Goal: Task Accomplishment & Management: Complete application form

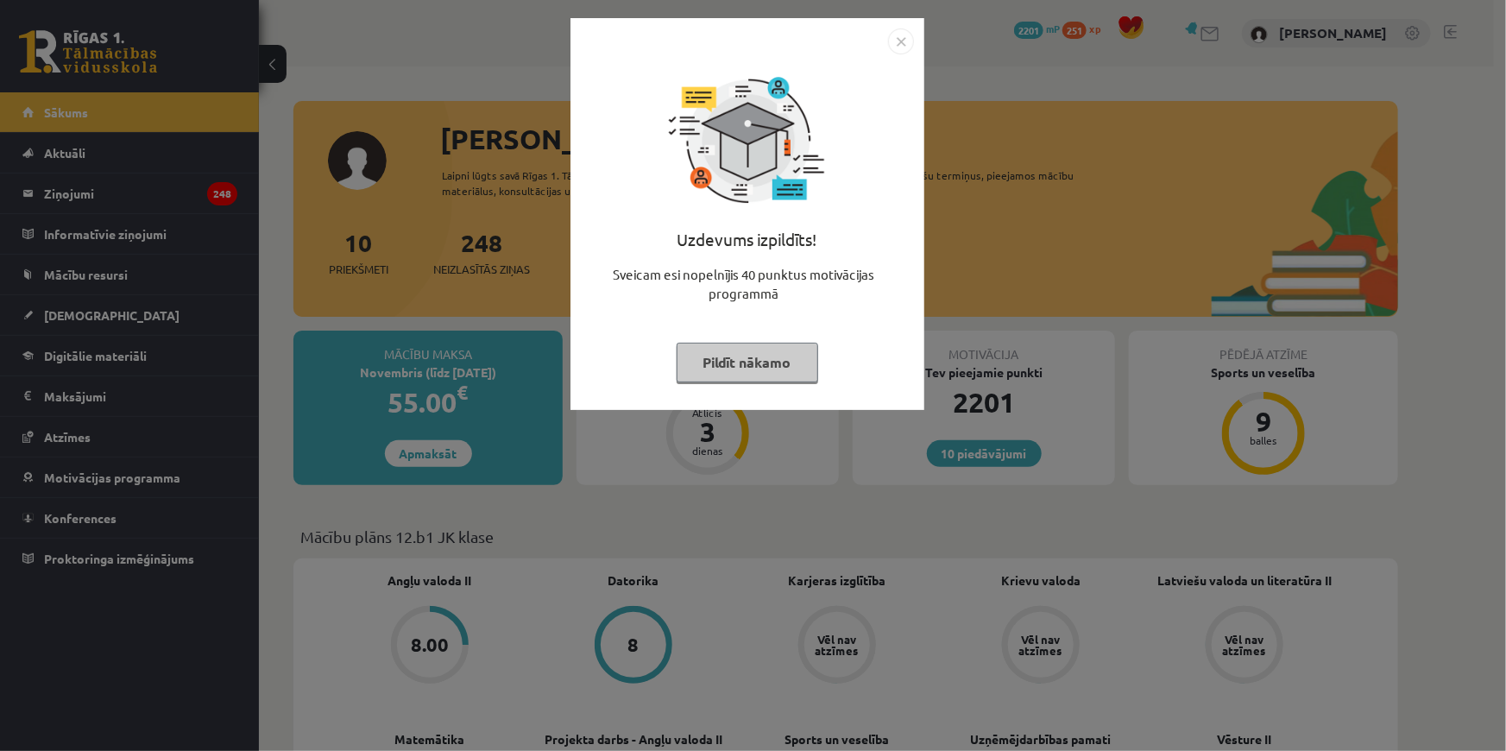
click at [739, 355] on button "Pildīt nākamo" at bounding box center [747, 363] width 142 height 40
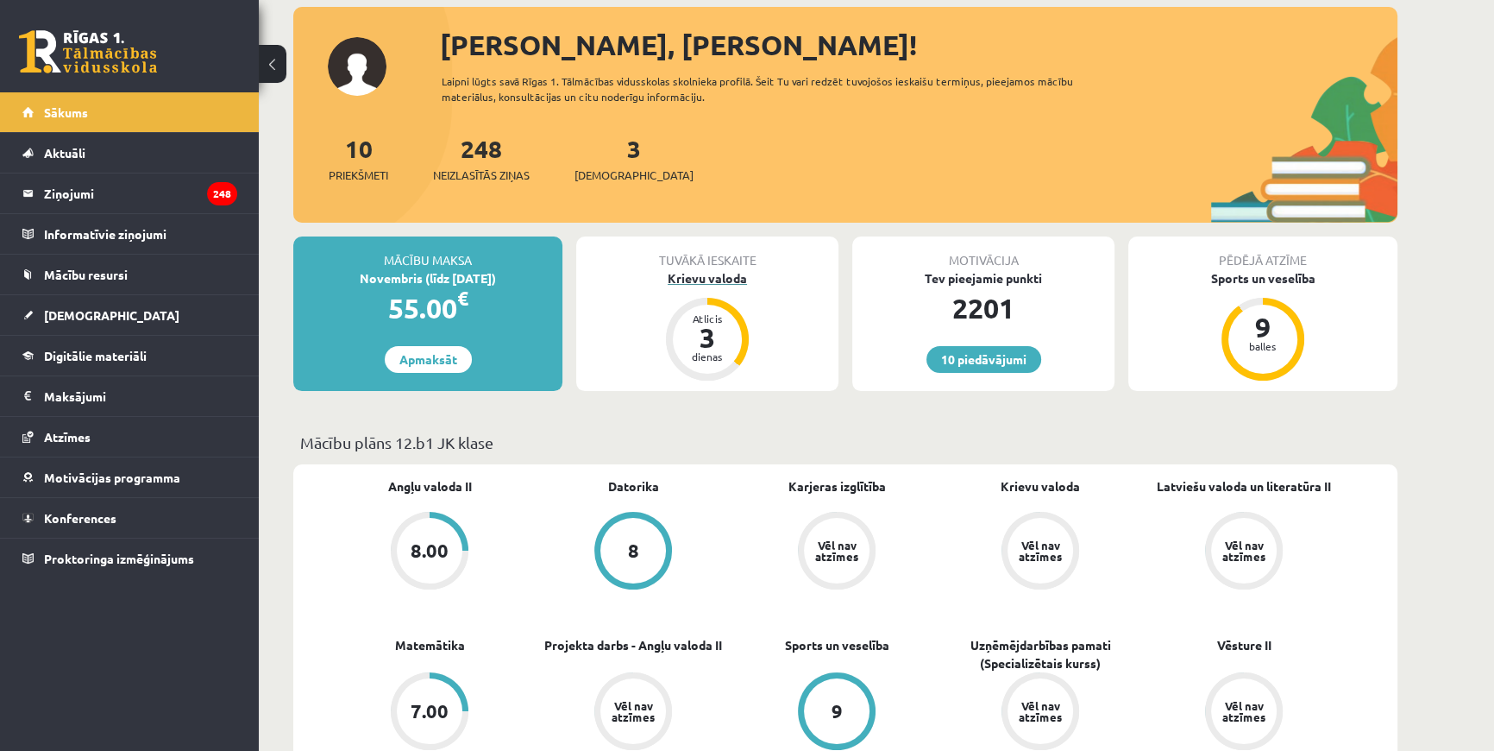
scroll to position [235, 0]
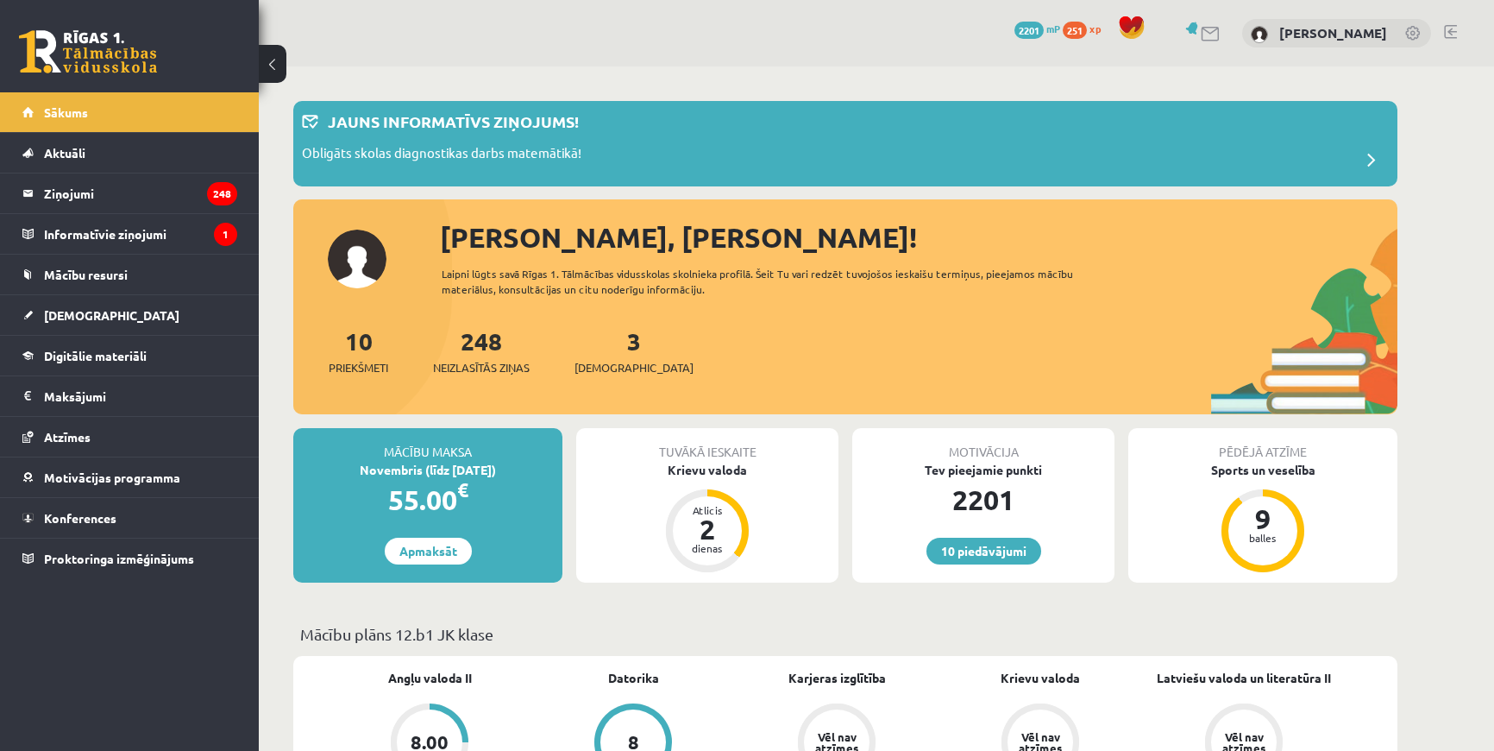
scroll to position [333, 0]
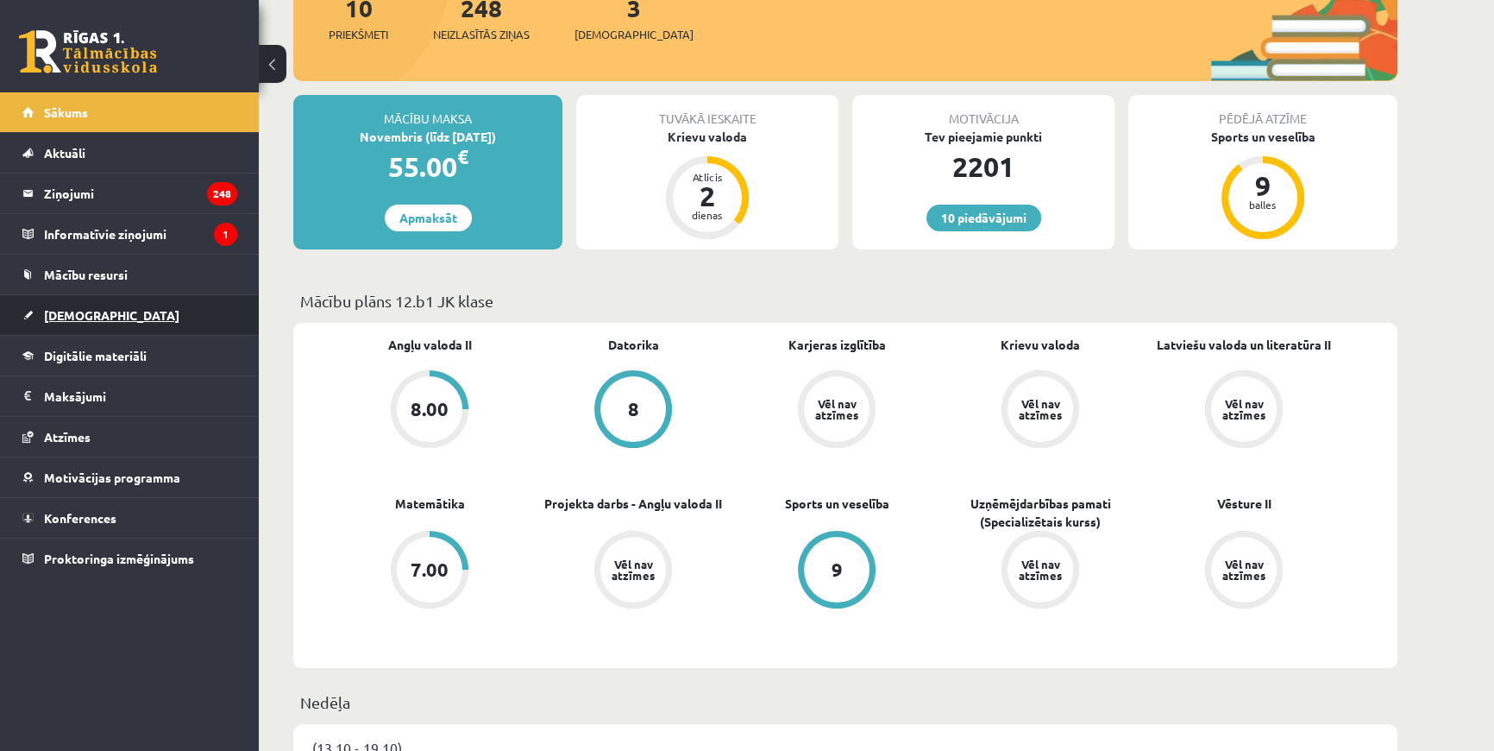
click at [83, 307] on span "[DEMOGRAPHIC_DATA]" at bounding box center [111, 315] width 135 height 16
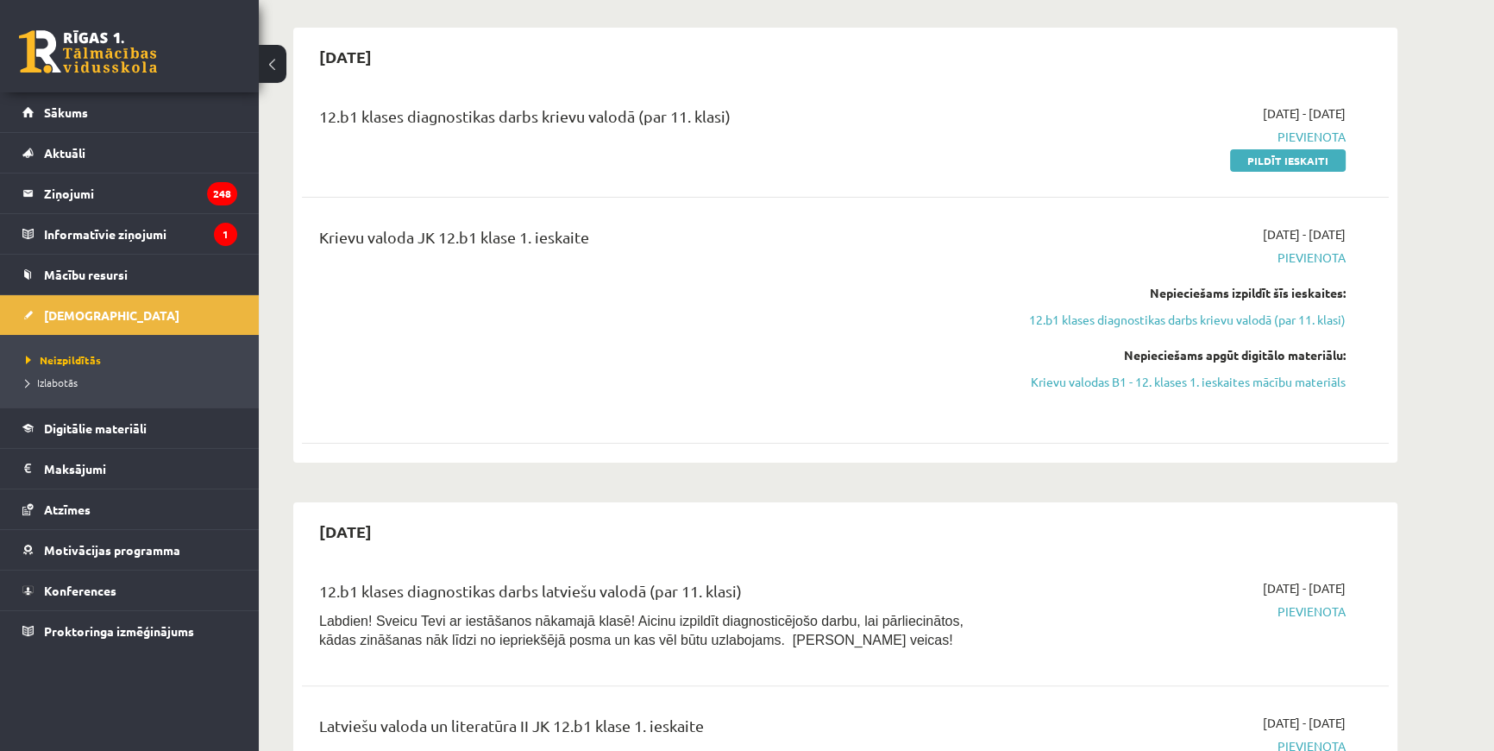
scroll to position [333, 0]
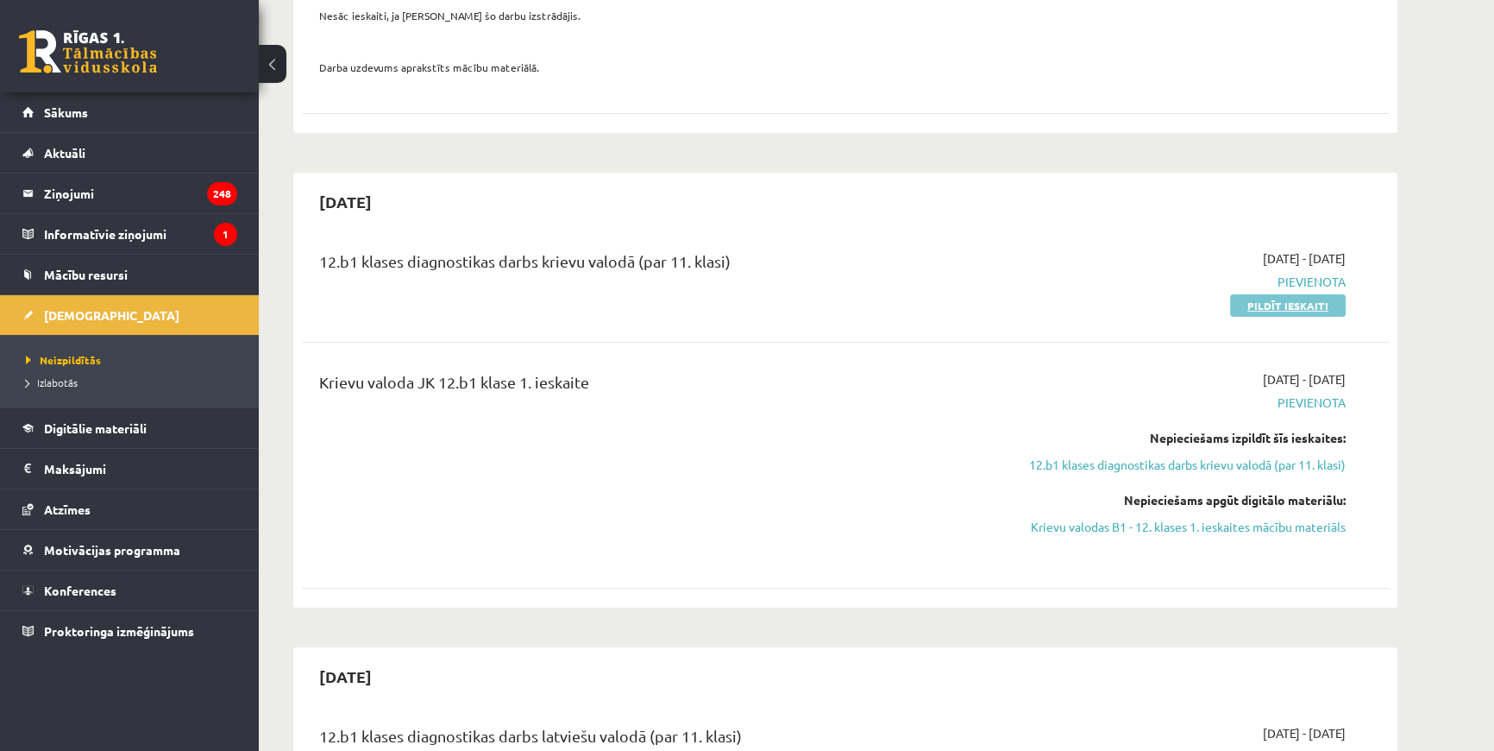
click at [1255, 310] on link "Pildīt ieskaiti" at bounding box center [1288, 305] width 116 height 22
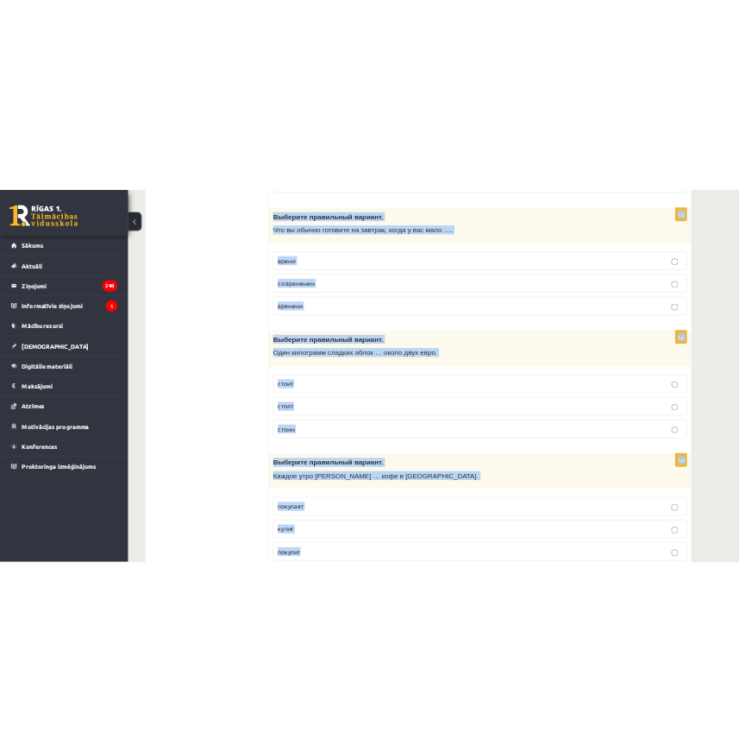
scroll to position [6670, 0]
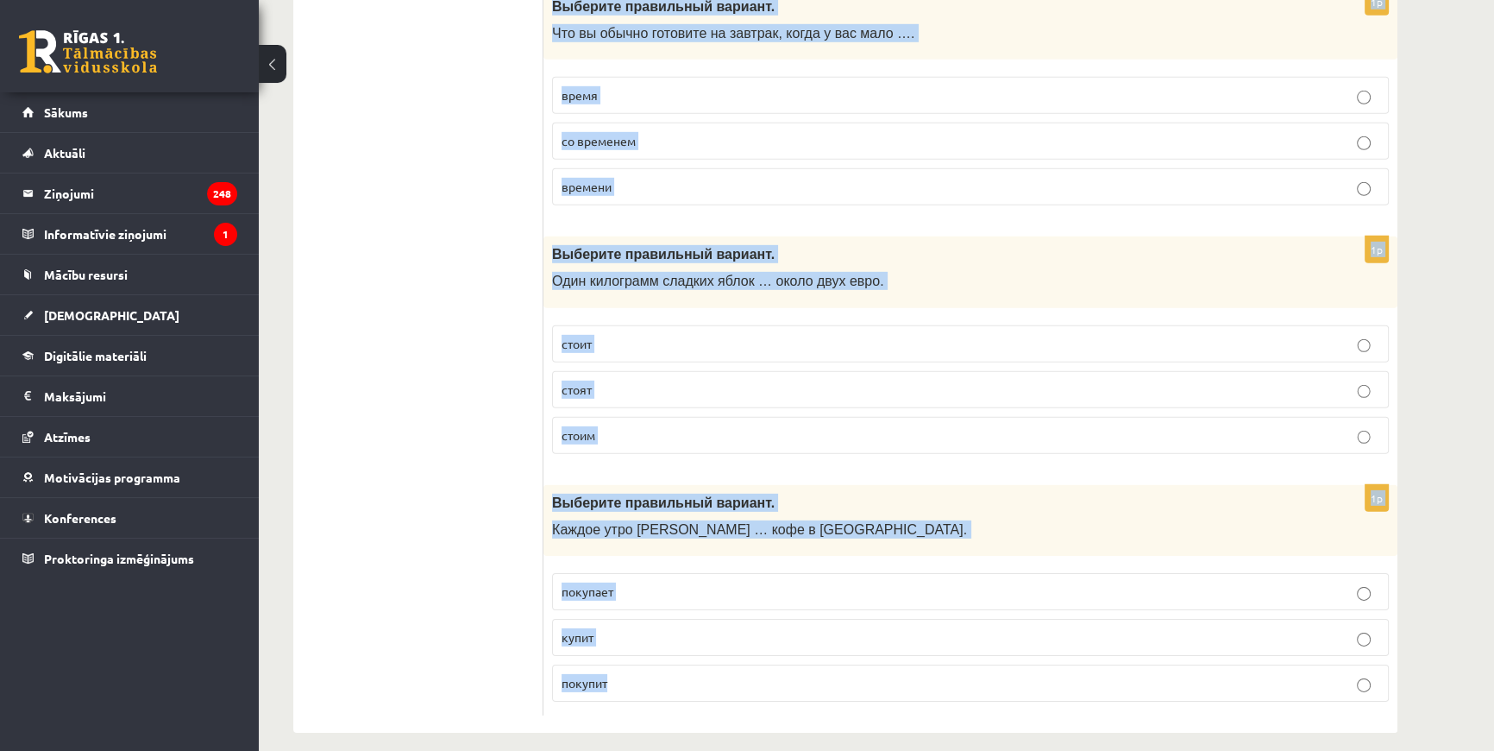
drag, startPoint x: 551, startPoint y: 343, endPoint x: 718, endPoint y: 676, distance: 372.4
copy form "Выберите правильный вариант. Летом я люблю … в море. плавать плыть плыву 1p Выб…"
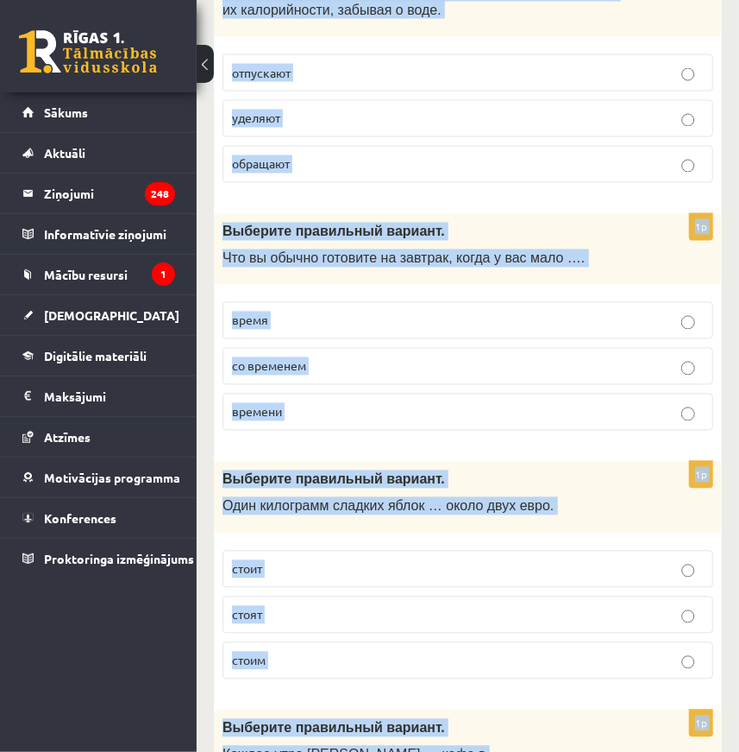
click at [511, 293] on fieldset "время со временем времени" at bounding box center [468, 364] width 491 height 142
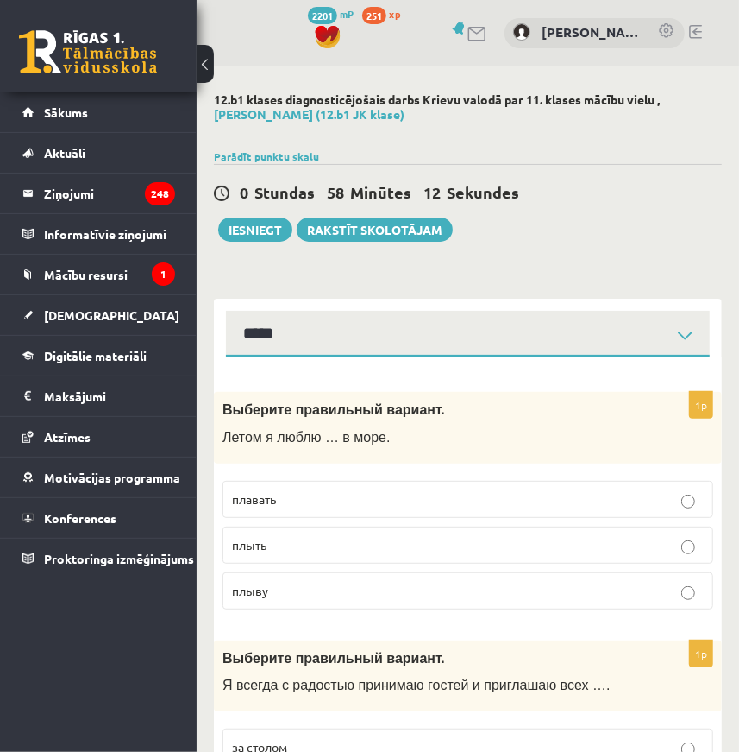
scroll to position [78, 0]
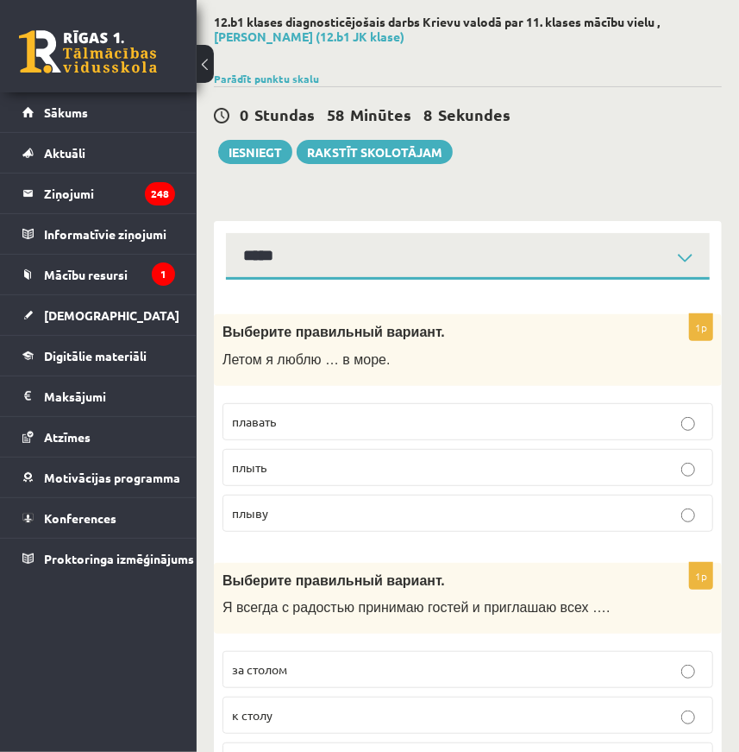
click at [337, 417] on p "плавать" at bounding box center [468, 421] width 472 height 18
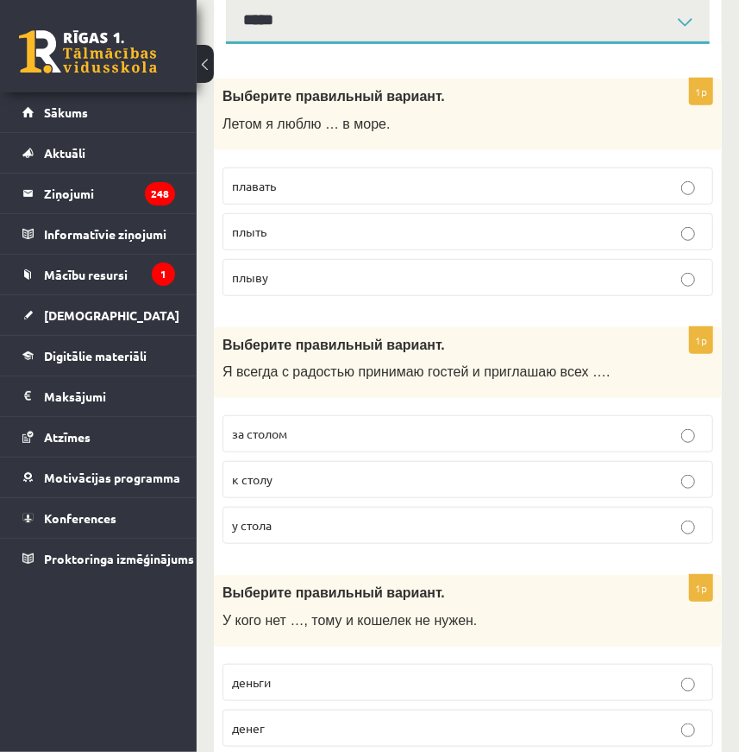
click at [293, 475] on p "к столу" at bounding box center [468, 479] width 472 height 18
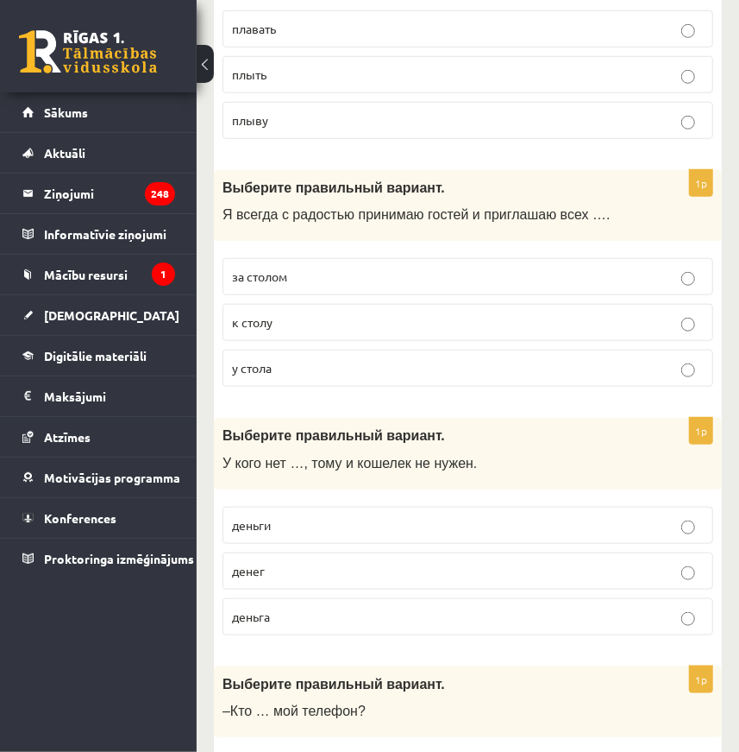
scroll to position [549, 0]
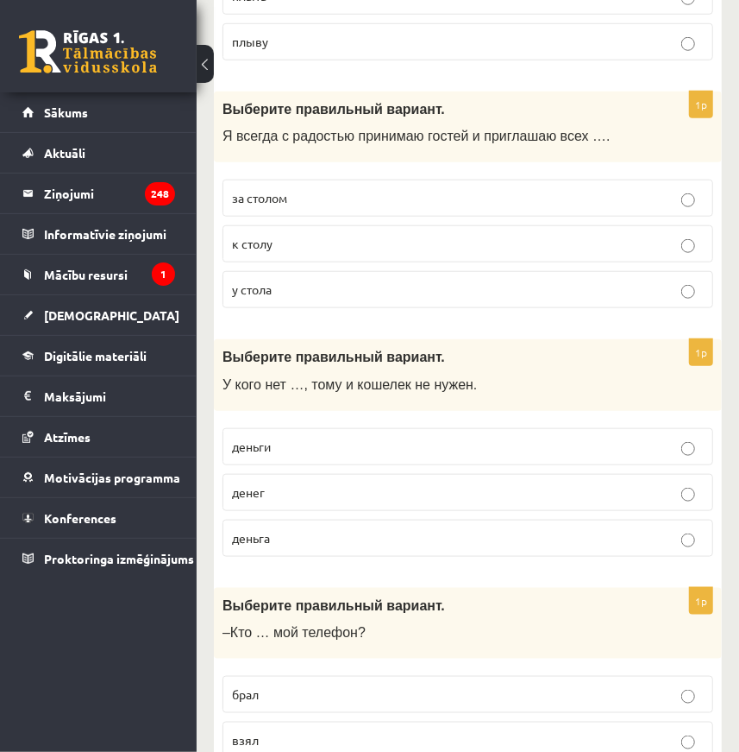
click at [299, 483] on p "денег" at bounding box center [468, 492] width 472 height 18
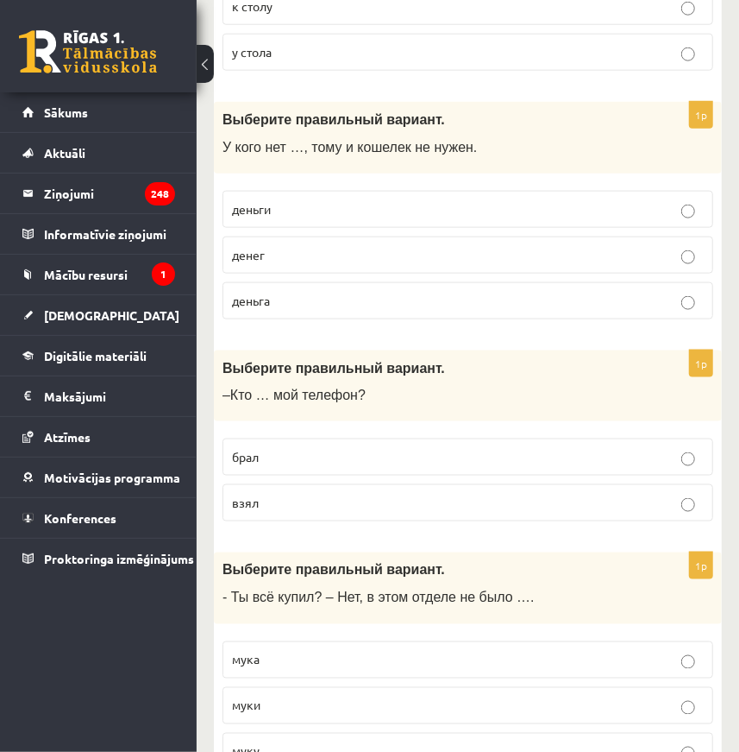
scroll to position [863, 0]
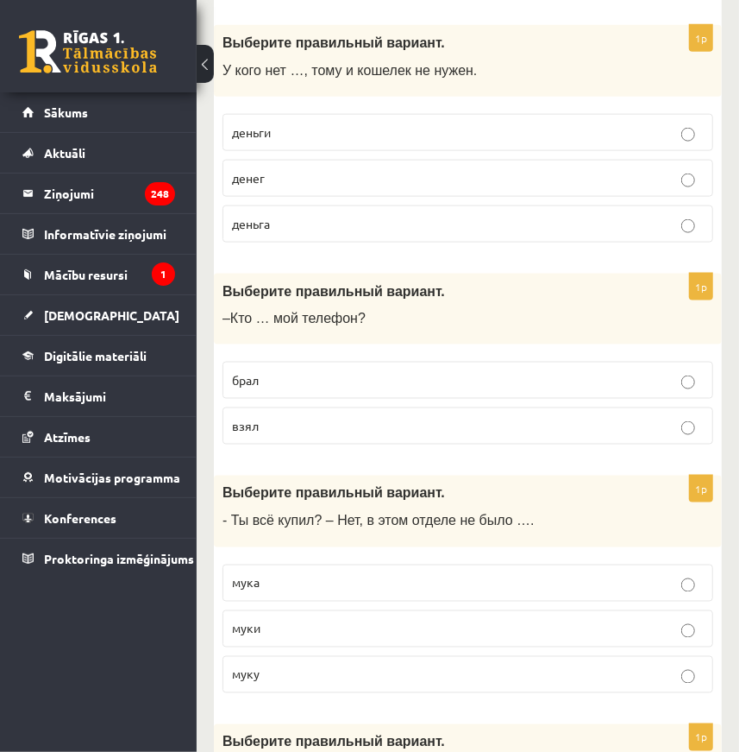
click at [299, 424] on p "взял" at bounding box center [468, 426] width 472 height 18
click at [276, 381] on p "брал" at bounding box center [468, 380] width 472 height 18
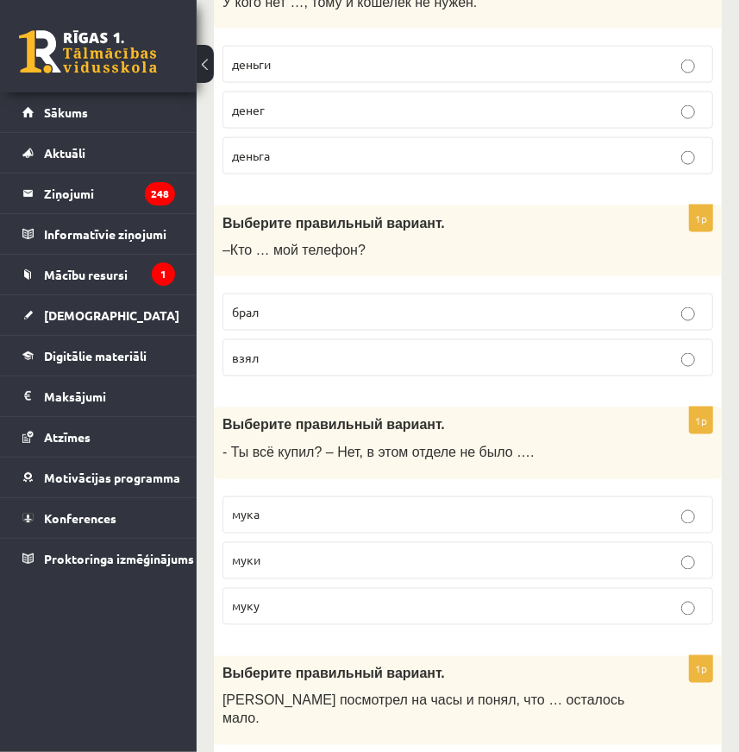
scroll to position [940, 0]
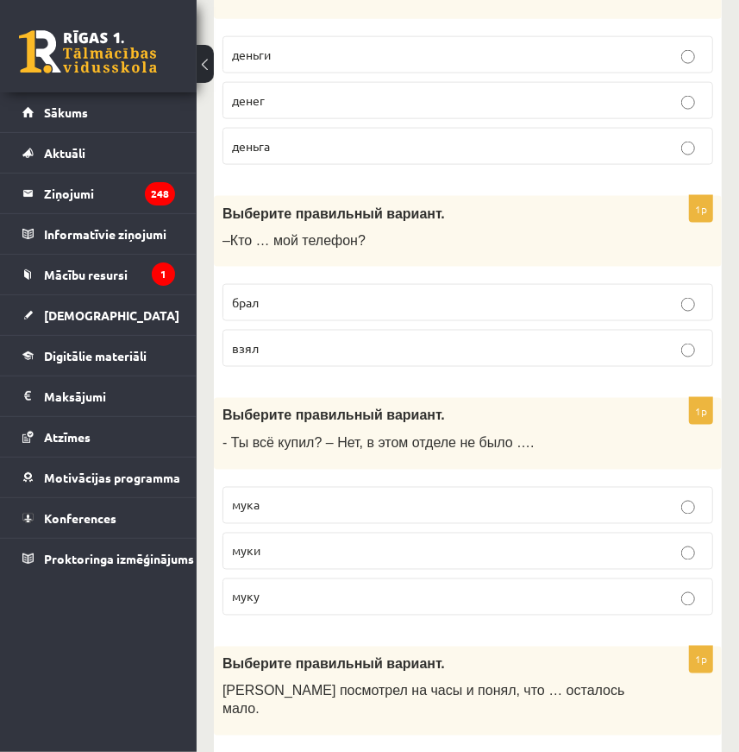
click at [276, 544] on p "муки" at bounding box center [468, 551] width 472 height 18
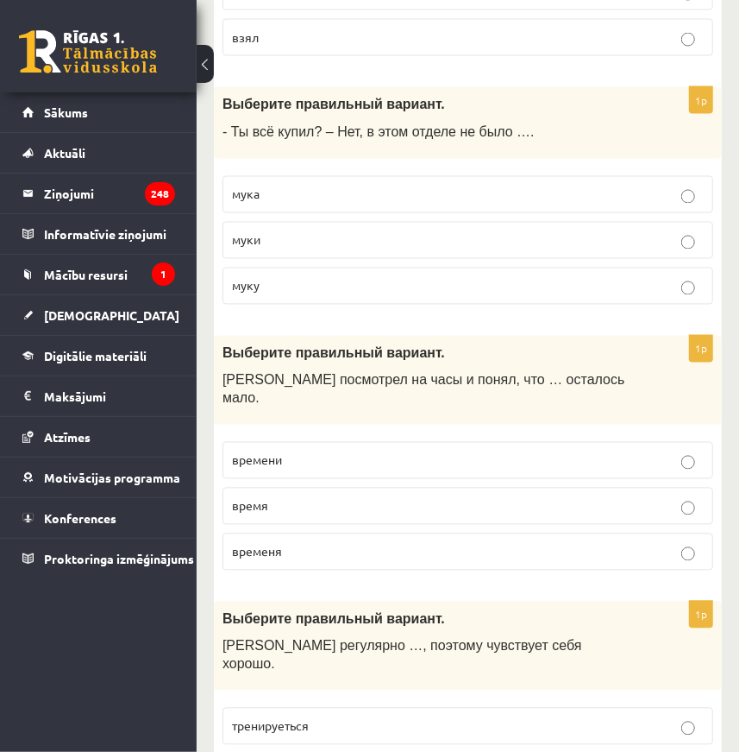
scroll to position [1255, 0]
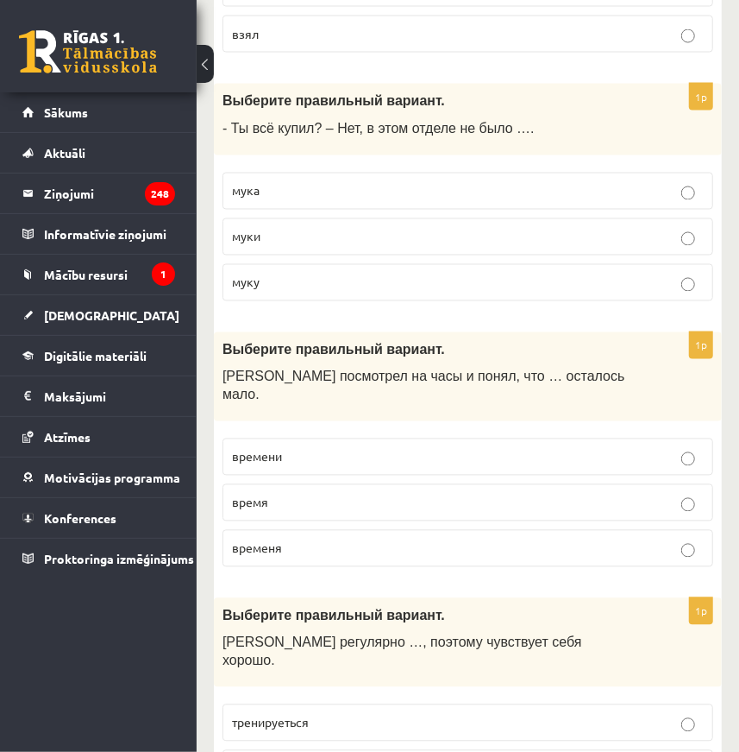
click at [278, 449] on span "времени" at bounding box center [257, 457] width 50 height 16
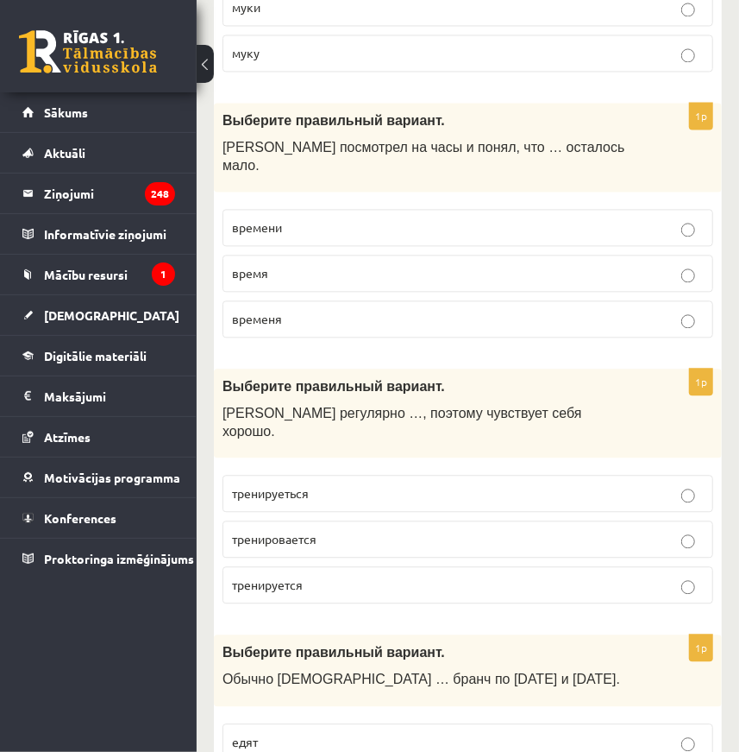
scroll to position [1490, 0]
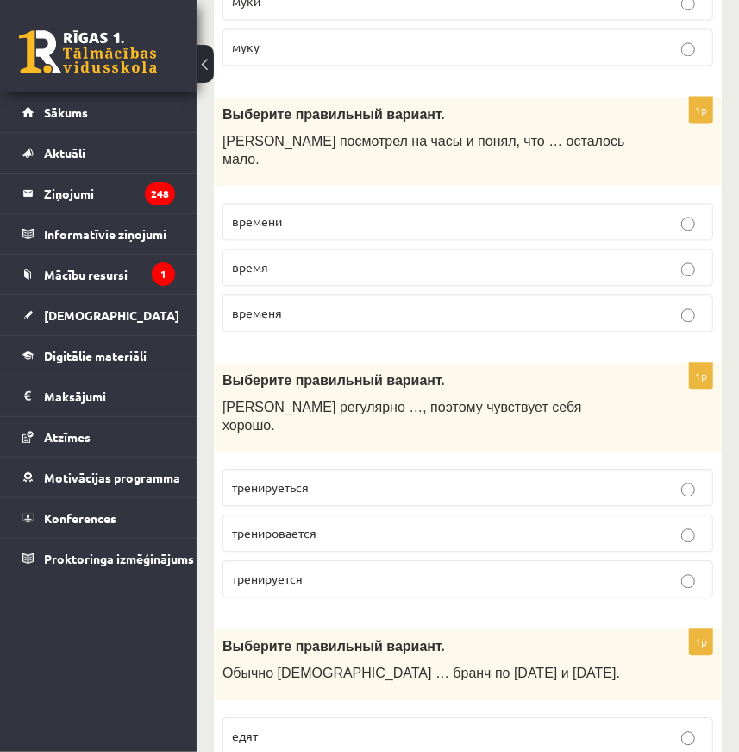
click at [322, 569] on p "тренируется" at bounding box center [468, 578] width 472 height 18
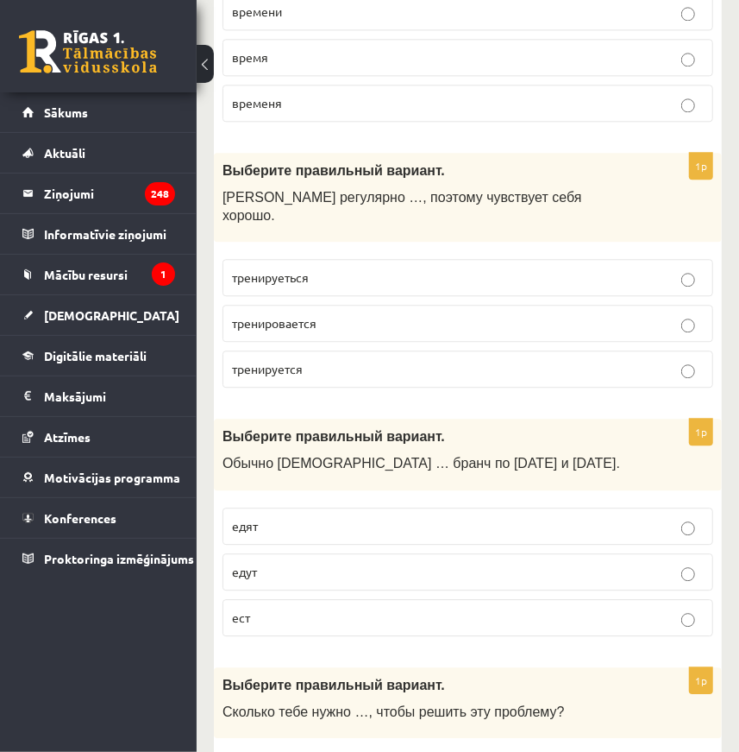
scroll to position [1726, 0]
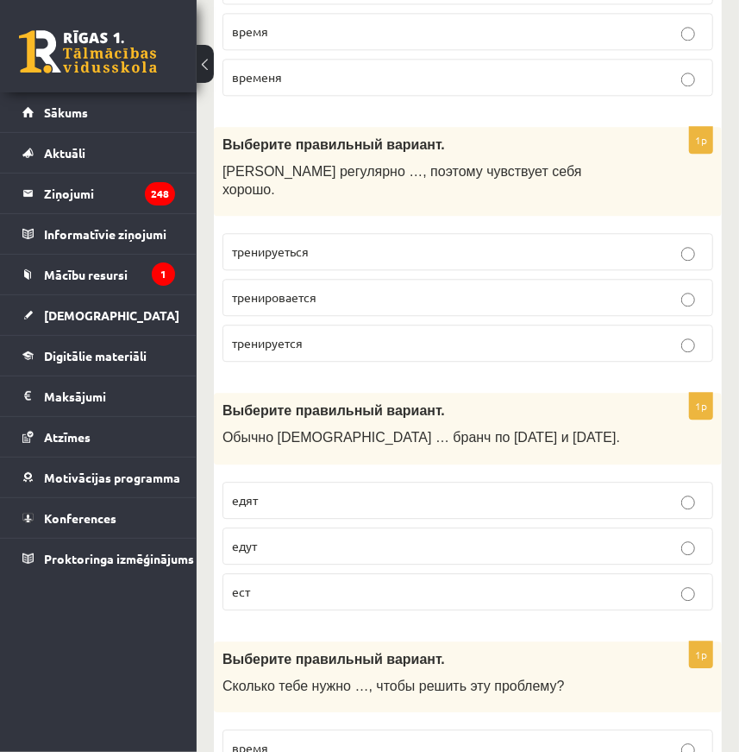
click at [267, 491] on p "едят" at bounding box center [468, 500] width 472 height 18
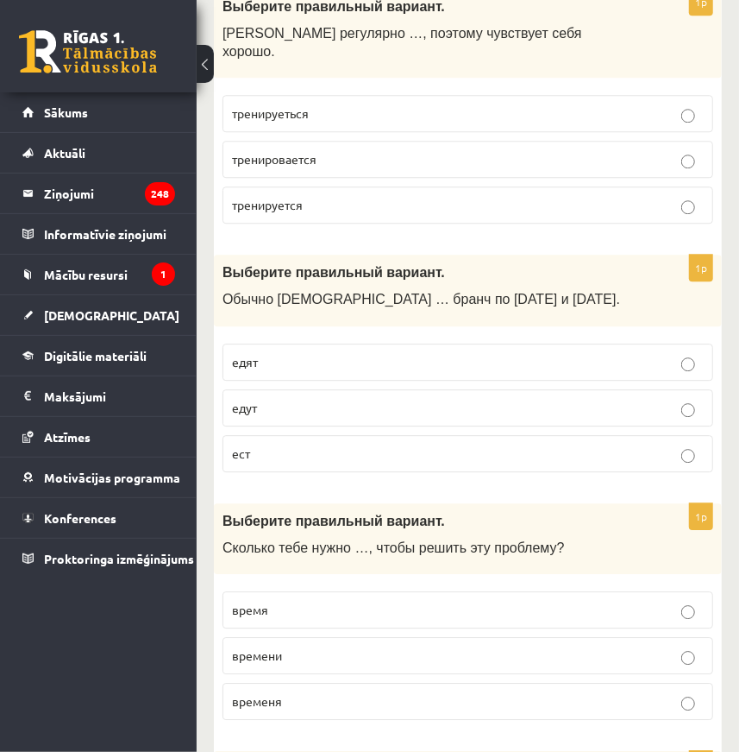
scroll to position [1960, 0]
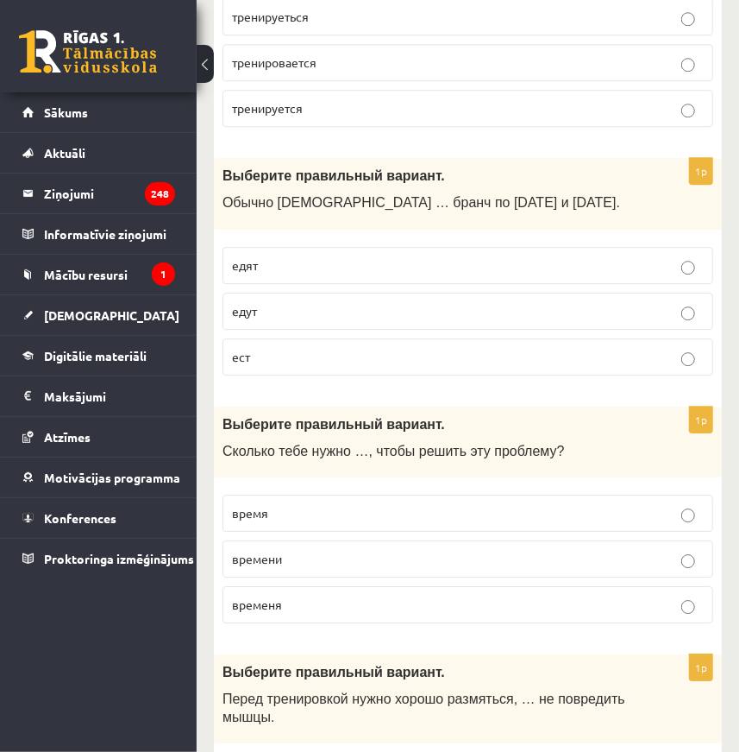
click at [324, 550] on p "времени" at bounding box center [468, 559] width 472 height 18
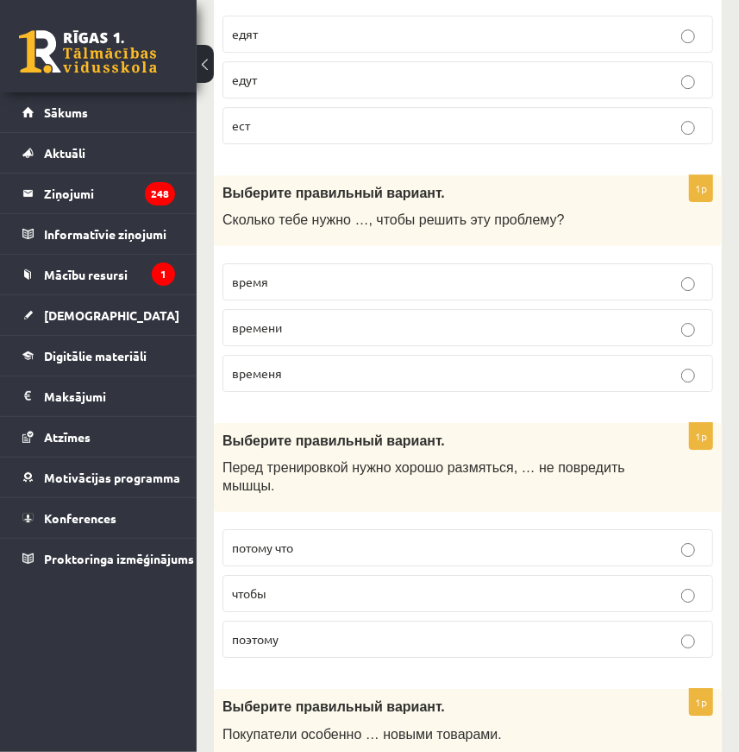
scroll to position [2196, 0]
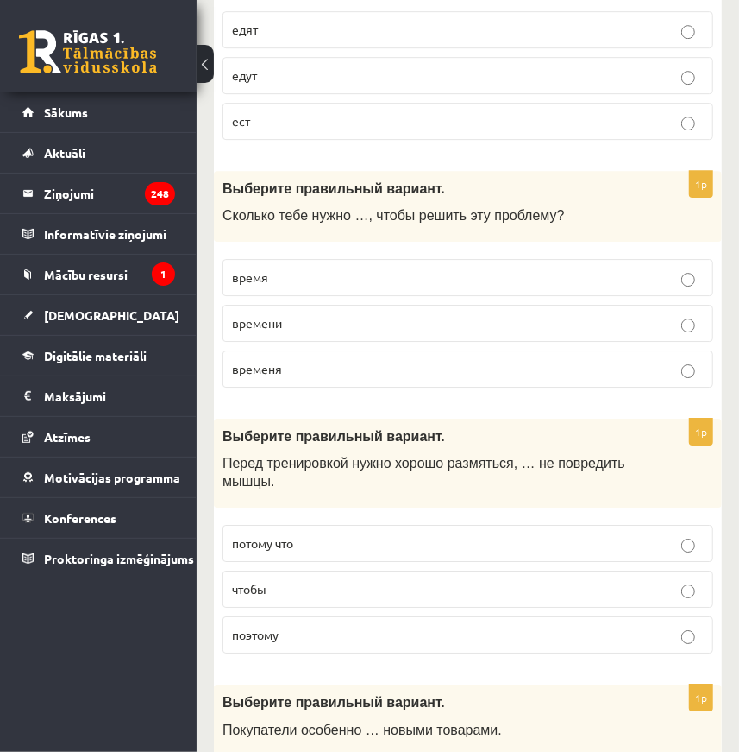
click at [310, 580] on p "чтобы" at bounding box center [468, 589] width 472 height 18
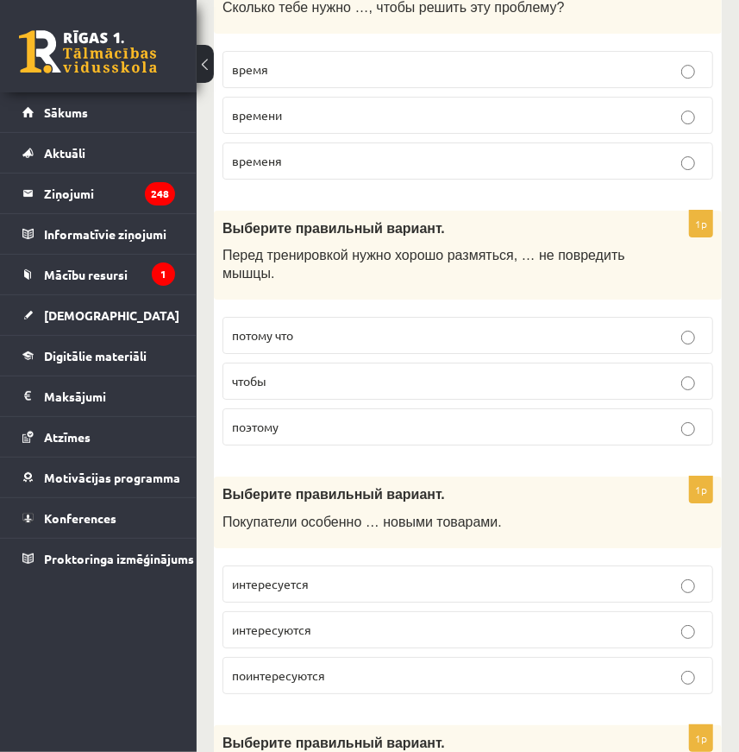
scroll to position [2431, 0]
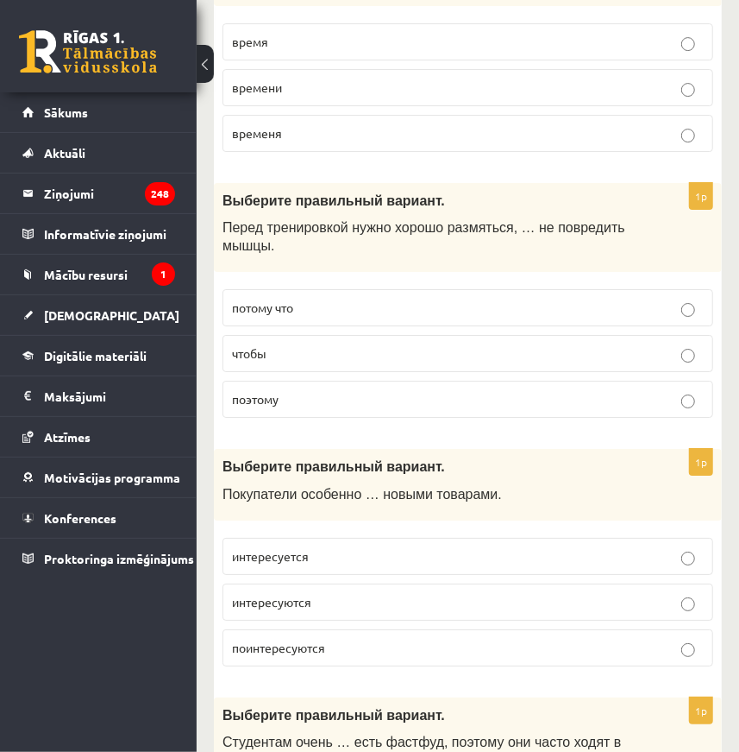
click at [311, 594] on span "интересуются" at bounding box center [271, 602] width 79 height 16
click at [306, 548] on span "интересуется" at bounding box center [270, 556] width 77 height 16
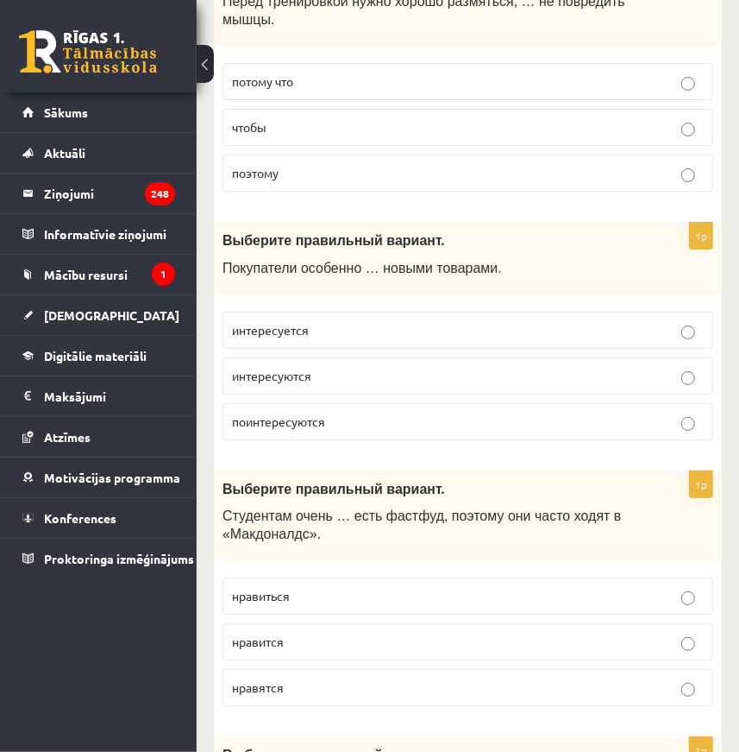
scroll to position [2666, 0]
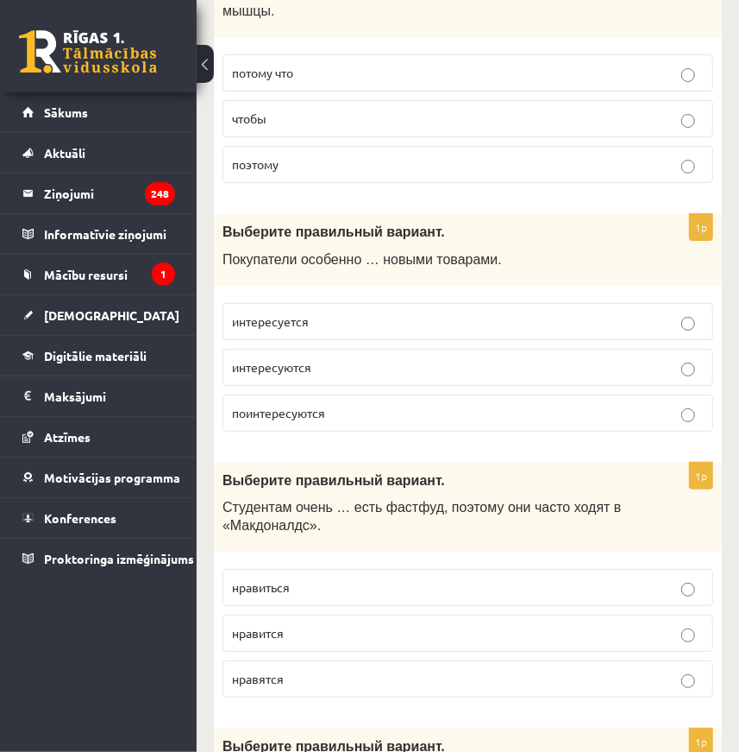
click at [286, 624] on p "нравится" at bounding box center [468, 633] width 472 height 18
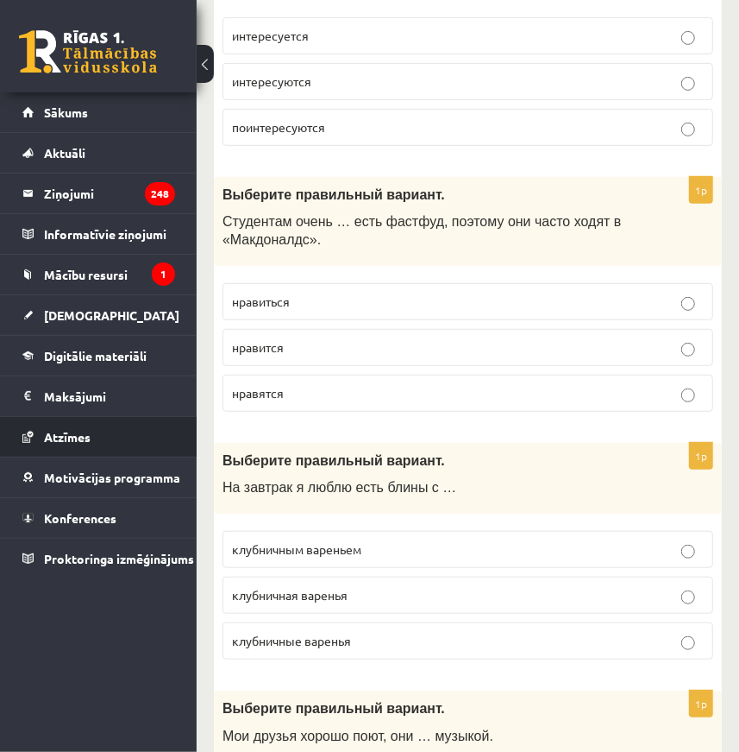
scroll to position [2980, 0]
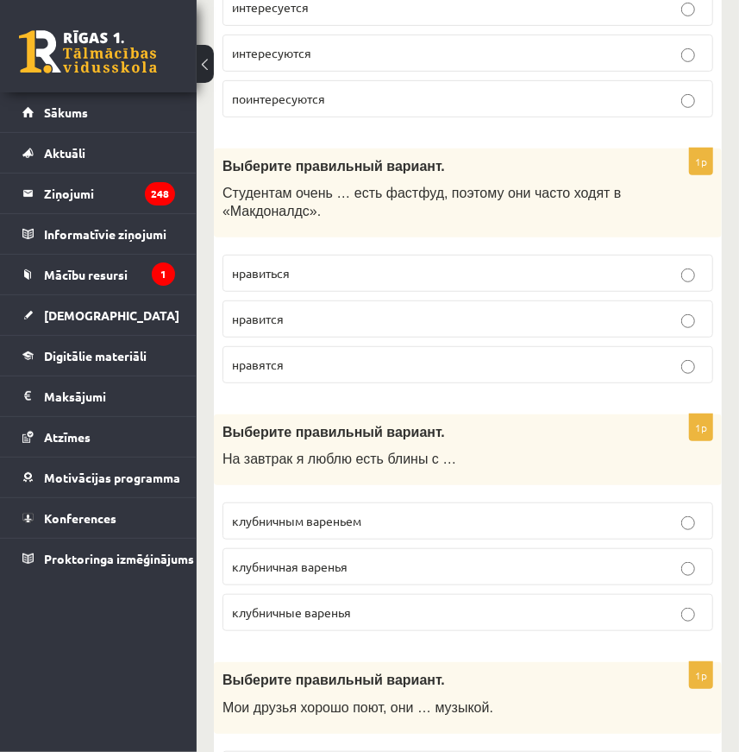
click at [332, 513] on span "клубничным вареньем" at bounding box center [296, 521] width 129 height 16
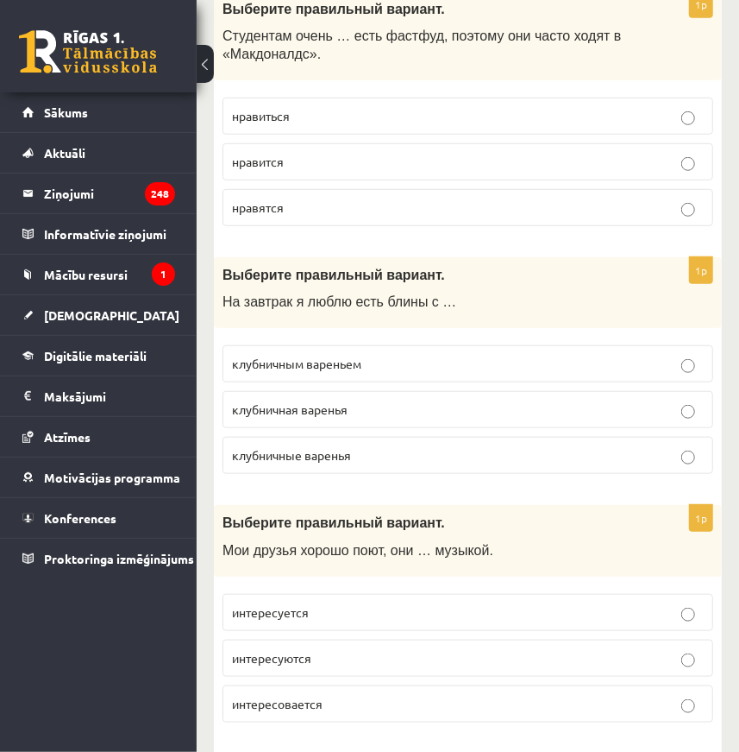
scroll to position [3216, 0]
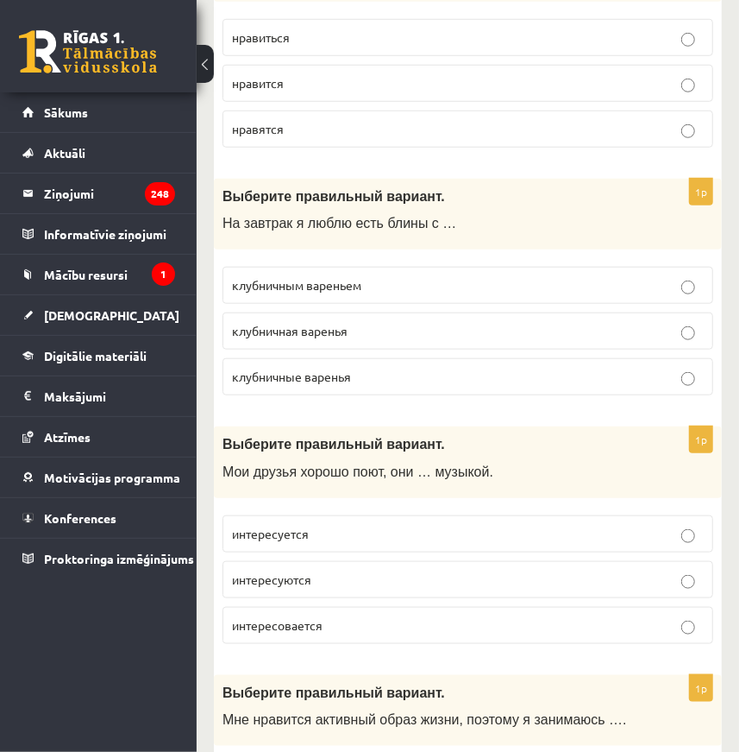
click at [318, 561] on label "интересуются" at bounding box center [468, 579] width 491 height 37
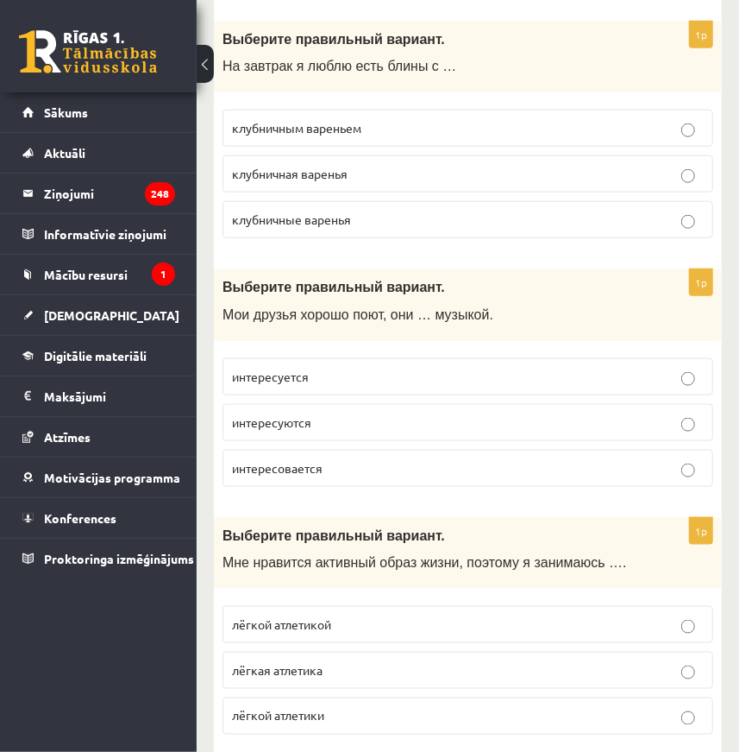
scroll to position [3451, 0]
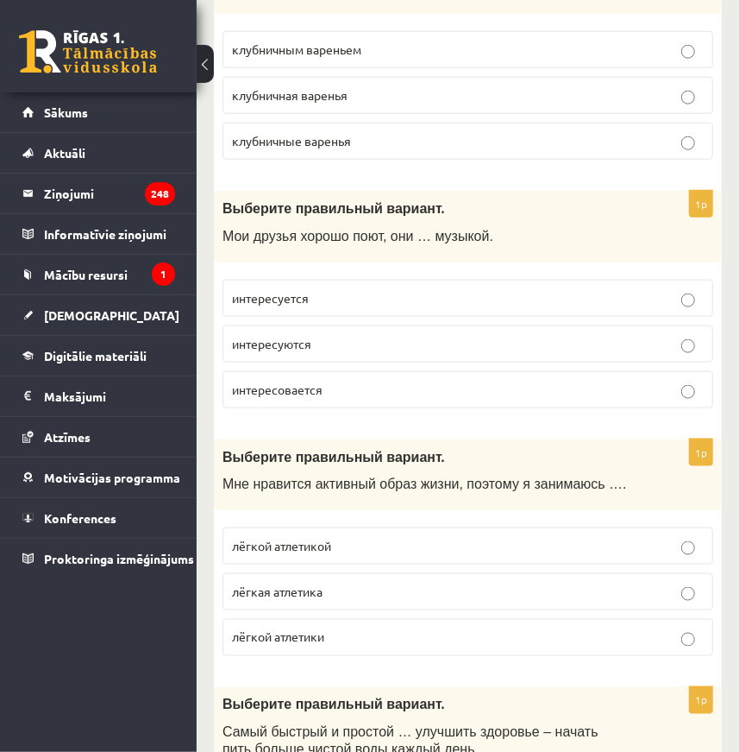
click at [320, 538] on span "лёгкой атлетикой" at bounding box center [281, 546] width 99 height 16
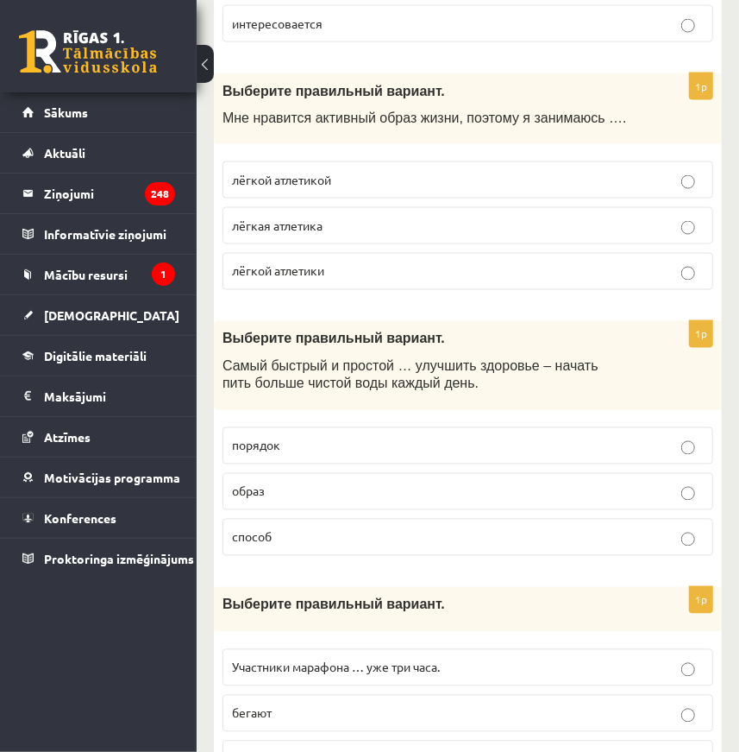
scroll to position [3843, 0]
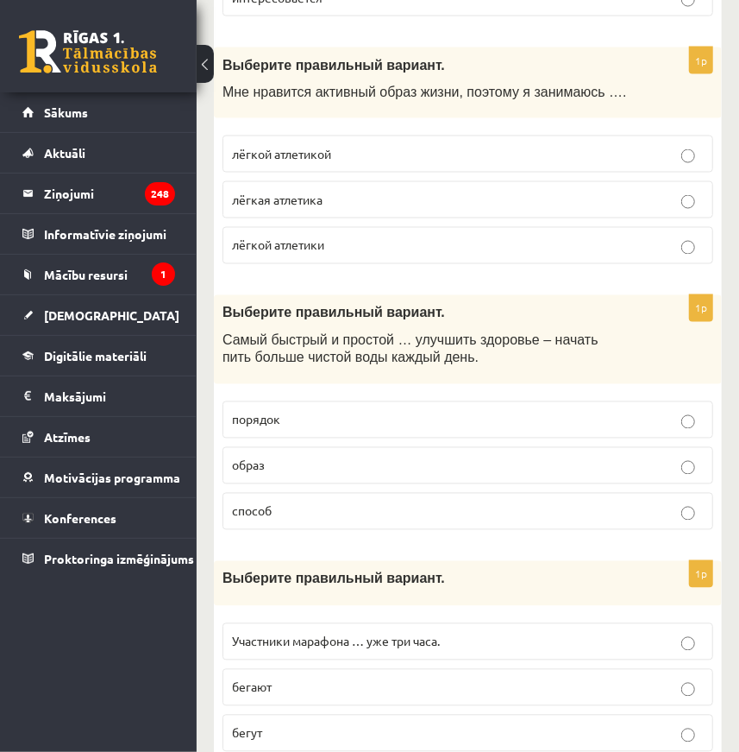
click at [271, 503] on span "способ" at bounding box center [252, 511] width 40 height 16
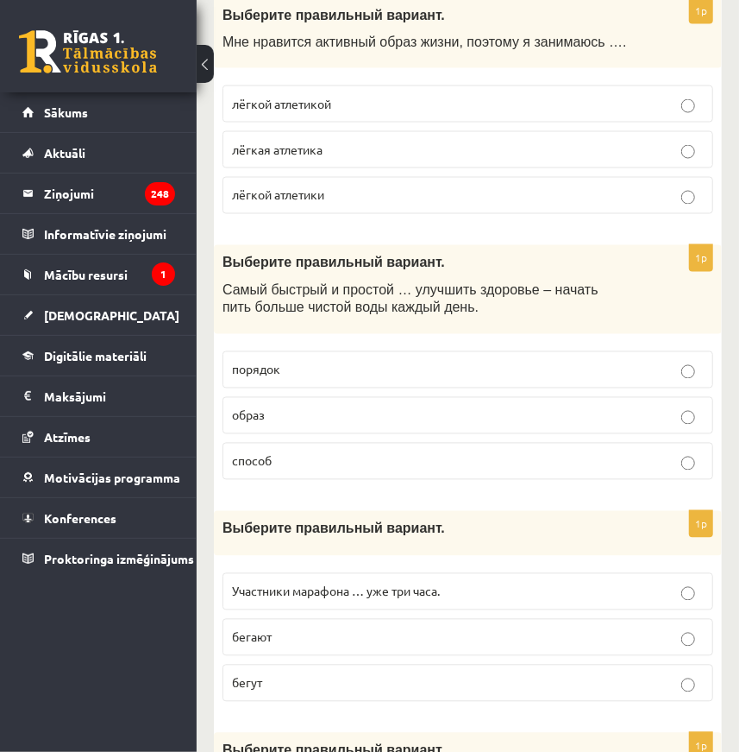
scroll to position [3922, 0]
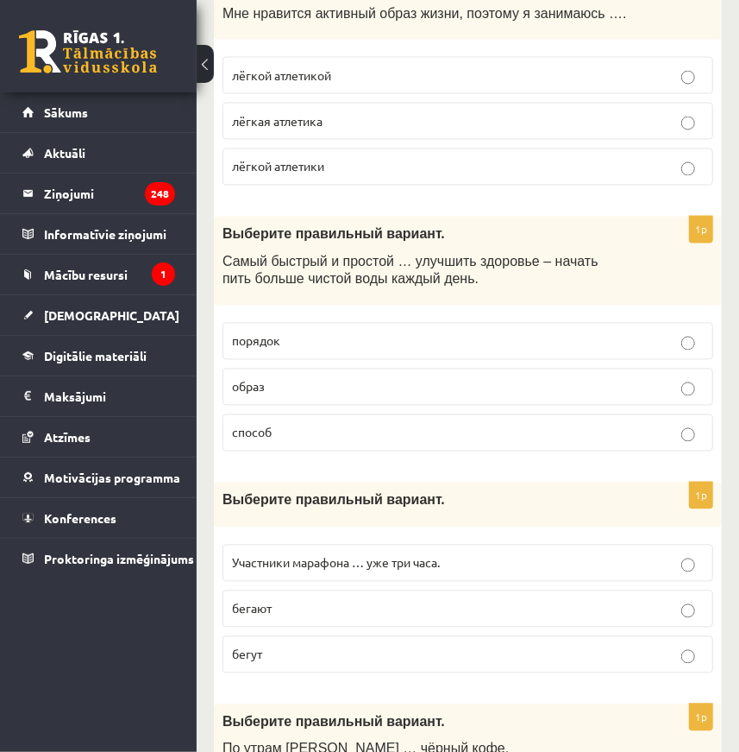
click at [270, 645] on p "бегут" at bounding box center [468, 654] width 472 height 18
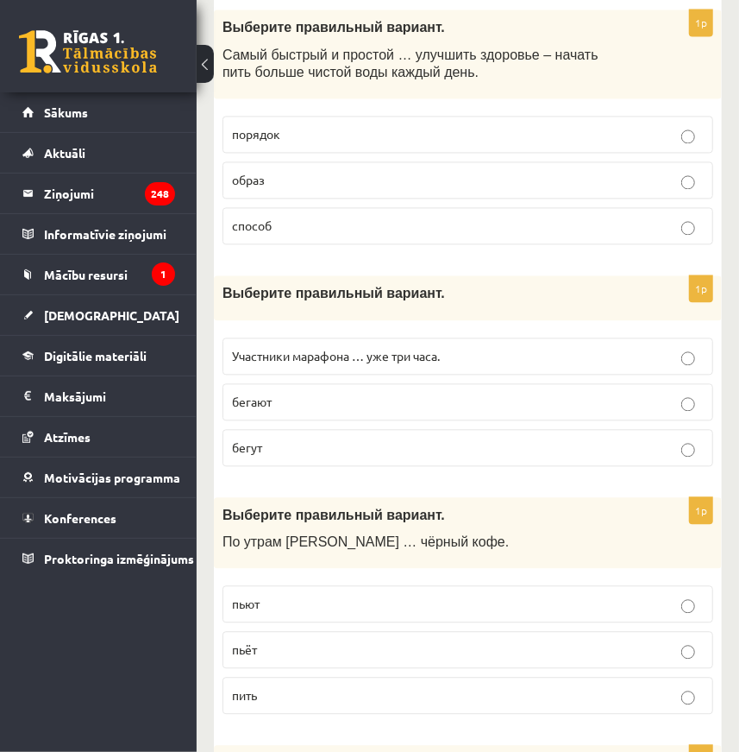
scroll to position [4157, 0]
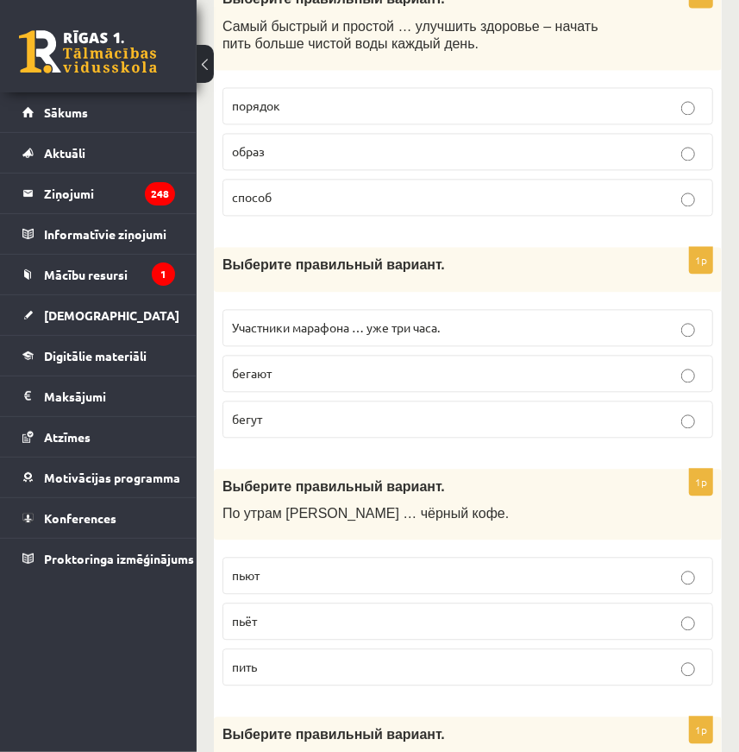
click at [287, 612] on p "пьёт" at bounding box center [468, 621] width 472 height 18
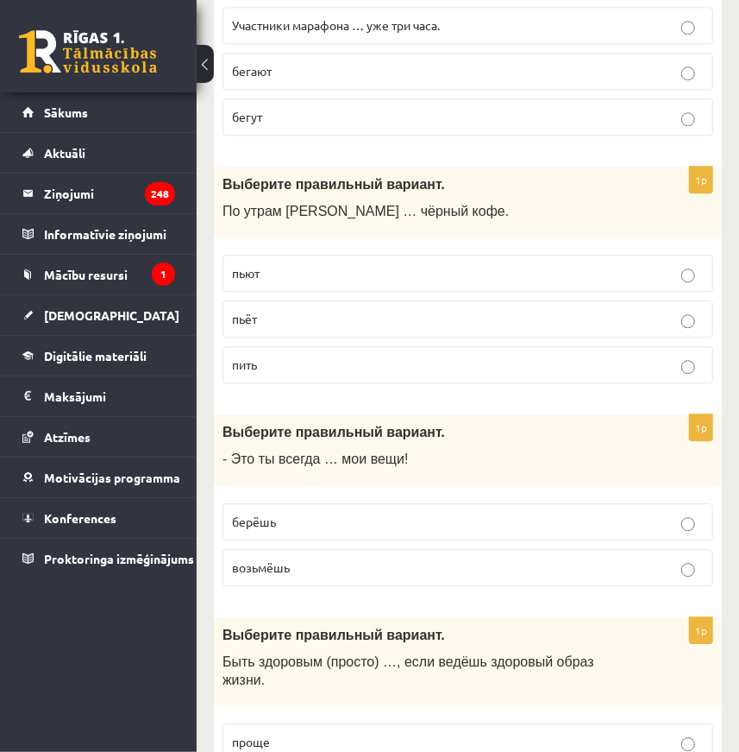
scroll to position [4470, 0]
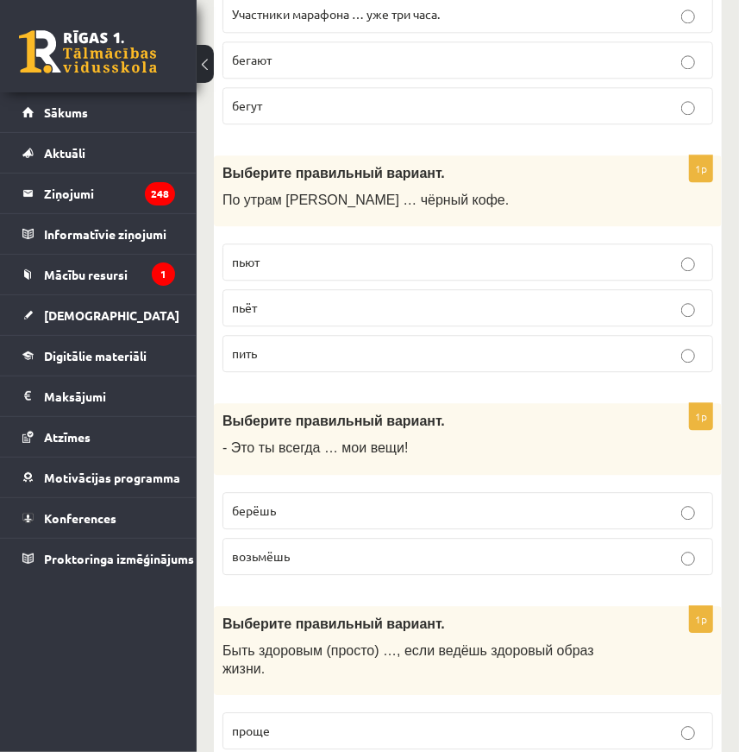
click at [266, 502] on span "берёшь" at bounding box center [254, 510] width 44 height 16
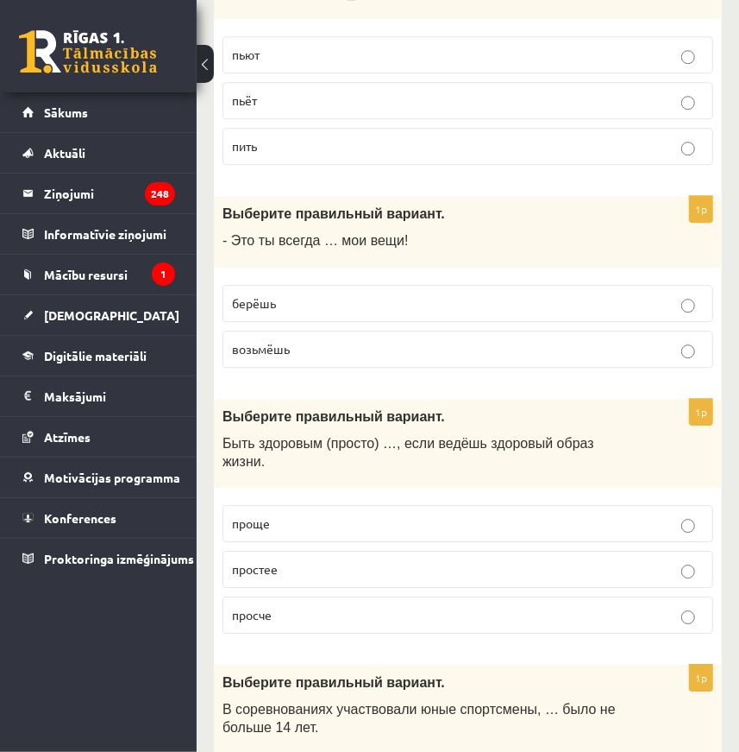
scroll to position [4706, 0]
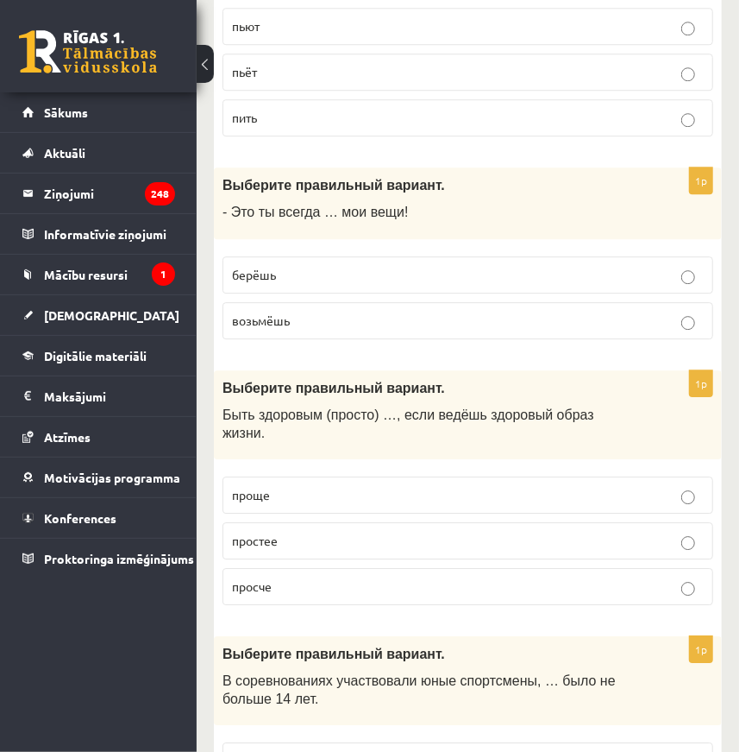
click at [273, 486] on p "проще" at bounding box center [468, 495] width 472 height 18
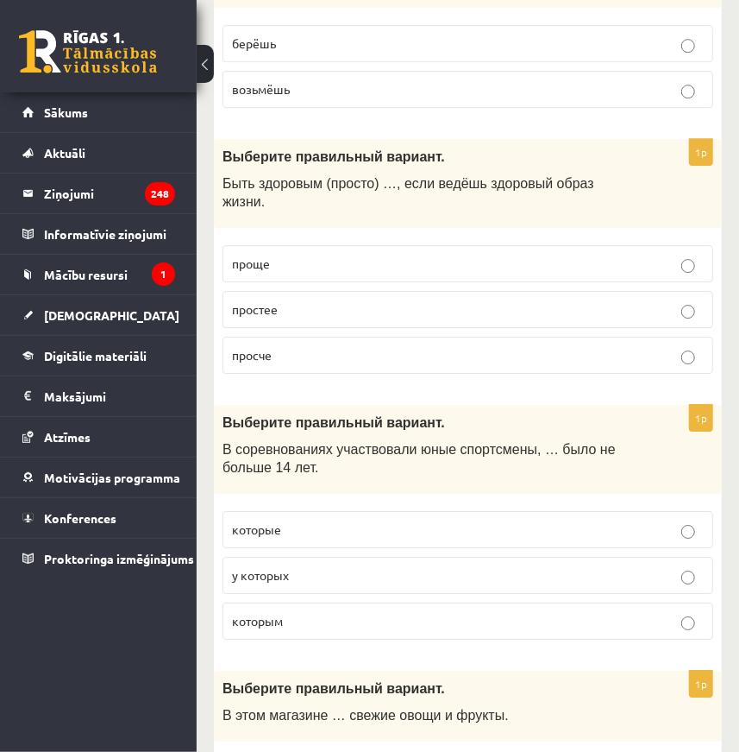
scroll to position [4941, 0]
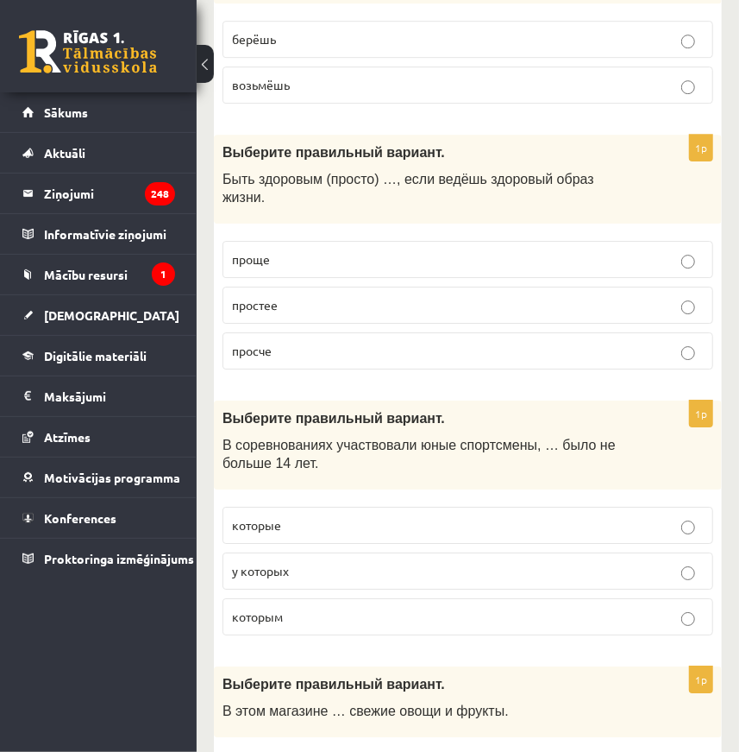
click at [287, 607] on p "которым" at bounding box center [468, 616] width 472 height 18
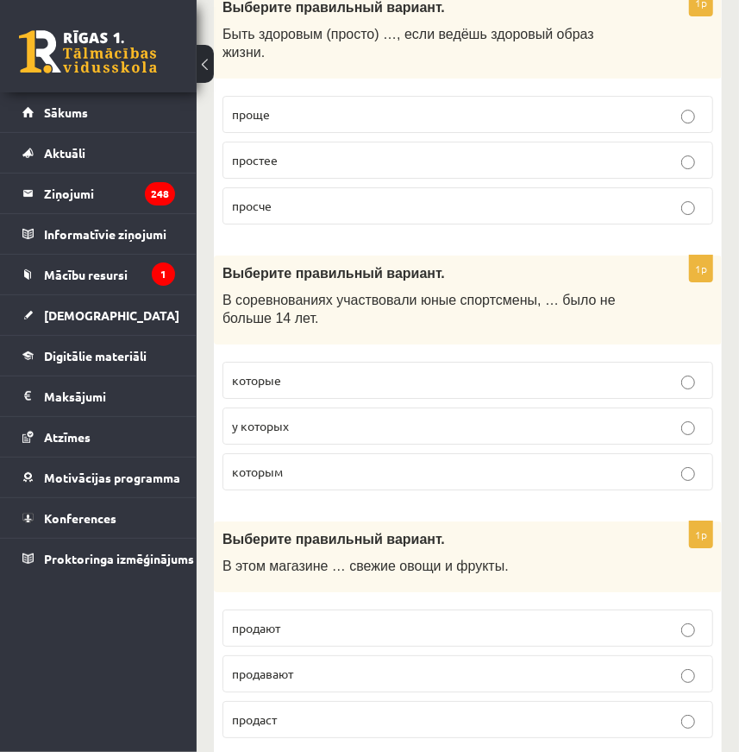
scroll to position [5098, 0]
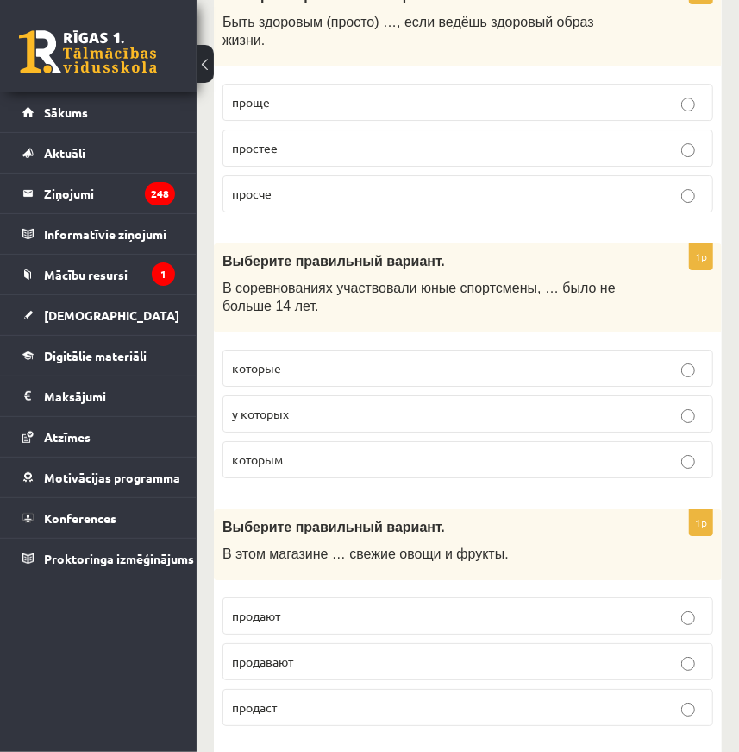
click at [319, 652] on p "продавают" at bounding box center [468, 661] width 472 height 18
click at [274, 597] on label "продают" at bounding box center [468, 615] width 491 height 37
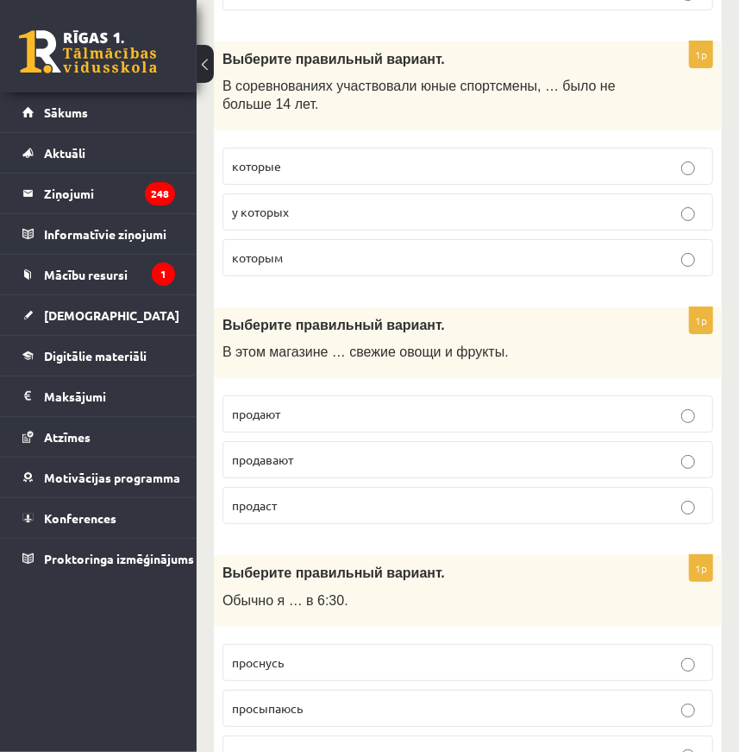
scroll to position [5333, 0]
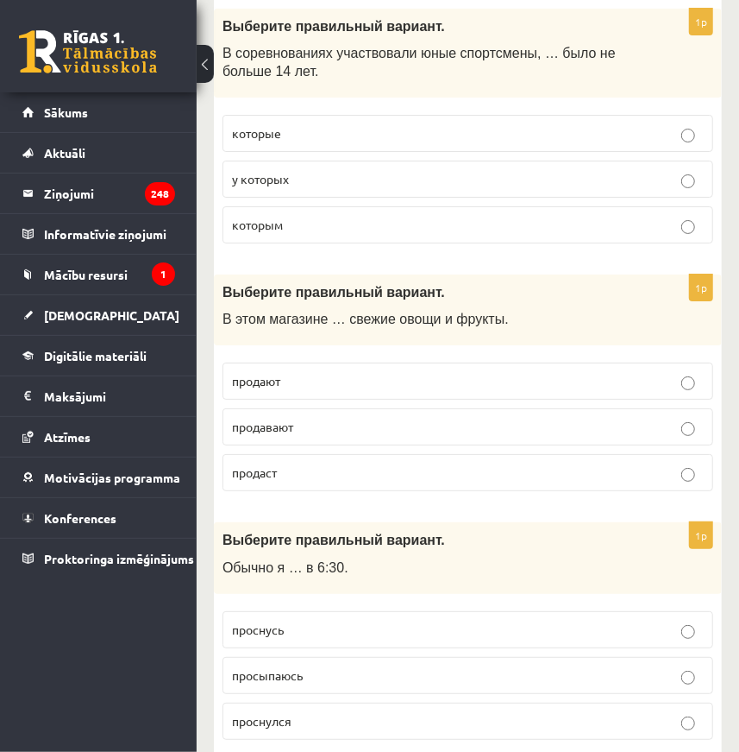
click at [328, 666] on p "просыпаюсь" at bounding box center [468, 675] width 472 height 18
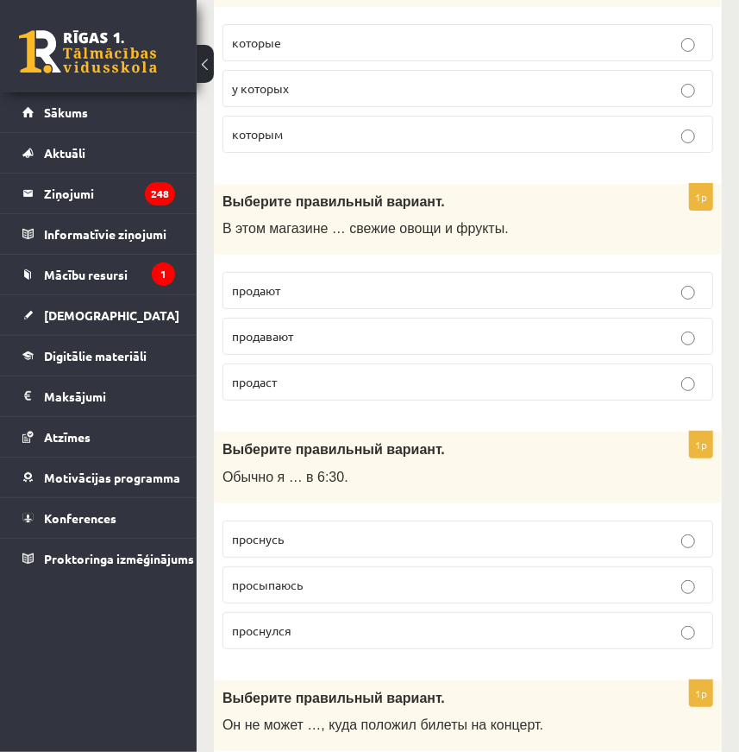
scroll to position [5569, 0]
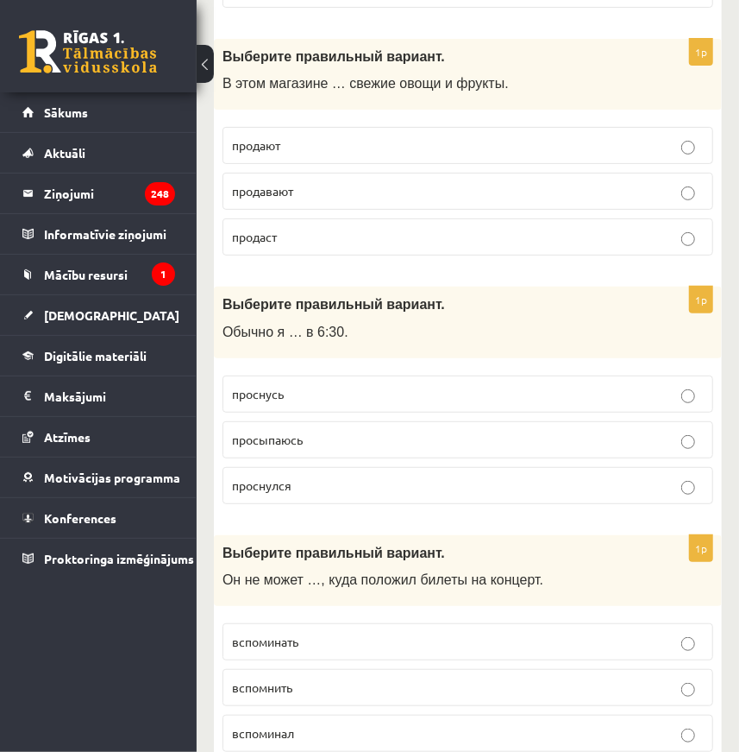
click at [318, 678] on p "вспомнить" at bounding box center [468, 687] width 472 height 18
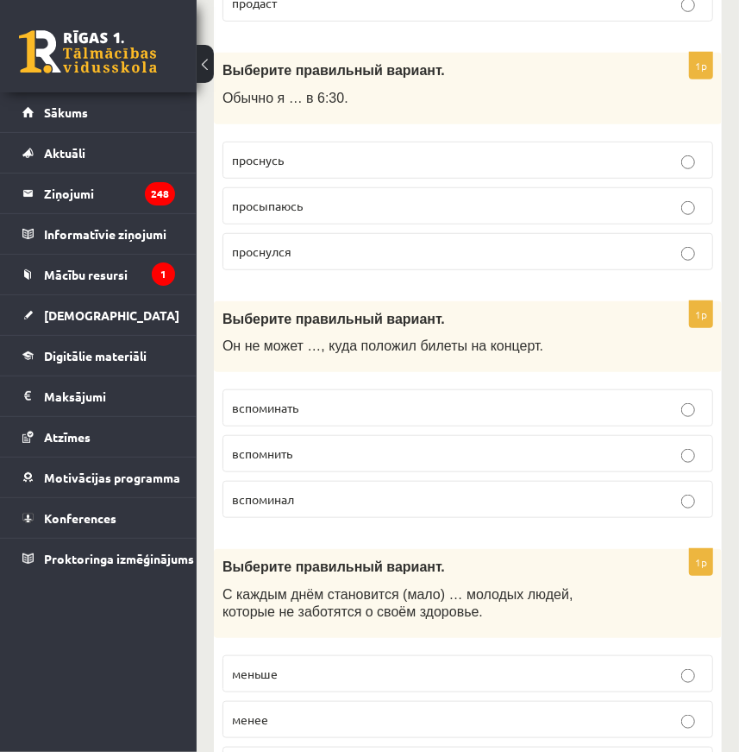
scroll to position [5804, 0]
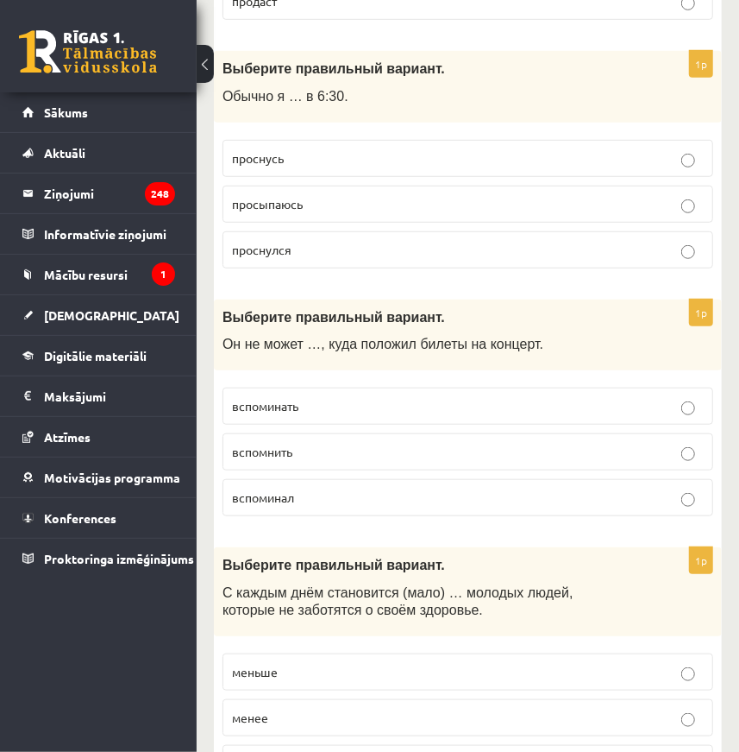
click at [283, 663] on p "меньше" at bounding box center [468, 672] width 472 height 18
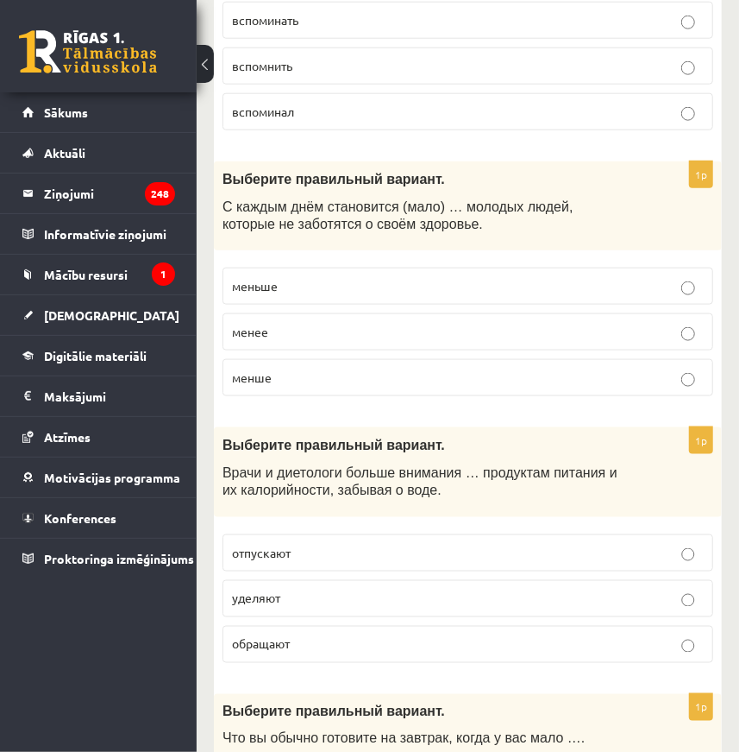
scroll to position [6196, 0]
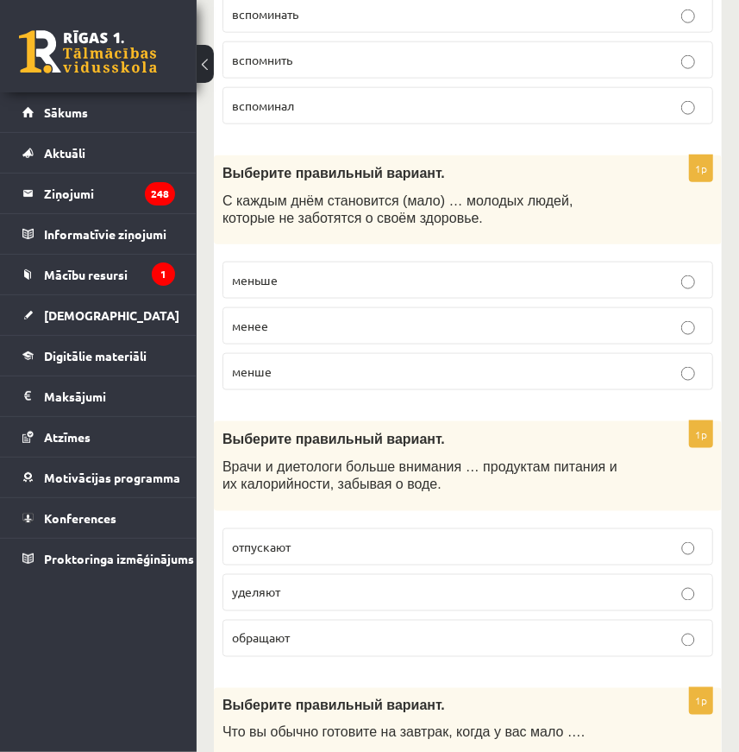
click at [271, 583] on p "уделяют" at bounding box center [468, 592] width 472 height 18
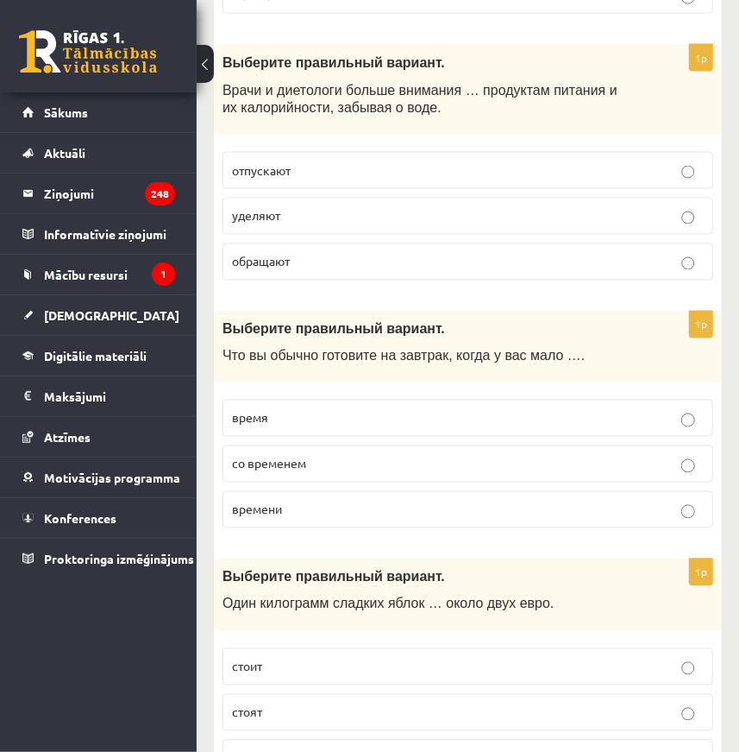
scroll to position [6589, 0]
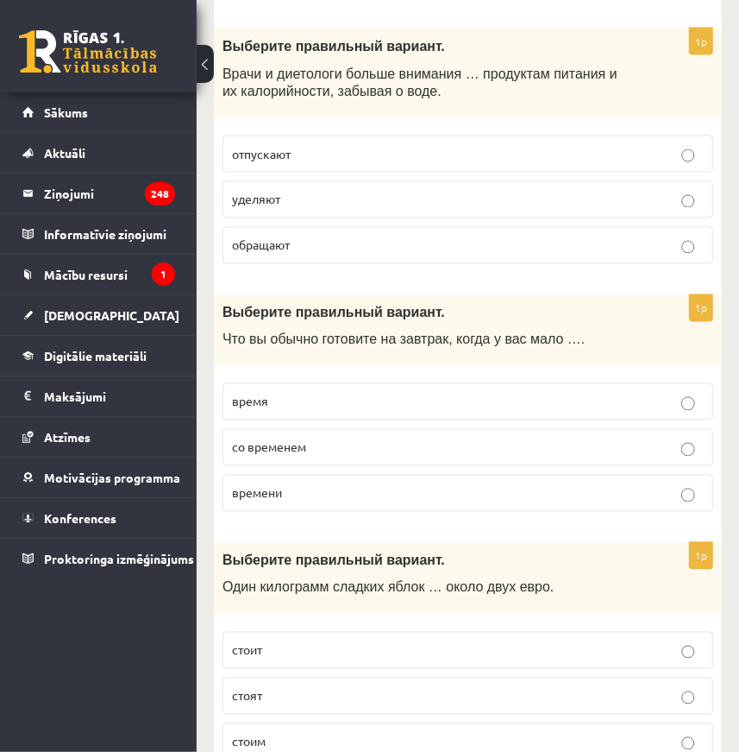
click at [299, 484] on p "времени" at bounding box center [468, 493] width 472 height 18
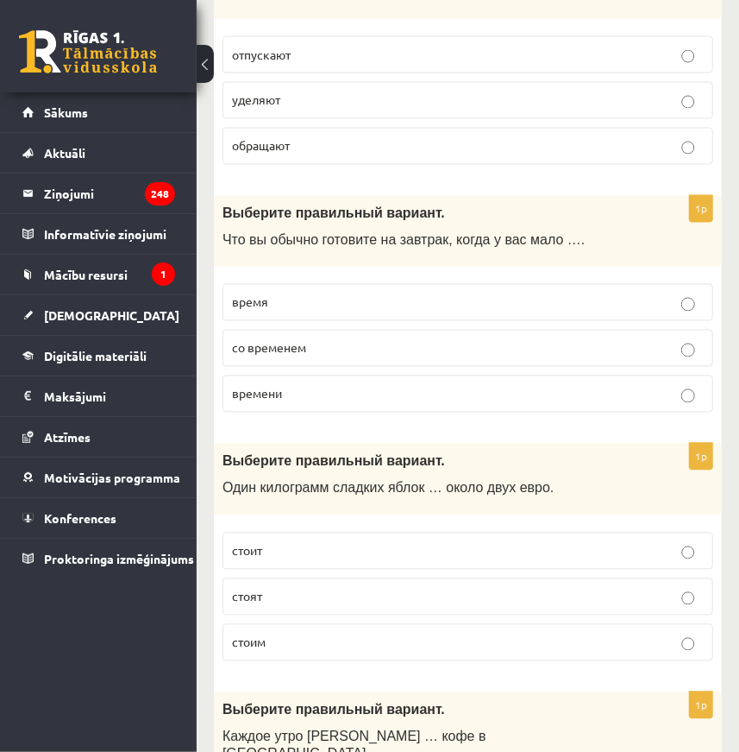
scroll to position [6824, 0]
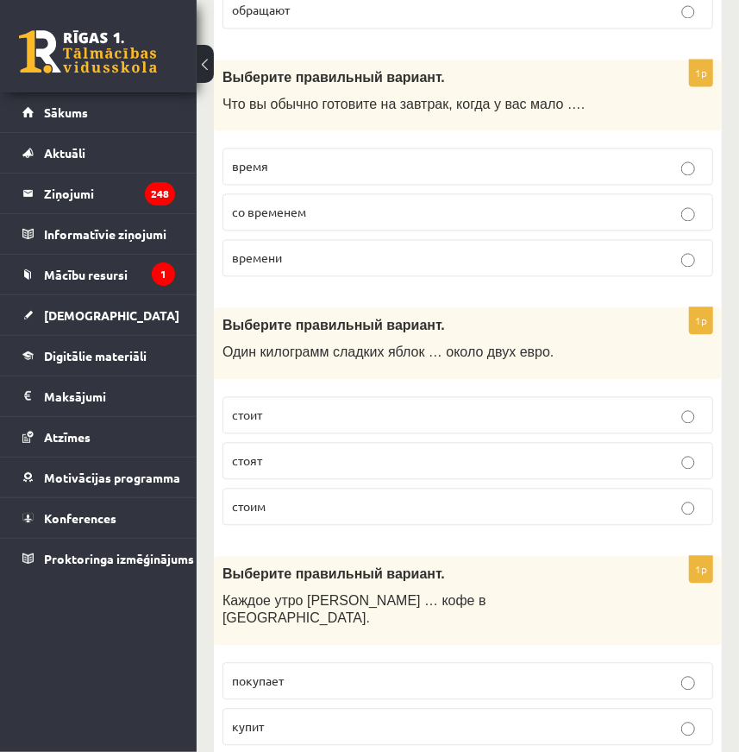
click at [267, 406] on p "стоит" at bounding box center [468, 415] width 472 height 18
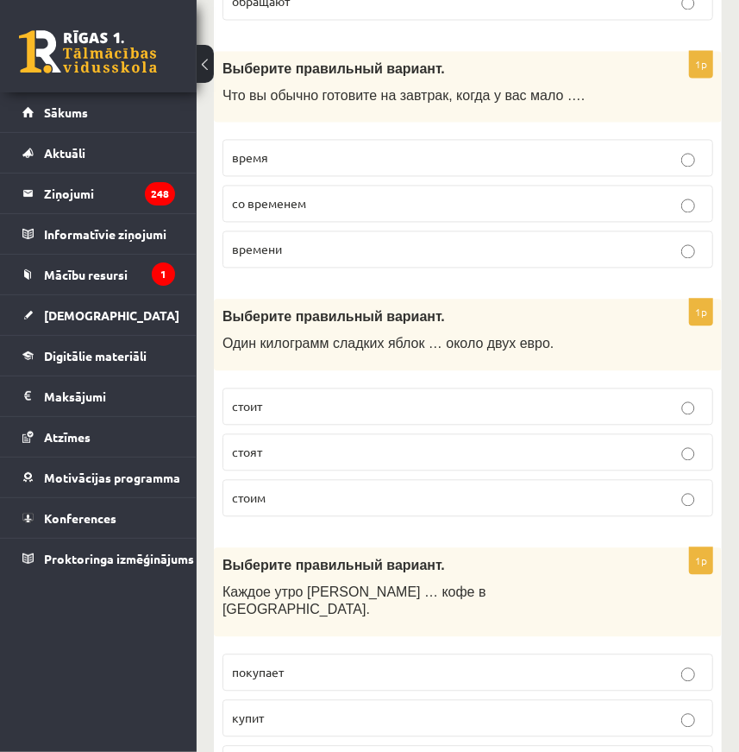
click at [278, 664] on span "покупает" at bounding box center [258, 672] width 52 height 16
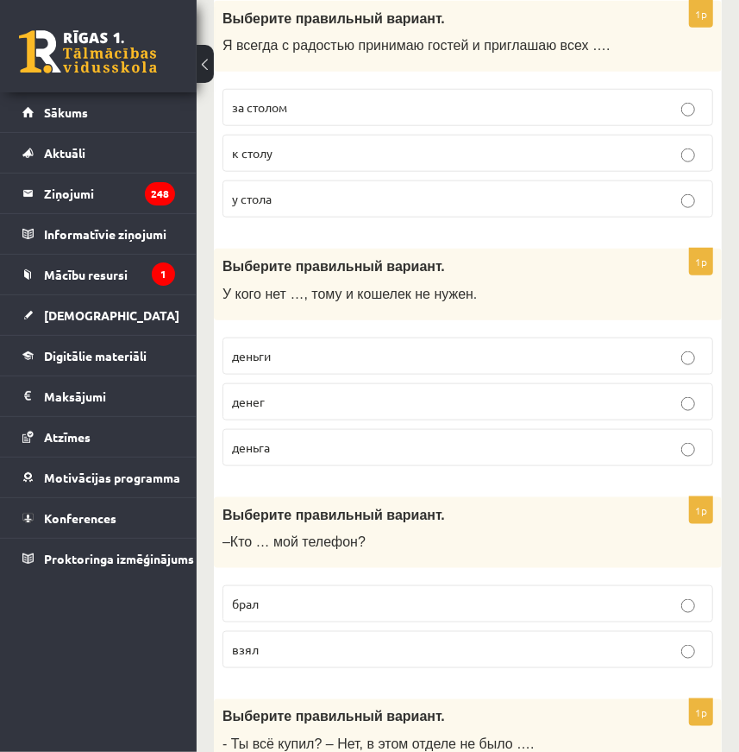
scroll to position [0, 0]
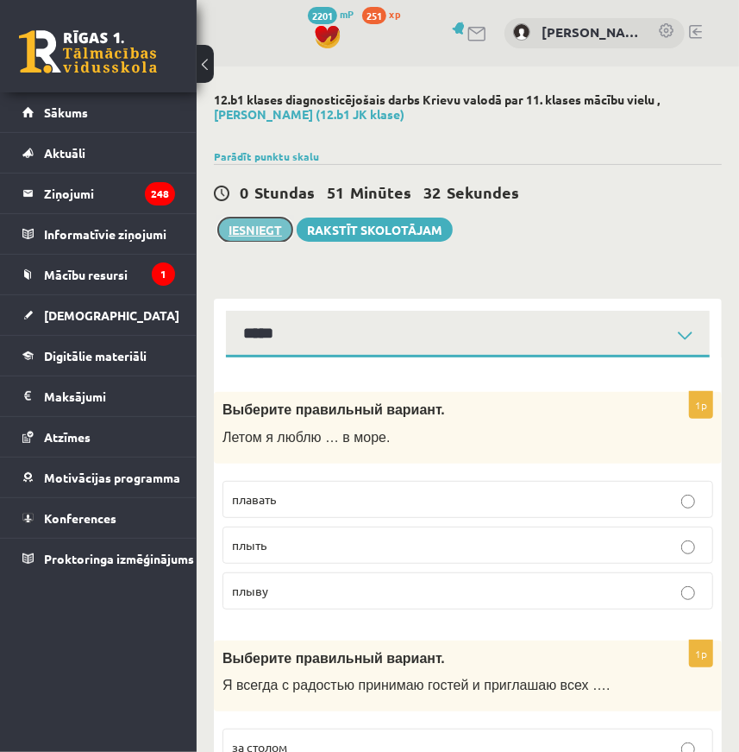
click at [266, 233] on button "Iesniegt" at bounding box center [255, 229] width 74 height 24
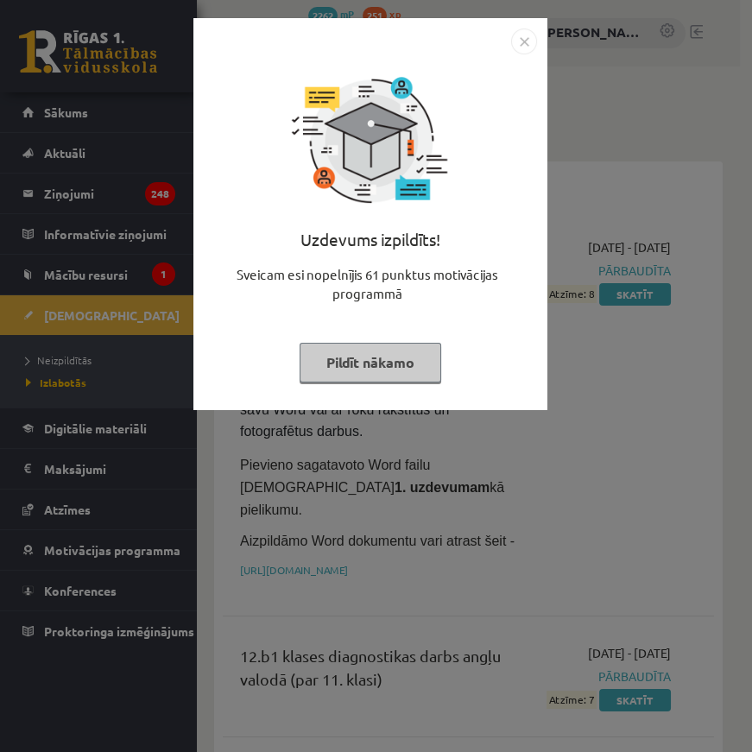
click at [515, 43] on img "Close" at bounding box center [524, 41] width 26 height 26
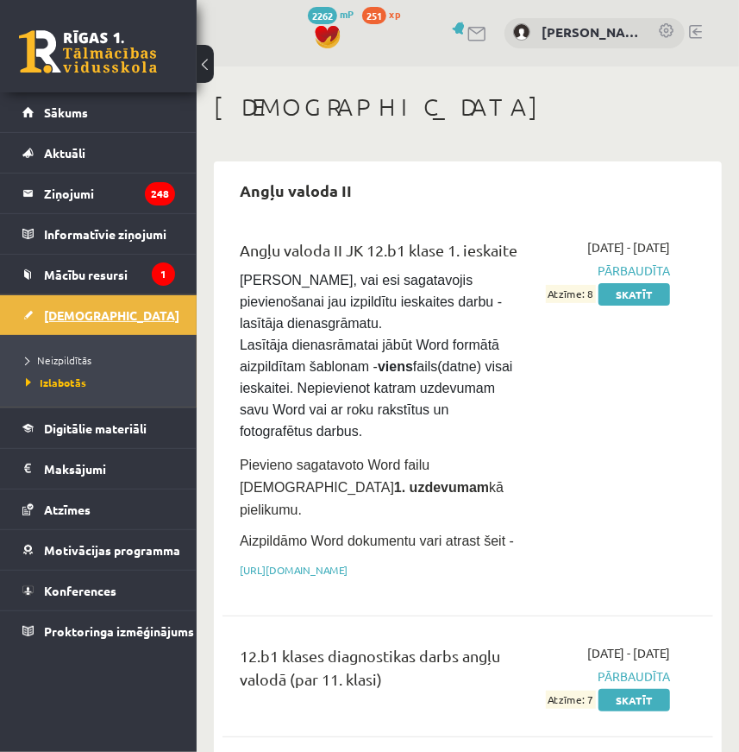
click at [70, 305] on link "[DEMOGRAPHIC_DATA]" at bounding box center [98, 315] width 153 height 40
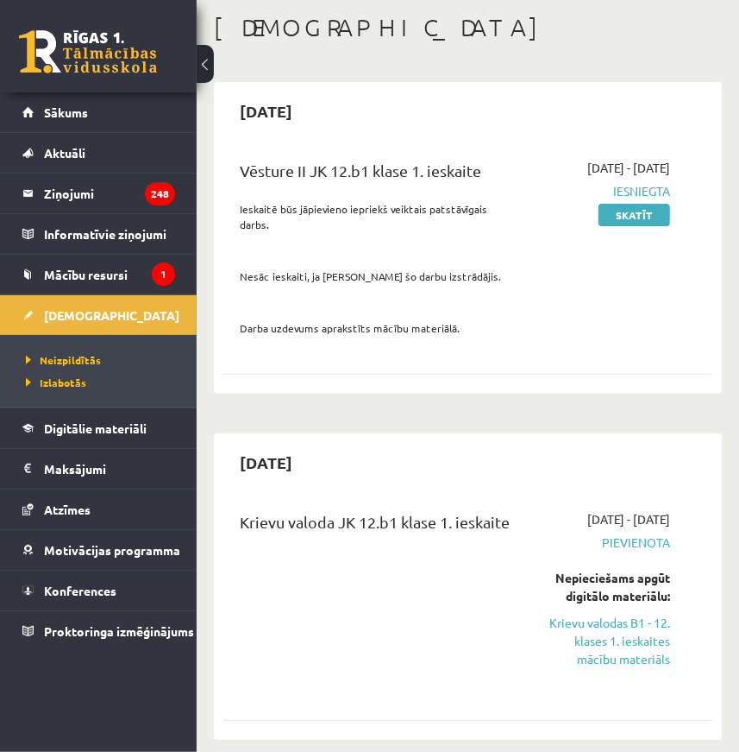
scroll to position [156, 0]
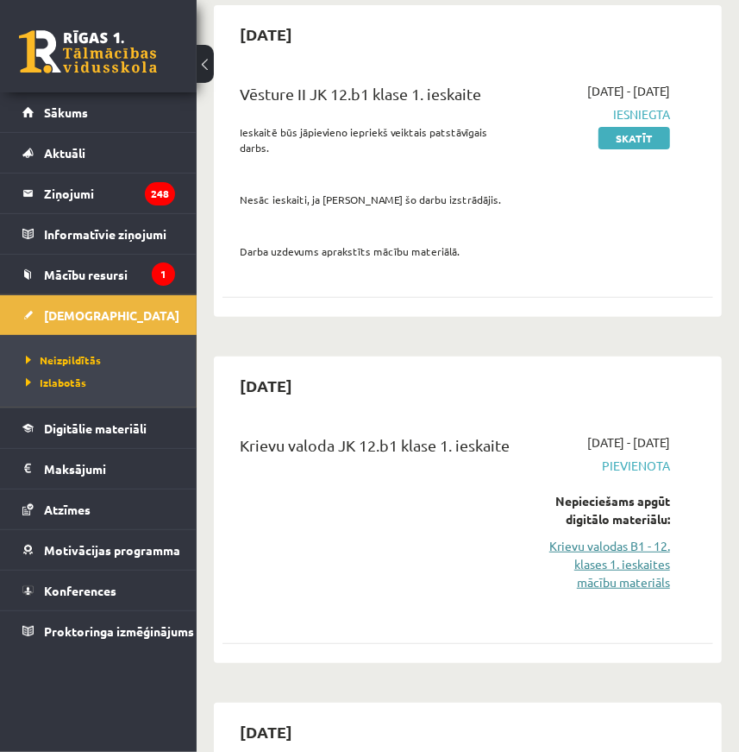
click at [607, 561] on link "Krievu valodas B1 - 12. klases 1. ieskaites mācību materiāls" at bounding box center [607, 564] width 126 height 54
click at [604, 551] on link "Krievu valodas B1 - 12. klases 1. ieskaites mācību materiāls" at bounding box center [607, 564] width 126 height 54
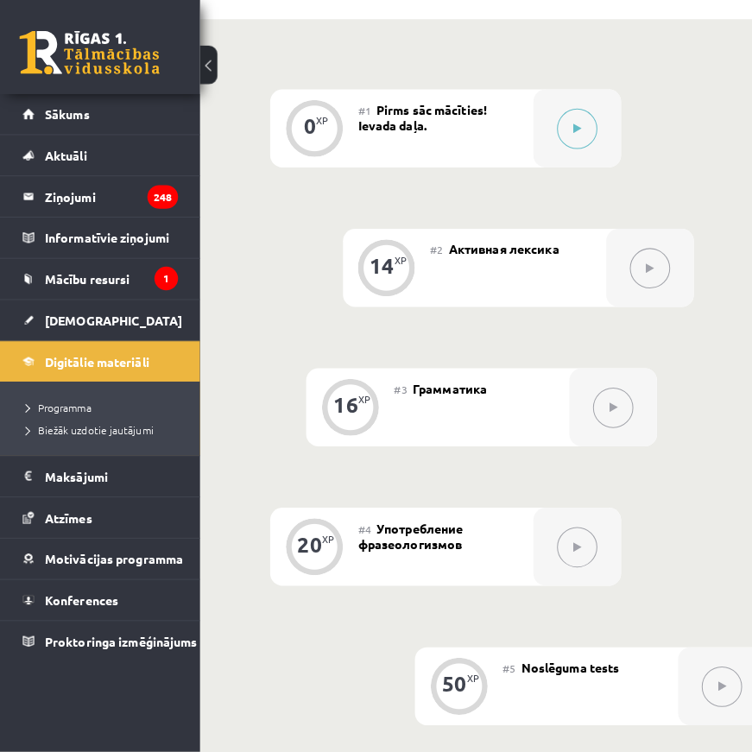
scroll to position [627, 0]
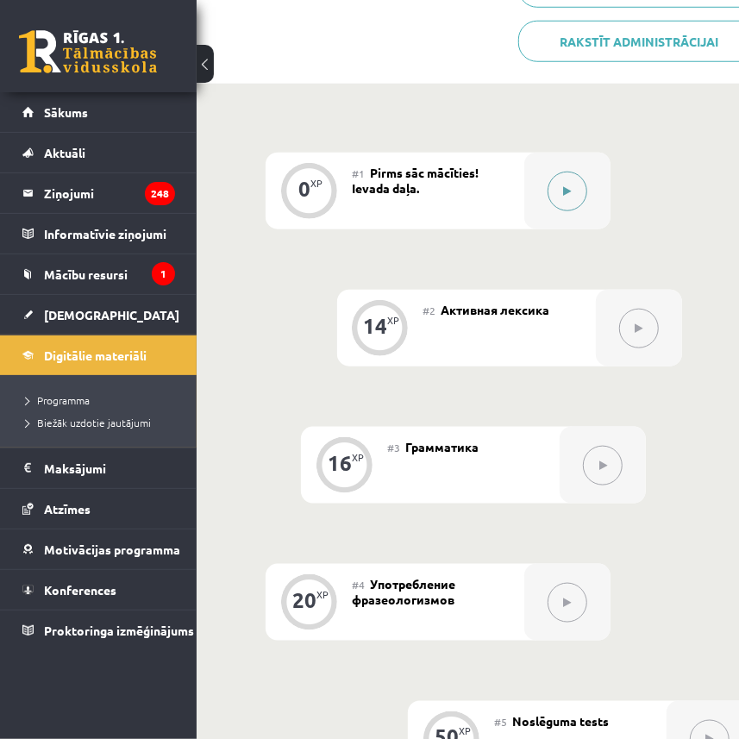
click at [565, 198] on button at bounding box center [568, 192] width 40 height 40
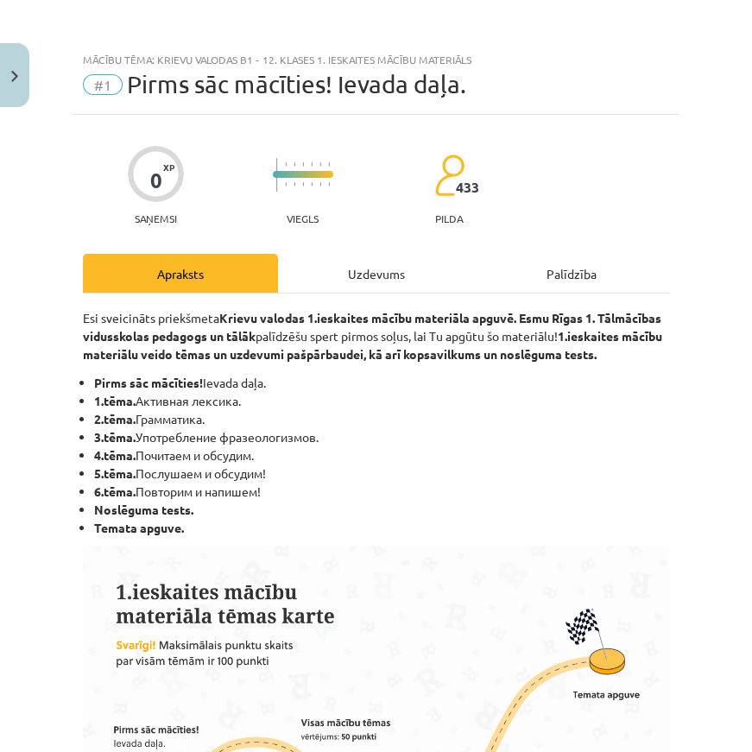
click at [393, 265] on div "Uzdevums" at bounding box center [375, 273] width 195 height 39
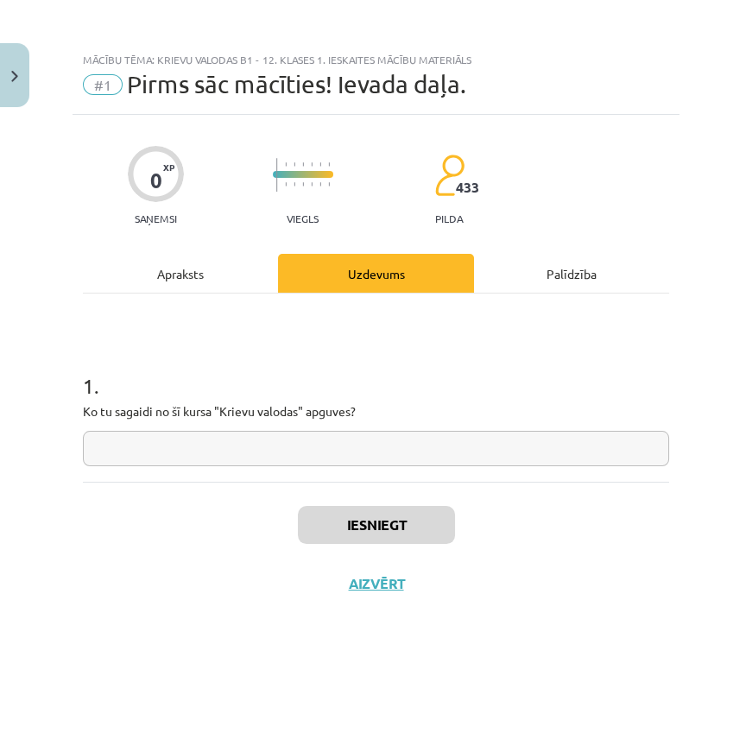
click at [330, 449] on input "text" at bounding box center [376, 448] width 586 height 35
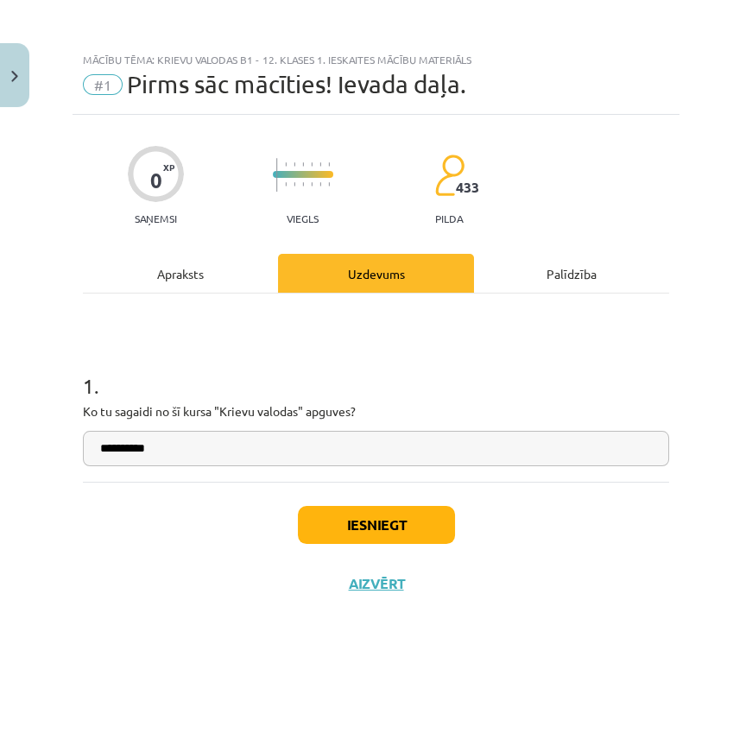
type input "******"
type input "**********"
click at [347, 524] on button "Iesniegt" at bounding box center [376, 525] width 157 height 38
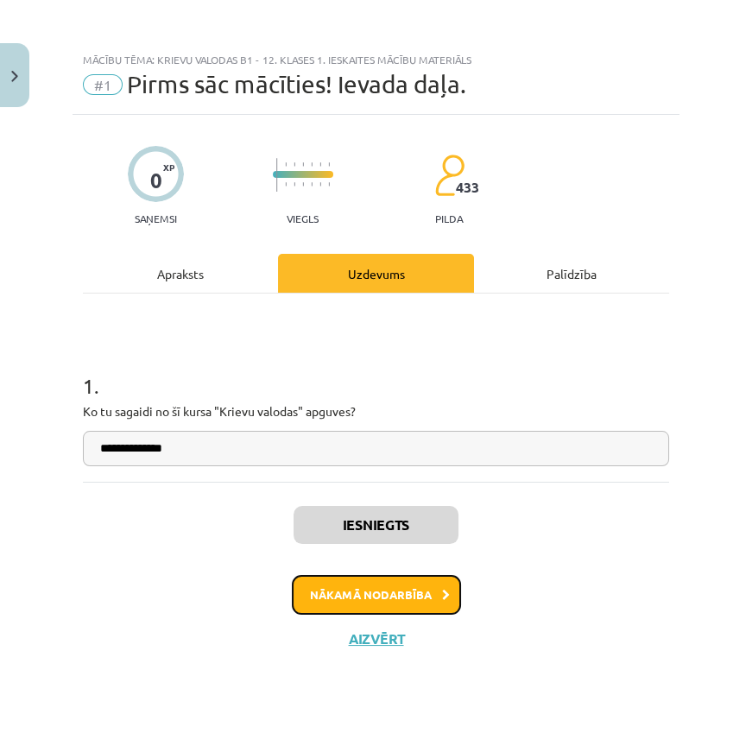
click at [398, 595] on button "Nākamā nodarbība" at bounding box center [376, 595] width 169 height 40
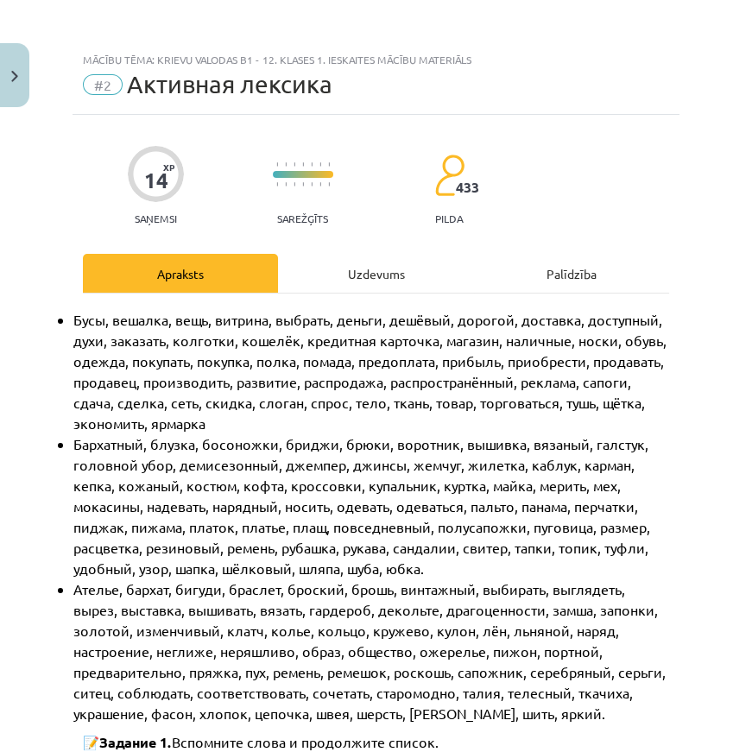
click at [337, 283] on div "Uzdevums" at bounding box center [375, 273] width 195 height 39
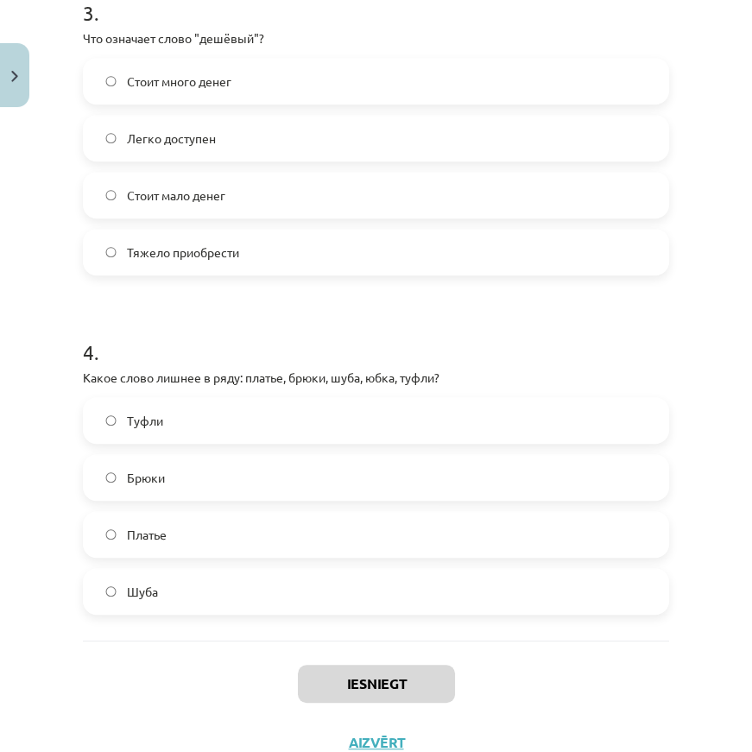
scroll to position [1113, 0]
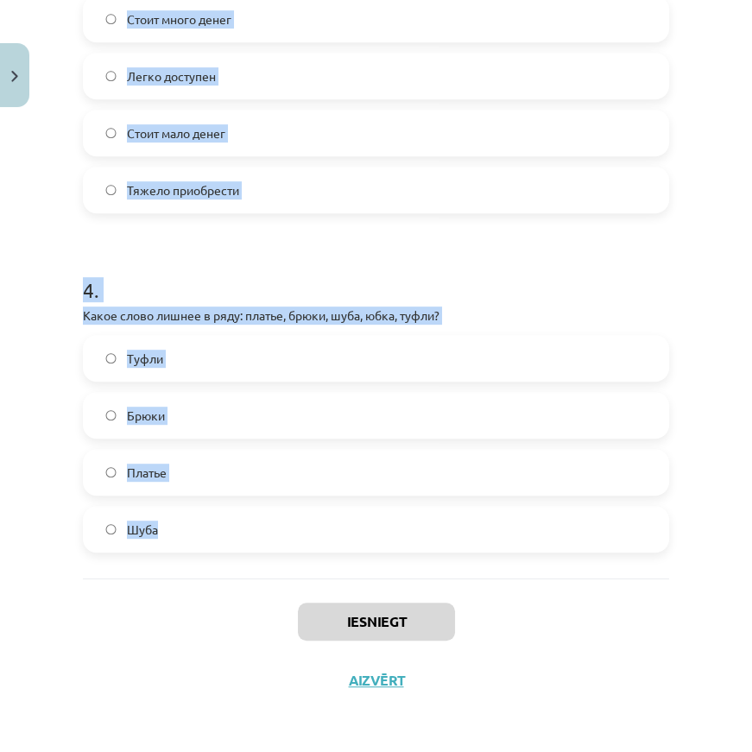
drag, startPoint x: 89, startPoint y: 343, endPoint x: 182, endPoint y: 525, distance: 204.5
copy form "1 . Какой из этих товаров относится к "одежде"? Ботинки Кружка Куртка Бусы 2 . …"
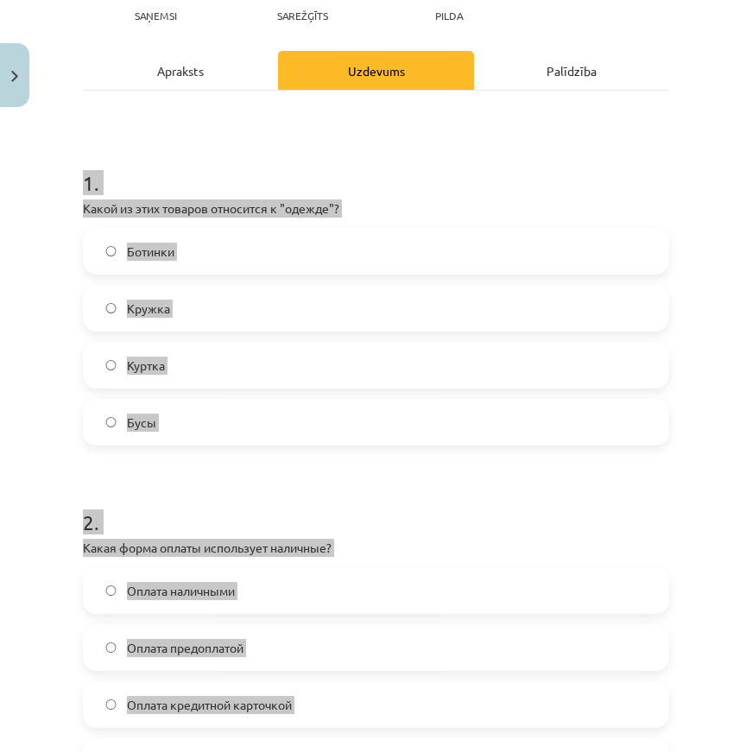
scroll to position [0, 0]
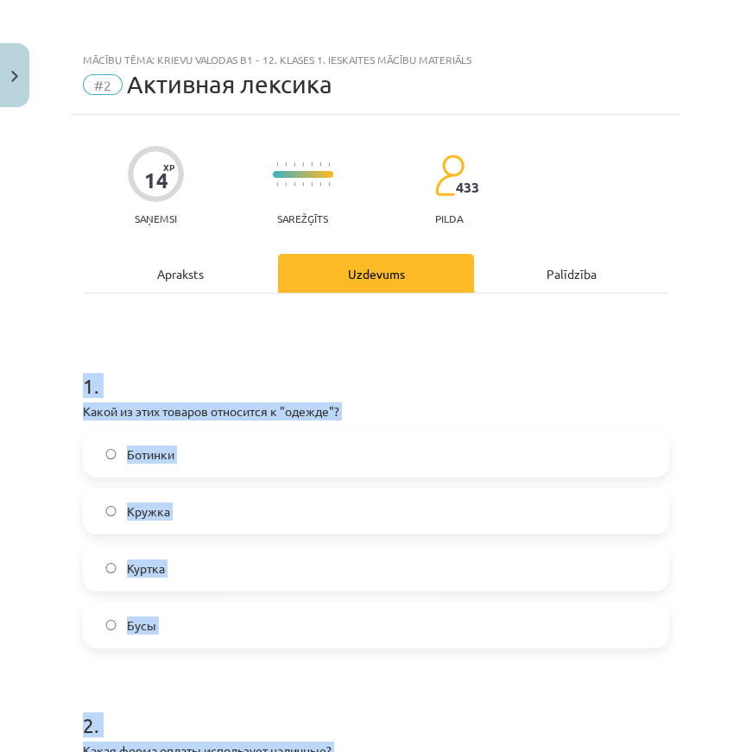
click at [452, 403] on p "Какой из этих товаров относится к "одежде"?" at bounding box center [376, 411] width 586 height 18
click at [241, 511] on label "Кружка" at bounding box center [376, 510] width 582 height 43
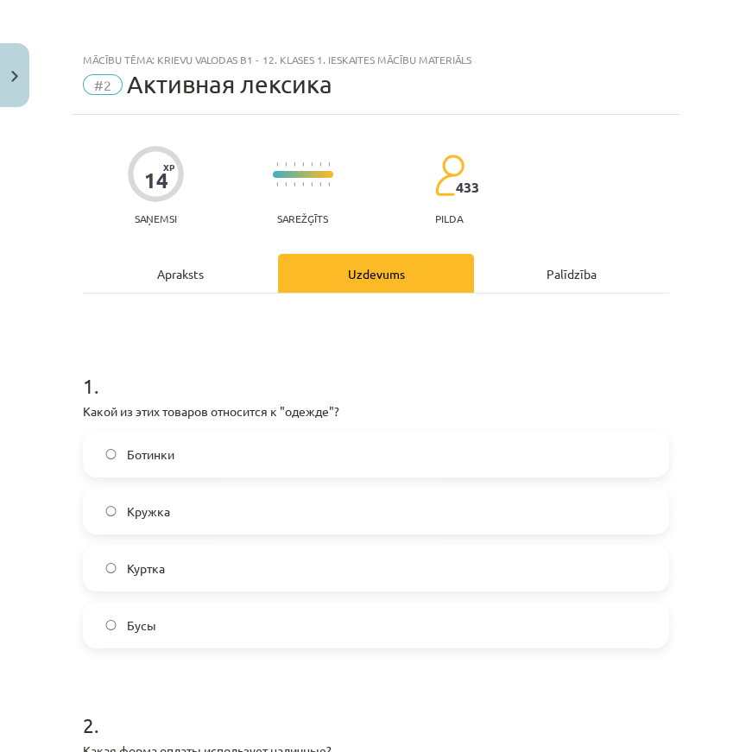
click at [193, 574] on label "Куртка" at bounding box center [376, 567] width 582 height 43
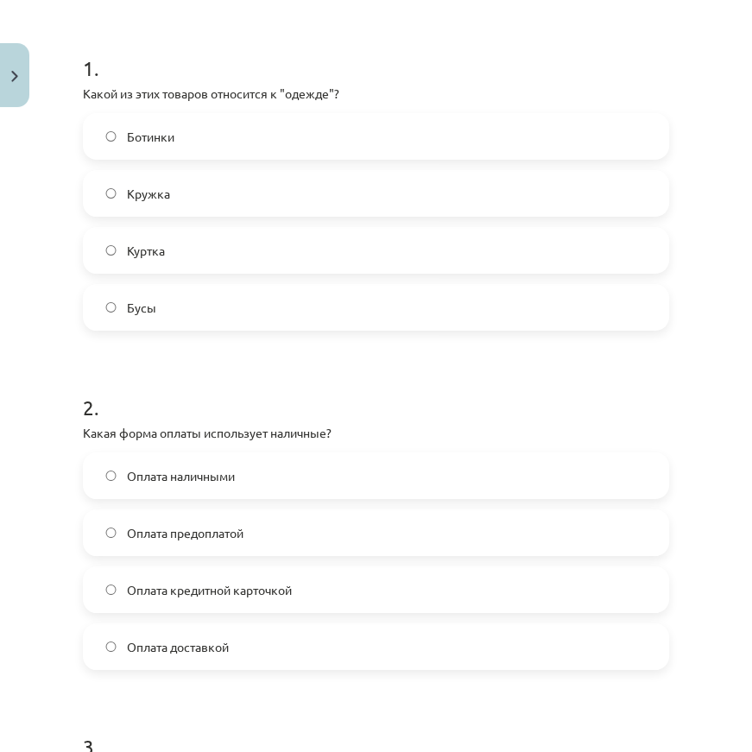
scroll to position [392, 0]
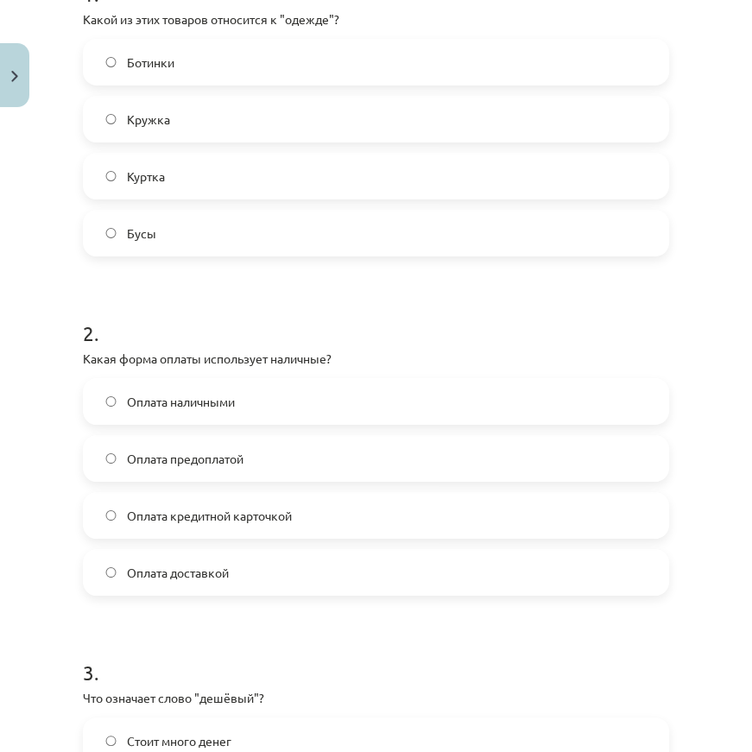
click at [201, 399] on span "Оплата наличными" at bounding box center [181, 402] width 108 height 18
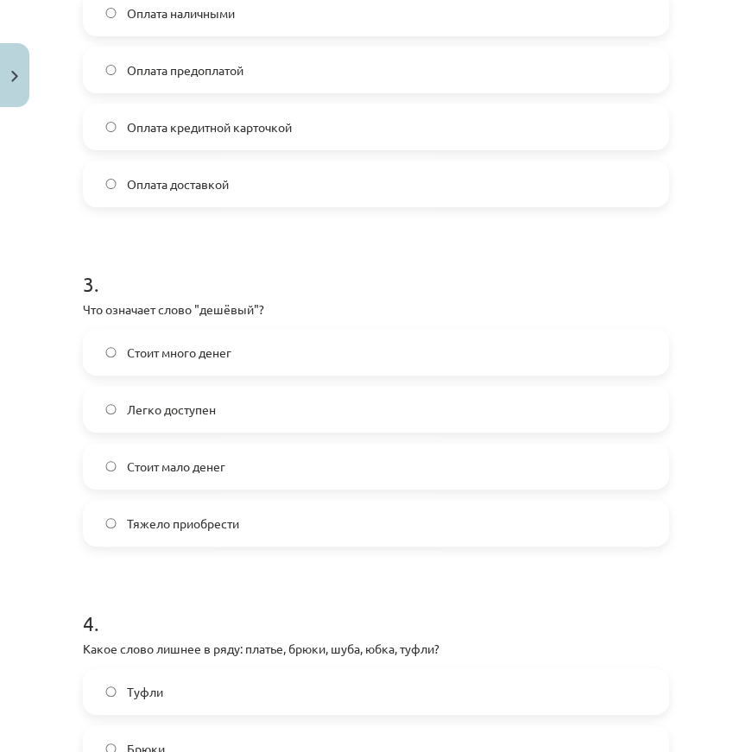
scroll to position [784, 0]
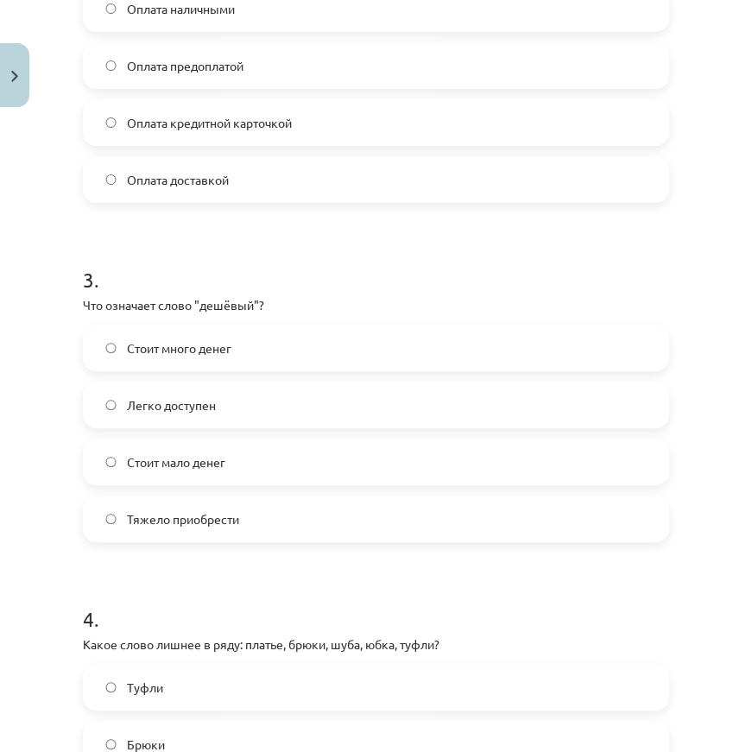
click at [204, 467] on span "Стоит мало денег" at bounding box center [176, 462] width 98 height 18
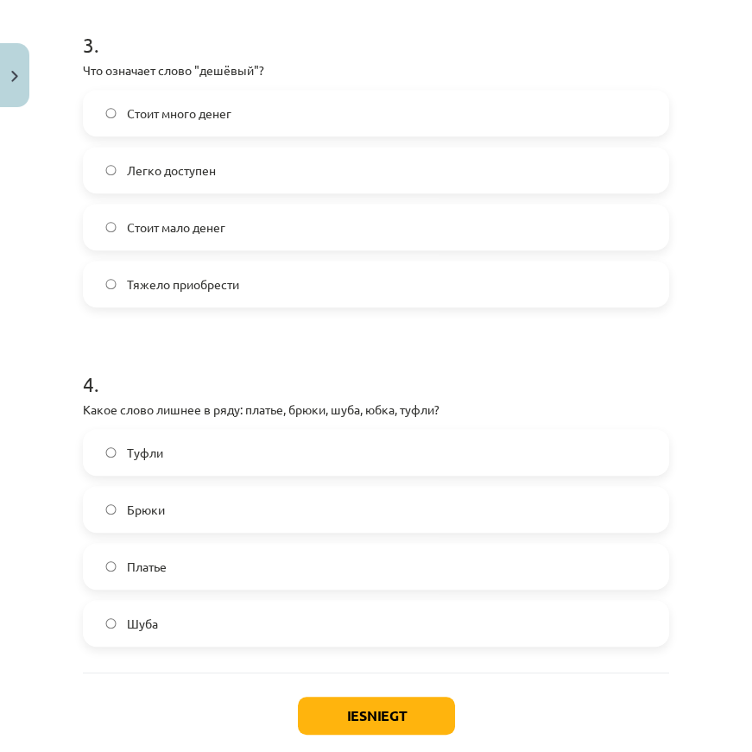
scroll to position [1098, 0]
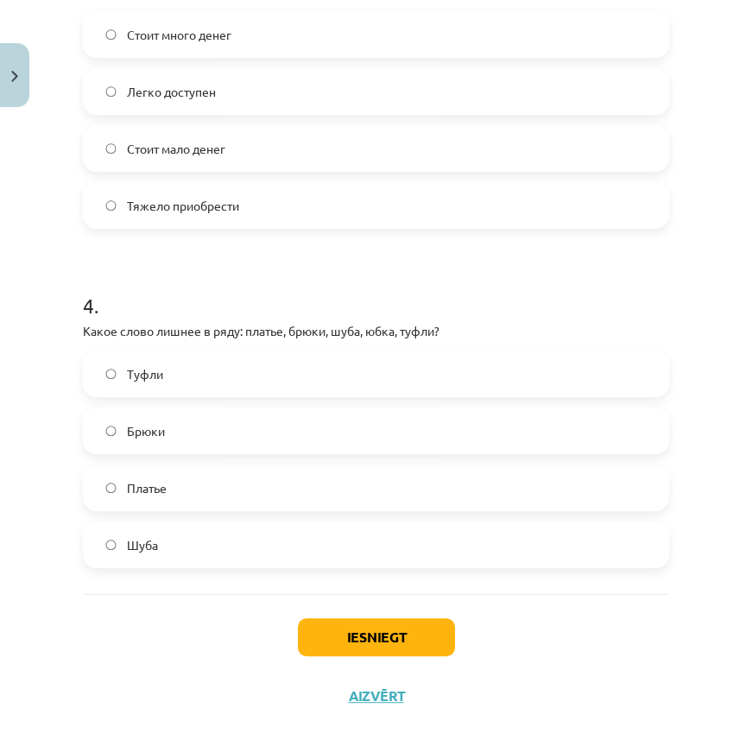
click at [179, 380] on label "Туфли" at bounding box center [376, 373] width 582 height 43
click at [367, 630] on button "Iesniegt" at bounding box center [376, 637] width 157 height 38
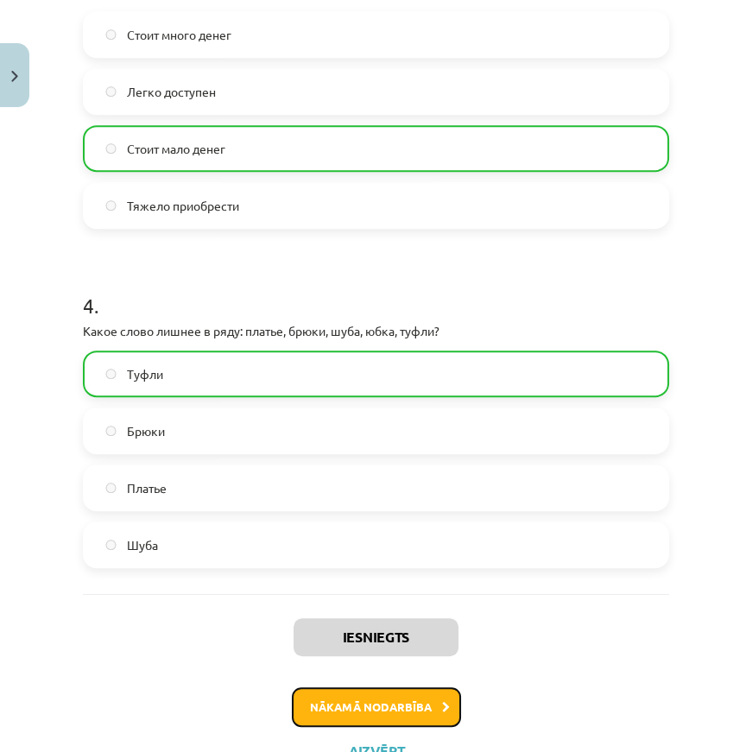
click at [355, 701] on button "Nākamā nodarbība" at bounding box center [376, 707] width 169 height 40
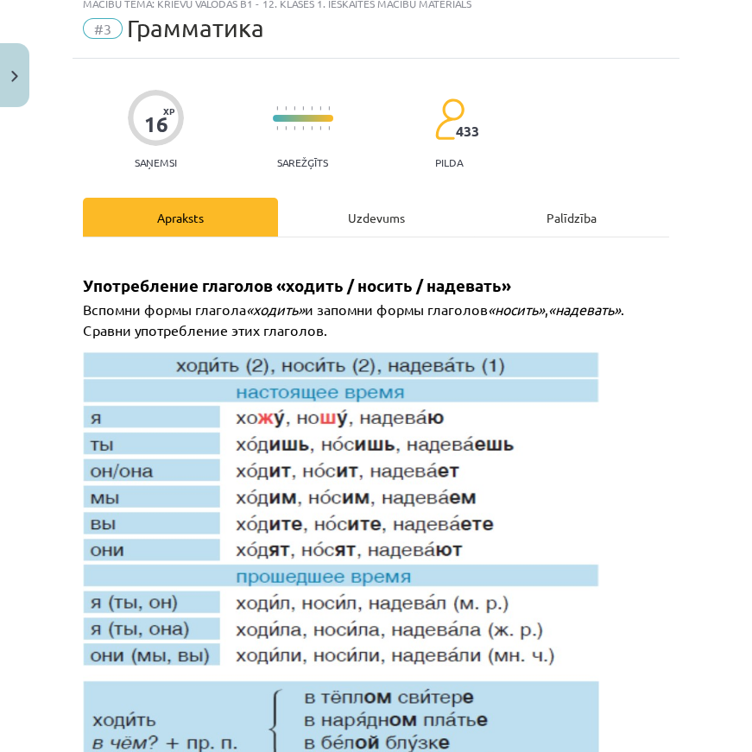
scroll to position [43, 0]
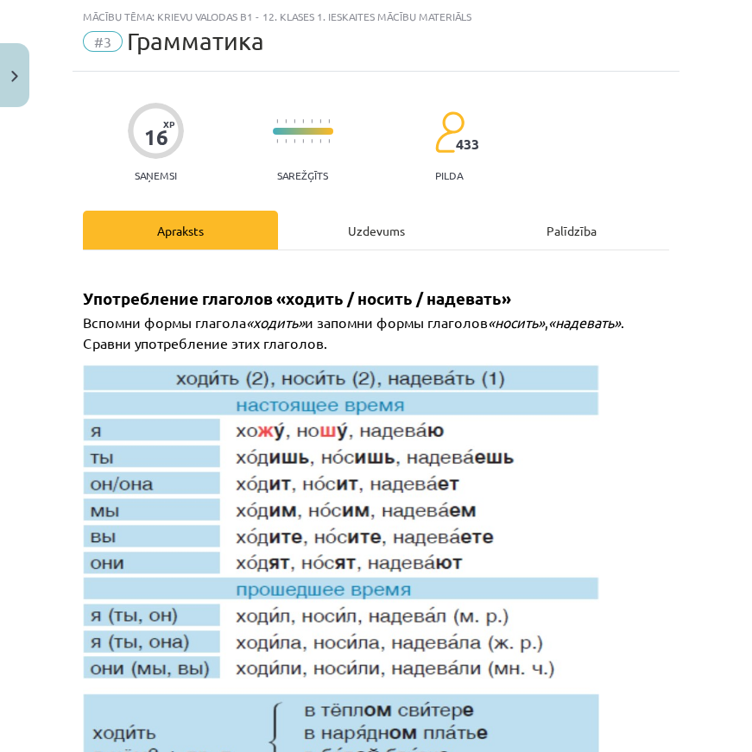
click at [368, 234] on div "Uzdevums" at bounding box center [375, 230] width 195 height 39
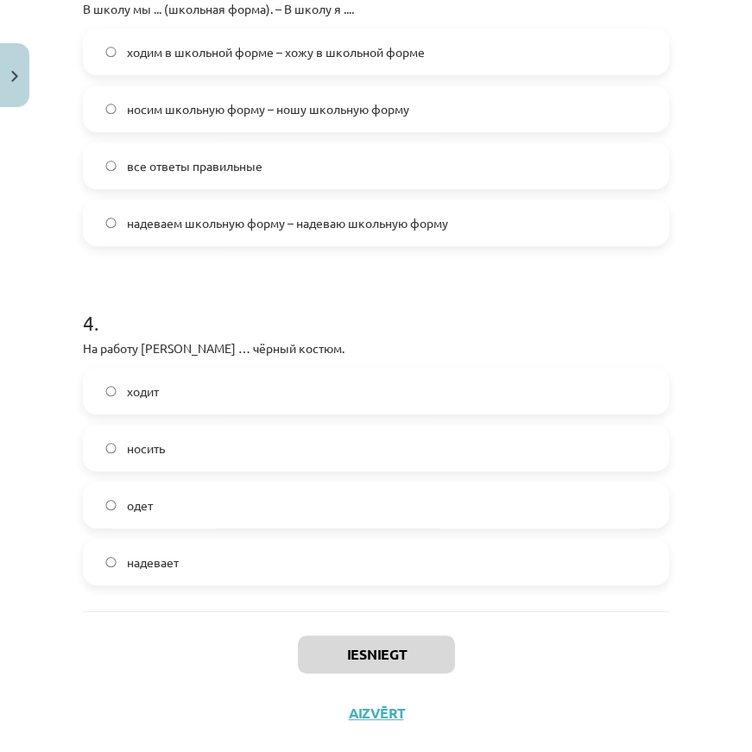
scroll to position [1142, 0]
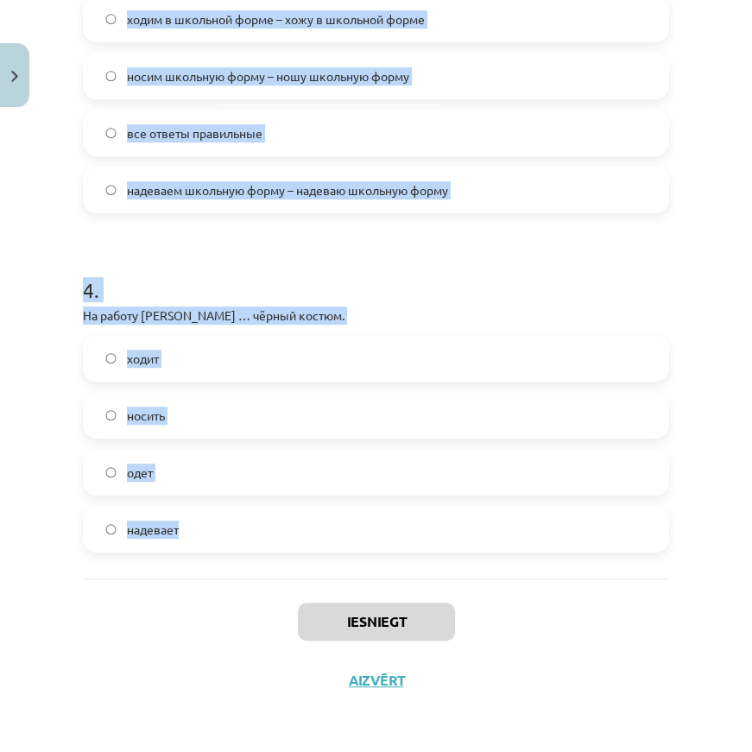
drag, startPoint x: 78, startPoint y: 333, endPoint x: 261, endPoint y: 535, distance: 273.0
copy form "1 . На дискотеку Янис ... (синие джинсы и белая футболка). – На дискотеку мы ..…"
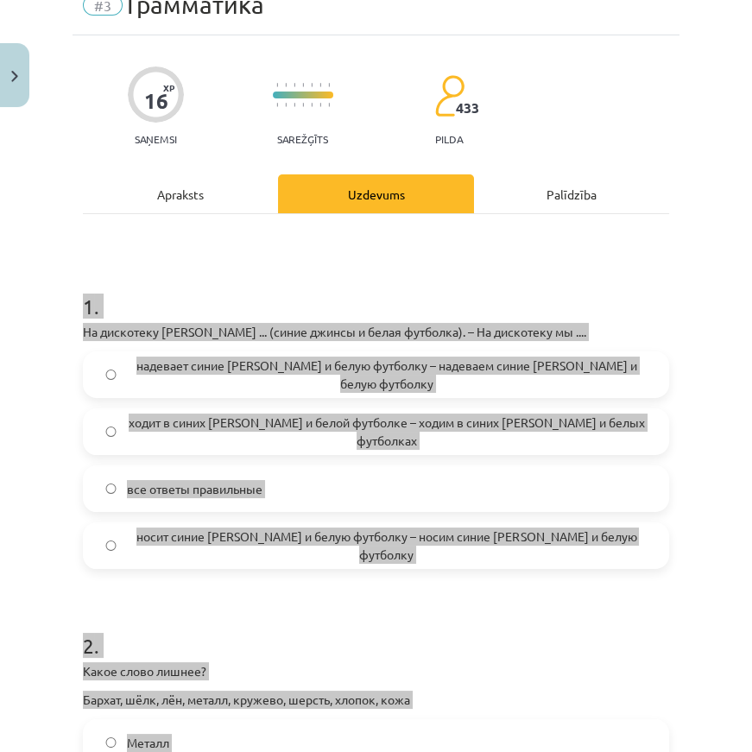
scroll to position [156, 0]
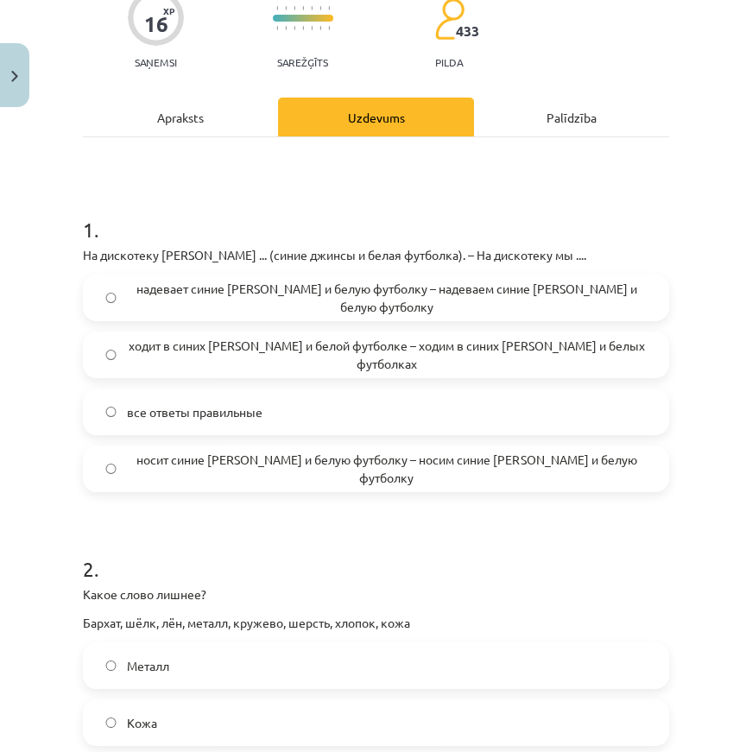
click at [256, 405] on span "все ответы правильные" at bounding box center [194, 412] width 135 height 18
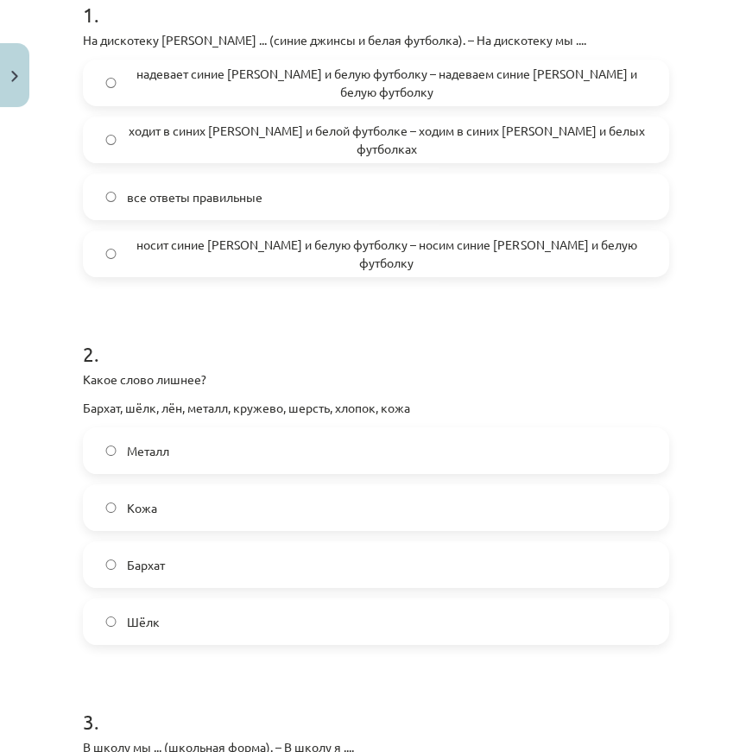
scroll to position [470, 0]
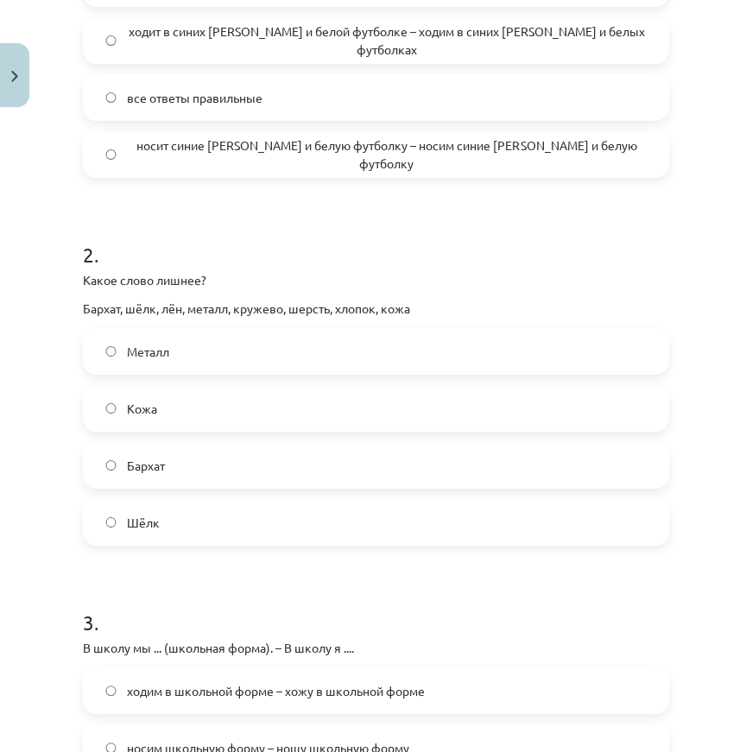
click at [173, 353] on label "Металл" at bounding box center [376, 351] width 582 height 43
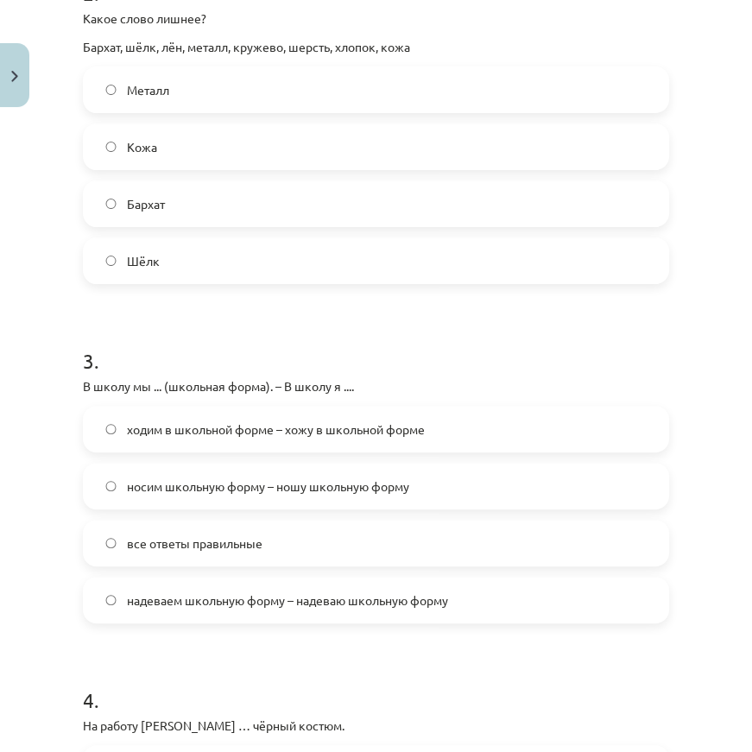
scroll to position [784, 0]
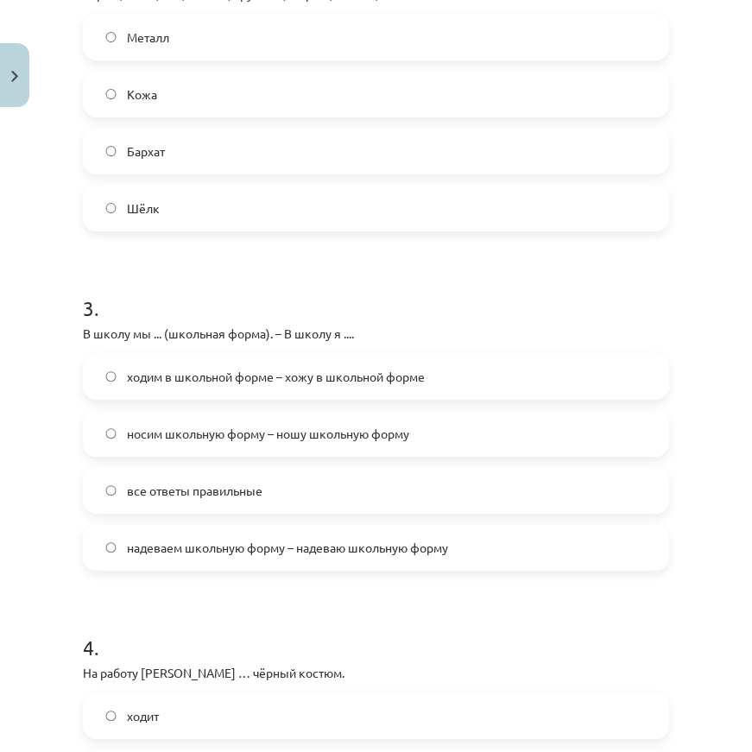
click at [175, 492] on span "все ответы правильные" at bounding box center [194, 490] width 135 height 18
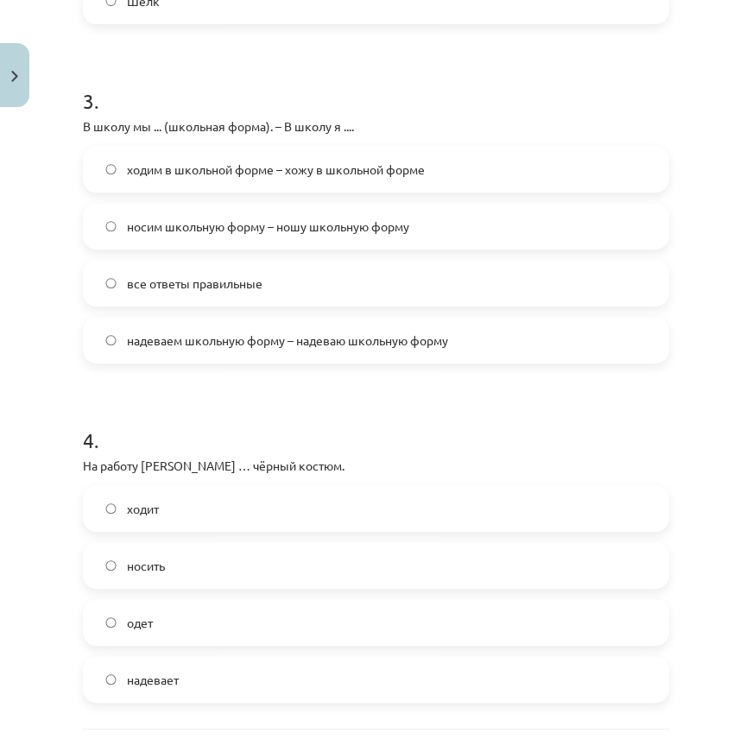
scroll to position [1098, 0]
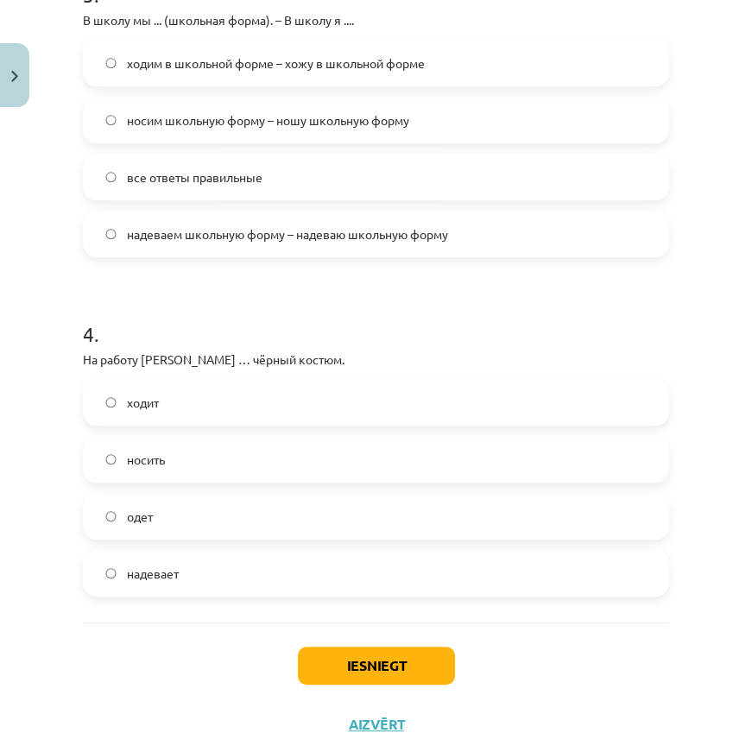
click at [137, 564] on span "надевает" at bounding box center [153, 573] width 52 height 18
click at [350, 668] on button "Iesniegt" at bounding box center [376, 665] width 157 height 38
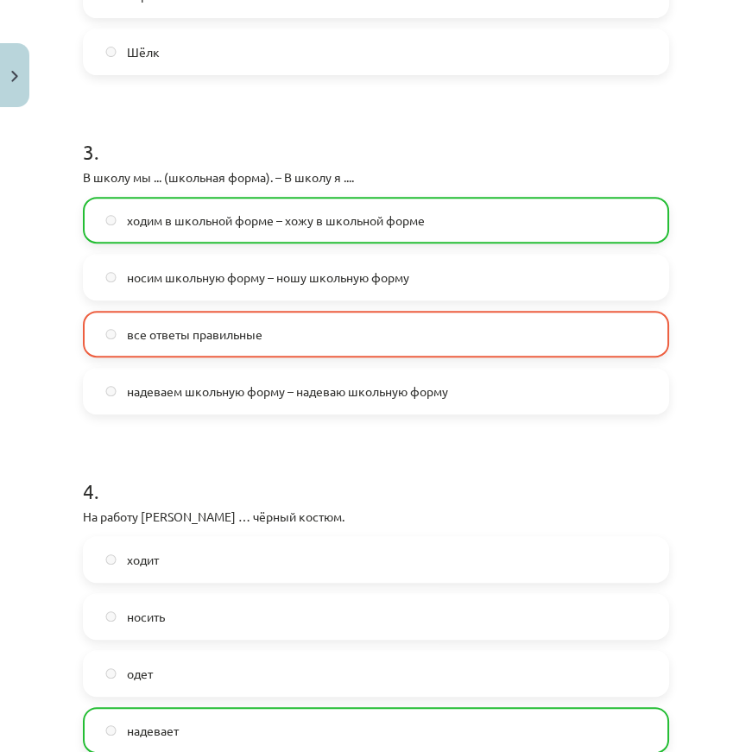
scroll to position [1196, 0]
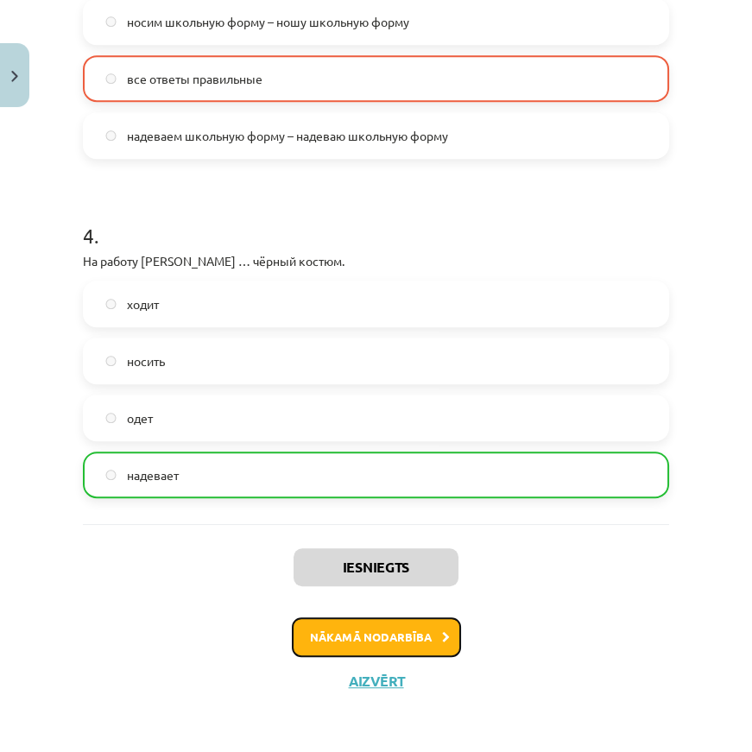
click at [366, 642] on button "Nākamā nodarbība" at bounding box center [376, 637] width 169 height 40
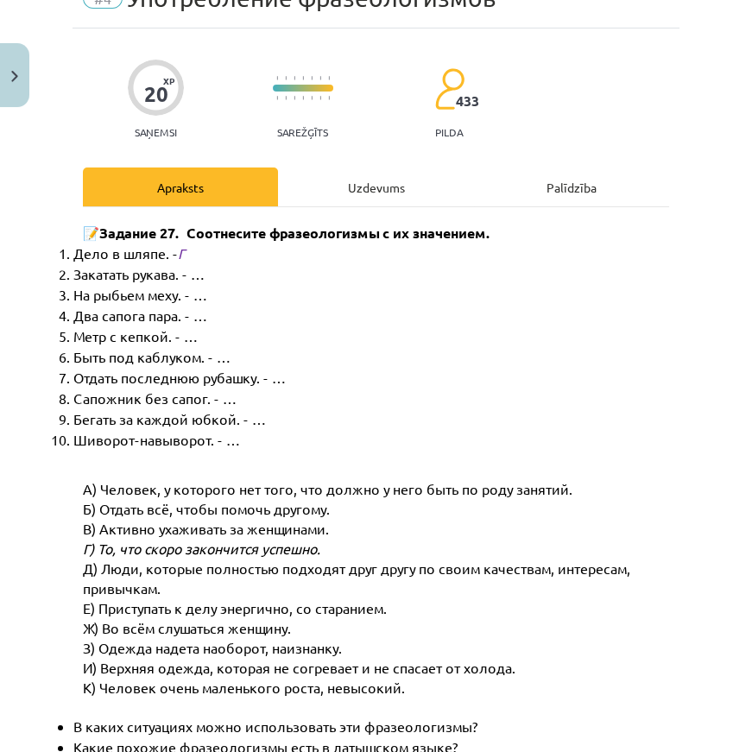
scroll to position [43, 0]
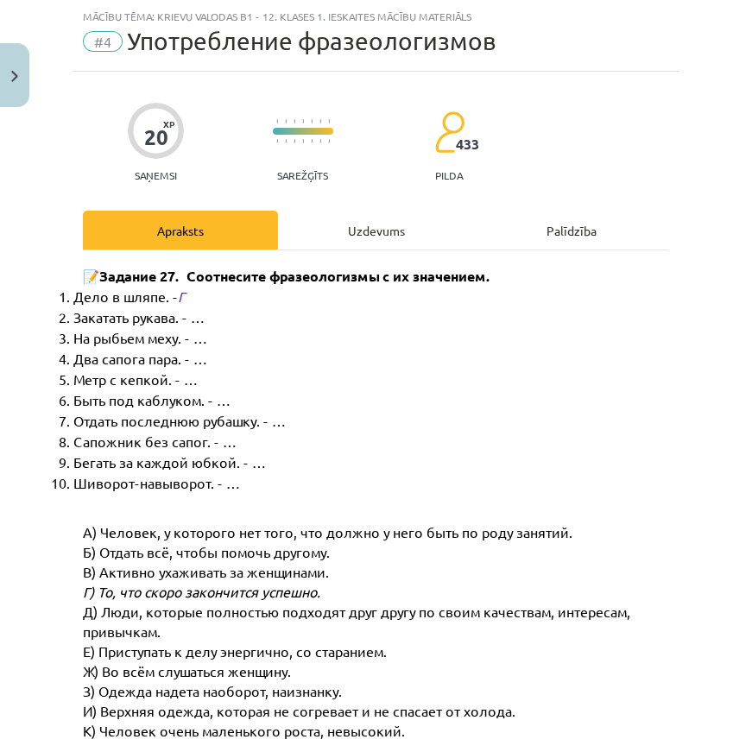
click at [327, 238] on div "Uzdevums" at bounding box center [375, 230] width 195 height 39
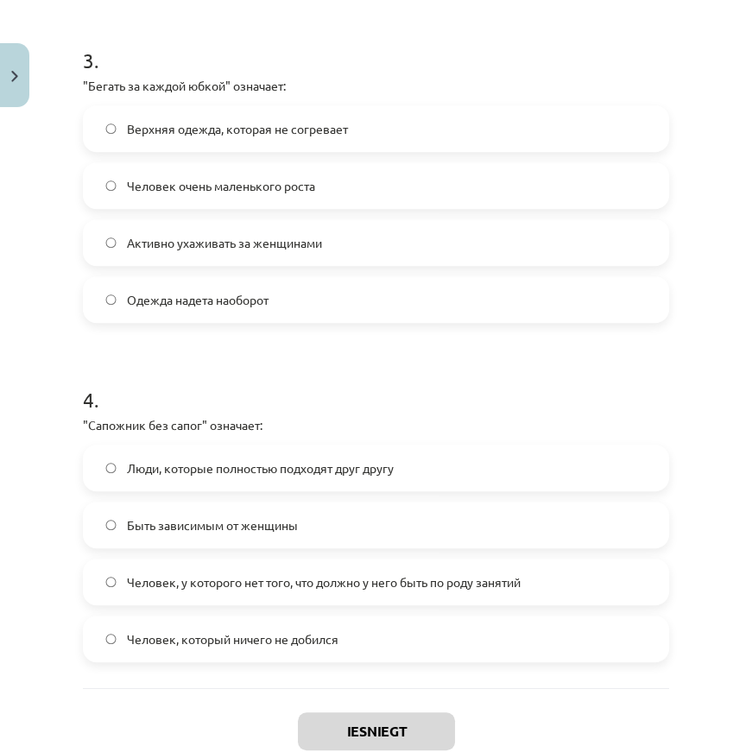
scroll to position [1113, 0]
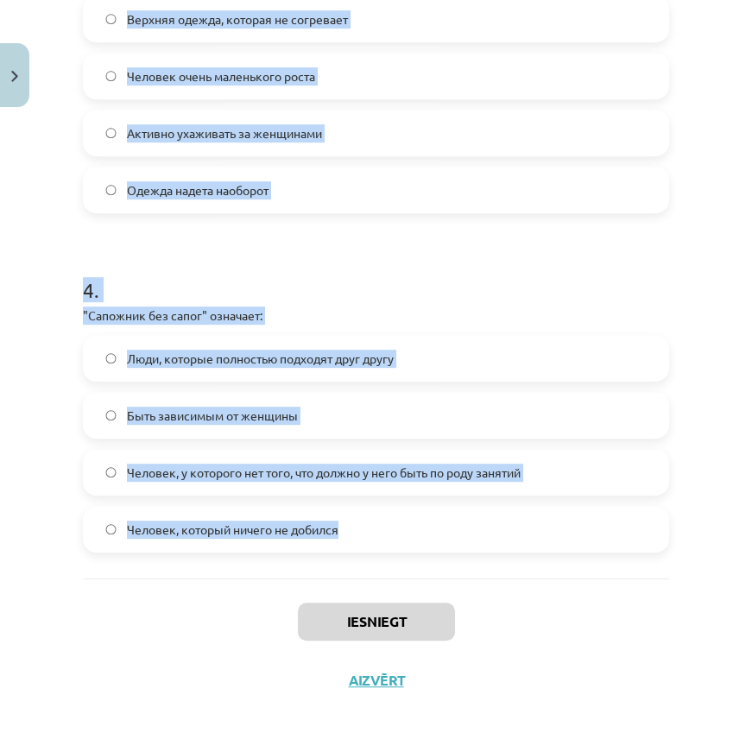
drag, startPoint x: 81, startPoint y: 183, endPoint x: 341, endPoint y: 523, distance: 427.8
copy form "1 . "Два сапога пара" означает: Люди, которые подходят друг другу по интересам …"
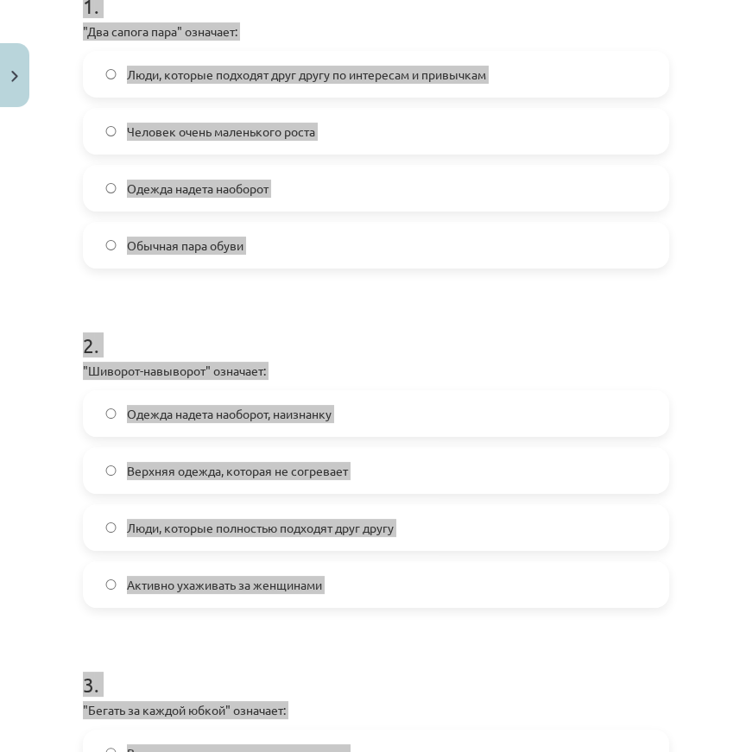
scroll to position [172, 0]
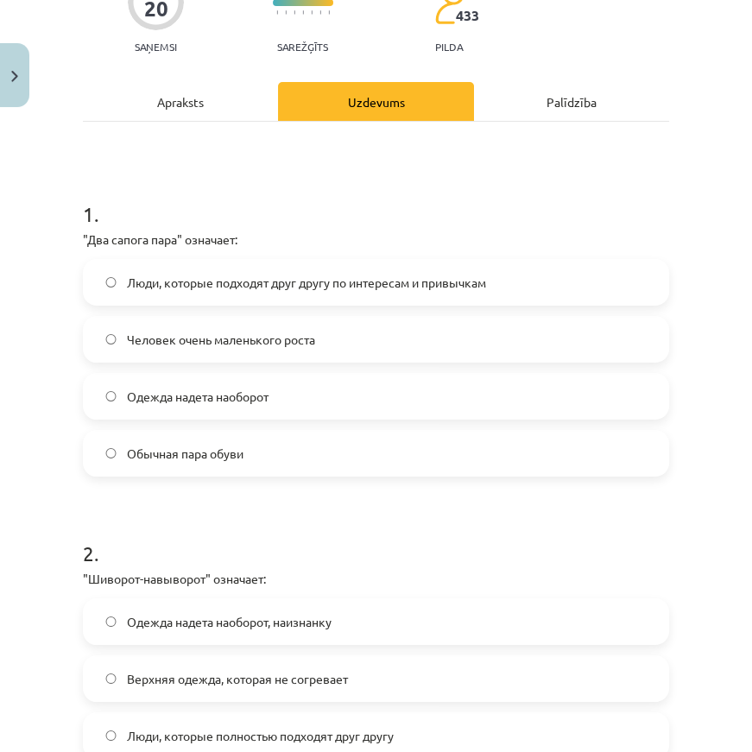
click at [248, 286] on span "Люди, которые подходят друг другу по интересам и привычкам" at bounding box center [306, 283] width 359 height 18
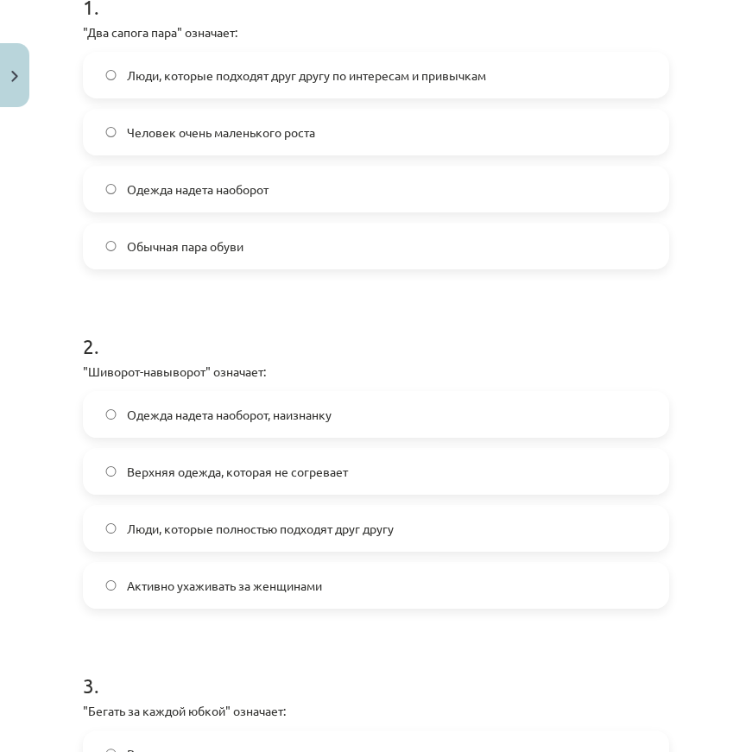
scroll to position [406, 0]
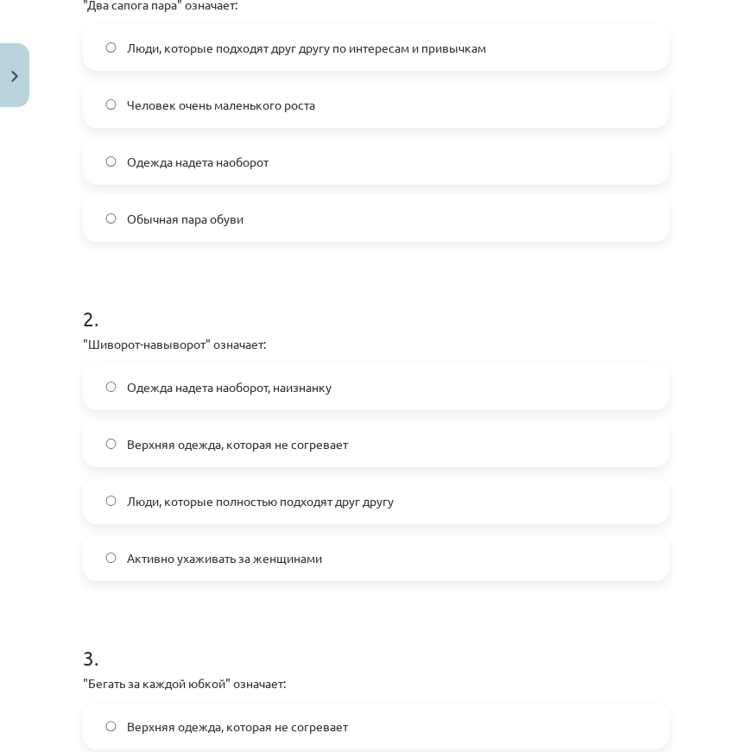
click at [225, 383] on span "Одежда надета наоборот, наизнанку" at bounding box center [229, 387] width 204 height 18
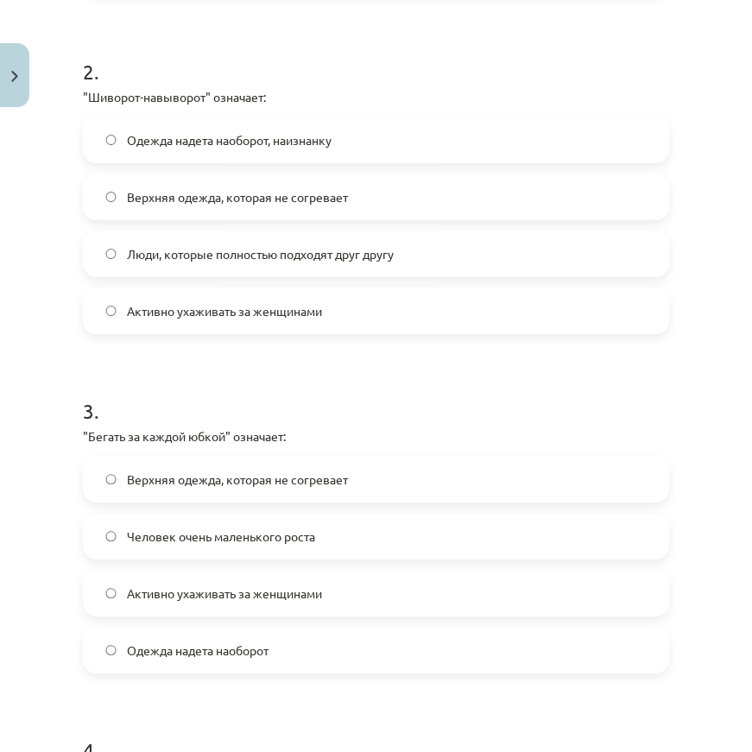
scroll to position [720, 0]
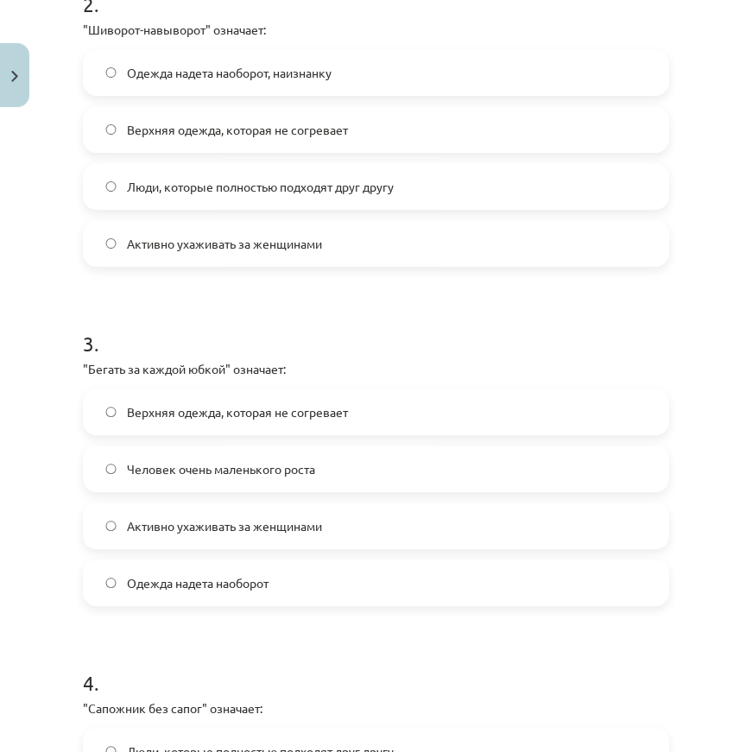
click at [186, 521] on span "Активно ухаживать за женщинами" at bounding box center [224, 526] width 195 height 18
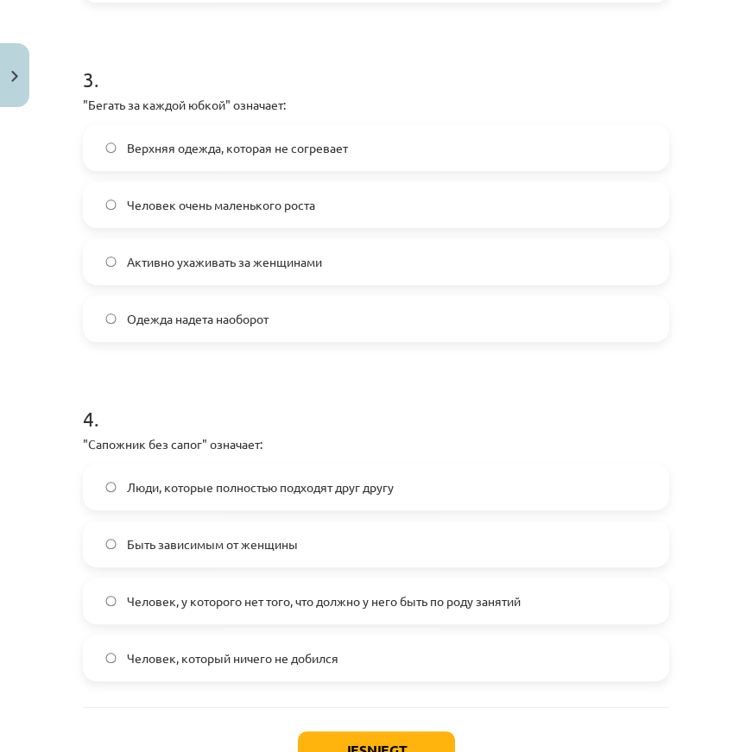
scroll to position [1035, 0]
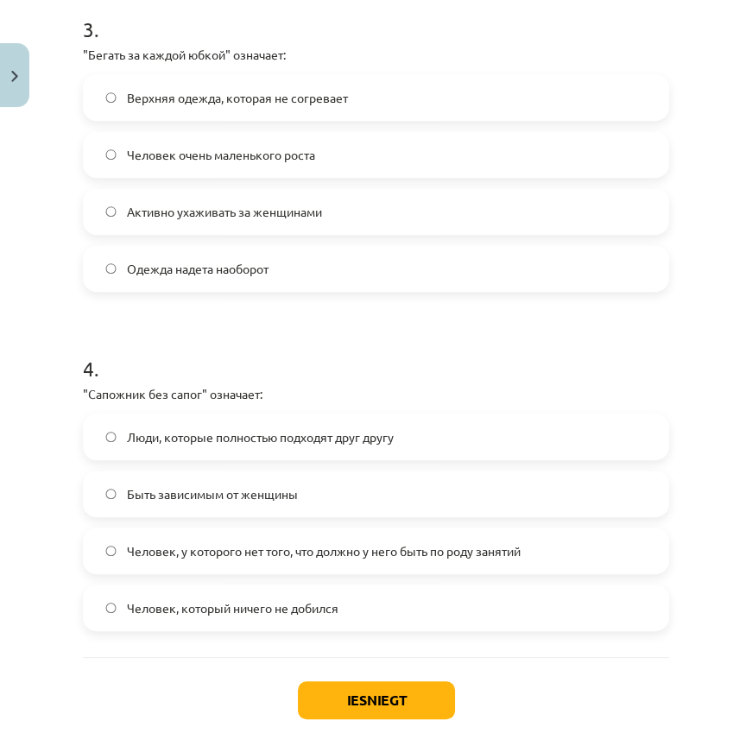
click at [204, 563] on label "Человек, у которого нет того, что должно у него быть по роду занятий" at bounding box center [376, 550] width 582 height 43
click at [354, 695] on button "Iesniegt" at bounding box center [376, 700] width 157 height 38
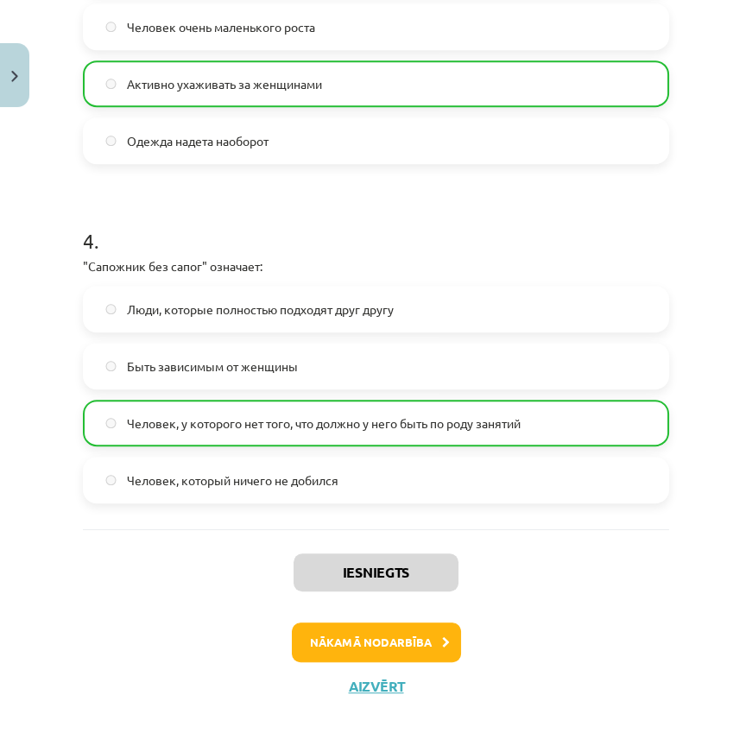
scroll to position [1167, 0]
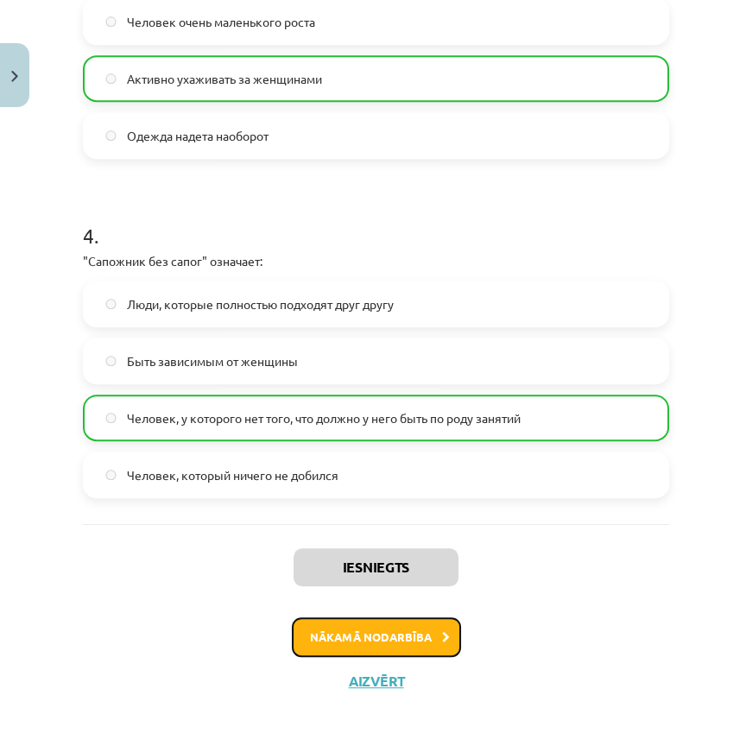
click at [362, 638] on button "Nākamā nodarbība" at bounding box center [376, 637] width 169 height 40
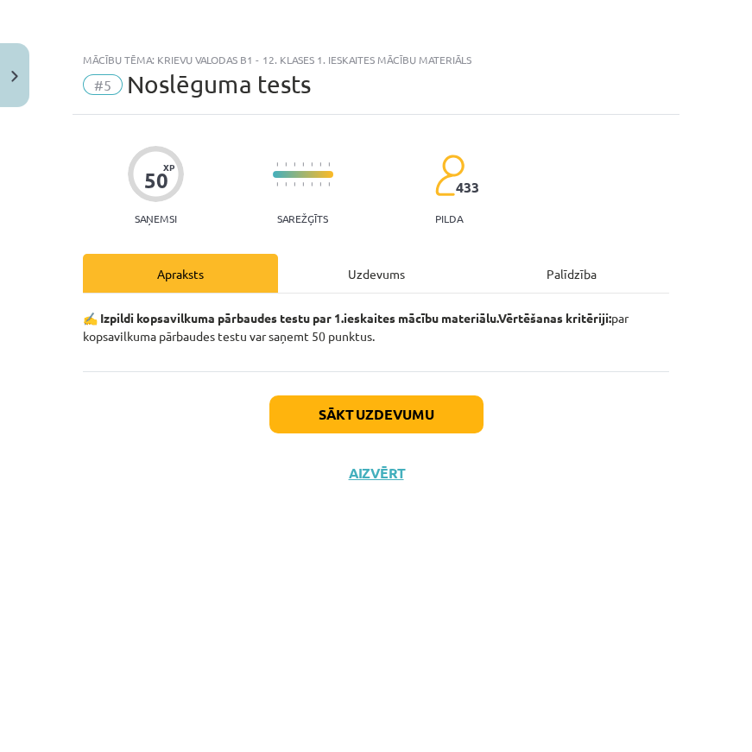
scroll to position [0, 0]
click at [404, 280] on div "Uzdevums" at bounding box center [375, 273] width 195 height 39
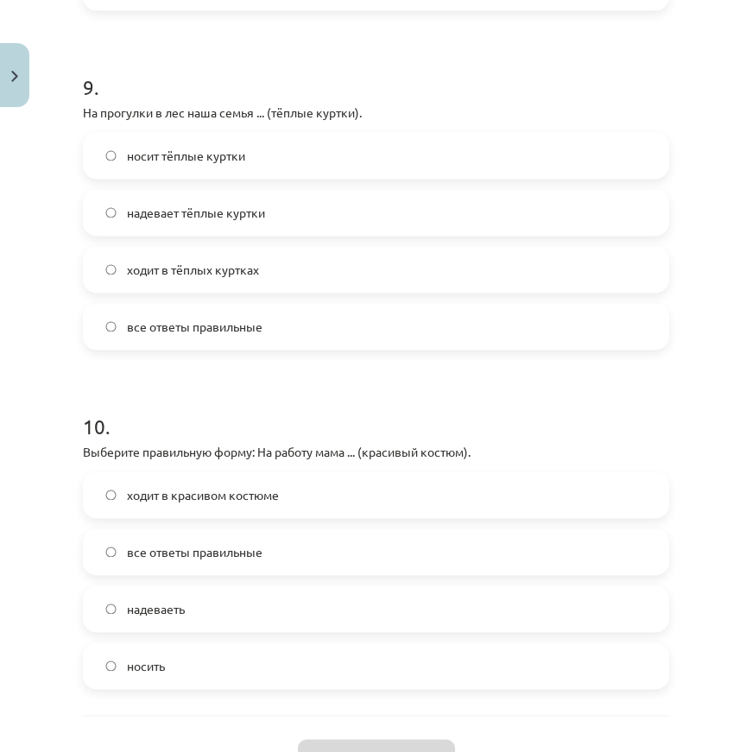
scroll to position [3148, 0]
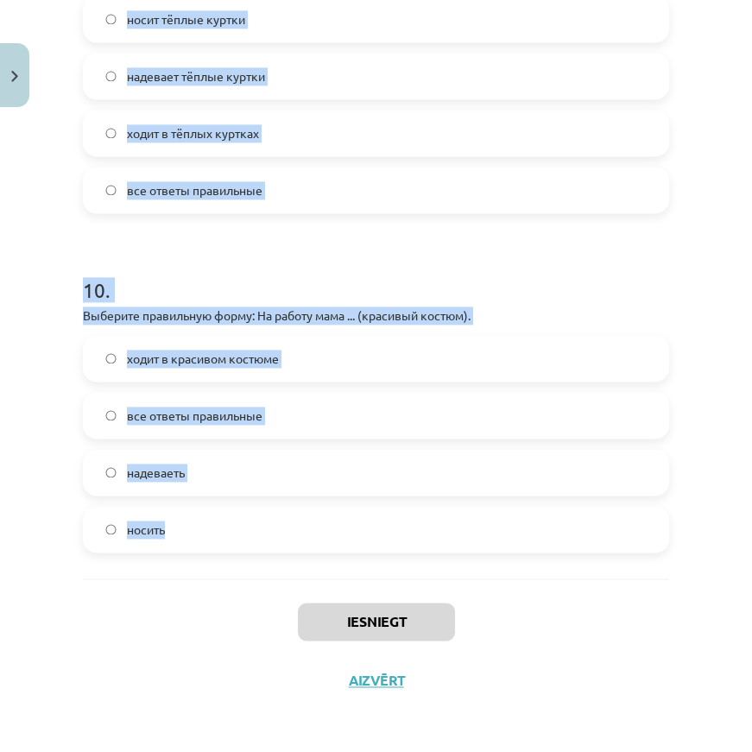
drag, startPoint x: 80, startPoint y: 381, endPoint x: 214, endPoint y: 533, distance: 203.0
copy form "1 . Что относится к аксессуарам? Пальто, брюки Сумка, перчатки Рубашка, галстук…"
click at [371, 398] on label "все ответы правильные" at bounding box center [376, 414] width 582 height 43
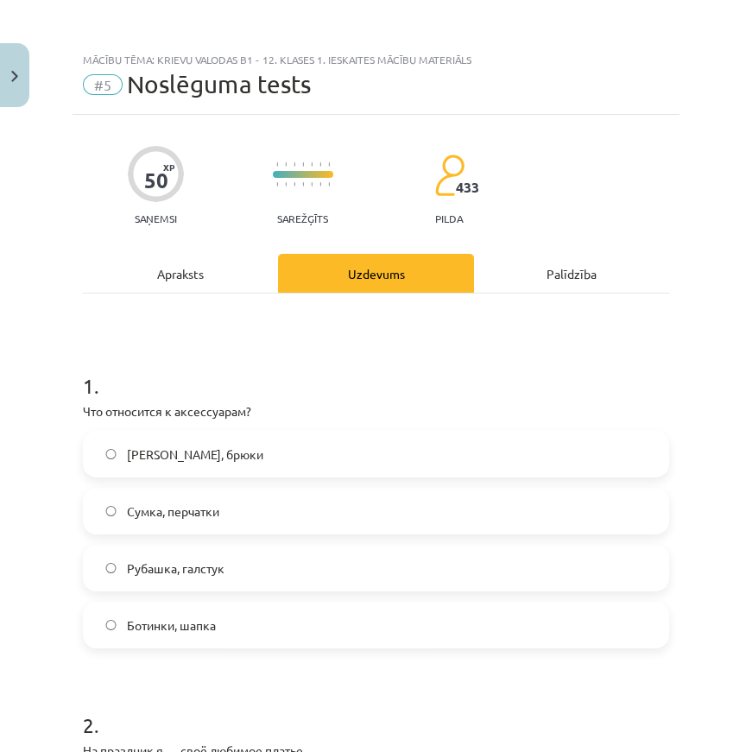
scroll to position [78, 0]
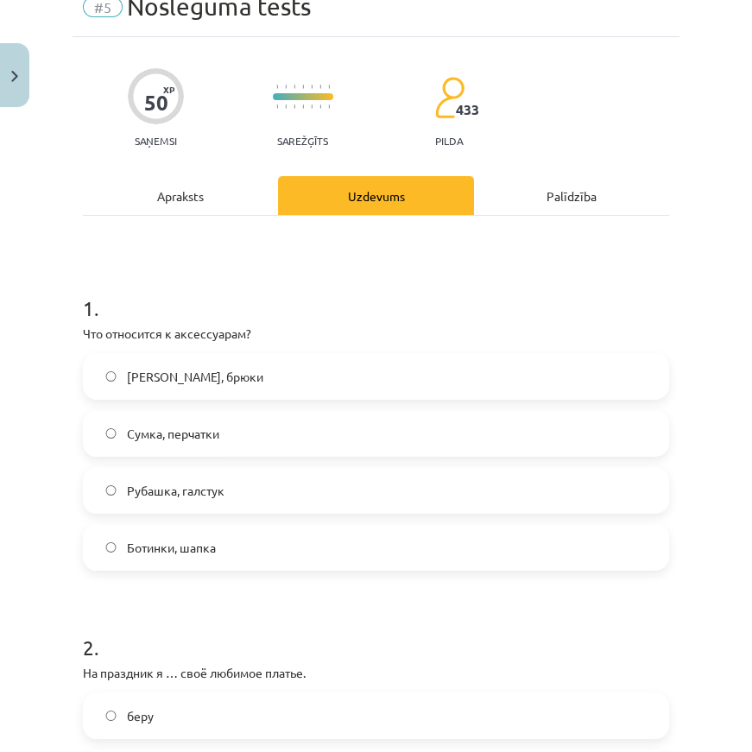
click at [188, 437] on span "Сумка, перчатки" at bounding box center [173, 434] width 92 height 18
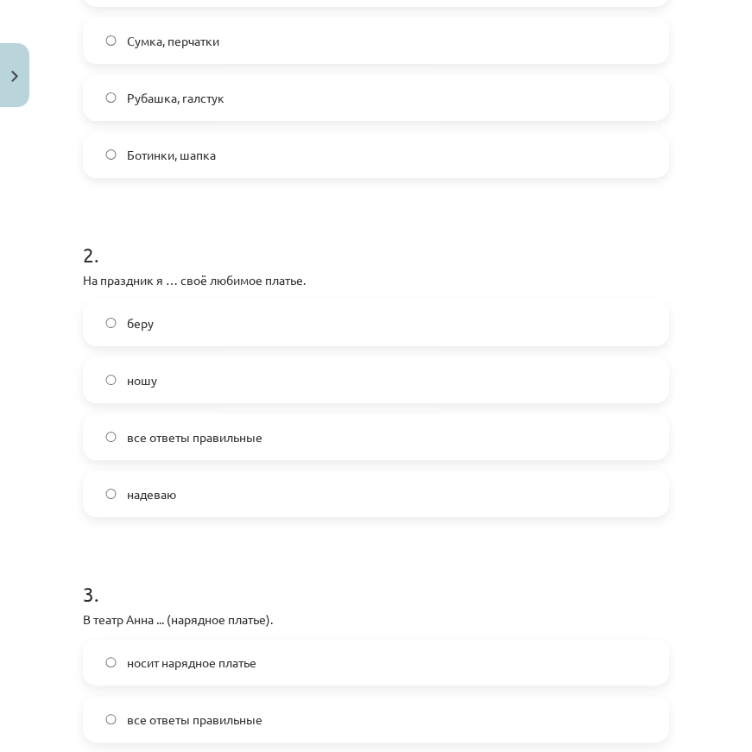
click at [160, 485] on span "надеваю" at bounding box center [151, 494] width 49 height 18
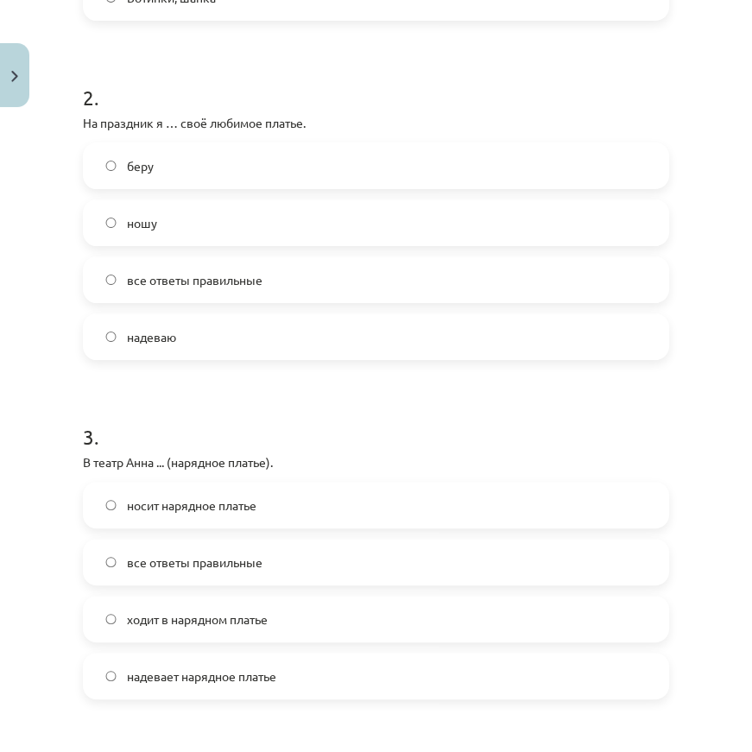
scroll to position [706, 0]
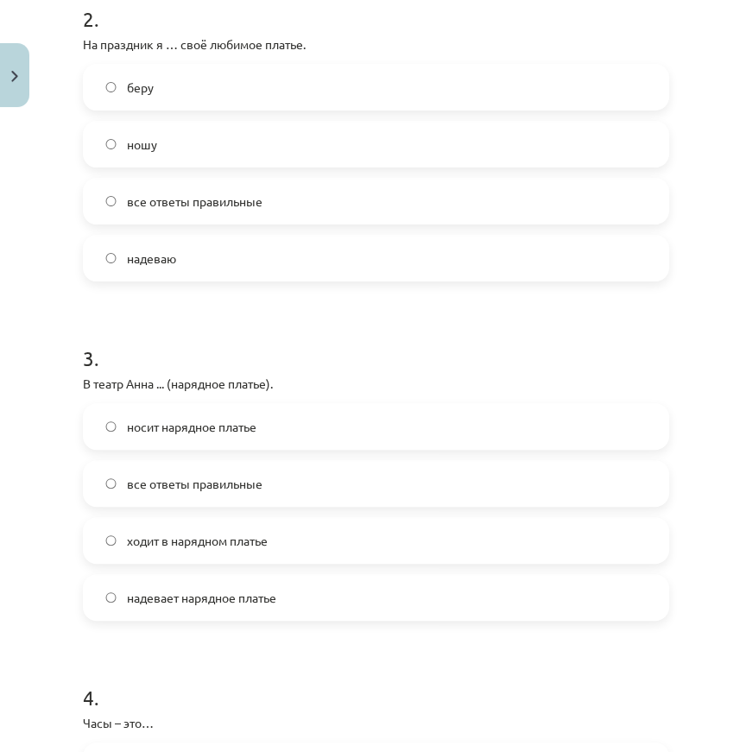
click at [163, 540] on span "ходит в нарядном платье" at bounding box center [197, 541] width 141 height 18
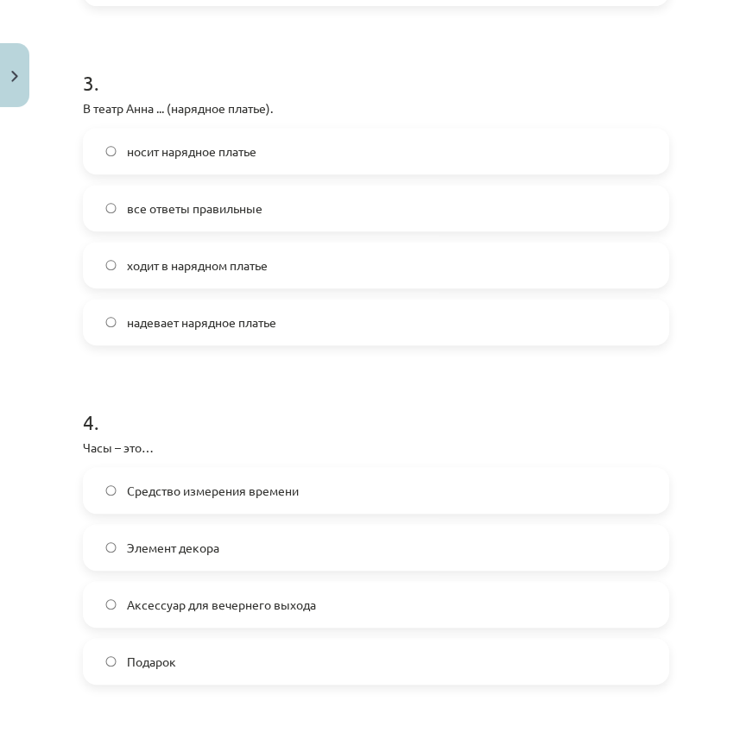
scroll to position [1019, 0]
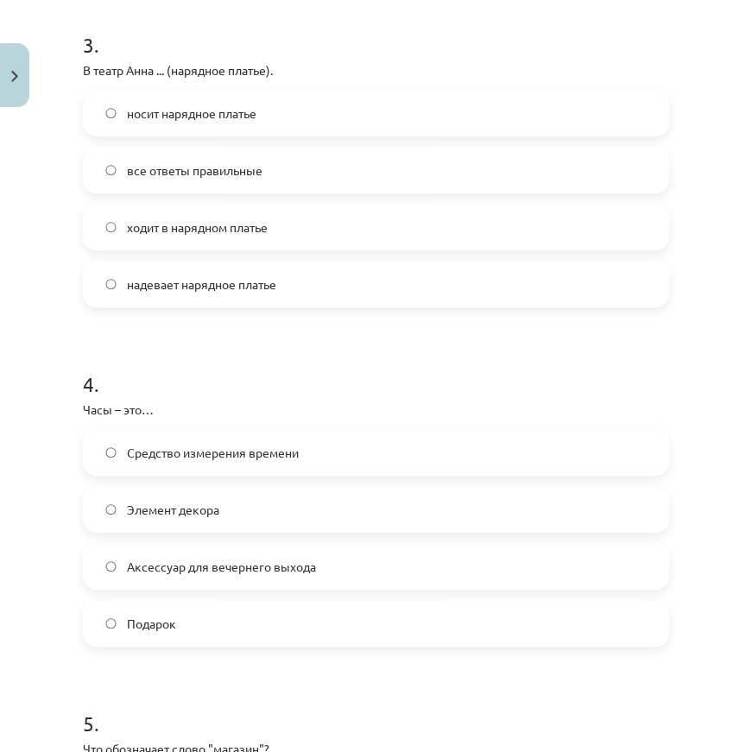
click at [180, 456] on span "Средство измерения времени" at bounding box center [213, 452] width 172 height 18
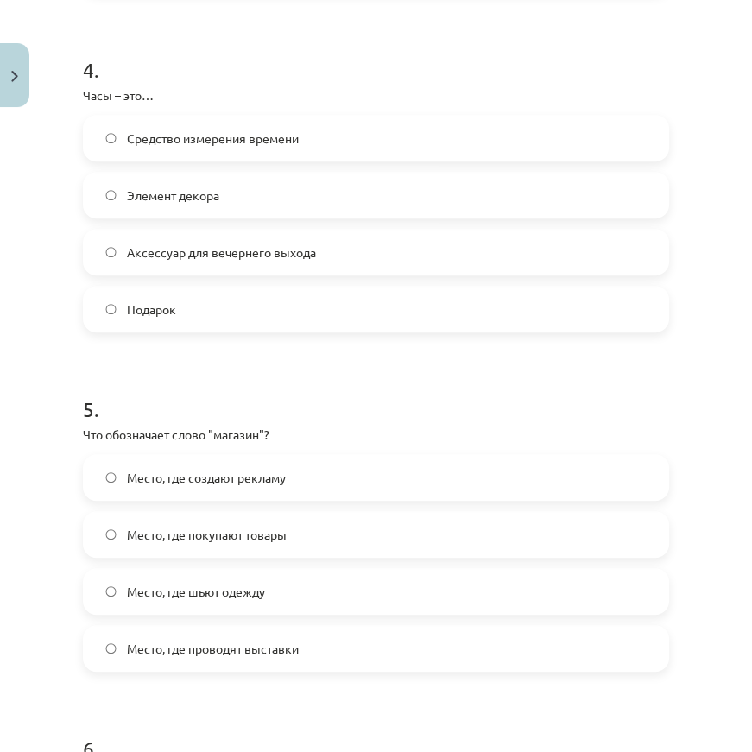
scroll to position [1412, 0]
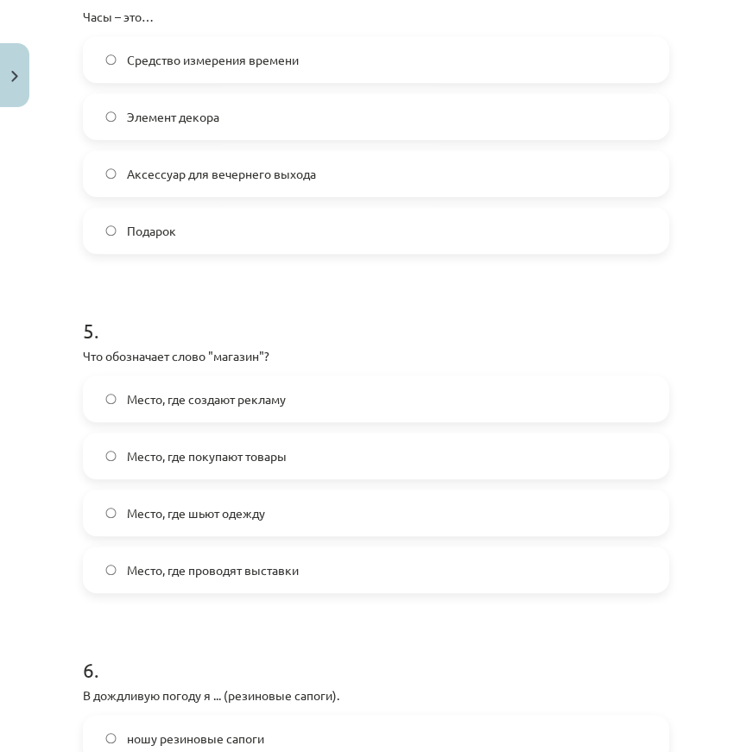
click at [283, 457] on span "Место, где покупают товары" at bounding box center [207, 456] width 160 height 18
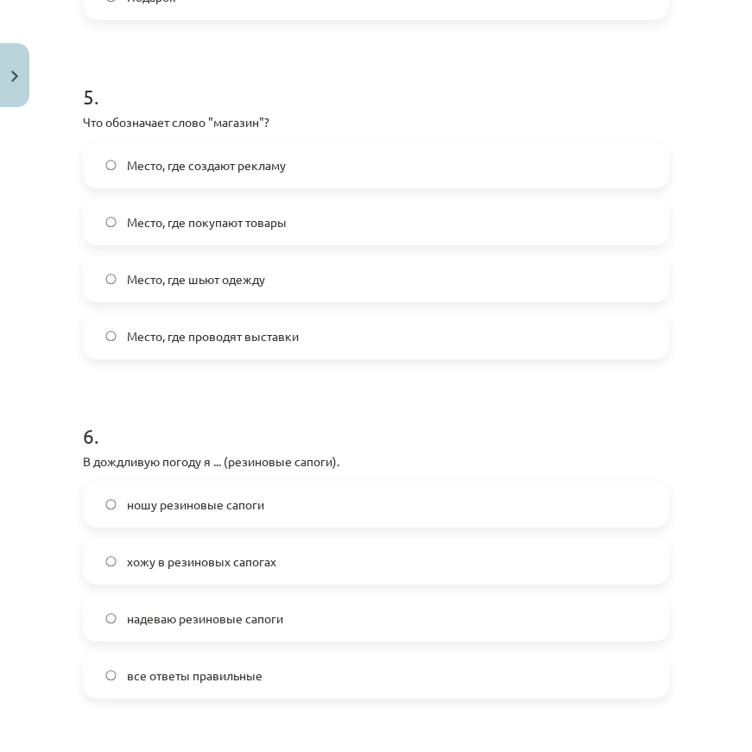
scroll to position [1647, 0]
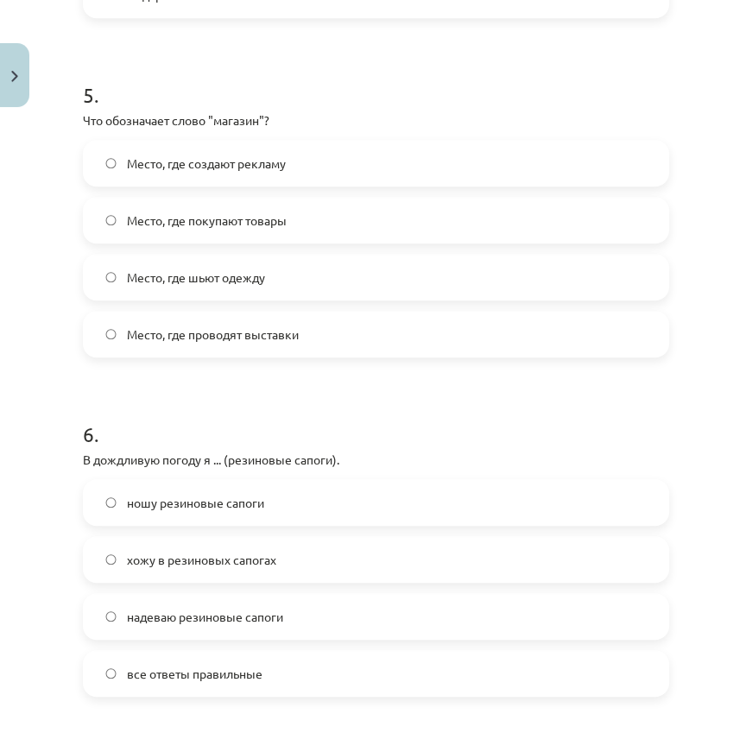
click at [237, 680] on span "все ответы правильные" at bounding box center [194, 673] width 135 height 18
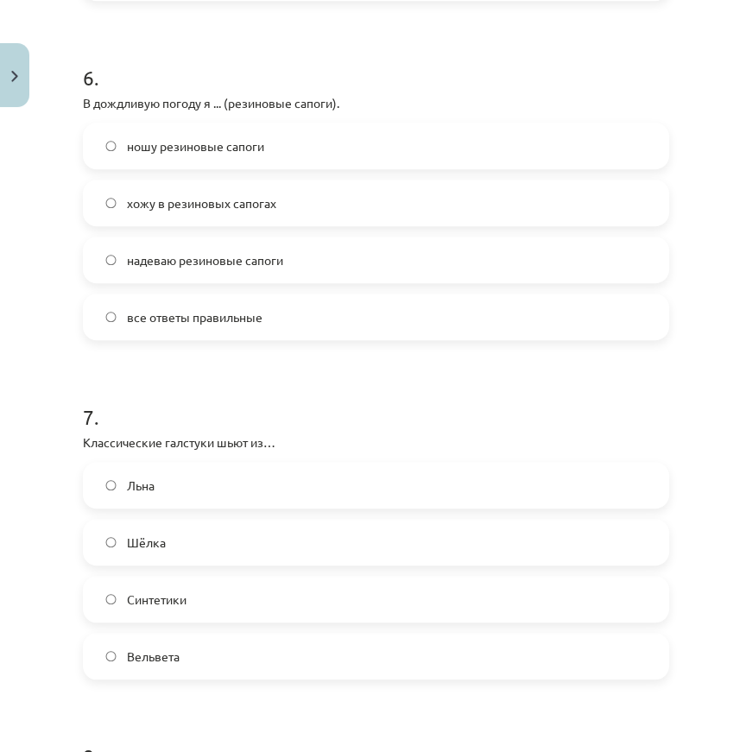
scroll to position [2039, 0]
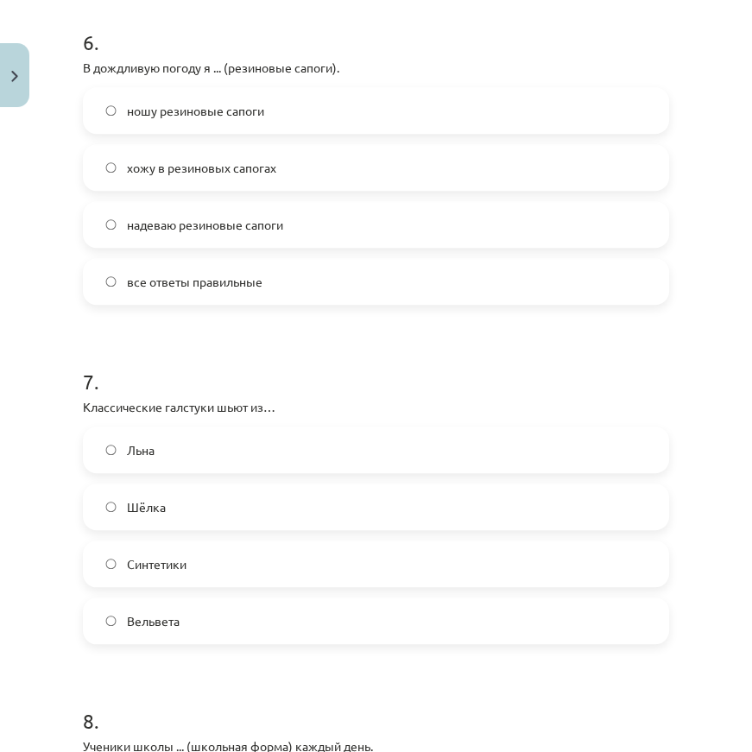
click at [200, 509] on label "Шёлка" at bounding box center [376, 506] width 582 height 43
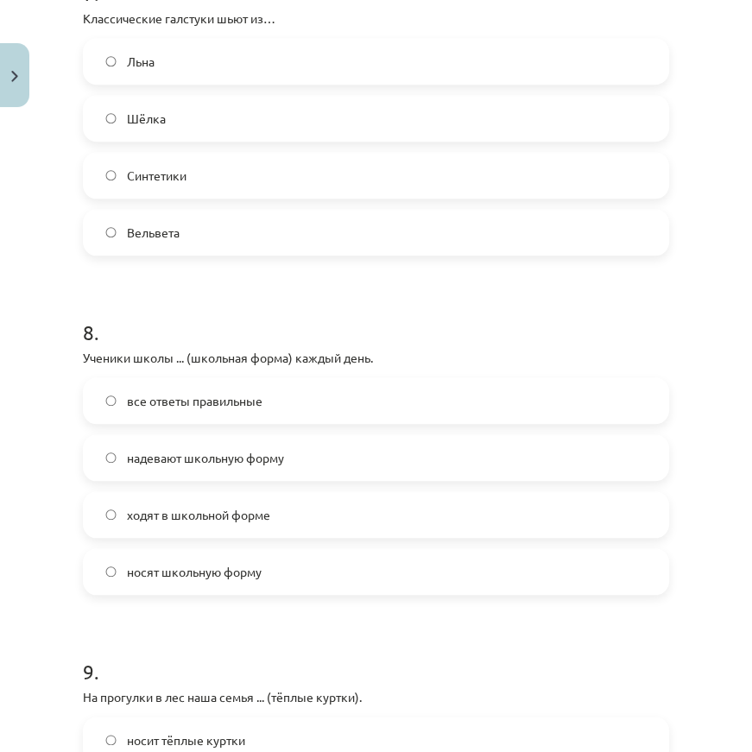
scroll to position [2431, 0]
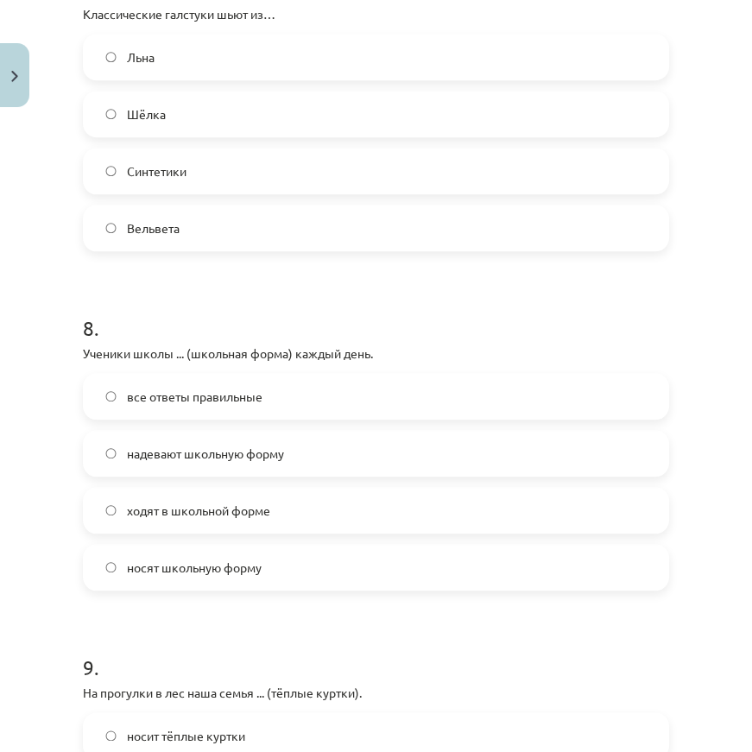
click at [210, 495] on label "ходят в школьной форме" at bounding box center [376, 509] width 582 height 43
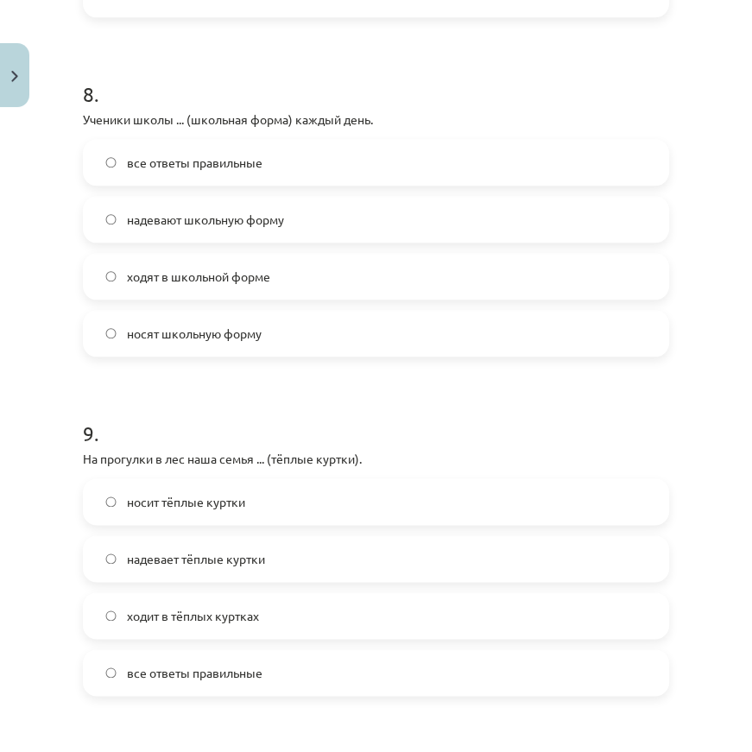
scroll to position [2666, 0]
click at [203, 509] on label "носит тёплые куртки" at bounding box center [376, 500] width 582 height 43
click at [200, 550] on span "надевает тёплые куртки" at bounding box center [196, 558] width 138 height 18
click at [192, 657] on label "все ответы правильные" at bounding box center [376, 671] width 582 height 43
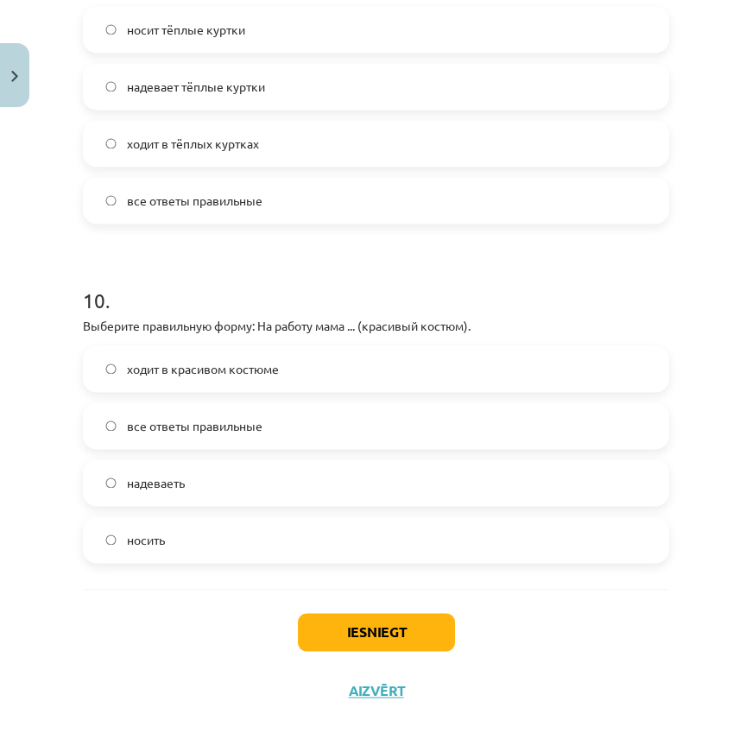
scroll to position [3148, 0]
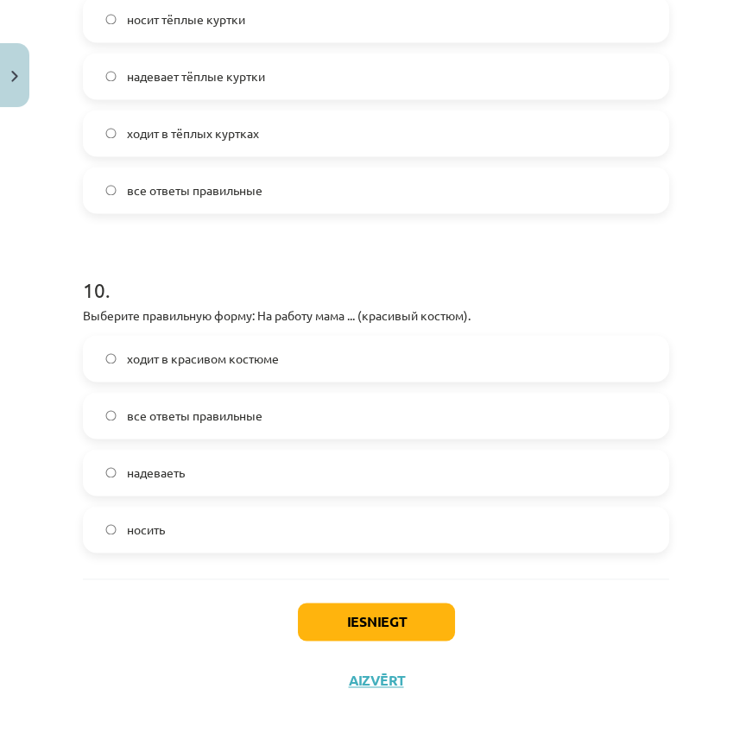
click at [164, 358] on span "ходит в красивом костюме" at bounding box center [203, 358] width 152 height 18
click at [331, 608] on button "Iesniegt" at bounding box center [376, 621] width 157 height 38
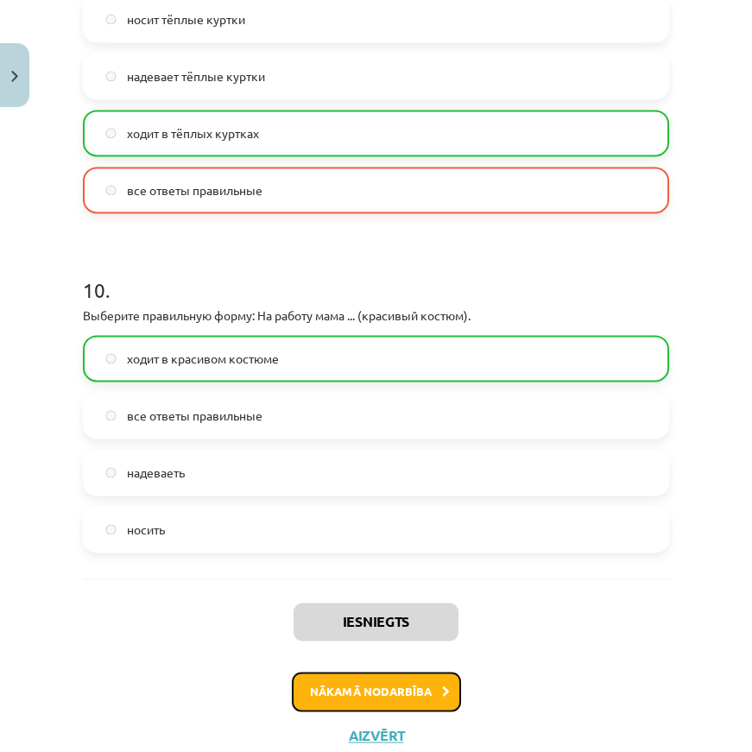
click at [345, 707] on button "Nākamā nodarbība" at bounding box center [376, 691] width 169 height 40
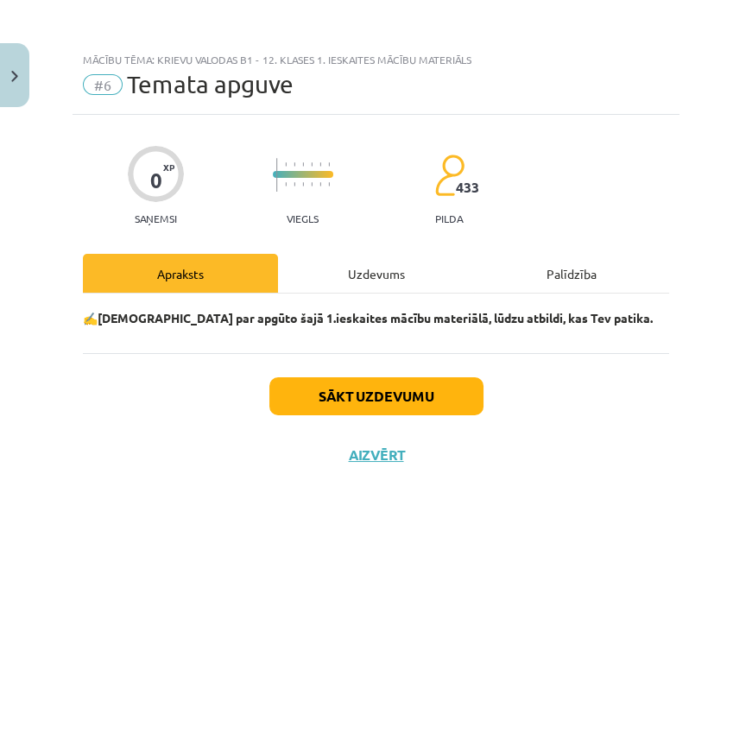
click at [363, 286] on div "Uzdevums" at bounding box center [375, 273] width 195 height 39
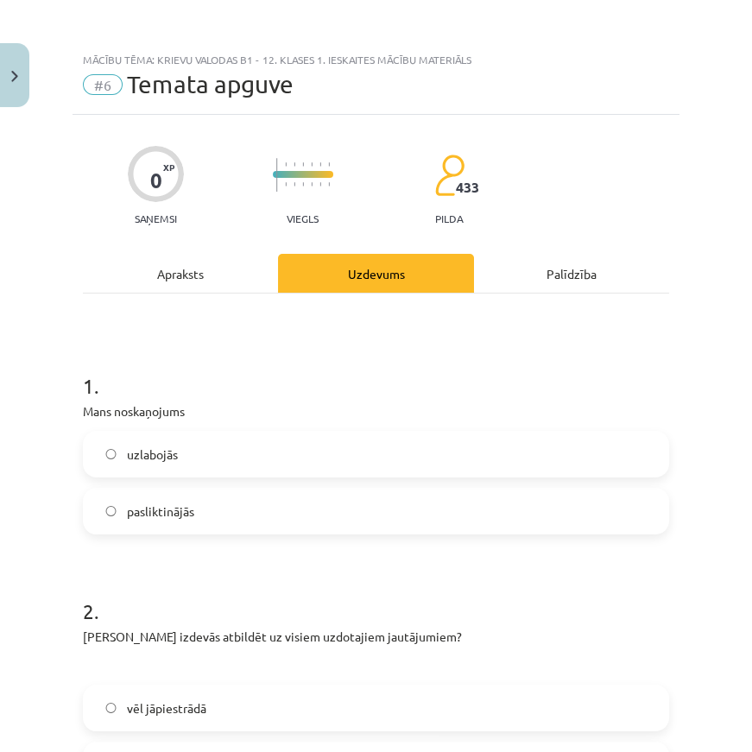
click at [206, 454] on label "uzlabojās" at bounding box center [376, 453] width 582 height 43
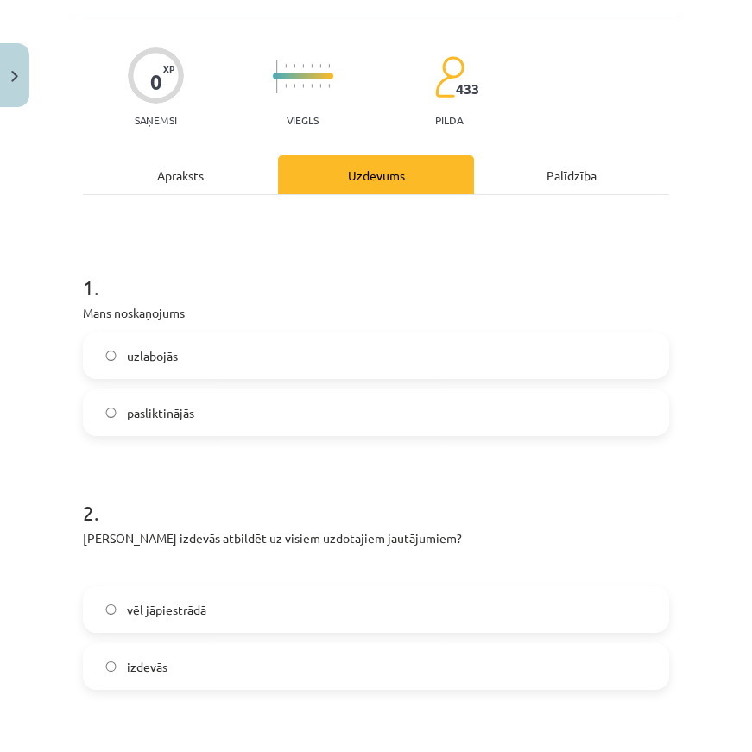
scroll to position [235, 0]
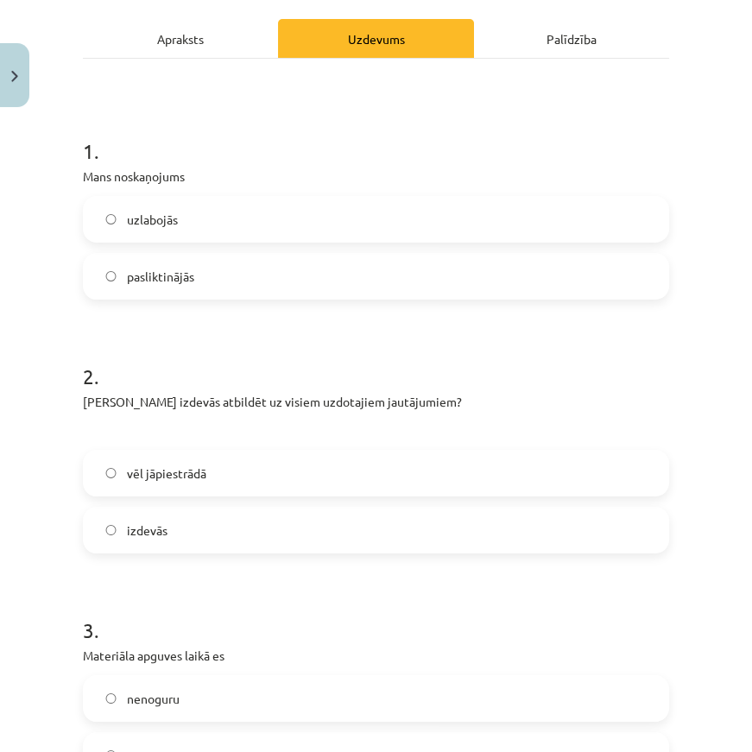
click at [198, 495] on div "vēl jāpiestrādā izdevās" at bounding box center [376, 502] width 586 height 104
click at [188, 519] on label "izdevās" at bounding box center [376, 529] width 582 height 43
click at [189, 494] on div "vēl jāpiestrādā izdevās" at bounding box center [376, 502] width 586 height 104
click at [189, 488] on label "vēl jāpiestrādā" at bounding box center [376, 472] width 582 height 43
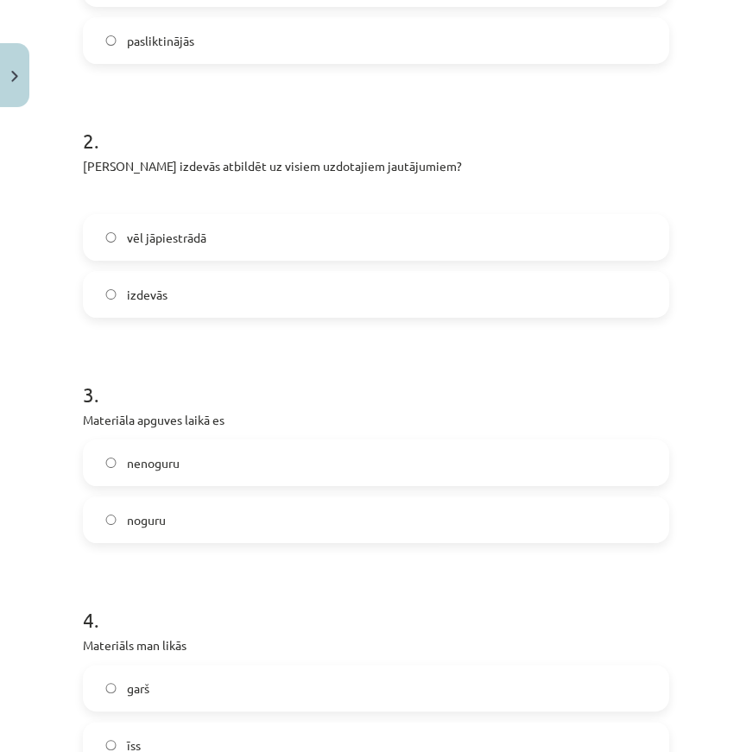
click at [227, 522] on label "noguru" at bounding box center [376, 519] width 582 height 43
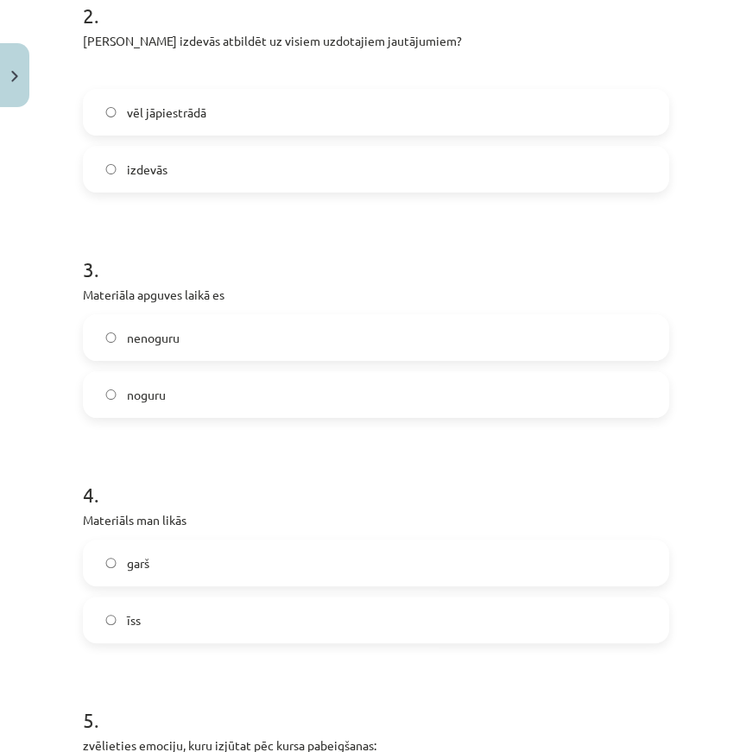
scroll to position [784, 0]
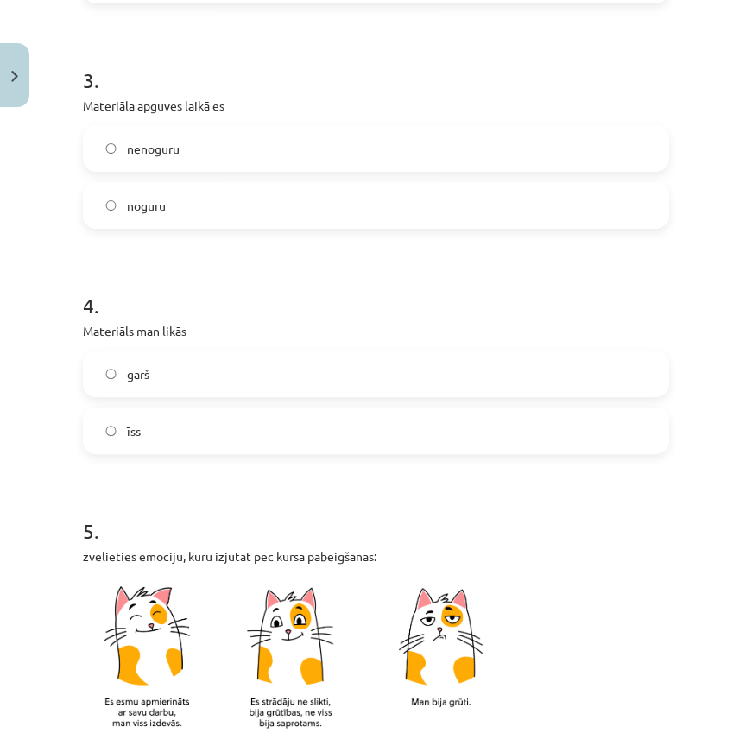
click at [163, 381] on label "garš" at bounding box center [376, 373] width 582 height 43
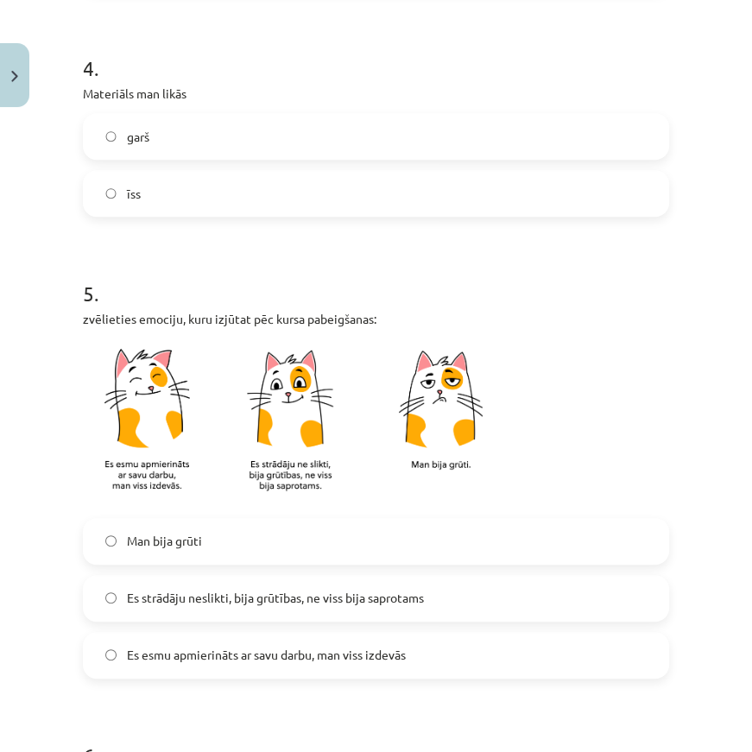
scroll to position [1098, 0]
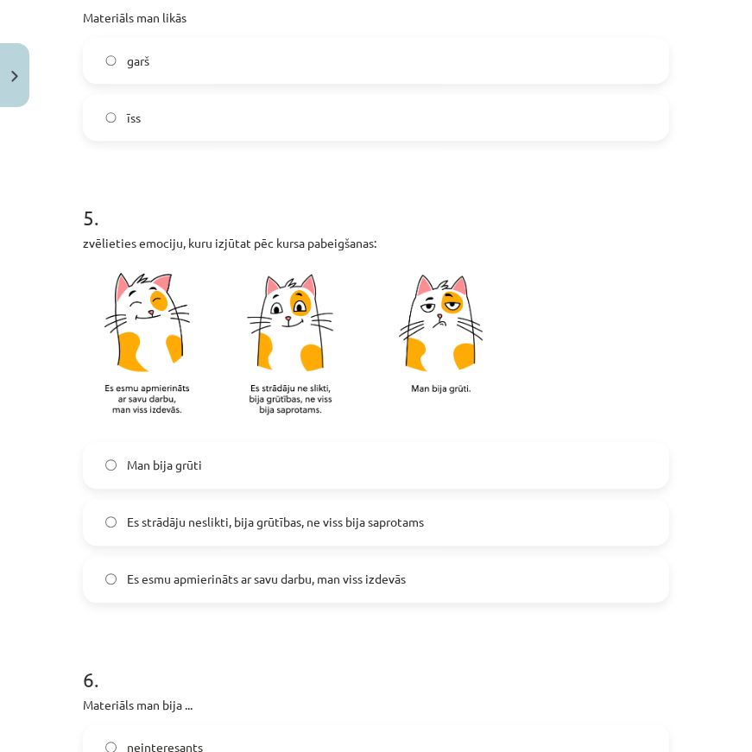
click at [171, 481] on label "Man bija grūti" at bounding box center [376, 464] width 582 height 43
click at [191, 513] on span "Es strādāju neslikti, bija grūtības, ne viss bija saprotams" at bounding box center [275, 522] width 297 height 18
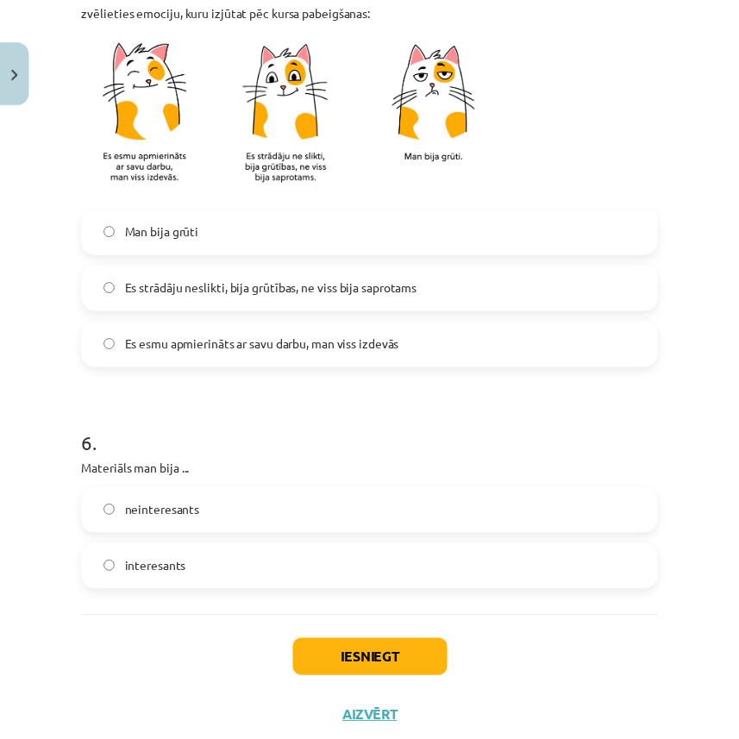
scroll to position [1333, 0]
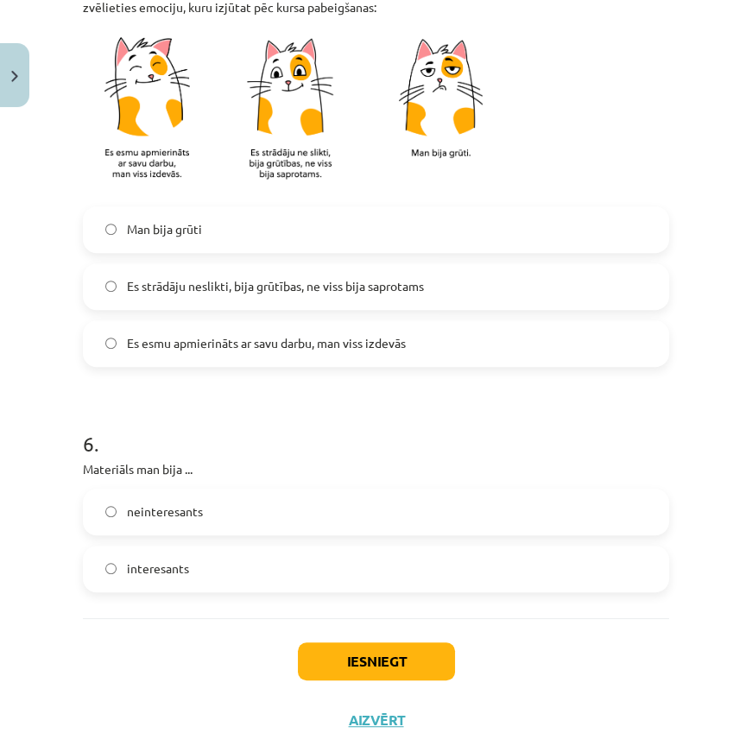
click at [179, 519] on label "neinteresants" at bounding box center [376, 511] width 582 height 43
click at [217, 579] on label "interesants" at bounding box center [376, 568] width 582 height 43
click at [345, 664] on button "Iesniegt" at bounding box center [376, 661] width 157 height 38
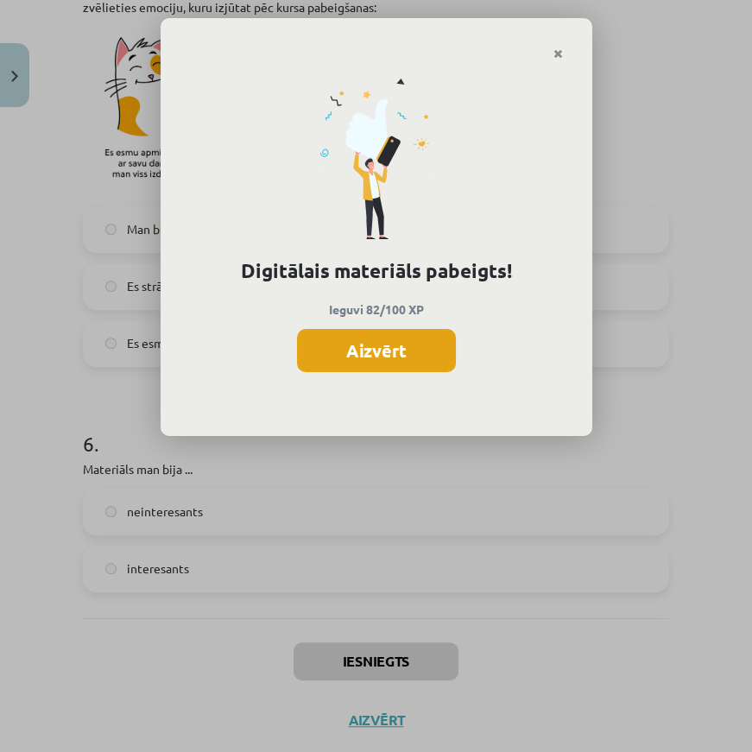
click at [368, 341] on button "Aizvērt" at bounding box center [376, 350] width 159 height 43
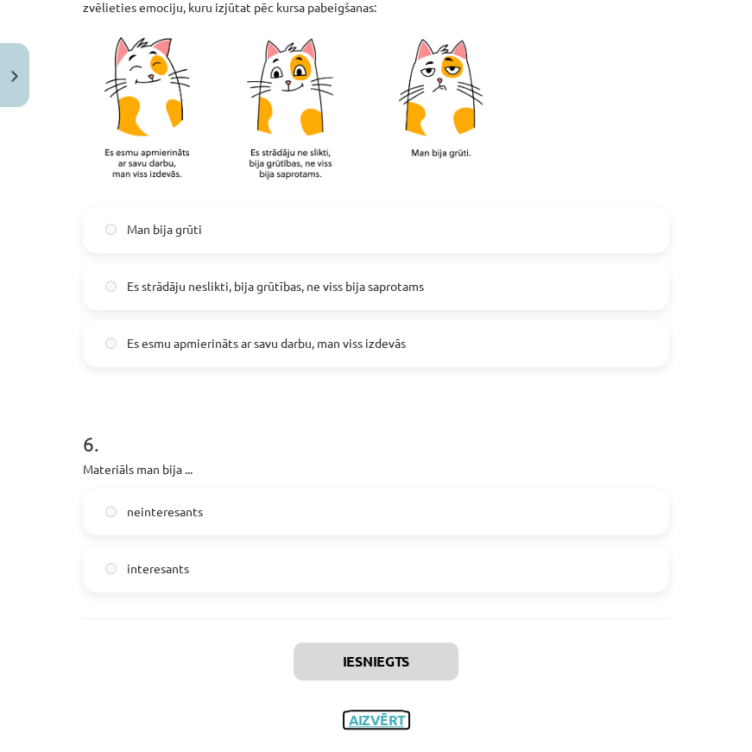
click at [356, 712] on button "Aizvērt" at bounding box center [376, 719] width 66 height 17
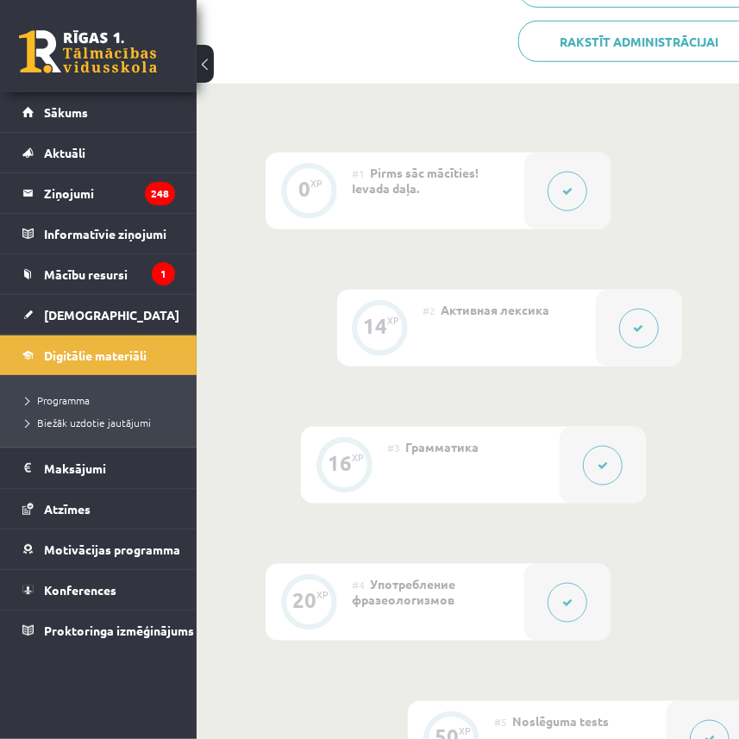
scroll to position [706, 0]
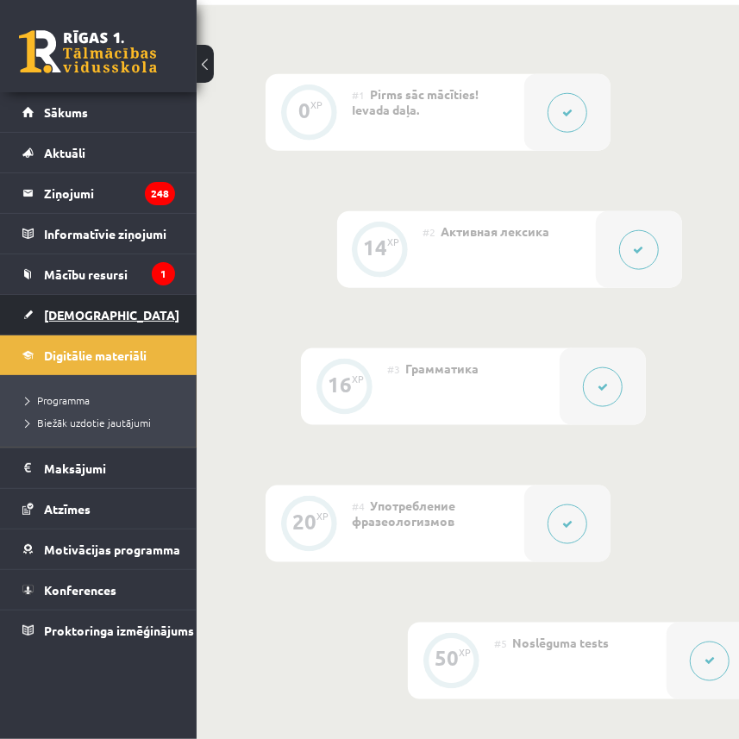
click at [67, 330] on link "[DEMOGRAPHIC_DATA]" at bounding box center [98, 315] width 153 height 40
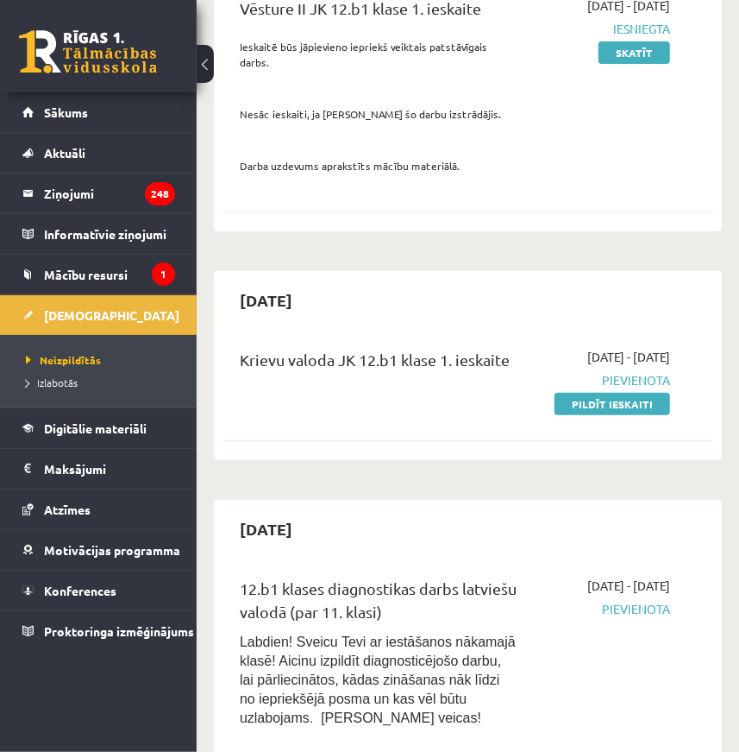
scroll to position [235, 0]
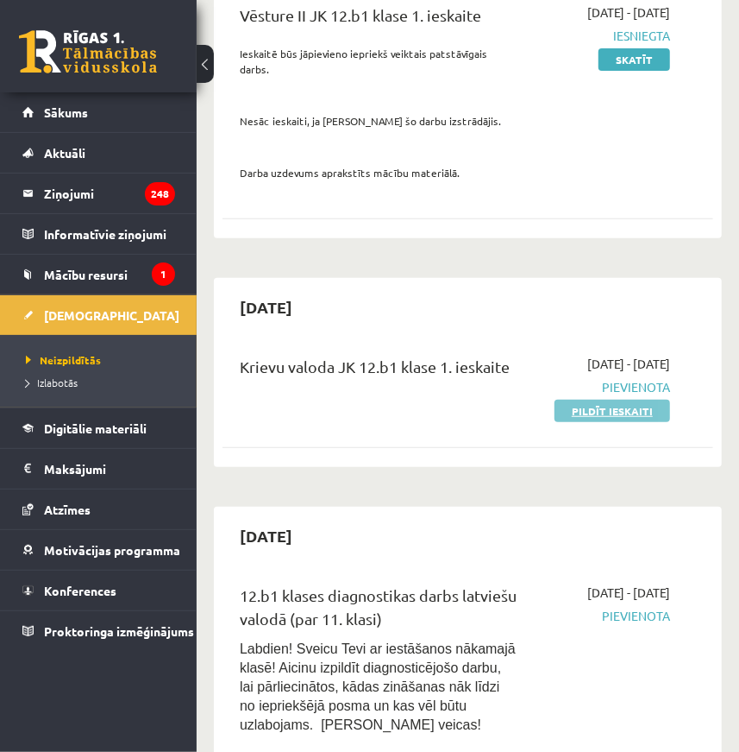
click at [613, 405] on link "Pildīt ieskaiti" at bounding box center [613, 410] width 116 height 22
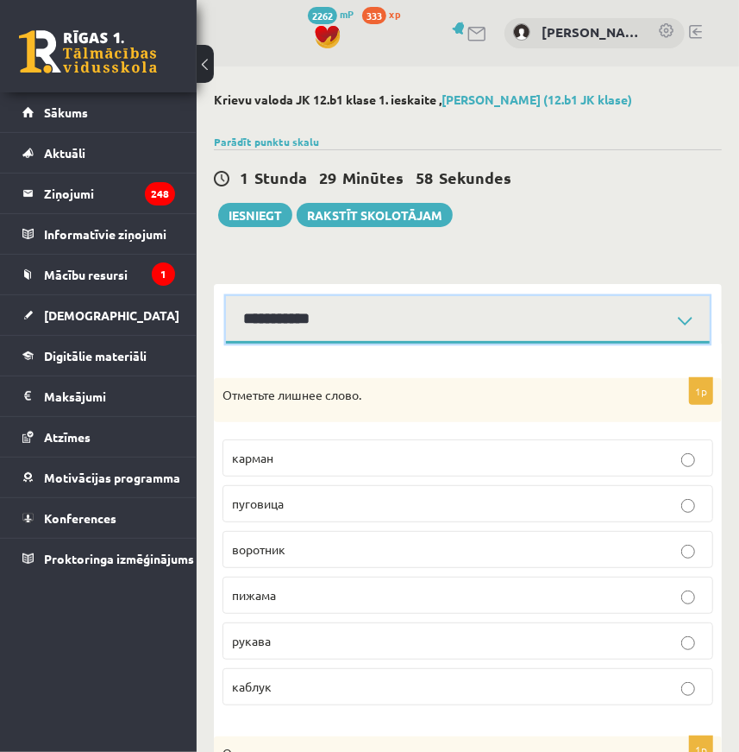
click at [339, 303] on select "**********" at bounding box center [468, 319] width 484 height 47
click at [226, 296] on select "**********" at bounding box center [468, 319] width 484 height 47
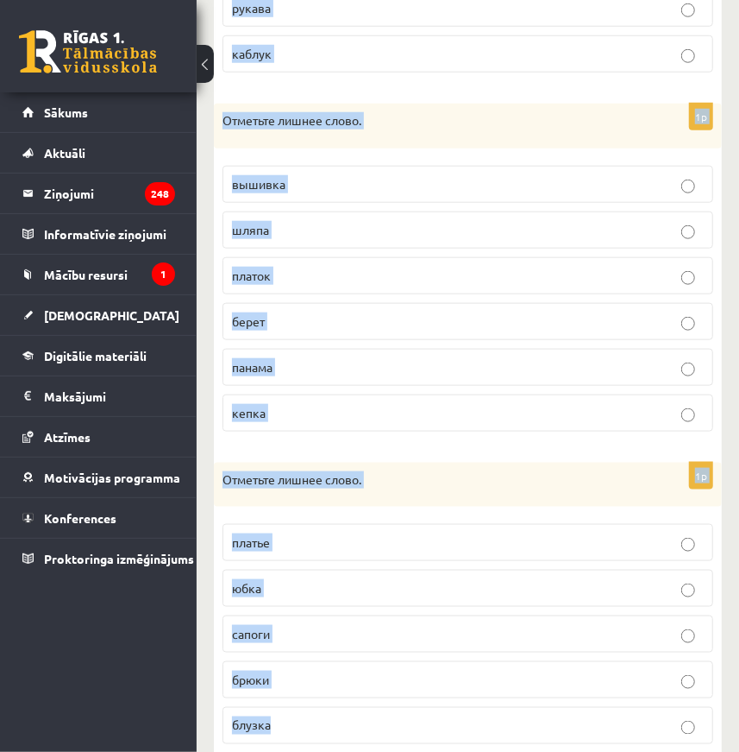
scroll to position [679, 0]
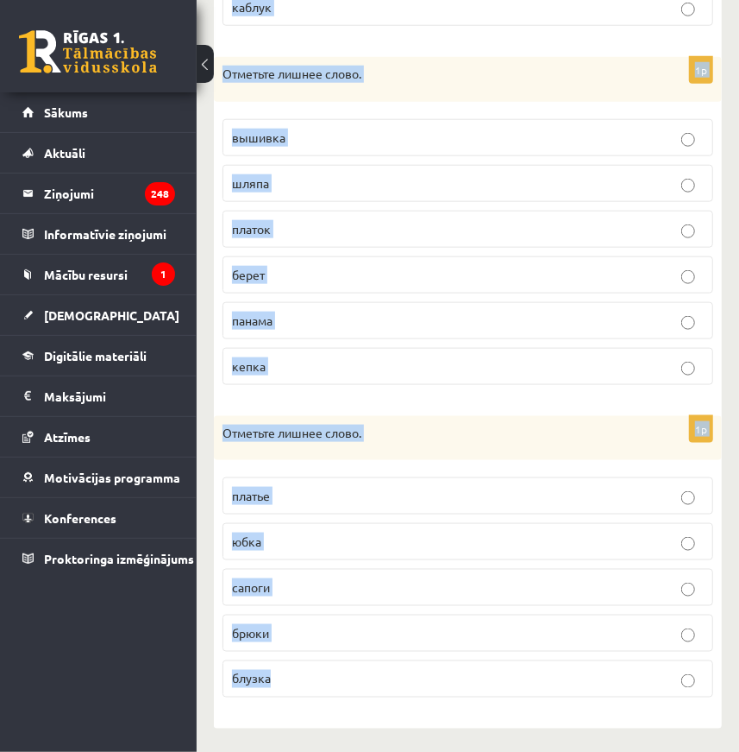
drag, startPoint x: 224, startPoint y: 313, endPoint x: 311, endPoint y: 676, distance: 373.6
click at [311, 676] on form "1p Отметьте лишнее слово. карман [GEOGRAPHIC_DATA] воротник пижама рукава [GEOG…" at bounding box center [468, 197] width 474 height 1030
copy form "Отметьте лишнее слово. карман пуговица воротник пижама рукава каблук 1p Отметьт…"
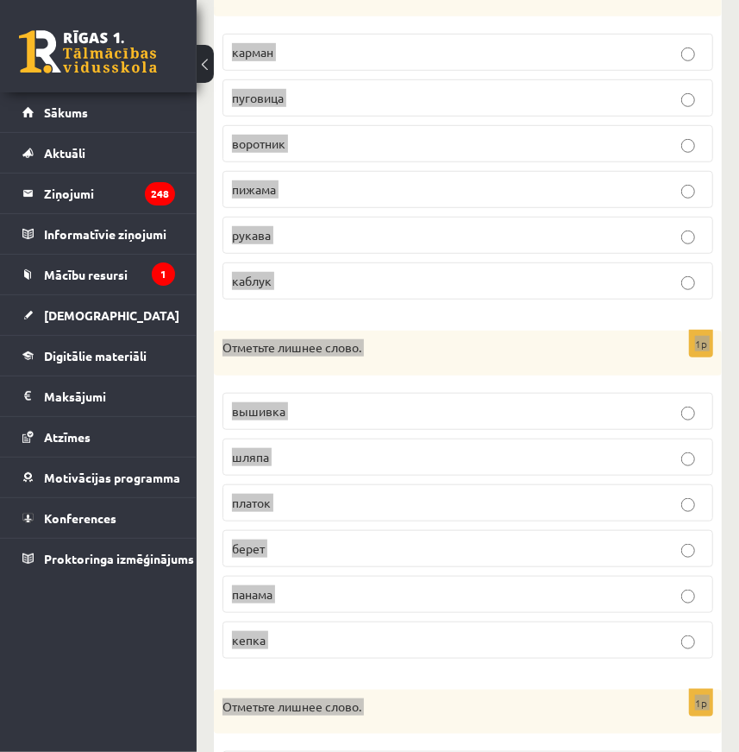
scroll to position [365, 0]
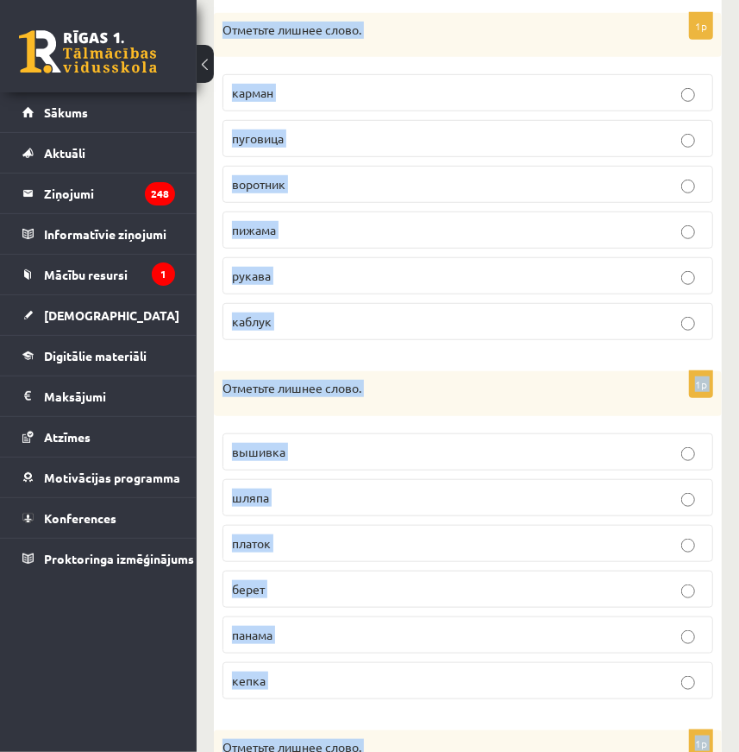
drag, startPoint x: 387, startPoint y: 349, endPoint x: 370, endPoint y: 258, distance: 92.9
click at [387, 349] on div "1p Отметьте лишнее слово. карман [GEOGRAPHIC_DATA] воротник пижама рукава [GEOG…" at bounding box center [468, 184] width 508 height 342
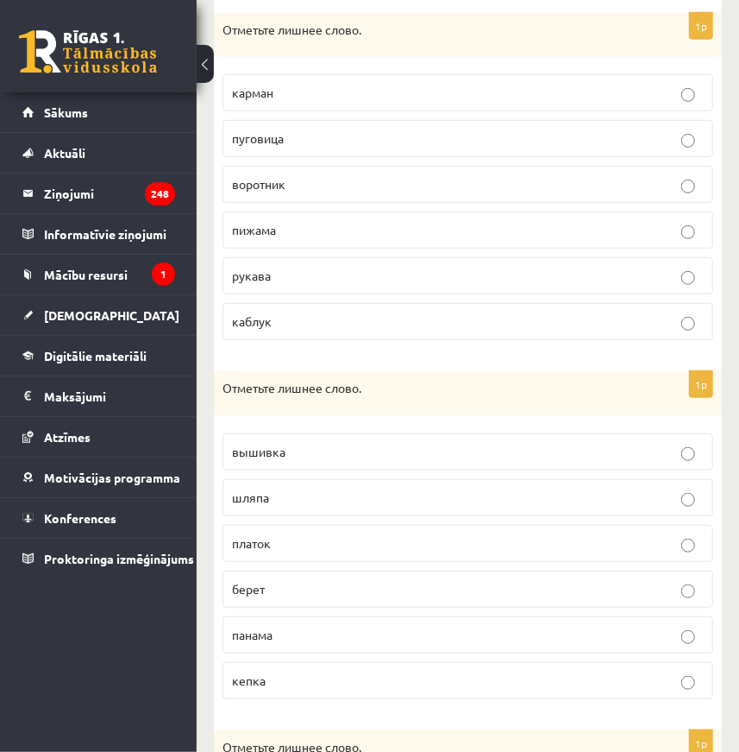
click at [288, 313] on p "каблук" at bounding box center [468, 321] width 472 height 18
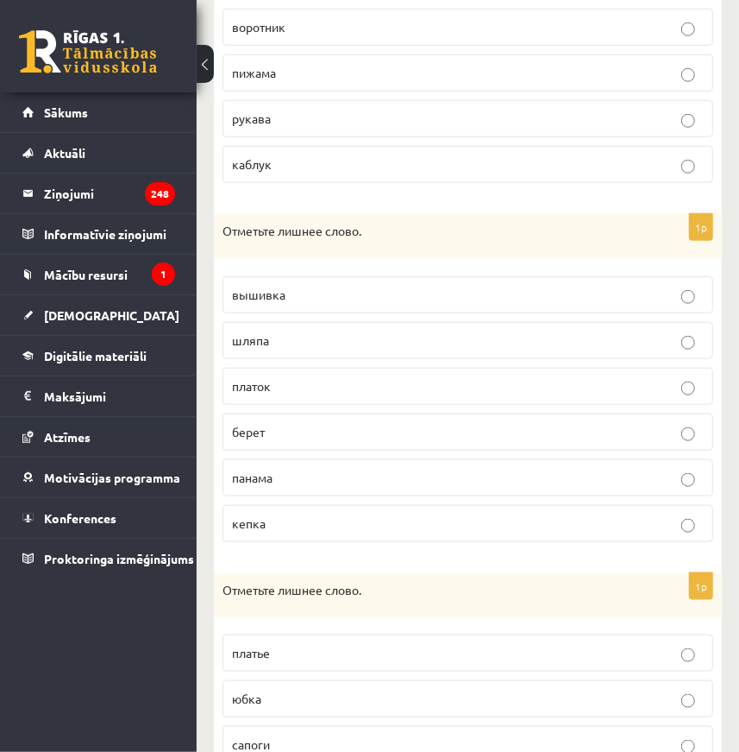
click at [286, 299] on p "вышивка" at bounding box center [468, 295] width 472 height 18
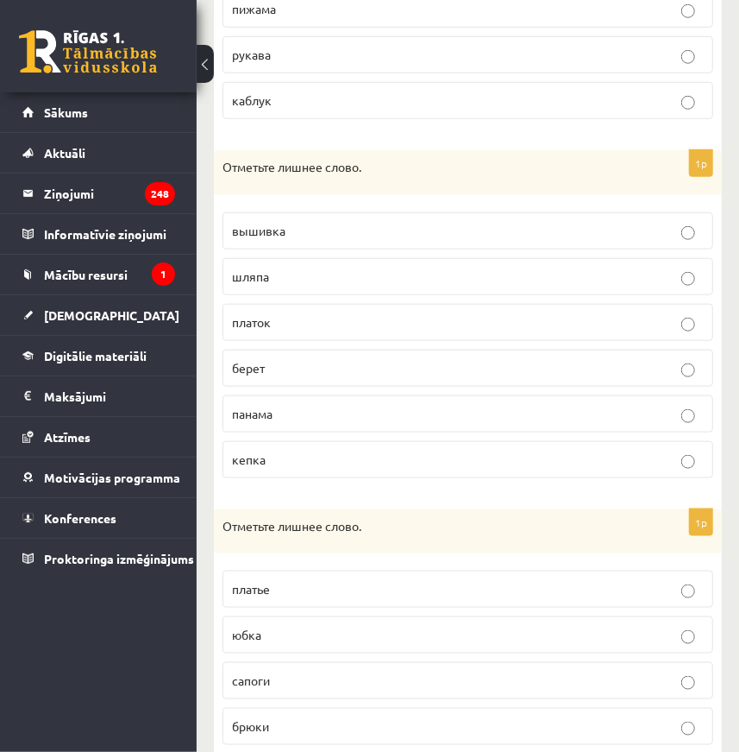
scroll to position [679, 0]
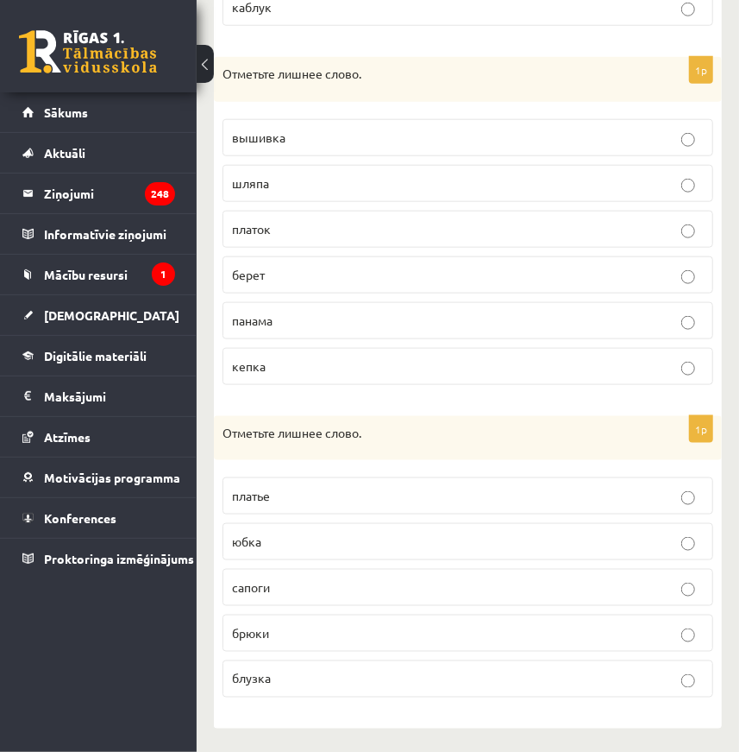
click at [293, 587] on p "сапоги" at bounding box center [468, 587] width 472 height 18
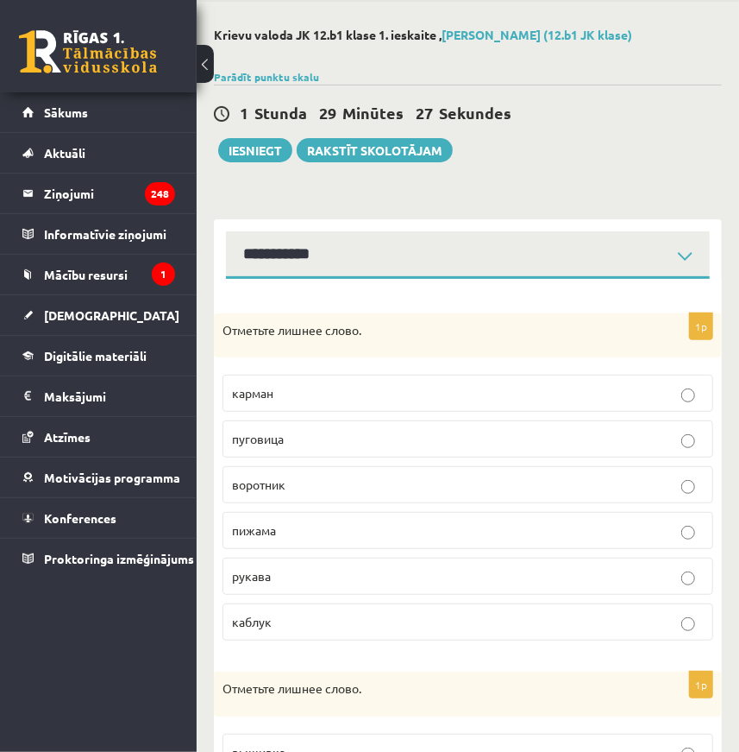
scroll to position [0, 0]
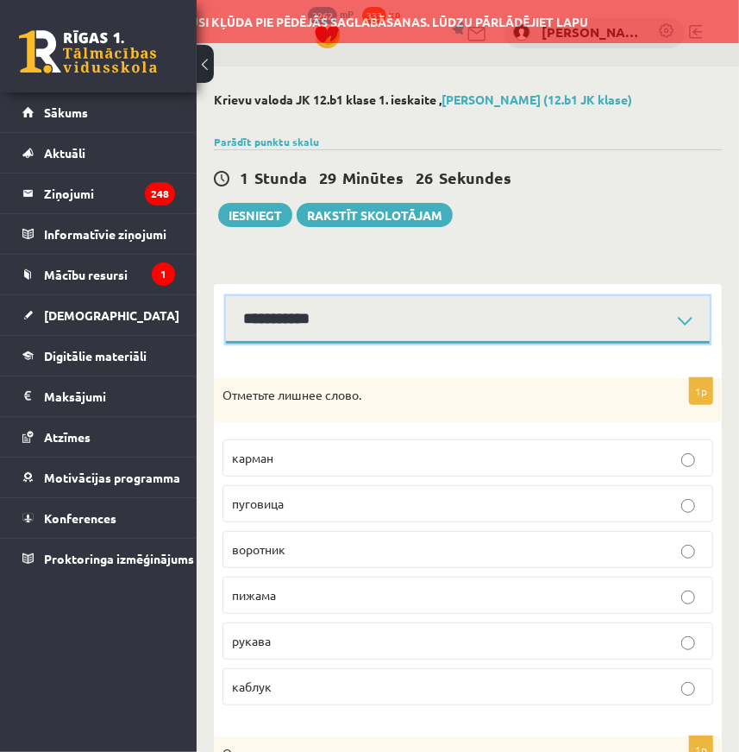
click at [310, 316] on select "**********" at bounding box center [468, 319] width 484 height 47
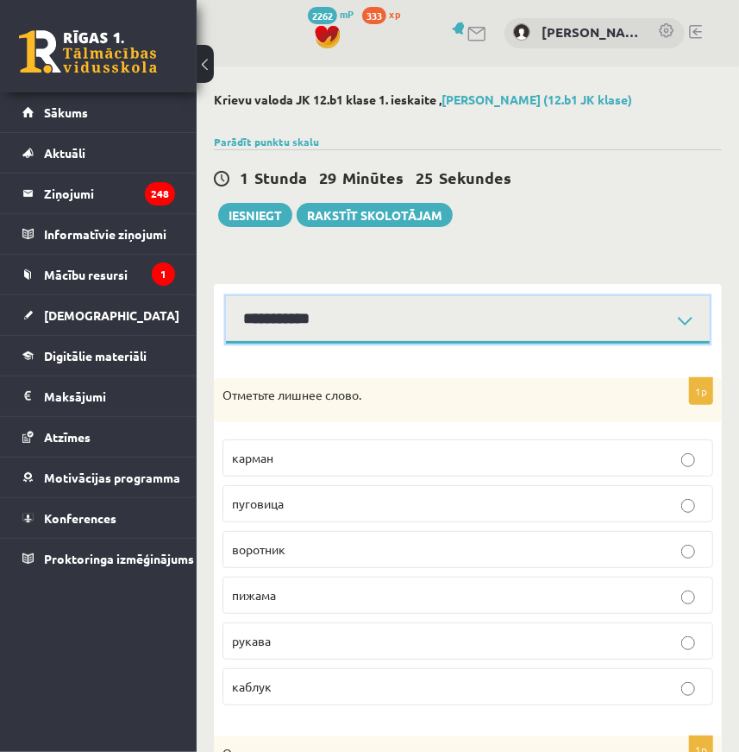
click at [226, 296] on select "**********" at bounding box center [468, 319] width 484 height 47
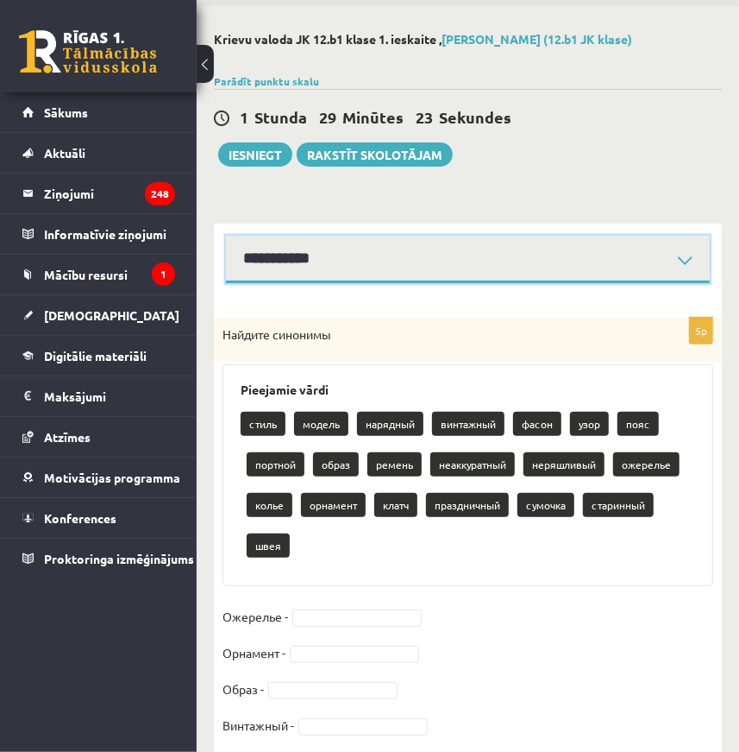
scroll to position [144, 0]
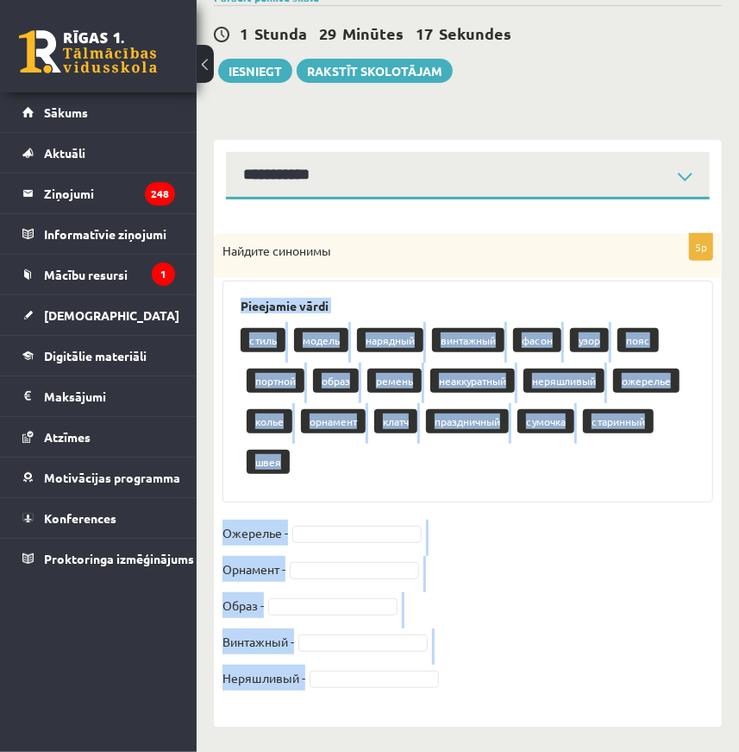
drag, startPoint x: 236, startPoint y: 302, endPoint x: 402, endPoint y: 678, distance: 411.1
click at [402, 678] on div "5p Найдите синонимы Pieejamie vārdi стиль модель нарядный винтажный фасон узор …" at bounding box center [468, 471] width 508 height 475
copy div "Pieejamie vārdi стиль модель нарядный винтажный фасон узор пояс портной образ р…"
click at [492, 519] on fieldset "Ожерелье - Орнамент - Образ - Винтажный - Неряшливый -" at bounding box center [468, 609] width 491 height 181
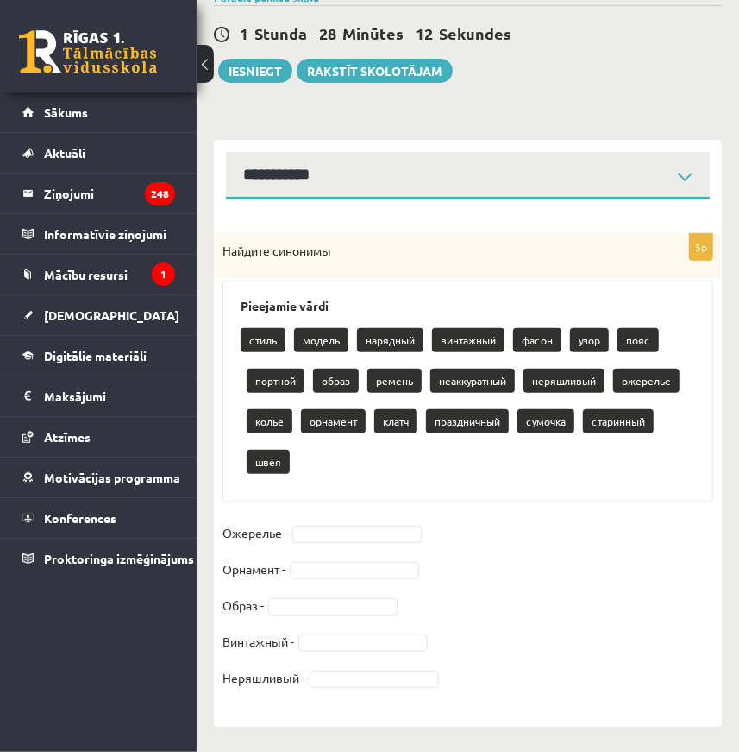
click at [337, 517] on div "5p Найдите синонимы Pieejamie vārdi стиль модель нарядный винтажный фасон узор …" at bounding box center [468, 471] width 508 height 475
click at [327, 523] on fieldset "Ожерелье - Орнамент - Образ - Винтажный - Неряшливый -" at bounding box center [468, 609] width 491 height 181
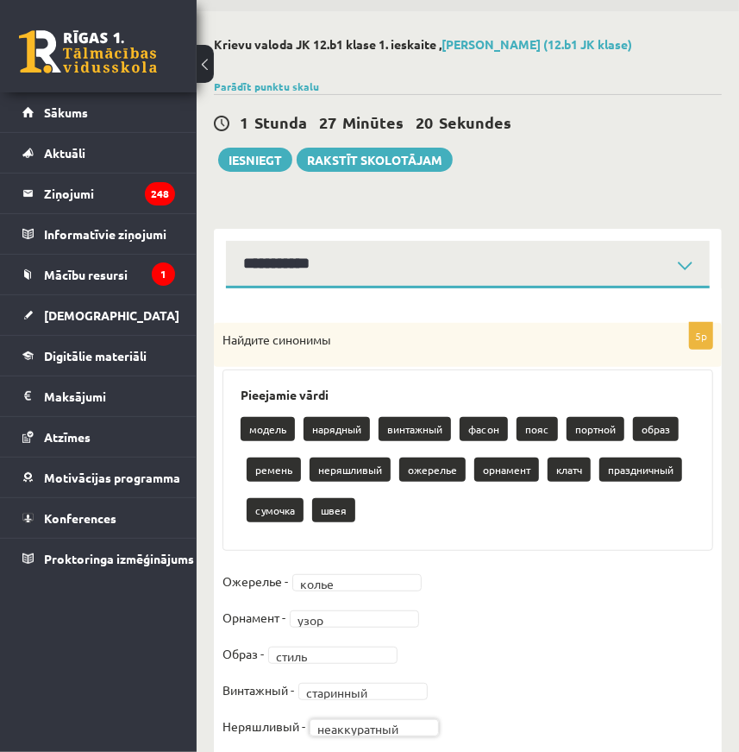
scroll to position [0, 0]
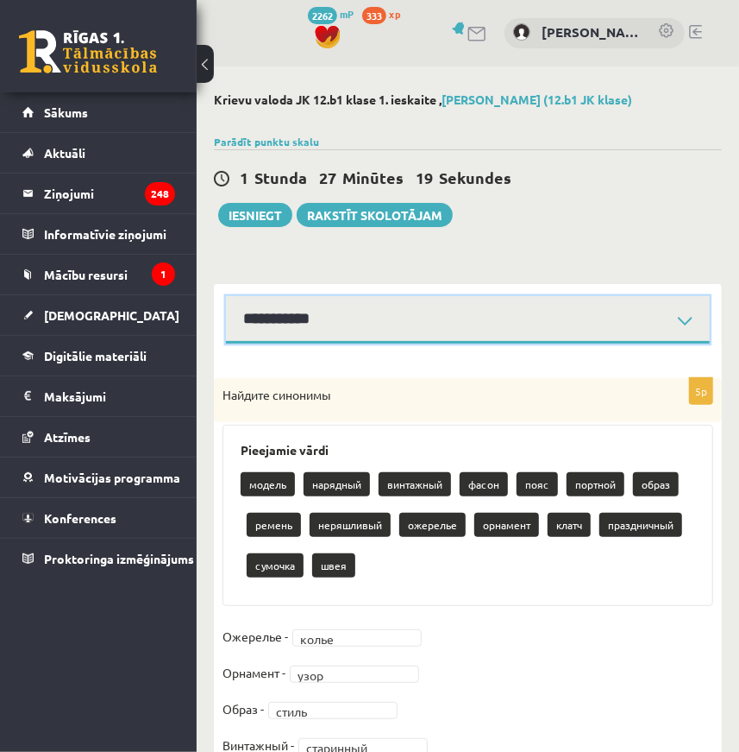
click at [302, 327] on select "**********" at bounding box center [468, 319] width 484 height 47
click at [226, 296] on select "**********" at bounding box center [468, 319] width 484 height 47
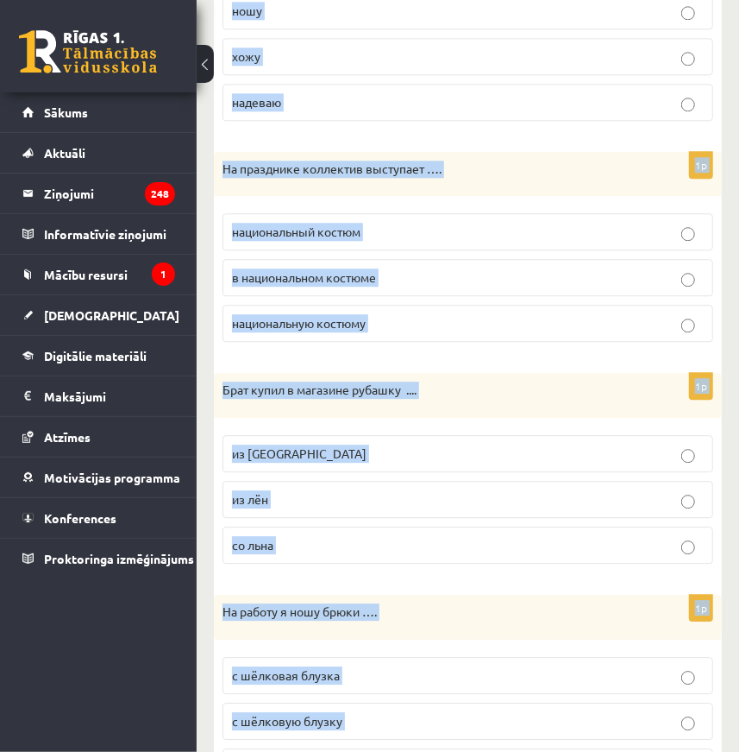
scroll to position [1861, 0]
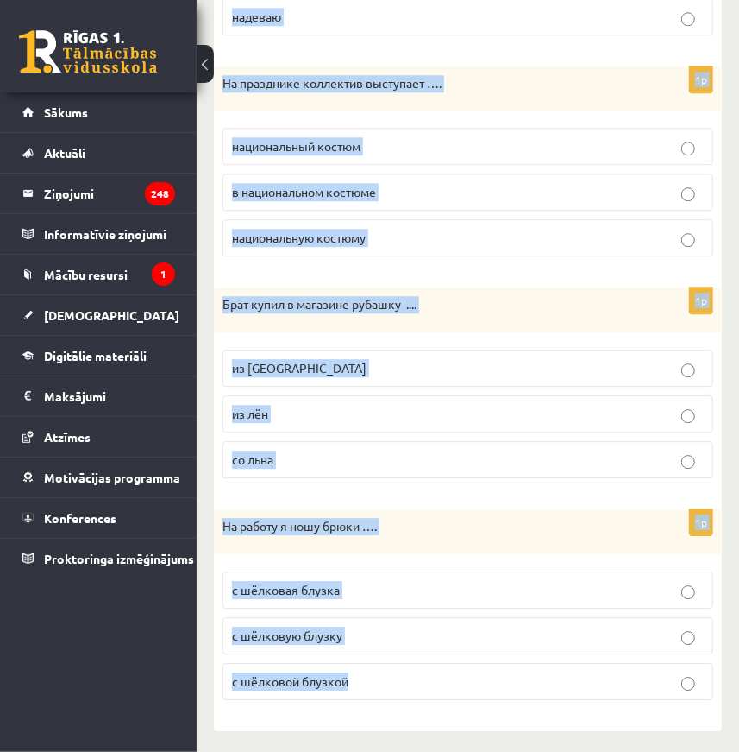
drag, startPoint x: 222, startPoint y: 390, endPoint x: 365, endPoint y: 678, distance: 321.8
copy form "Lo ipsumd sita consecte …. adipis e seddoei tempori utlabor e dolorem aliquae a…"
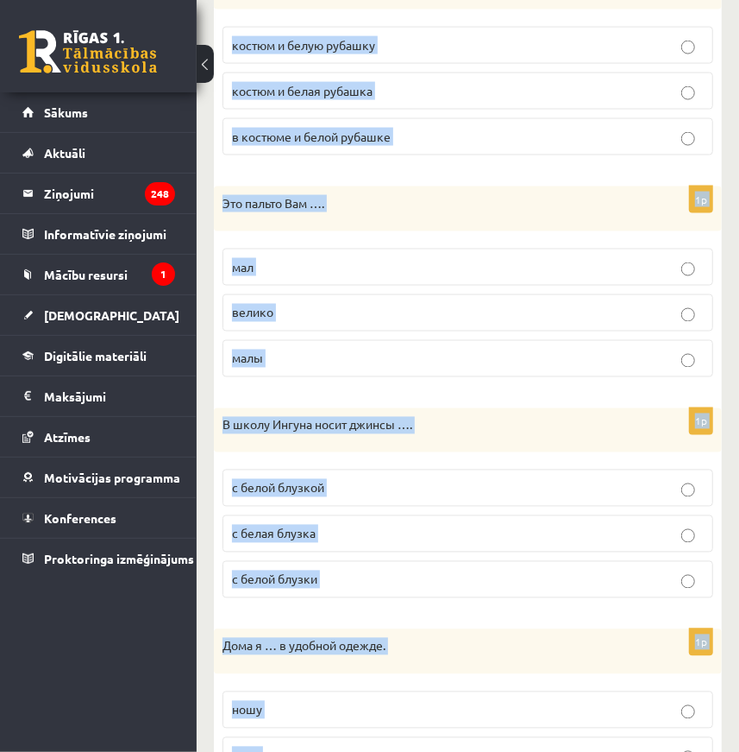
click at [462, 317] on p "велико" at bounding box center [468, 313] width 472 height 18
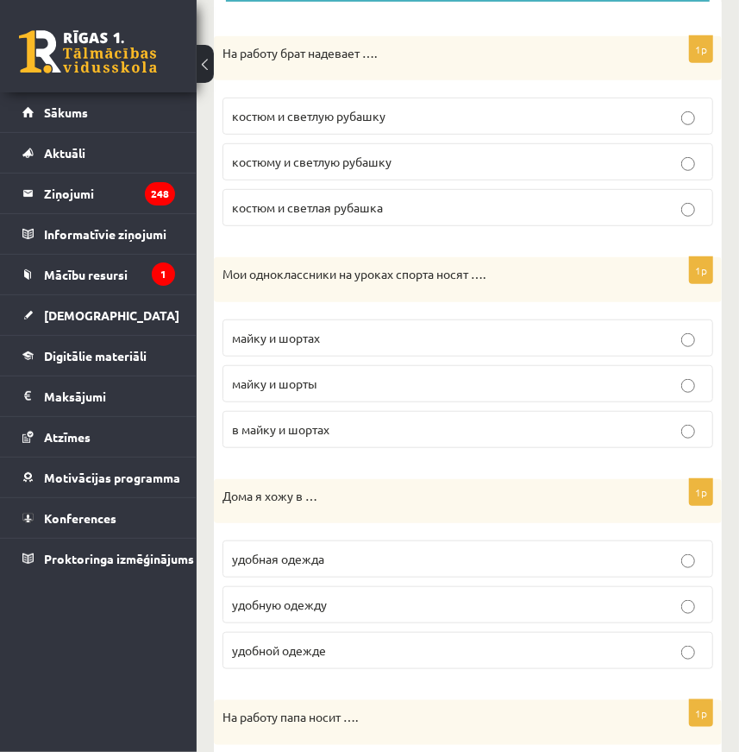
scroll to position [57, 0]
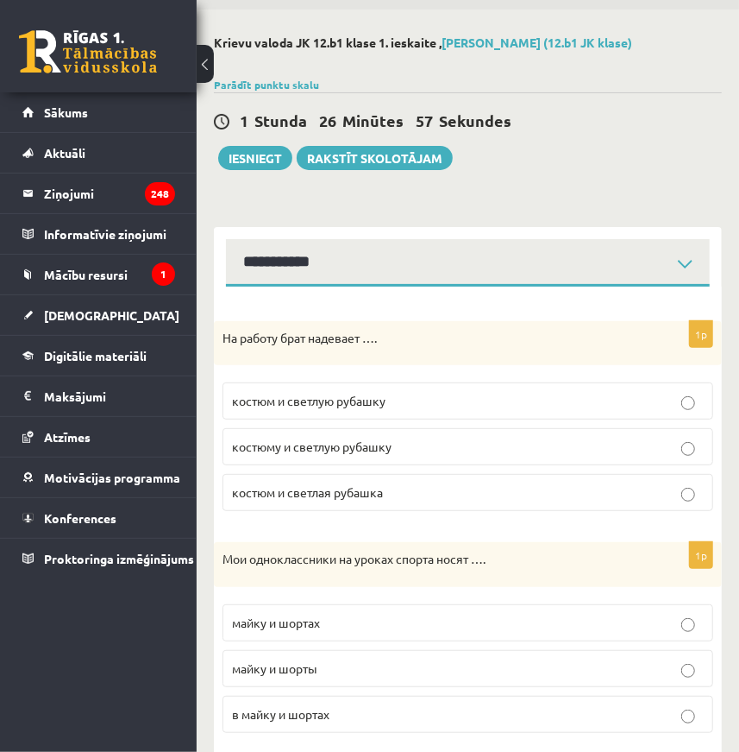
click at [387, 405] on p "костюм и светлую рубашку" at bounding box center [468, 401] width 472 height 18
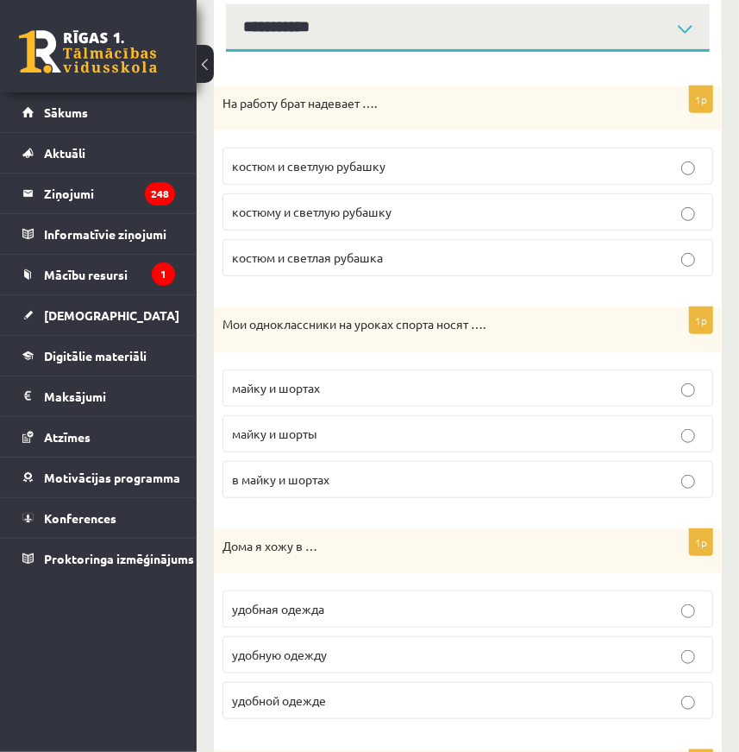
scroll to position [293, 0]
click at [328, 437] on p "майку и шорты" at bounding box center [468, 433] width 472 height 18
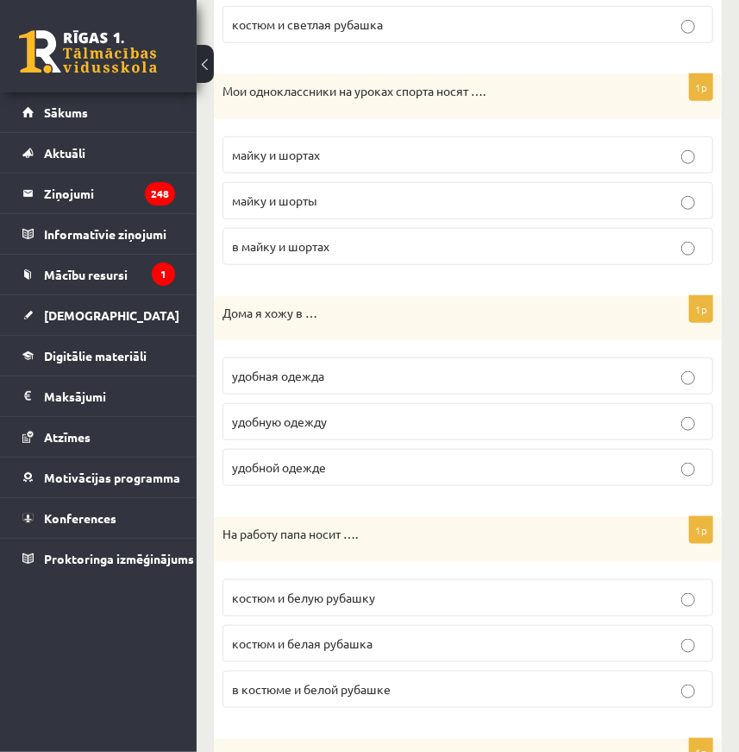
scroll to position [527, 0]
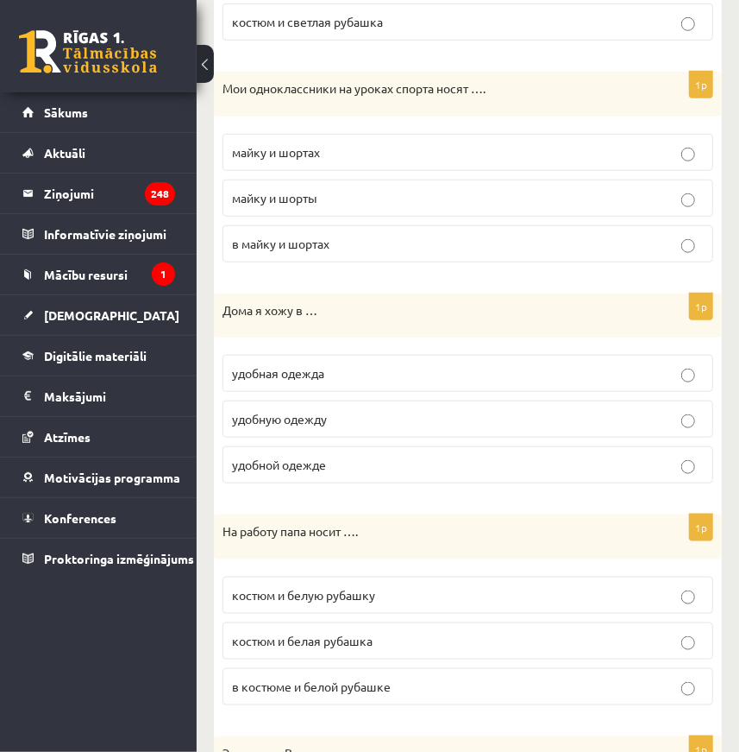
click at [307, 422] on span "удобную одежду" at bounding box center [279, 419] width 95 height 16
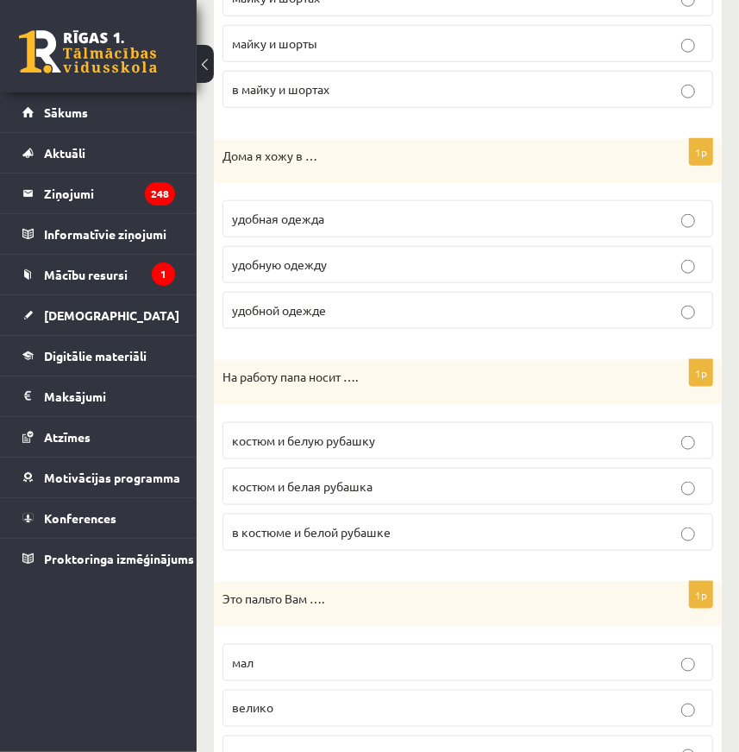
scroll to position [684, 0]
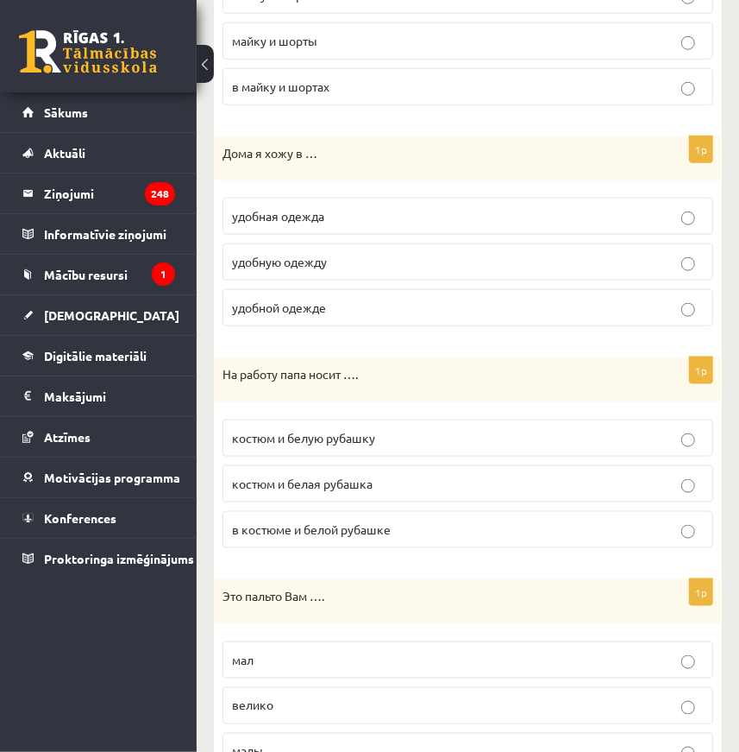
click at [321, 439] on span "костюм и белую рубашку" at bounding box center [303, 438] width 143 height 16
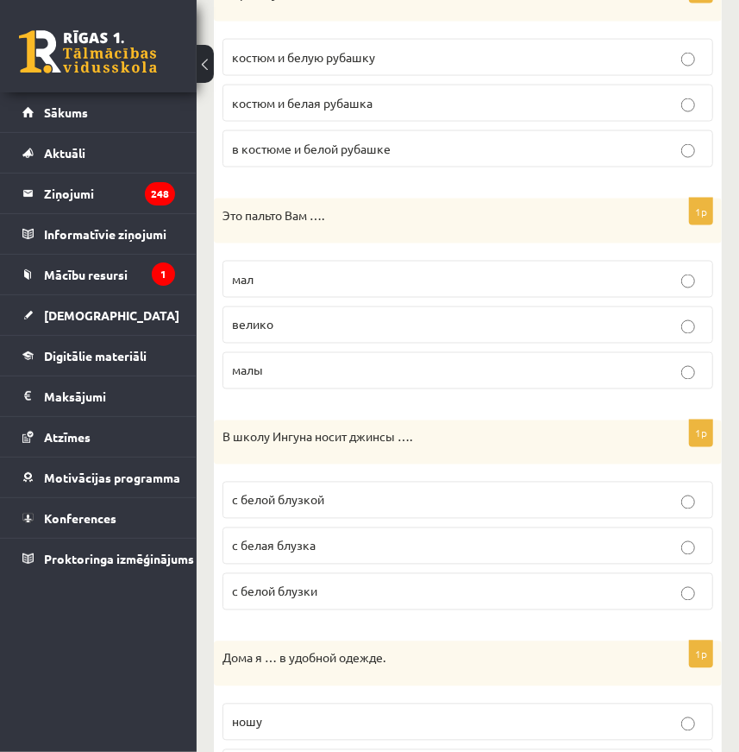
scroll to position [1077, 0]
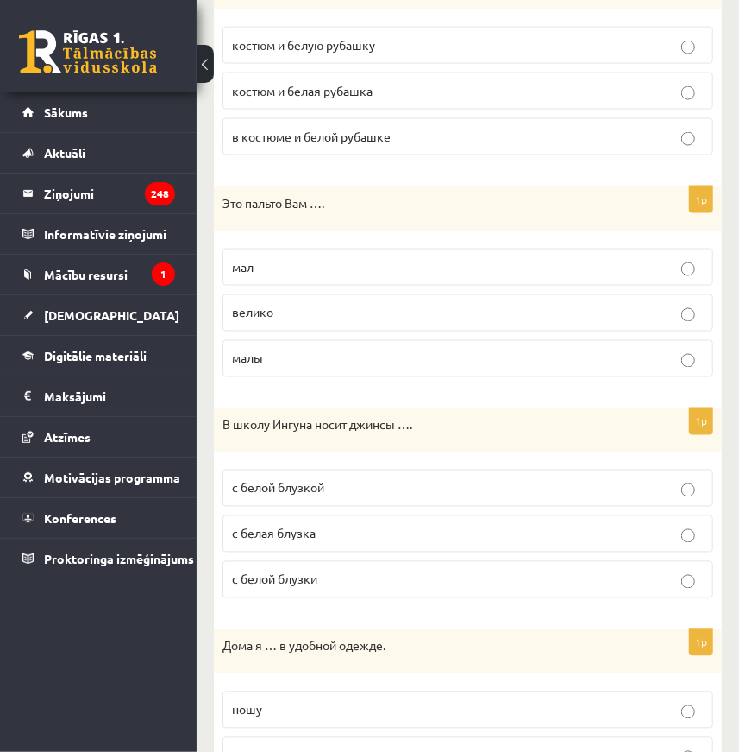
click at [288, 488] on span "с белой блузкой" at bounding box center [278, 488] width 92 height 16
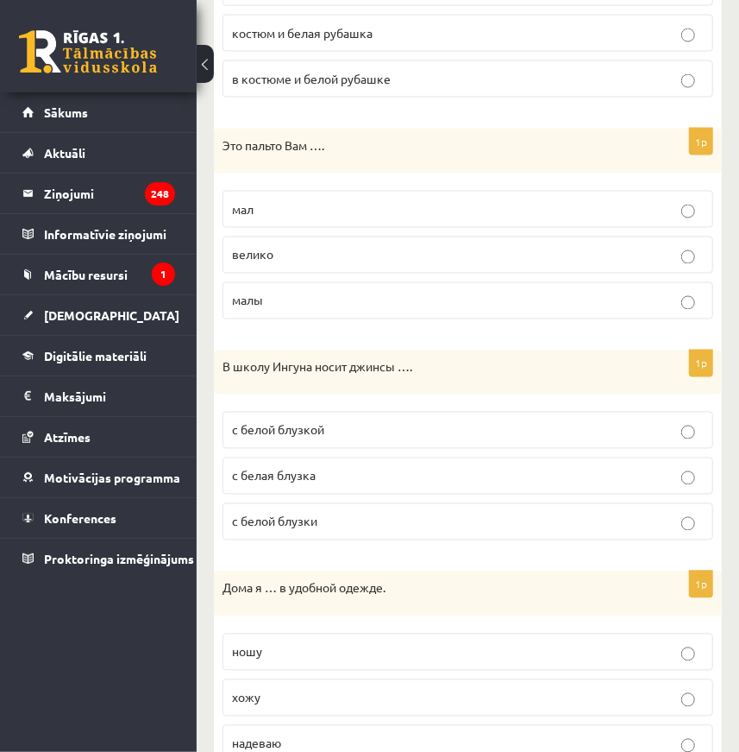
scroll to position [1234, 0]
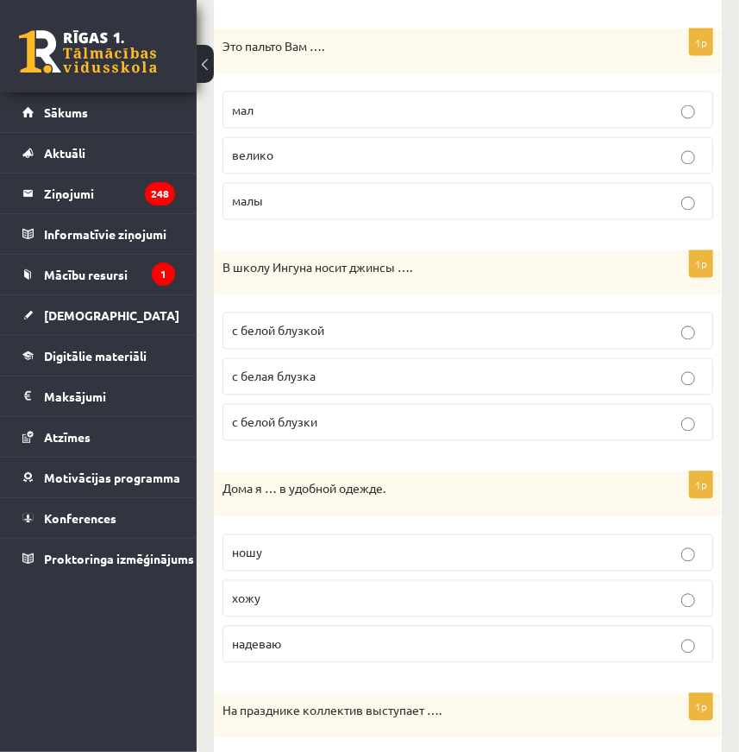
click at [293, 603] on p "хожу" at bounding box center [468, 598] width 472 height 18
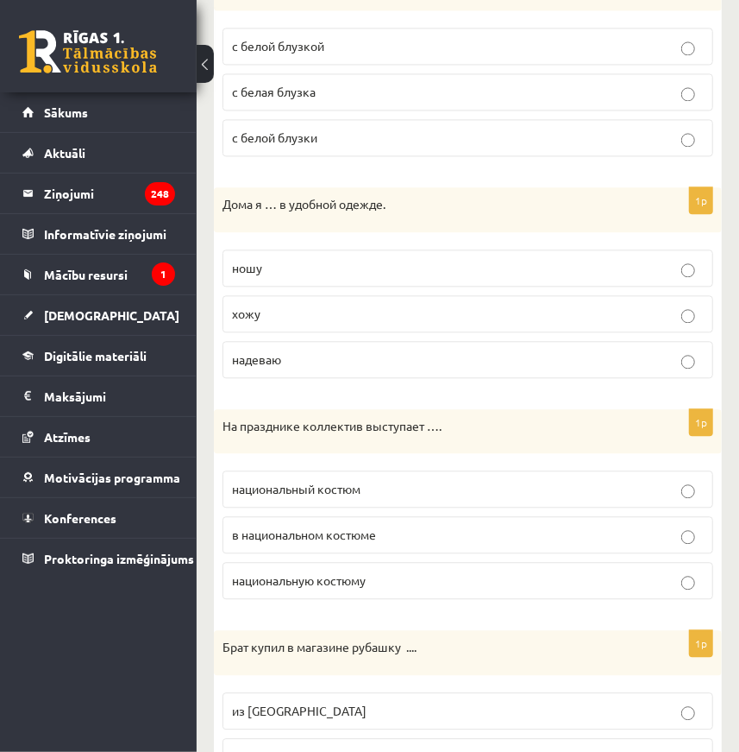
scroll to position [1547, 0]
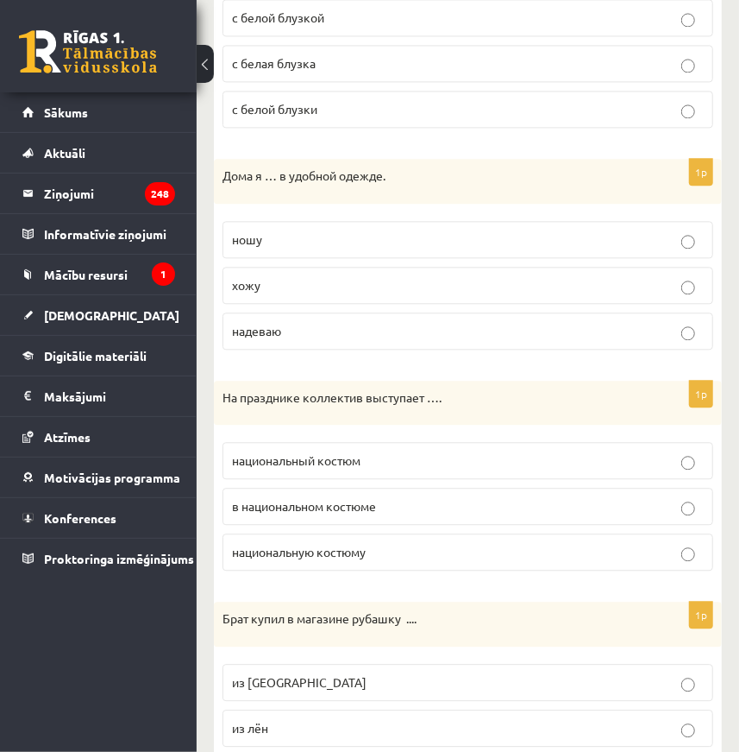
click at [343, 509] on p "в национальном костюме" at bounding box center [468, 506] width 472 height 18
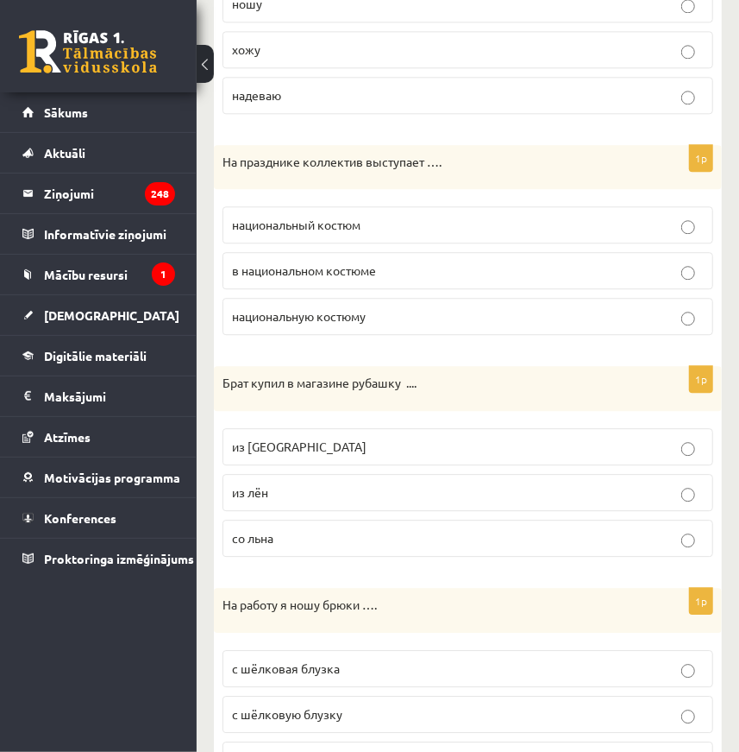
scroll to position [1861, 0]
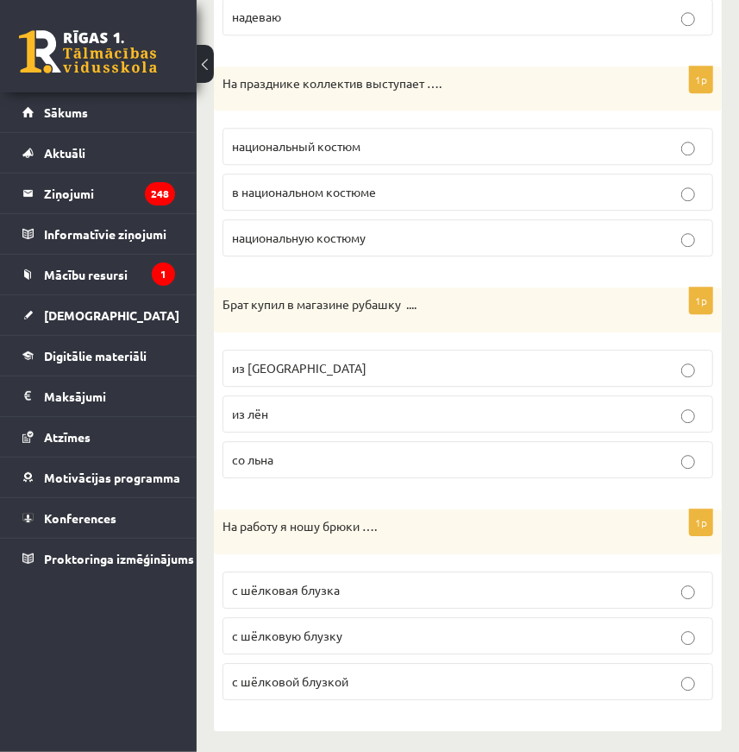
click at [272, 406] on p "из лён" at bounding box center [468, 414] width 472 height 18
click at [251, 360] on span "из [GEOGRAPHIC_DATA]" at bounding box center [299, 368] width 135 height 16
click at [347, 673] on span "с шёлковой блузкой" at bounding box center [290, 681] width 116 height 16
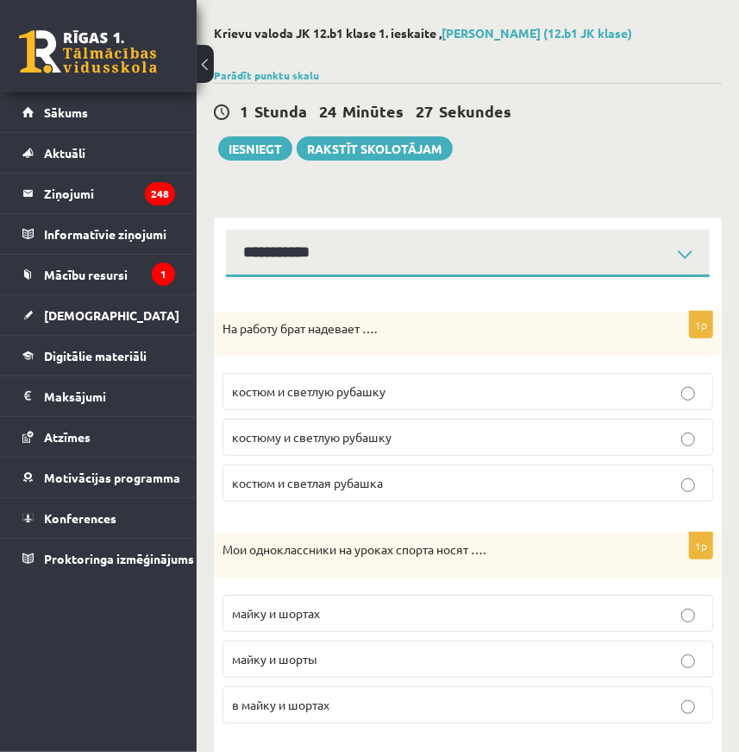
scroll to position [0, 0]
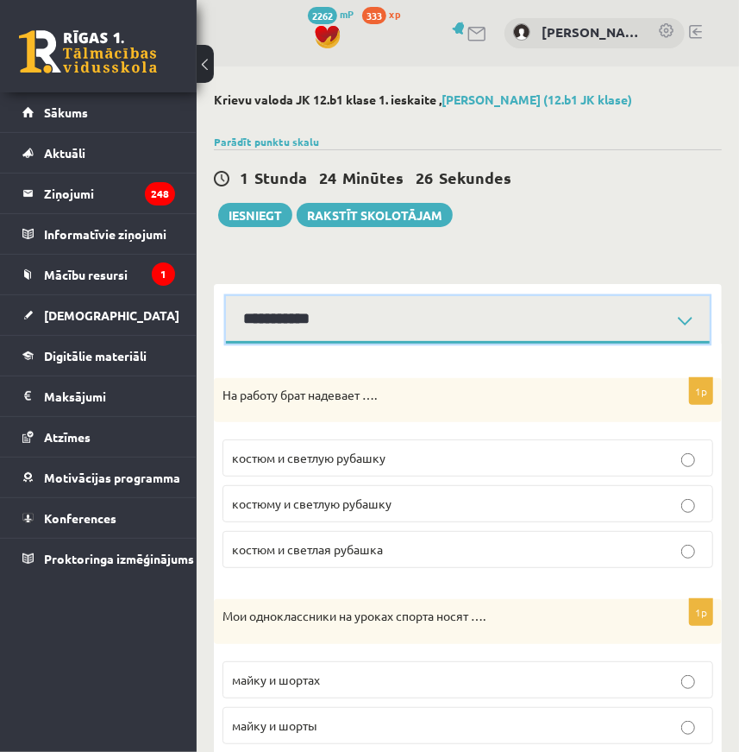
click at [275, 336] on select "**********" at bounding box center [468, 319] width 484 height 47
click at [226, 296] on select "**********" at bounding box center [468, 319] width 484 height 47
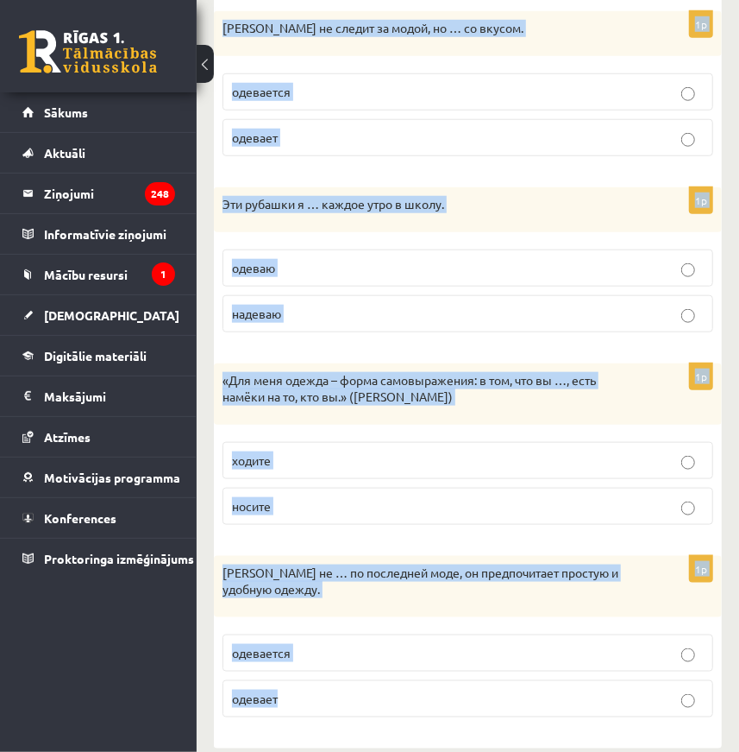
scroll to position [607, 0]
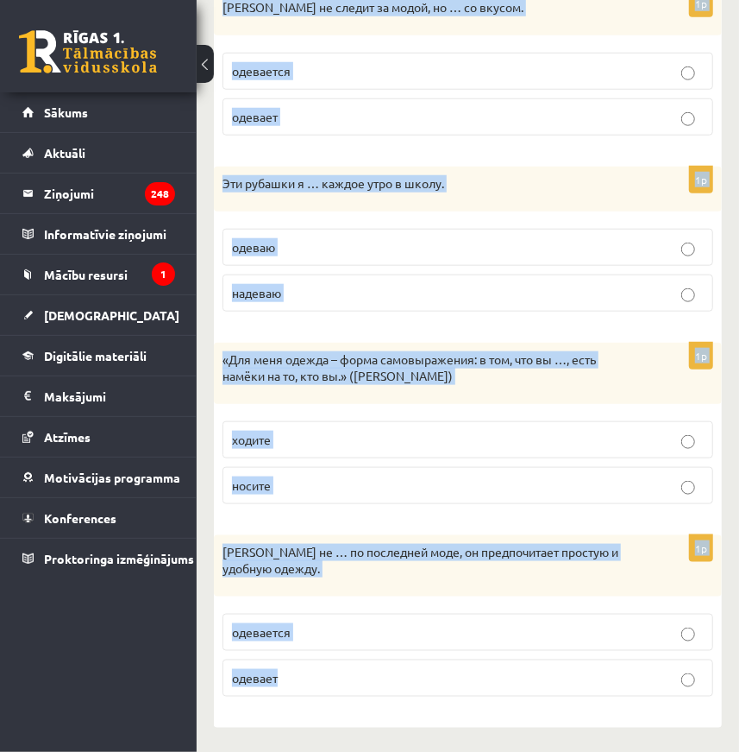
drag, startPoint x: 236, startPoint y: 366, endPoint x: 346, endPoint y: 679, distance: 331.8
click at [346, 679] on form "Выберите правильный глагол 1p «Мне нравится то, что я …, и мне наплевать на то,…" at bounding box center [468, 232] width 474 height 956
copy form "loremip dolorsitam consec 3a «Eli seddoeiu te, inc u …, l etd magnaaliq en ad, …"
click at [344, 450] on label "ходите" at bounding box center [468, 439] width 491 height 37
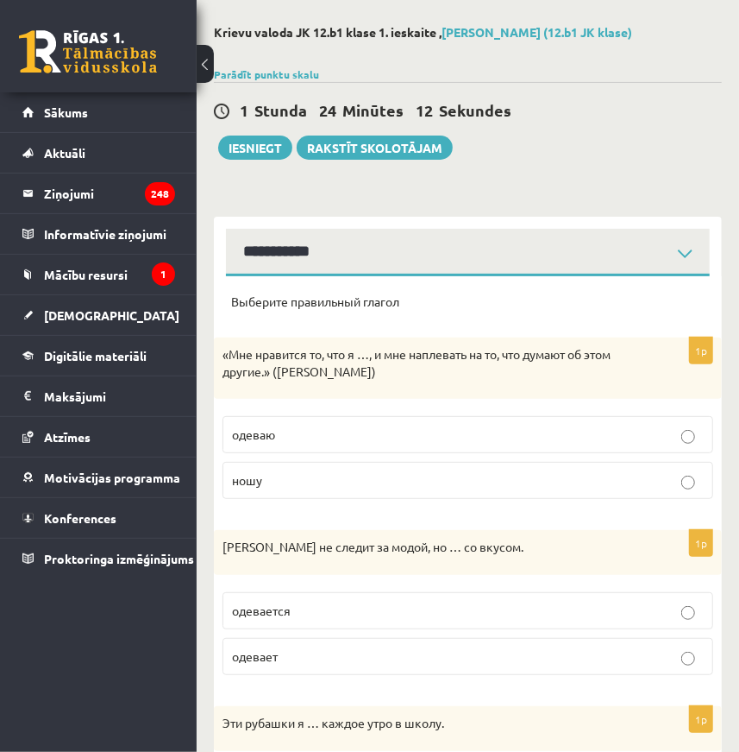
scroll to position [0, 0]
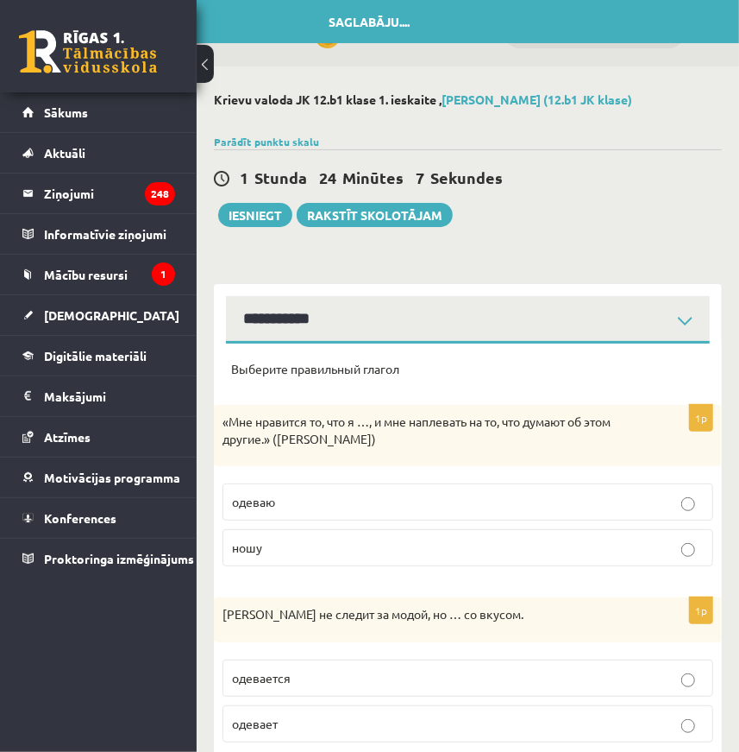
click at [337, 555] on p "ношу" at bounding box center [468, 547] width 472 height 18
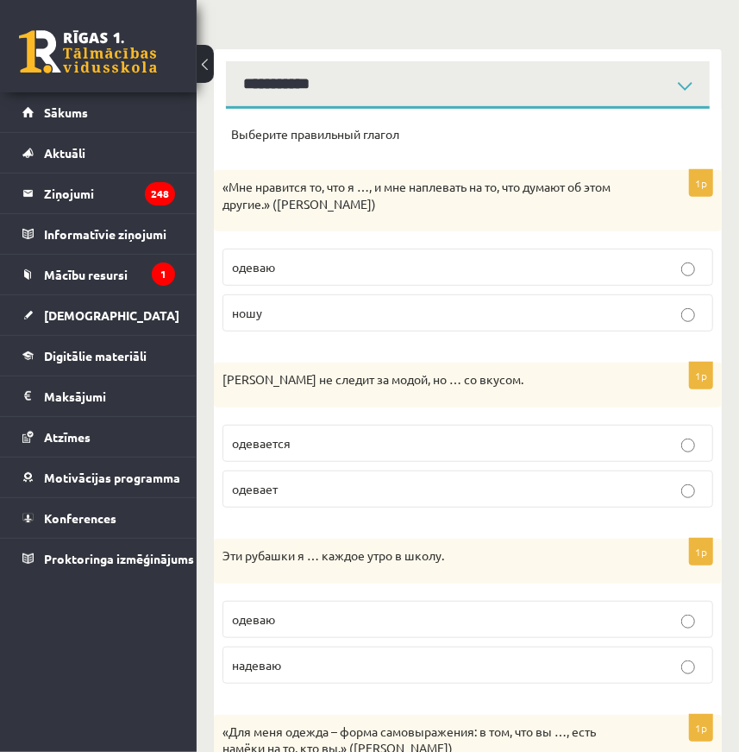
click at [292, 441] on p "одевается" at bounding box center [468, 443] width 472 height 18
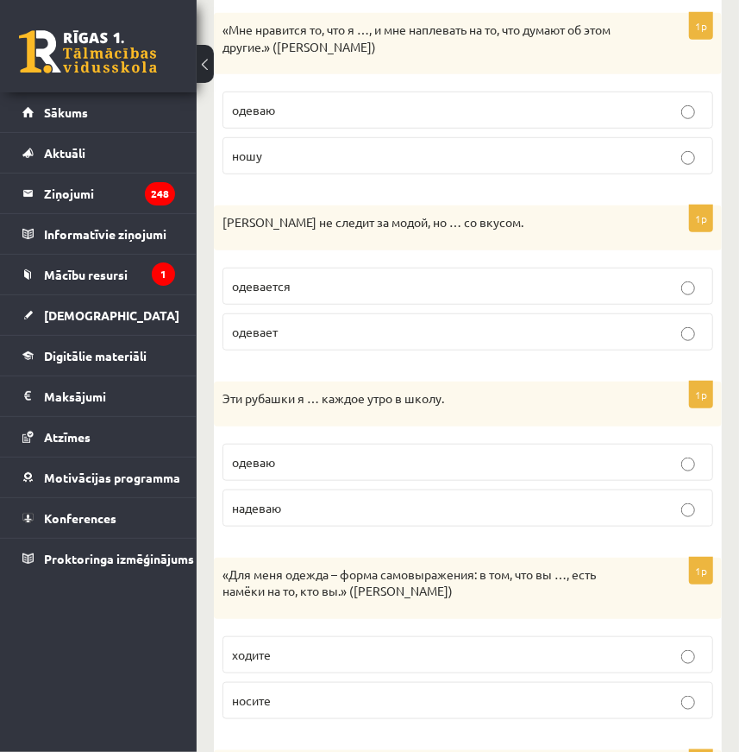
click at [306, 508] on p "надеваю" at bounding box center [468, 508] width 472 height 18
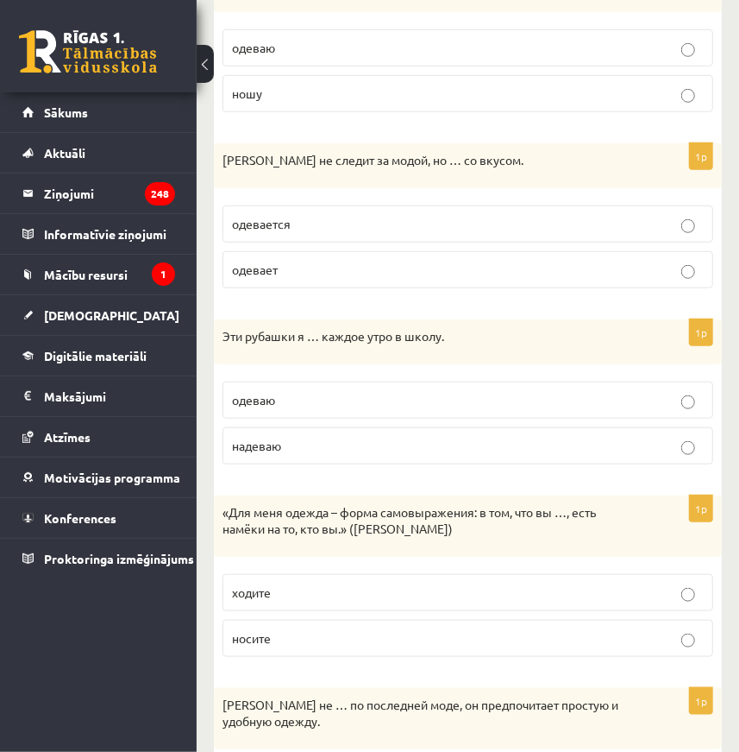
scroll to position [549, 0]
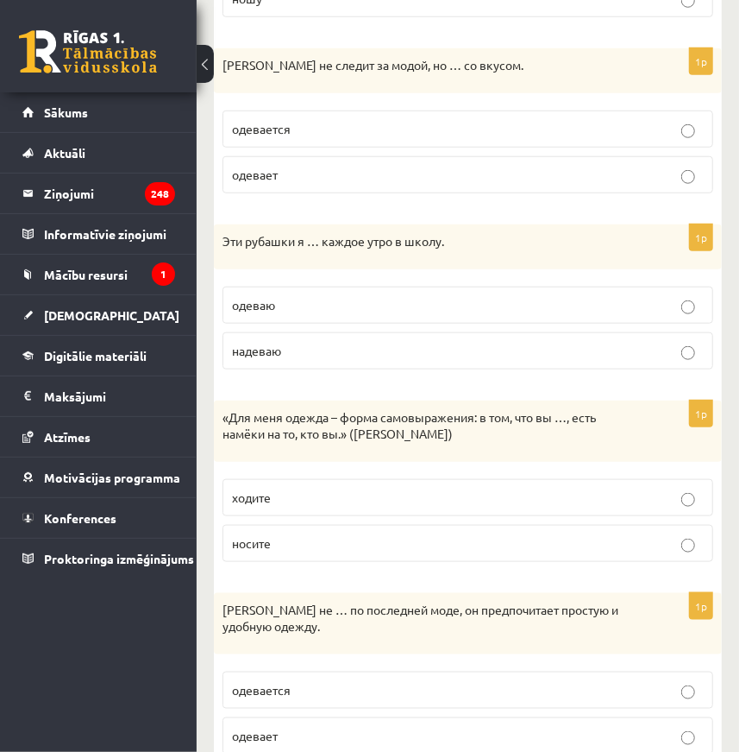
click at [317, 565] on div "1p «Для меня одежда – форма самовыражения: в том, что вы …, есть намёки на то, …" at bounding box center [468, 487] width 508 height 175
click at [308, 543] on p "носите" at bounding box center [468, 543] width 472 height 18
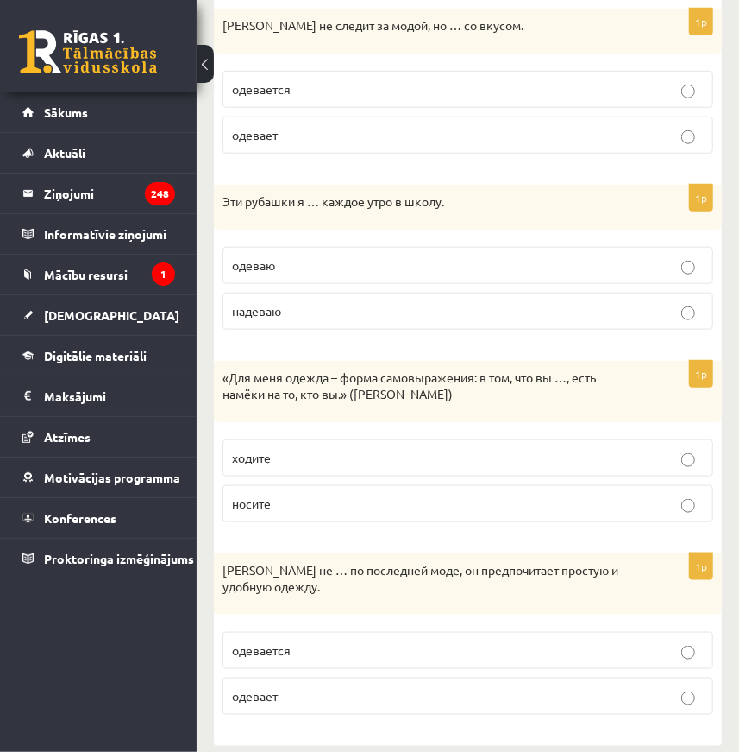
scroll to position [607, 0]
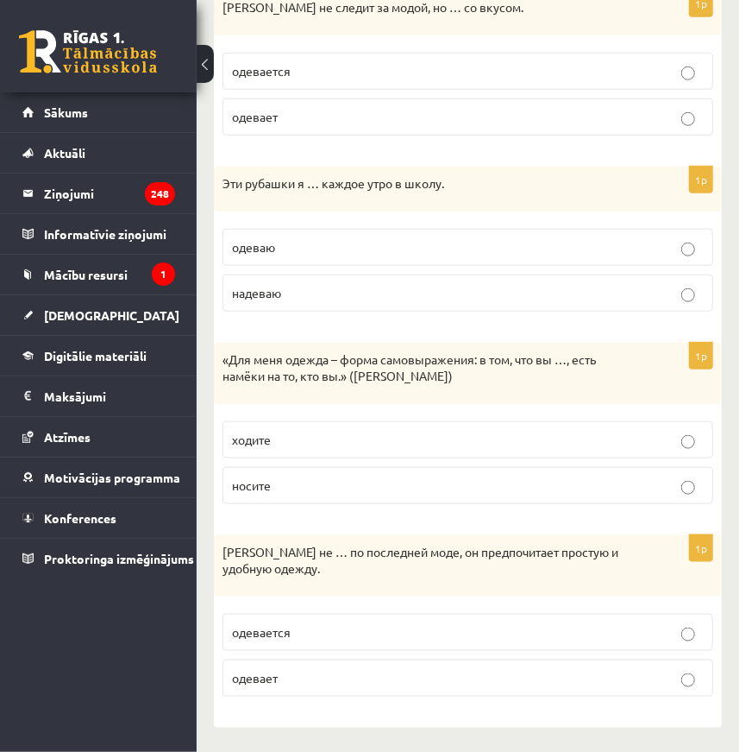
click at [301, 623] on p "одевается" at bounding box center [468, 632] width 472 height 18
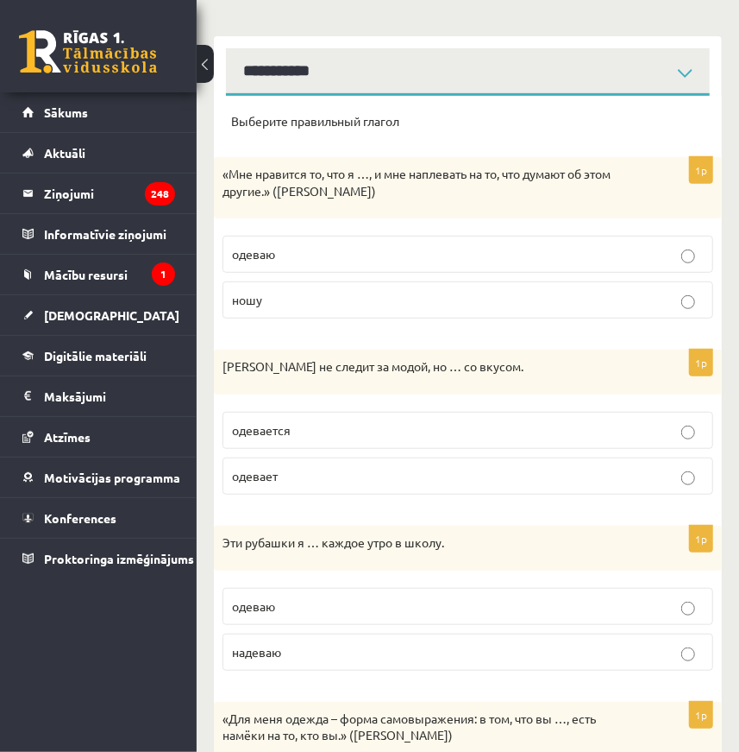
scroll to position [0, 0]
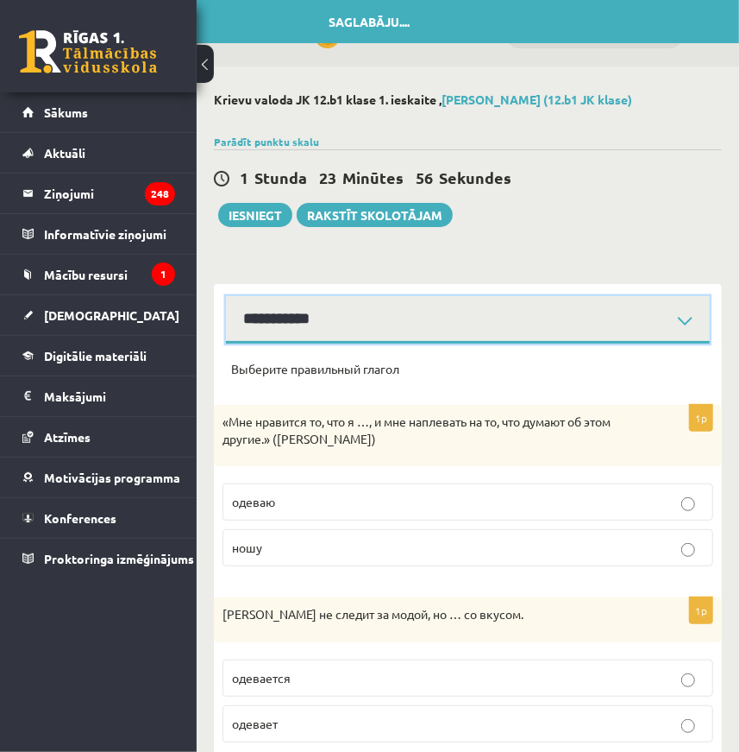
click at [303, 334] on select "**********" at bounding box center [468, 319] width 484 height 47
click at [288, 330] on select "**********" at bounding box center [468, 319] width 484 height 47
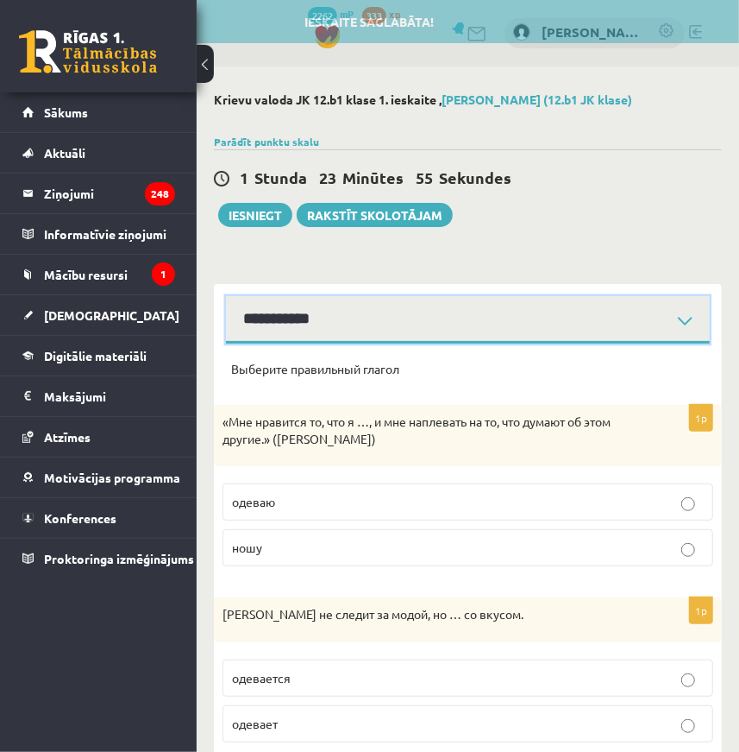
click at [288, 330] on select "**********" at bounding box center [468, 319] width 484 height 47
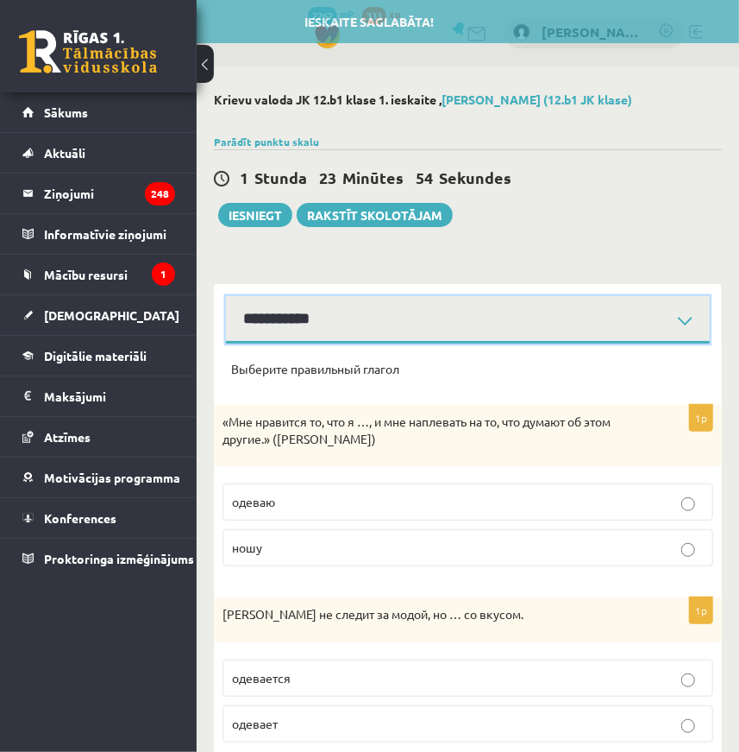
click at [287, 335] on select "**********" at bounding box center [468, 319] width 484 height 47
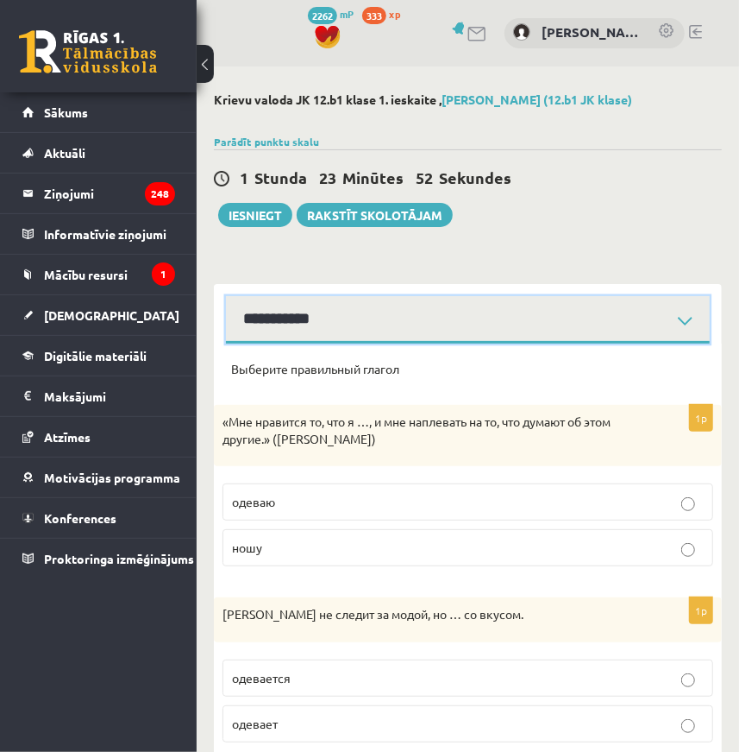
click at [226, 296] on select "**********" at bounding box center [468, 319] width 484 height 47
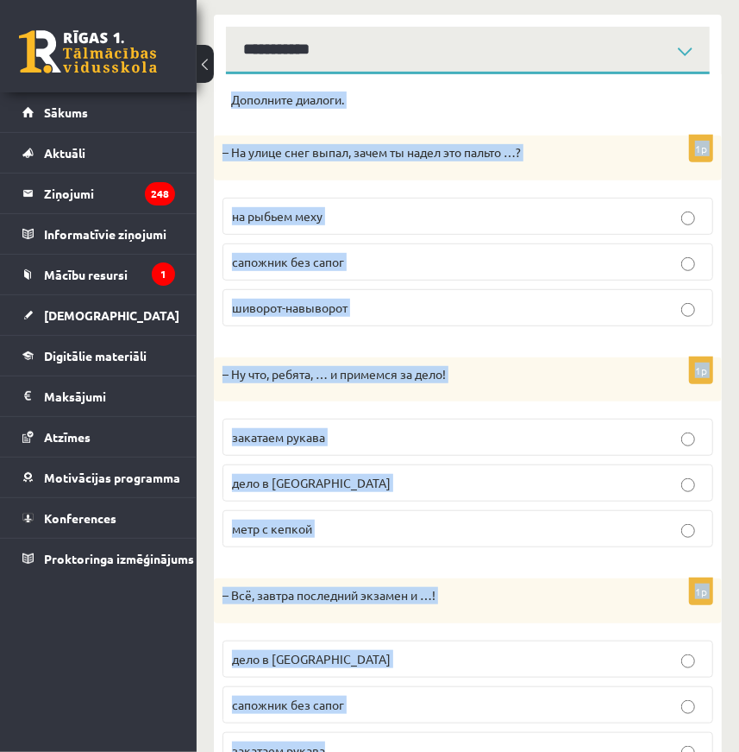
scroll to position [342, 0]
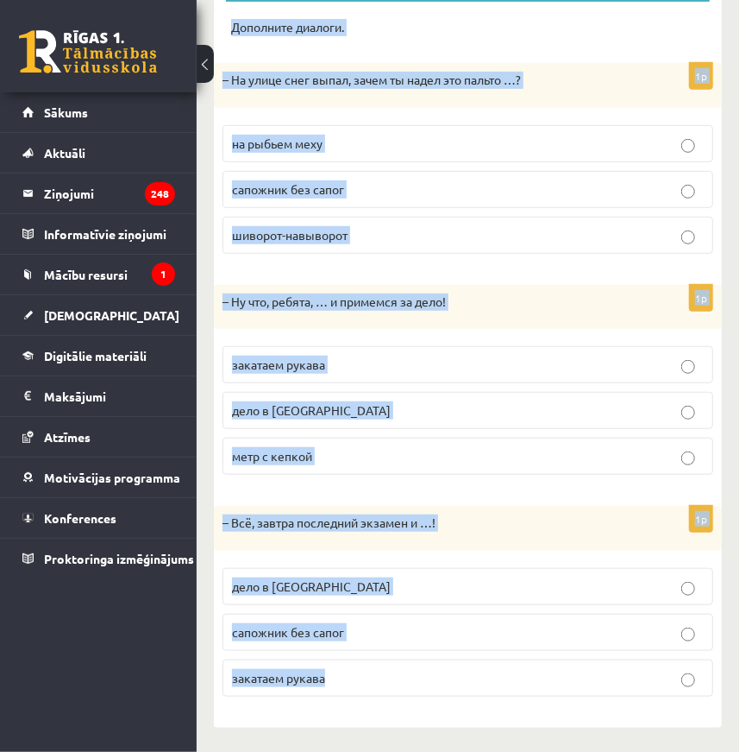
drag, startPoint x: 230, startPoint y: 359, endPoint x: 422, endPoint y: 707, distance: 397.4
click at [422, 707] on div "Дополните диалоги. 1p – На улице снег выпал, зачем ты надел это пальто …? на ры…" at bounding box center [468, 365] width 508 height 726
copy form "Дополните диалоги. 1p – На улице снег выпал, зачем ты надел это пальто …? на ры…"
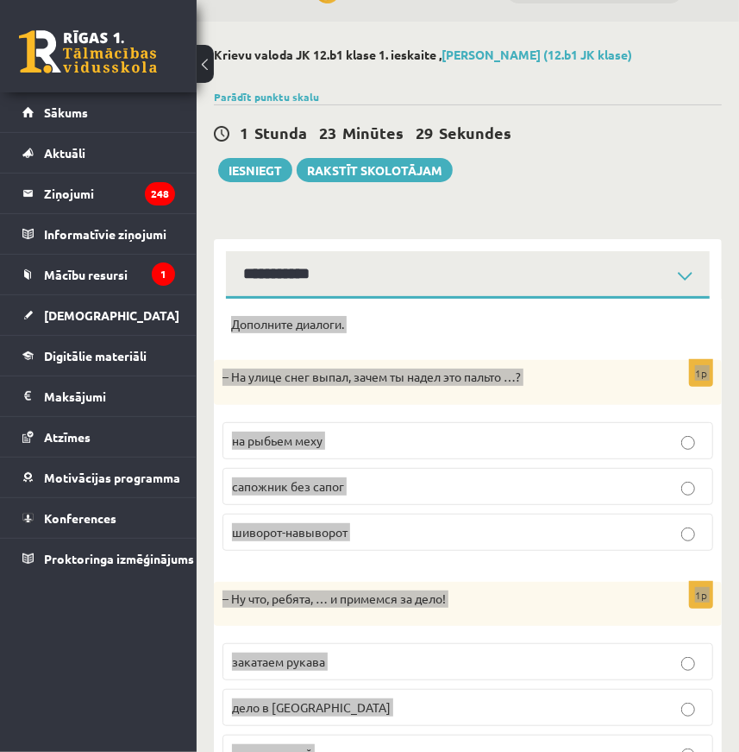
scroll to position [0, 0]
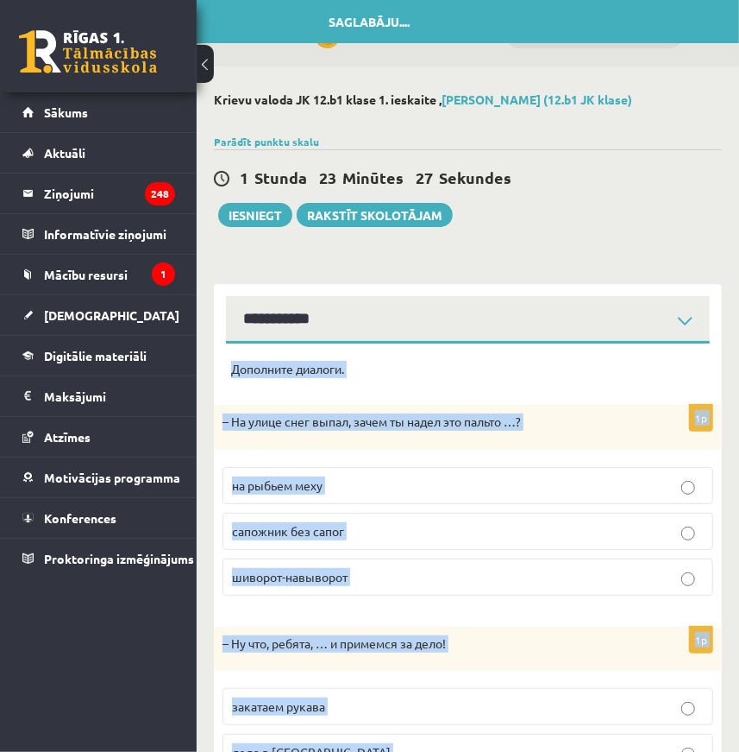
click at [413, 381] on div "Дополните диалоги." at bounding box center [468, 375] width 474 height 28
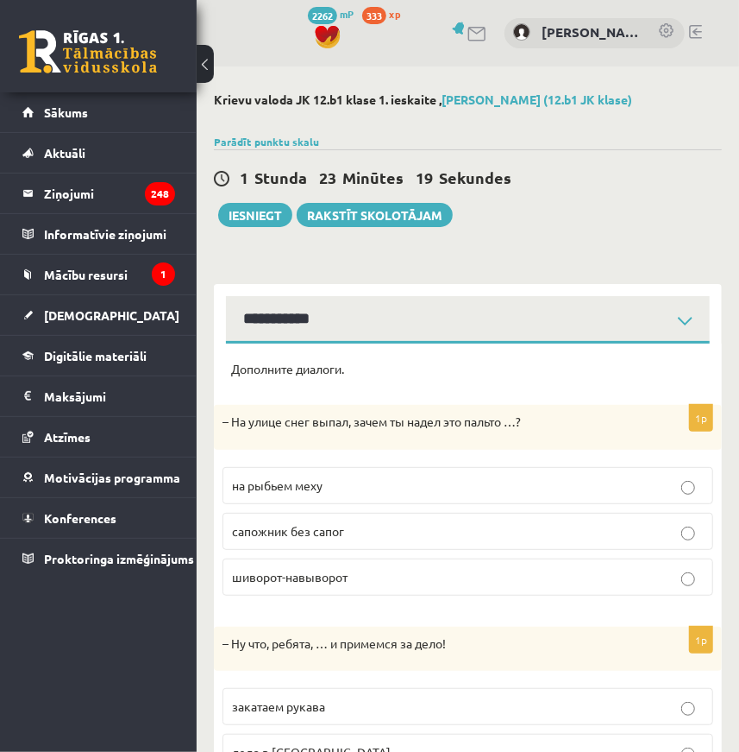
scroll to position [78, 0]
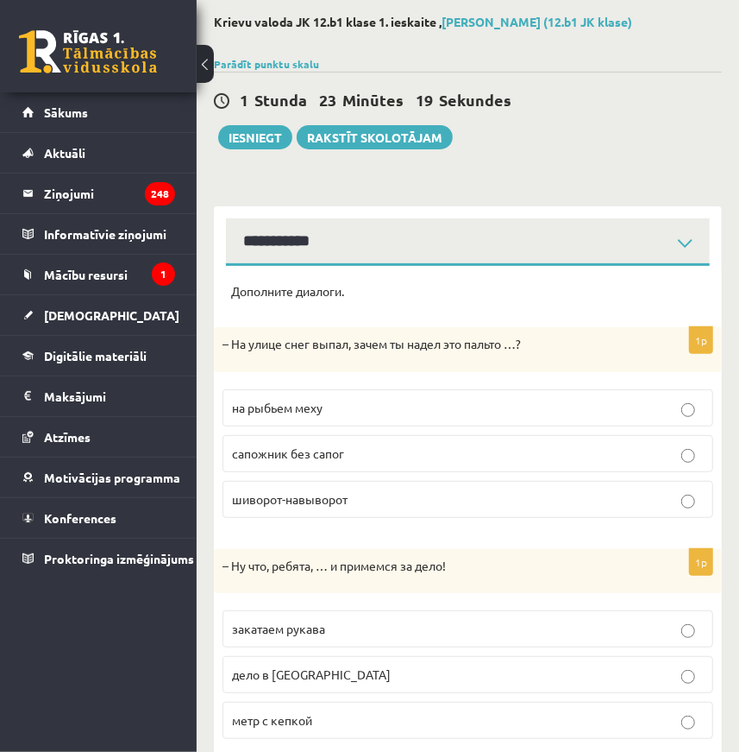
click at [327, 496] on span "шиворот-навыворот" at bounding box center [290, 499] width 116 height 16
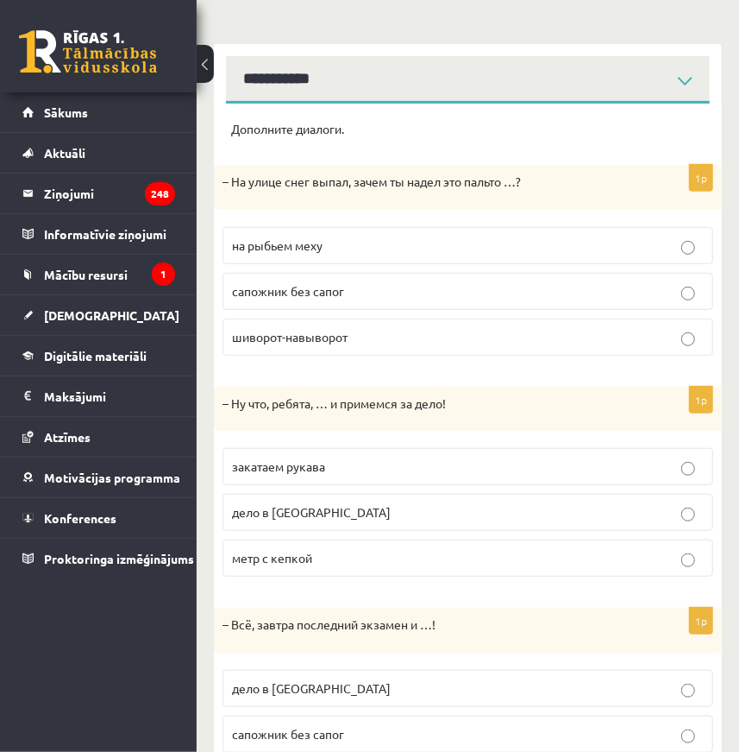
scroll to position [313, 0]
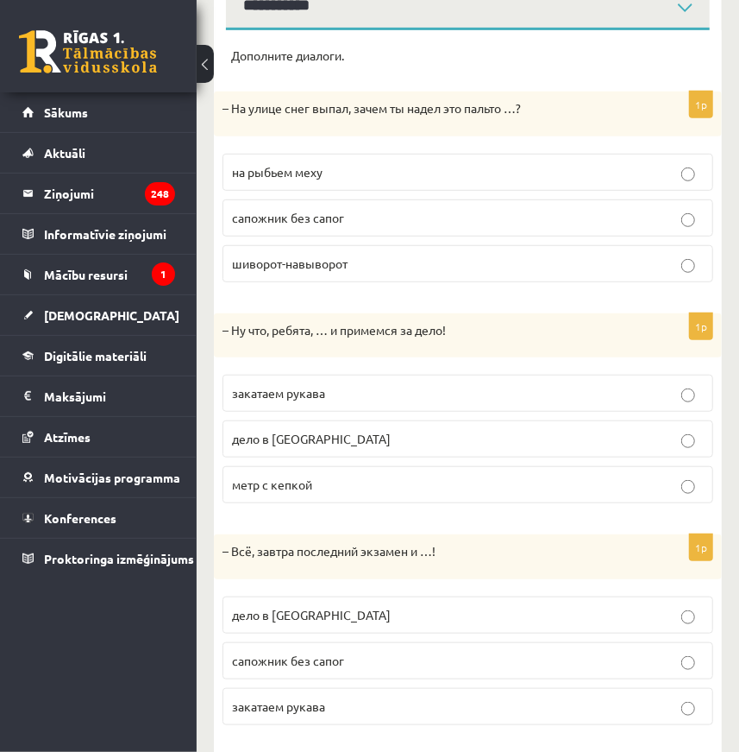
click at [289, 396] on span "закатаем рукава" at bounding box center [278, 393] width 93 height 16
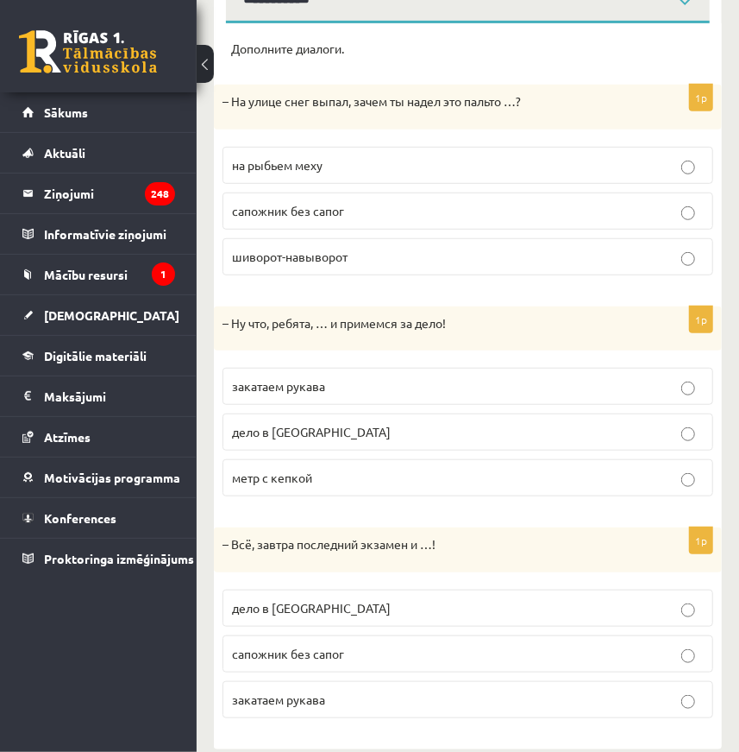
scroll to position [342, 0]
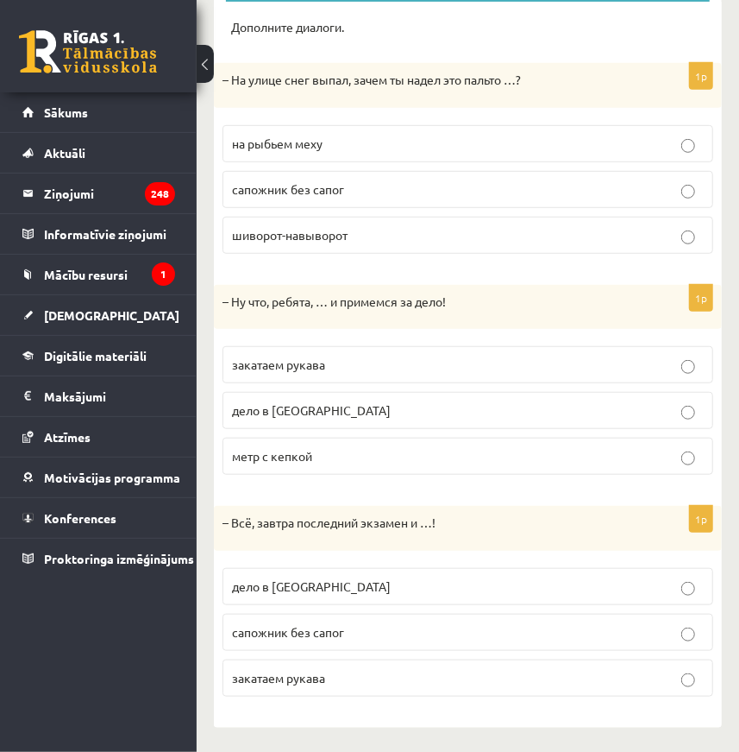
click at [293, 587] on span "дело в [GEOGRAPHIC_DATA]" at bounding box center [311, 586] width 159 height 16
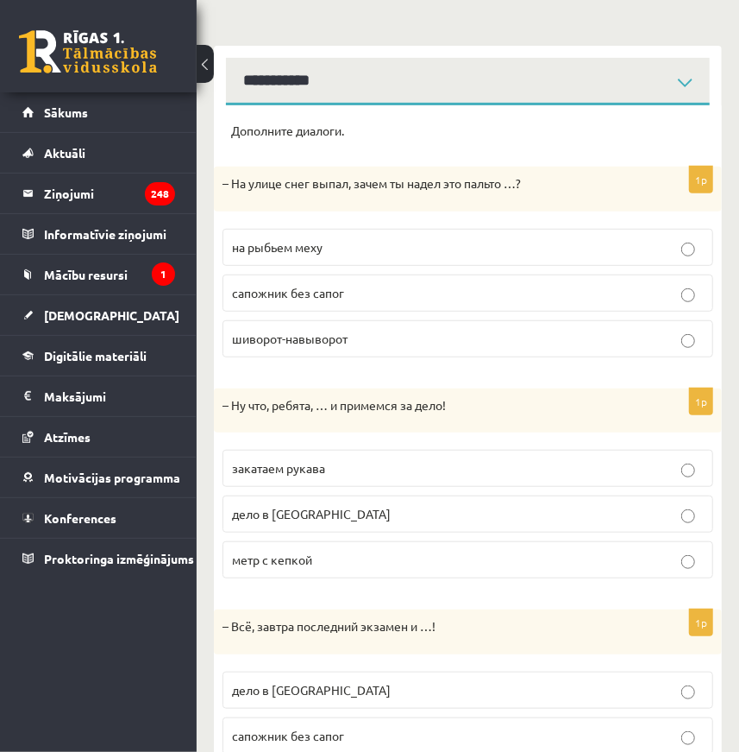
scroll to position [0, 0]
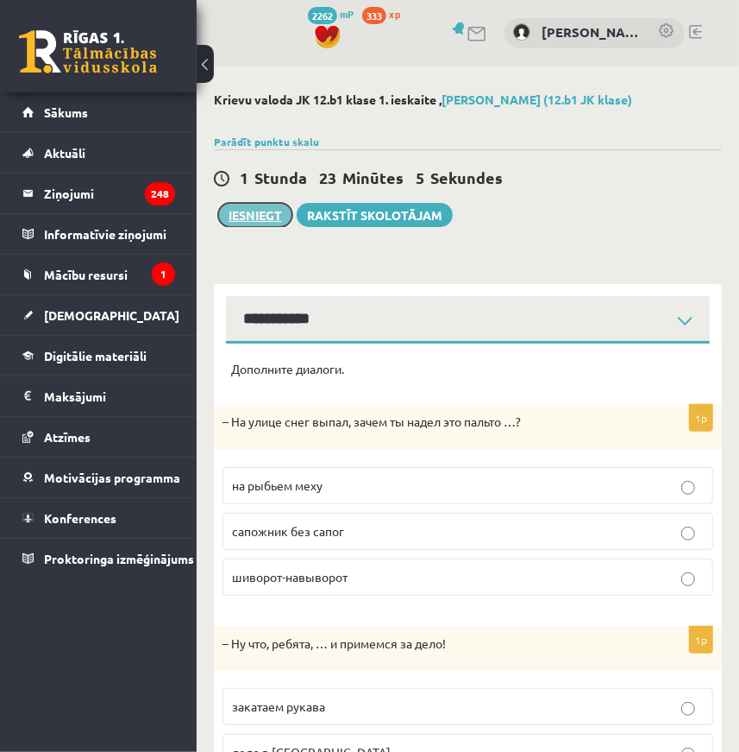
click at [261, 215] on button "Iesniegt" at bounding box center [255, 215] width 74 height 24
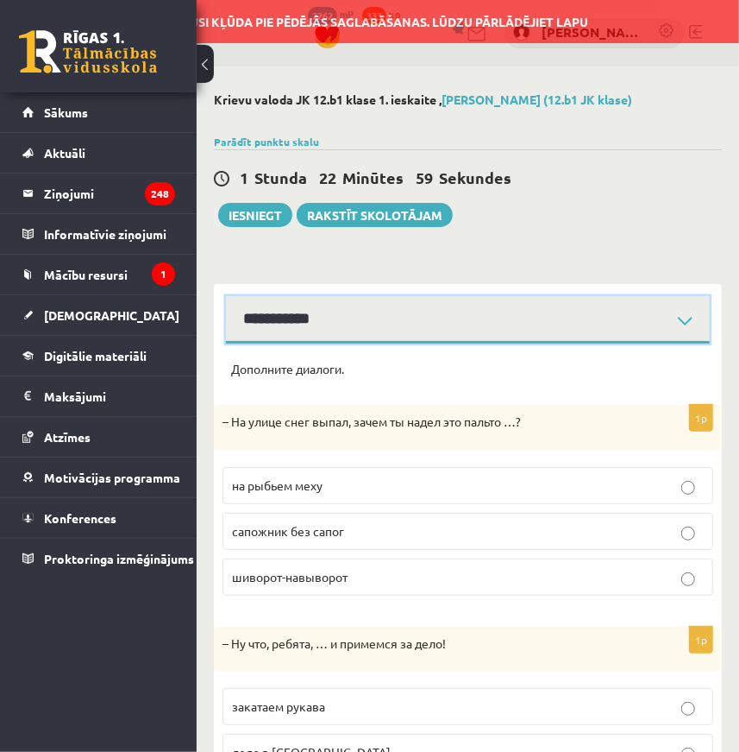
click at [396, 309] on select "**********" at bounding box center [468, 319] width 484 height 47
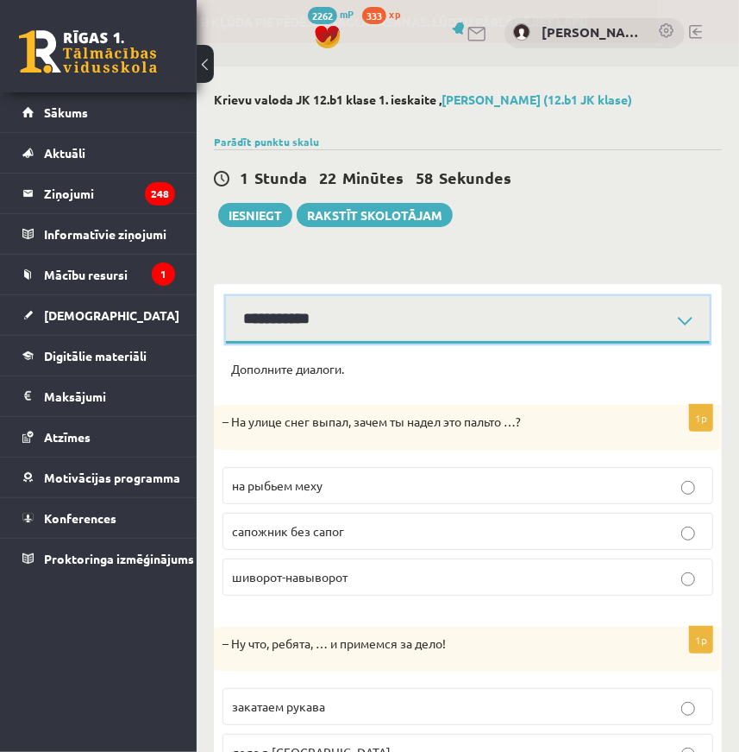
click at [226, 296] on select "**********" at bounding box center [468, 319] width 484 height 47
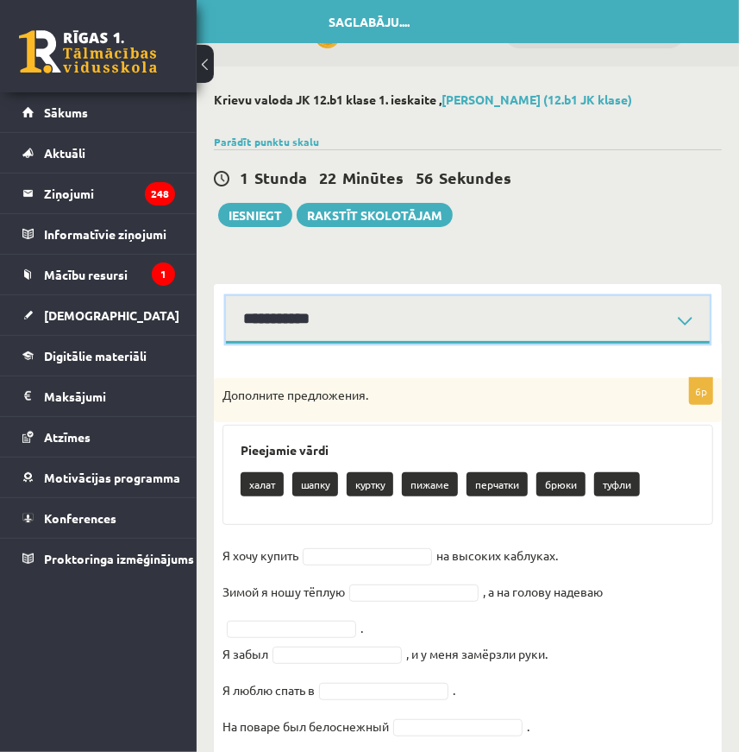
click at [302, 325] on select "**********" at bounding box center [468, 319] width 484 height 47
click at [226, 296] on select "**********" at bounding box center [468, 319] width 484 height 47
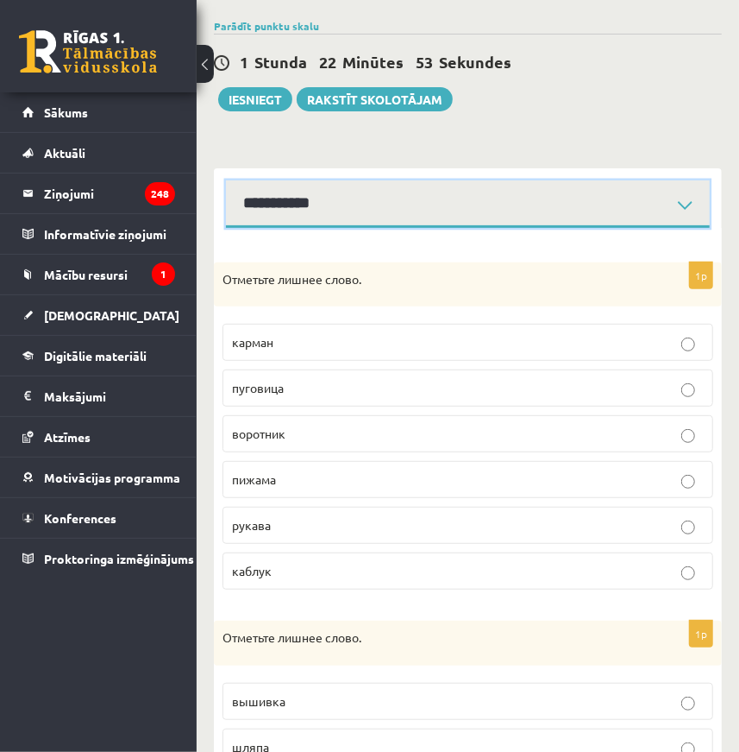
scroll to position [78, 0]
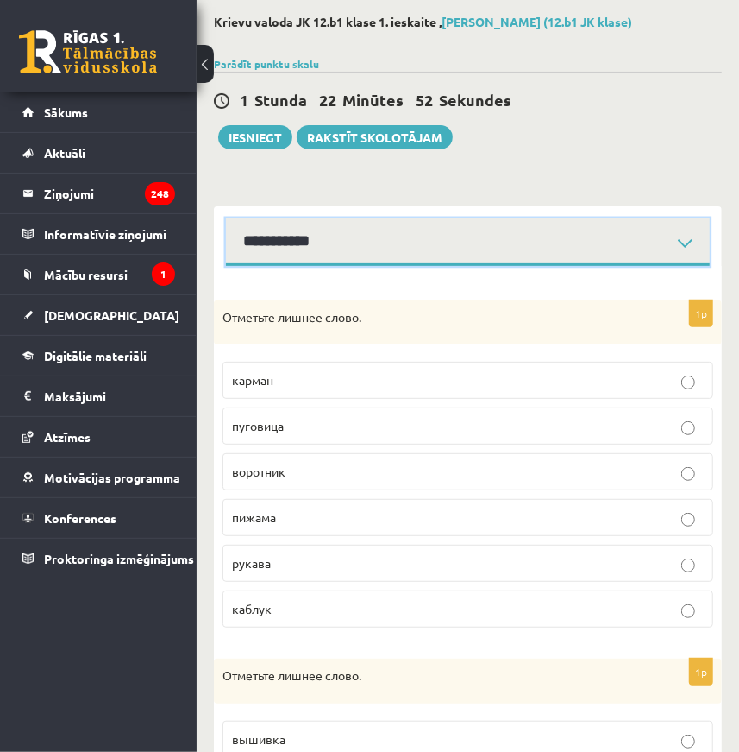
click at [291, 241] on select "**********" at bounding box center [468, 241] width 484 height 47
click at [226, 218] on select "**********" at bounding box center [468, 241] width 484 height 47
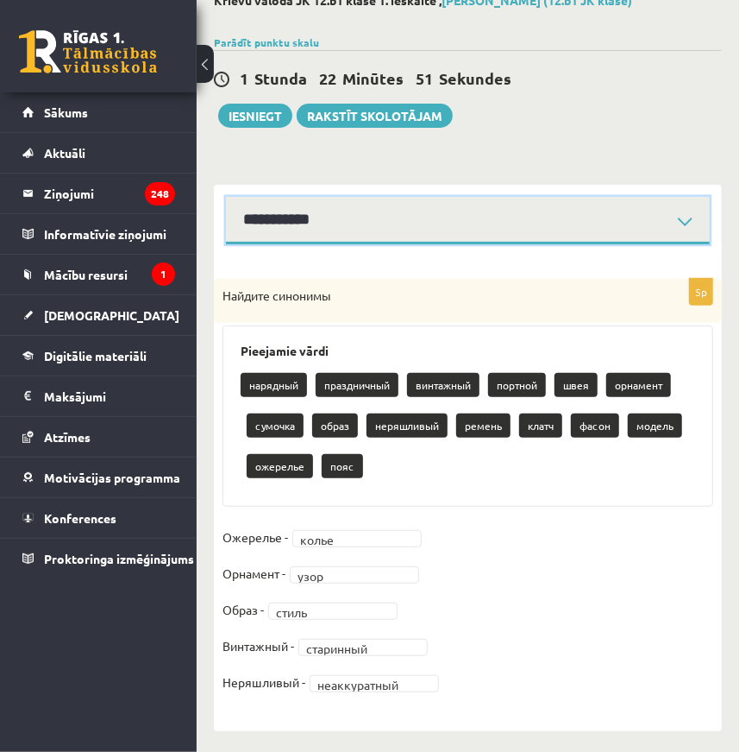
scroll to position [104, 0]
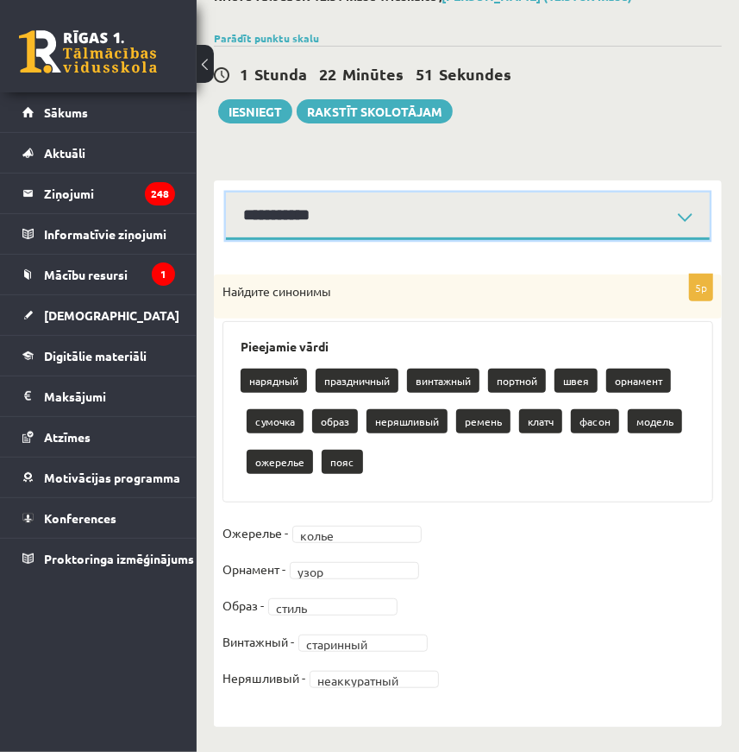
click at [293, 211] on select "**********" at bounding box center [468, 215] width 484 height 47
click at [289, 226] on select "**********" at bounding box center [468, 215] width 484 height 47
select select "**********"
click at [226, 192] on select "**********" at bounding box center [468, 215] width 484 height 47
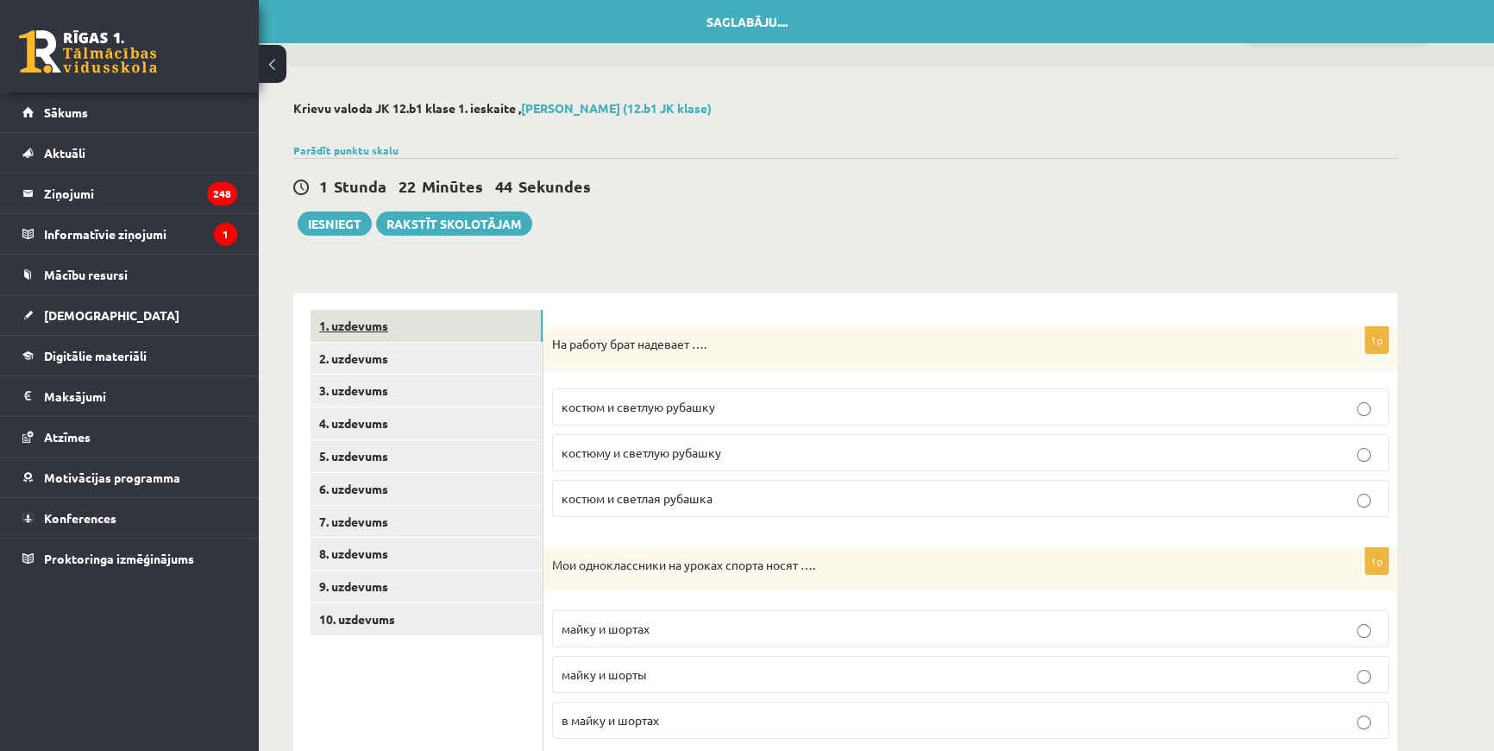
click at [368, 327] on link "1. uzdevums" at bounding box center [427, 326] width 232 height 32
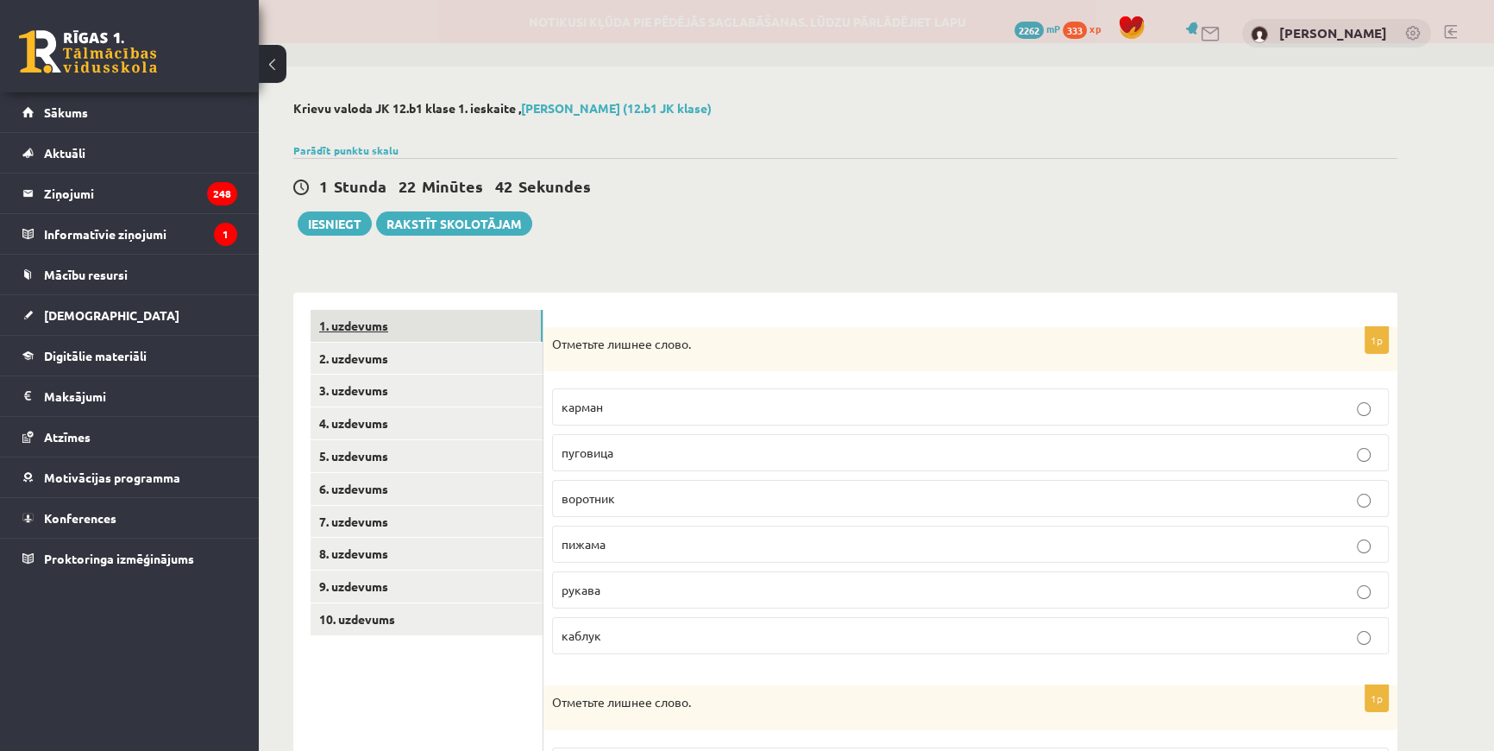
click at [368, 327] on link "1. uzdevums" at bounding box center [427, 326] width 232 height 32
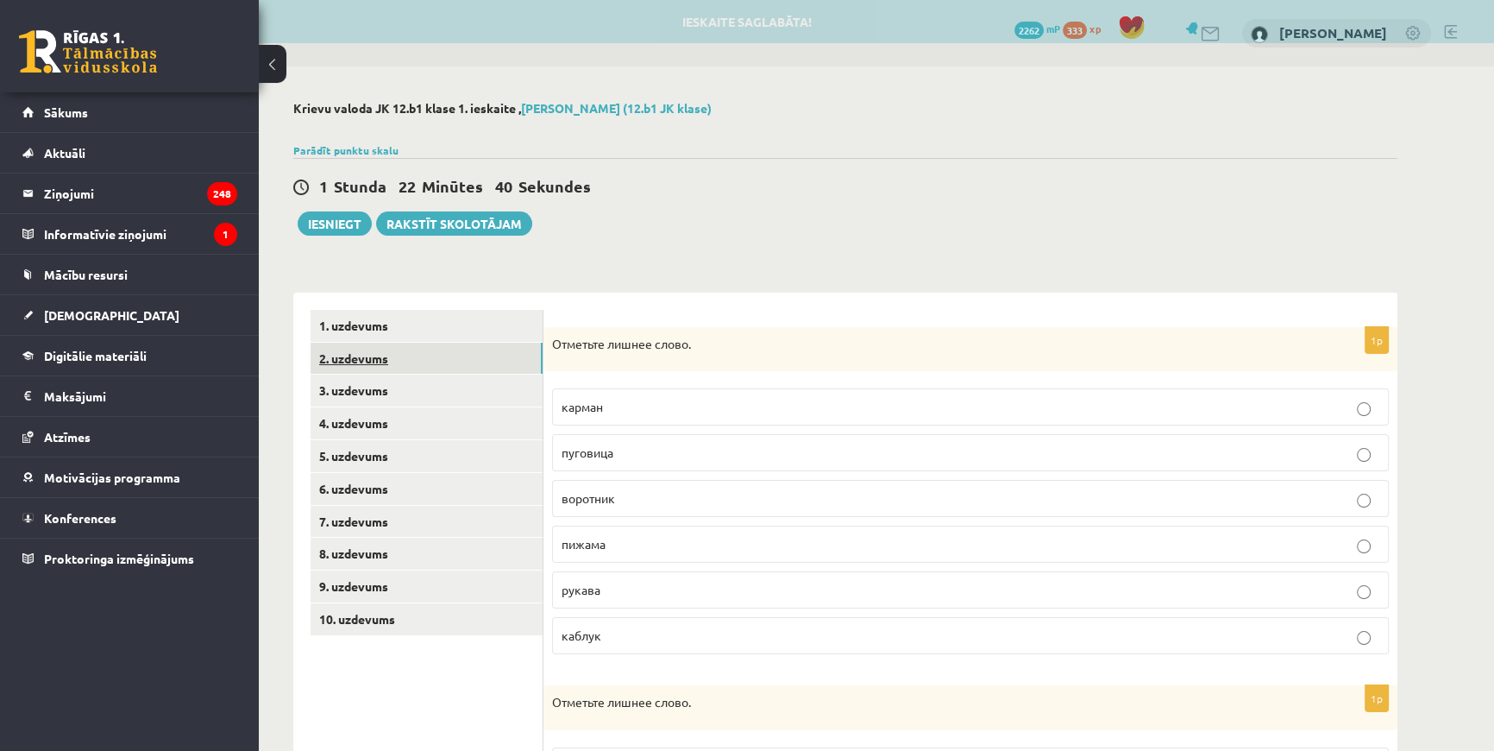
click at [368, 355] on link "2. uzdevums" at bounding box center [427, 359] width 232 height 32
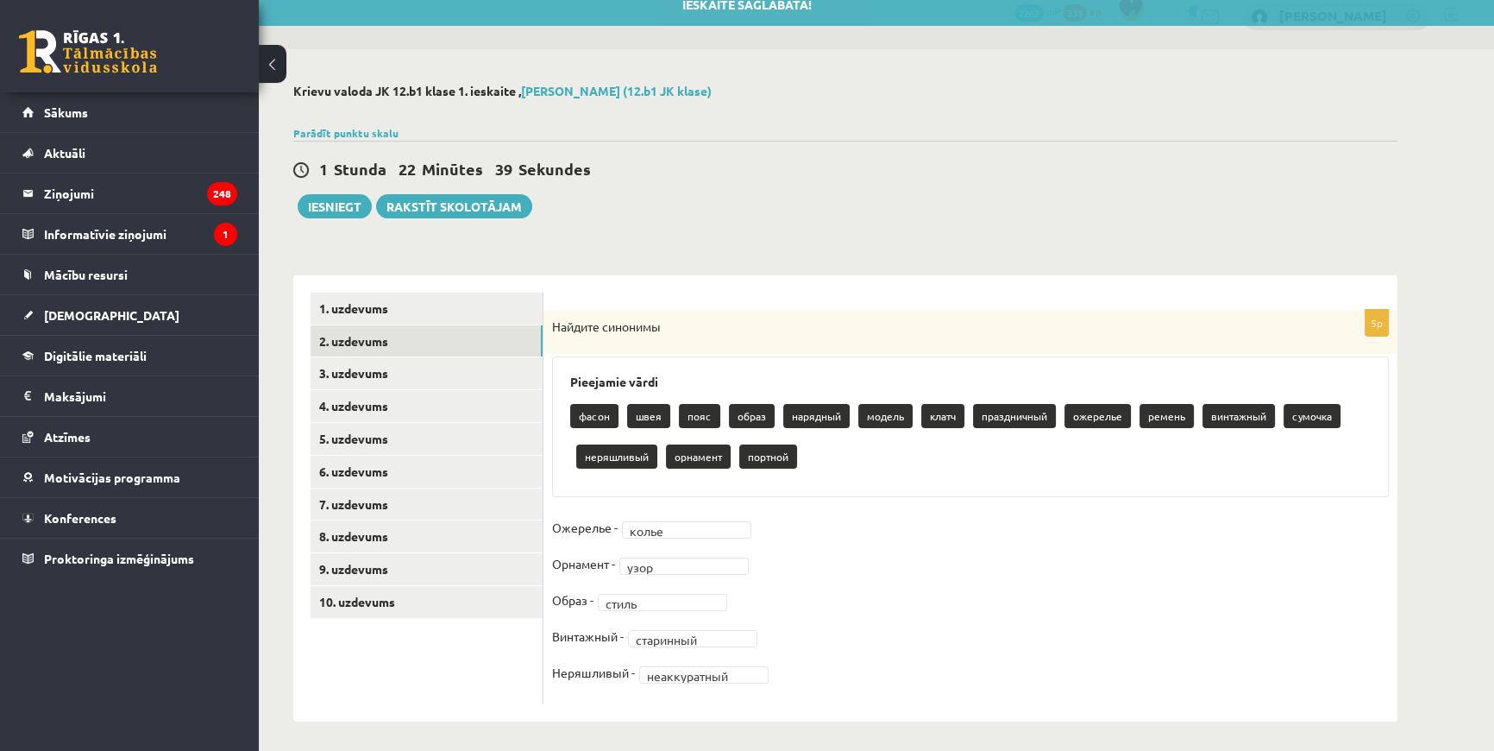
scroll to position [22, 0]
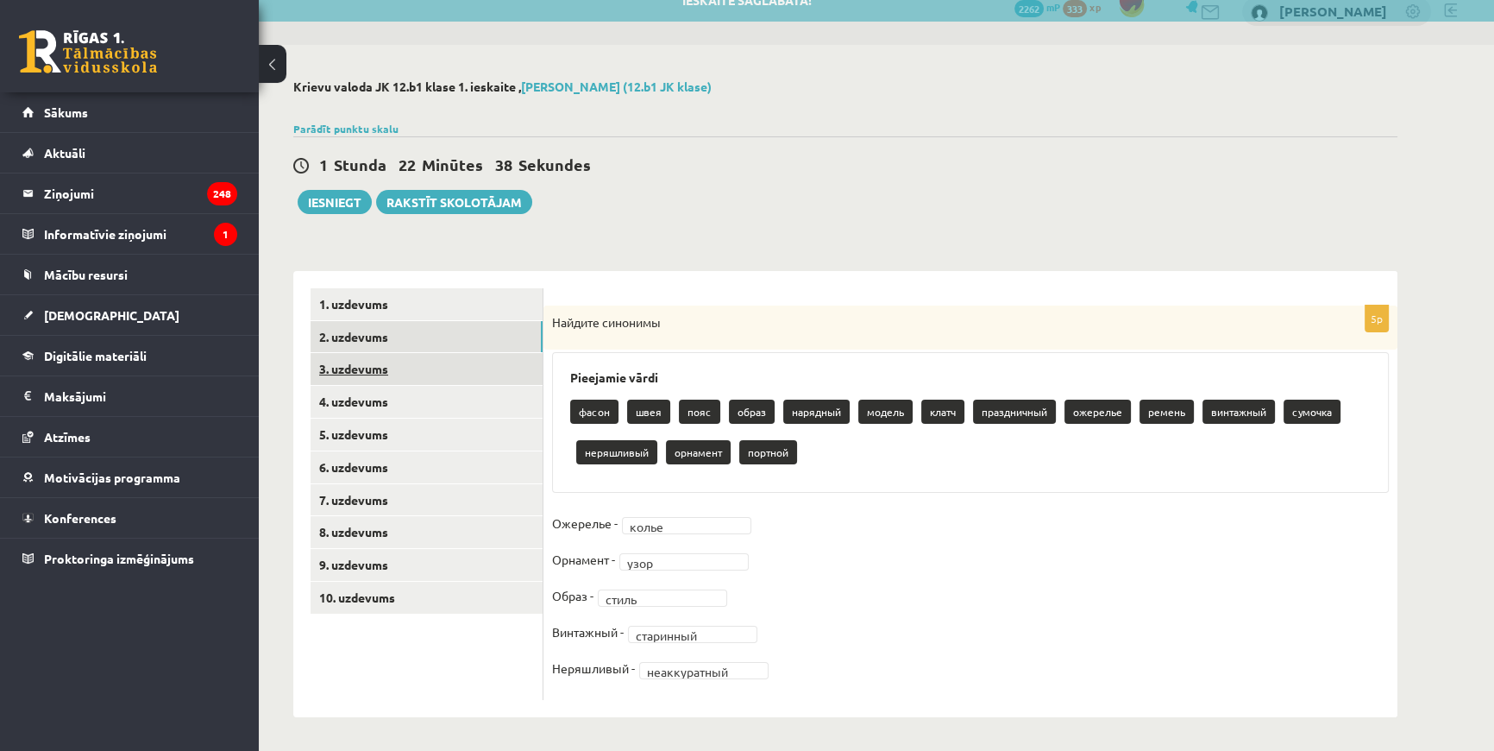
click at [399, 368] on link "3. uzdevums" at bounding box center [427, 369] width 232 height 32
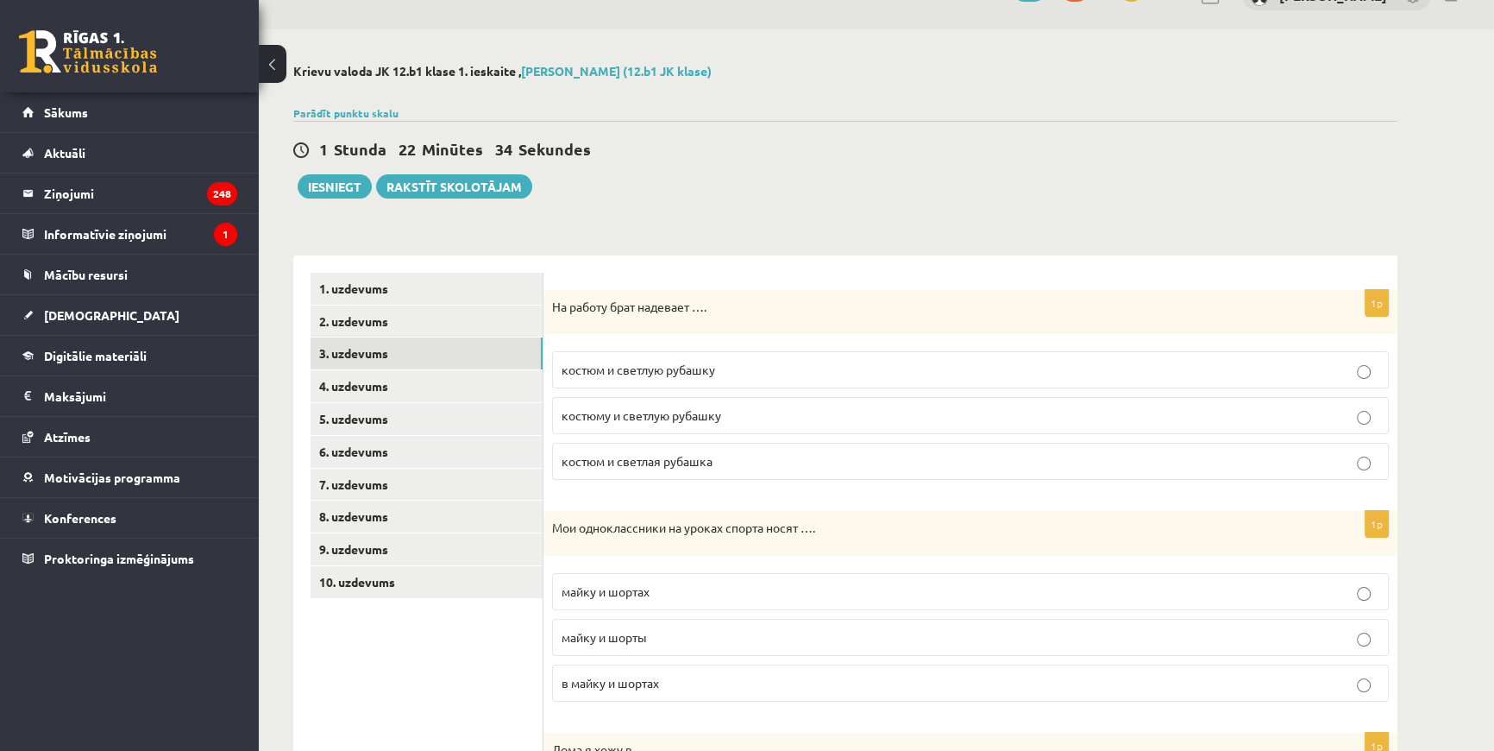
scroll to position [0, 0]
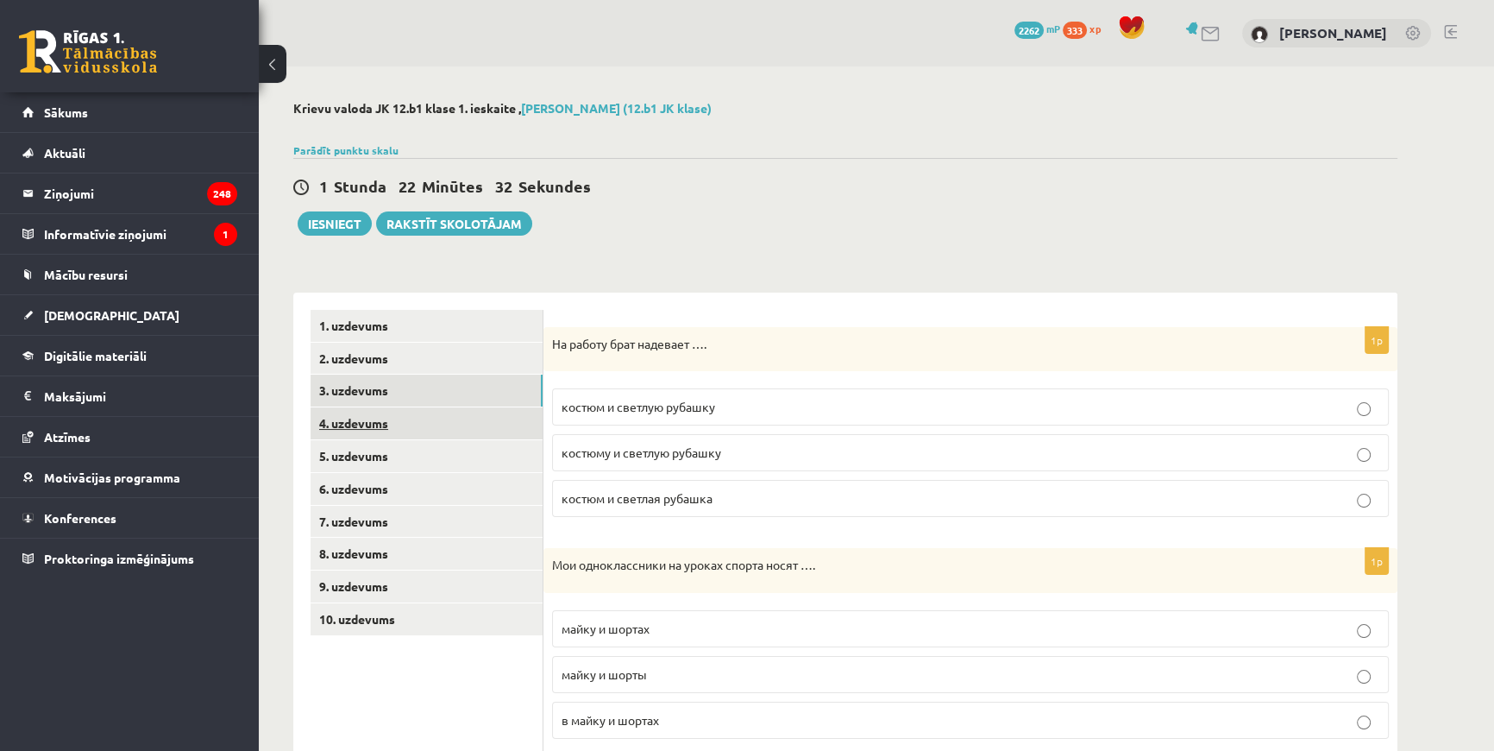
click at [486, 437] on link "4. uzdevums" at bounding box center [427, 423] width 232 height 32
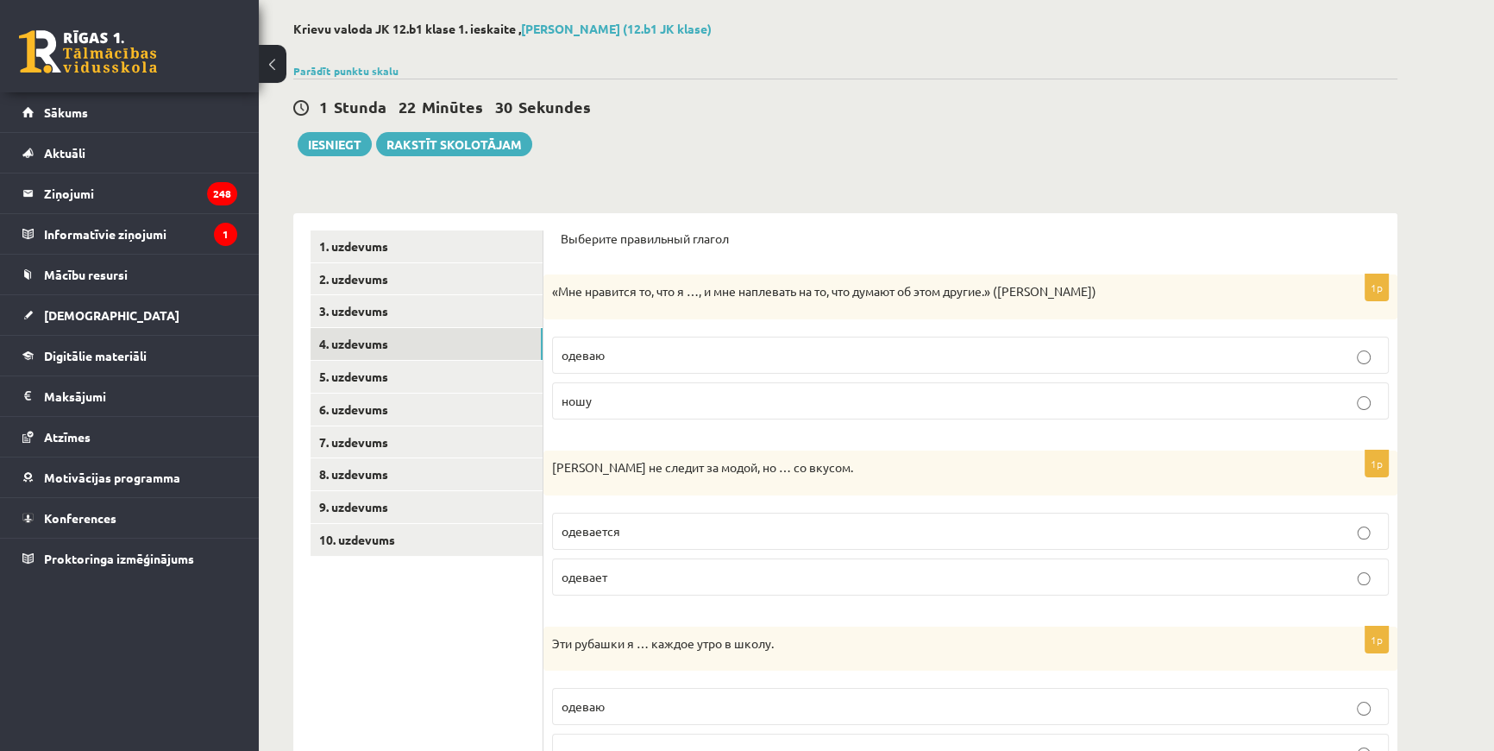
scroll to position [156, 0]
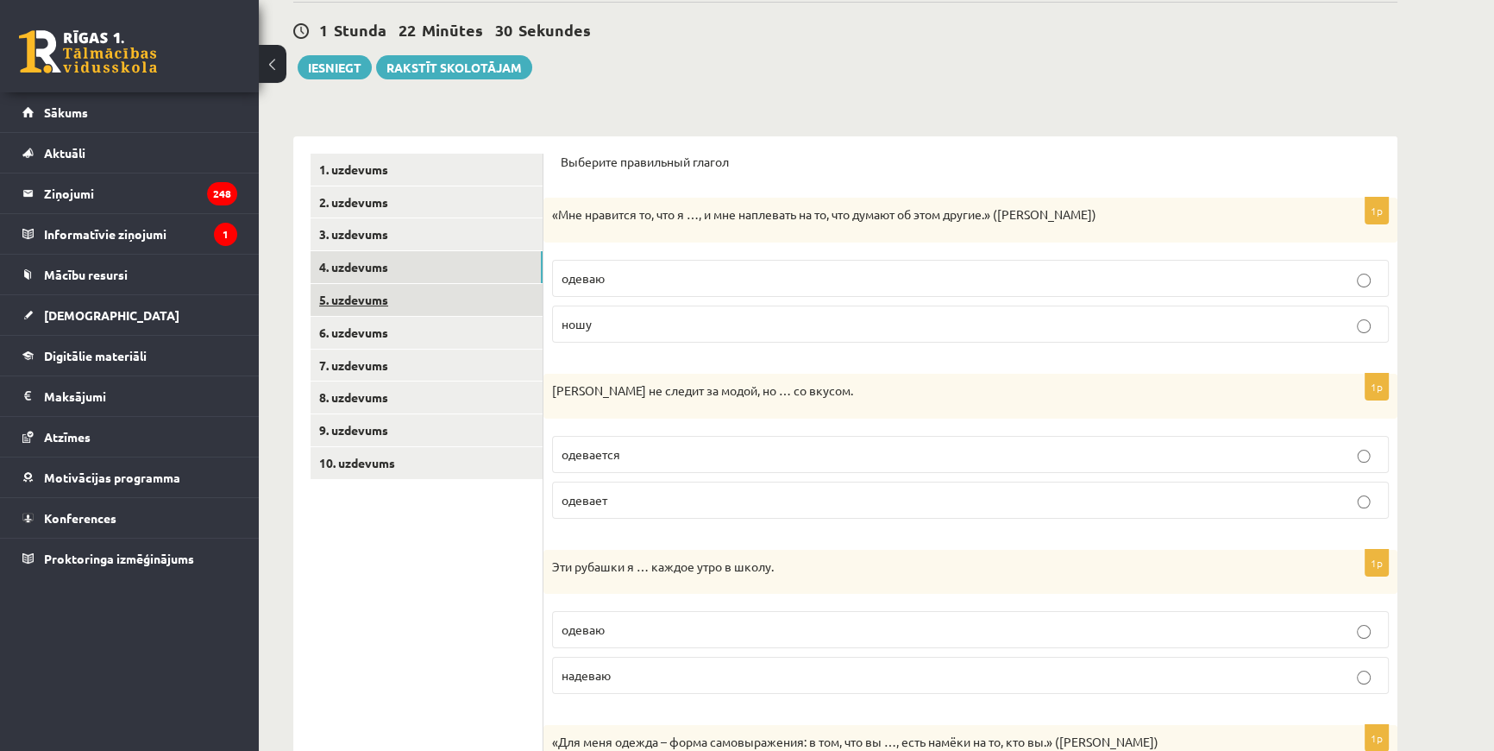
click at [427, 294] on link "5. uzdevums" at bounding box center [427, 300] width 232 height 32
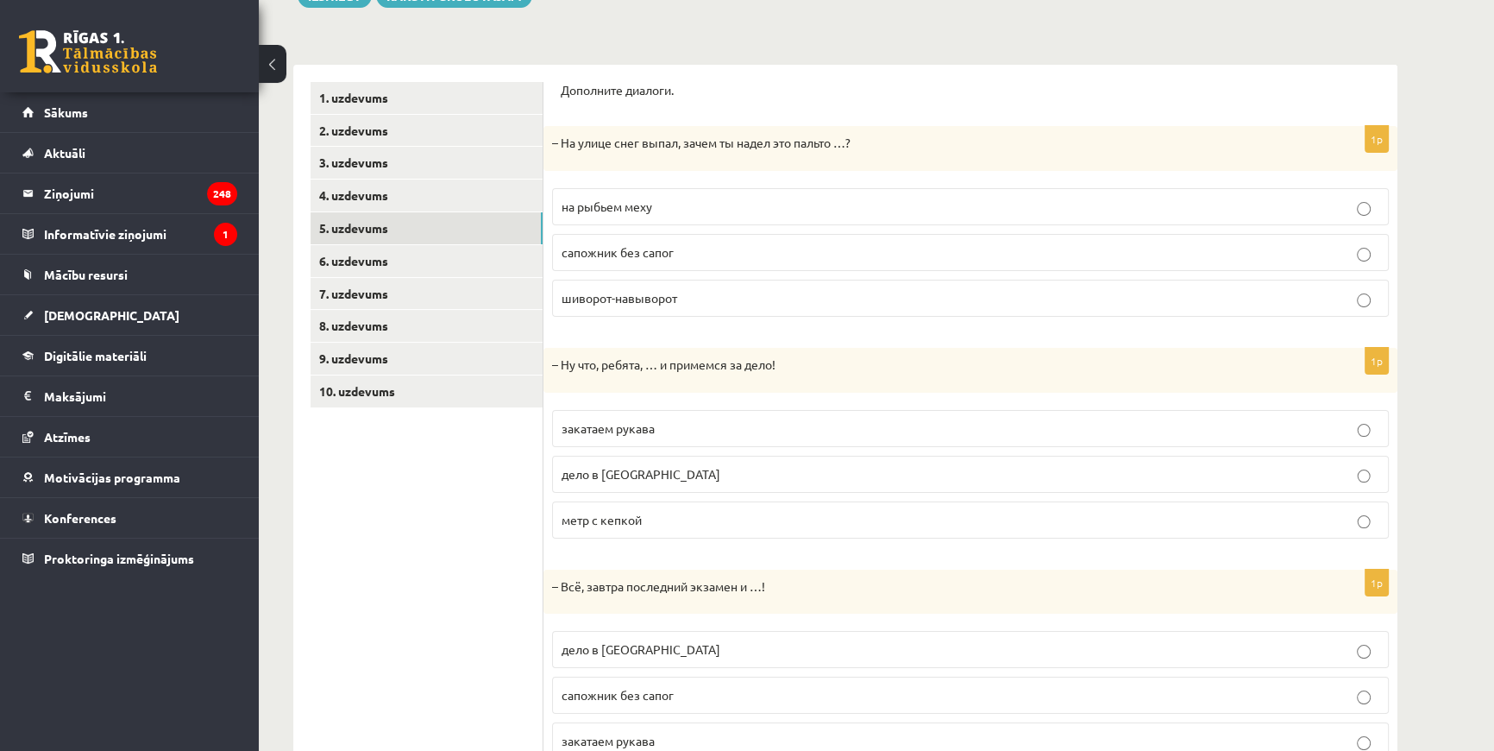
scroll to position [300, 0]
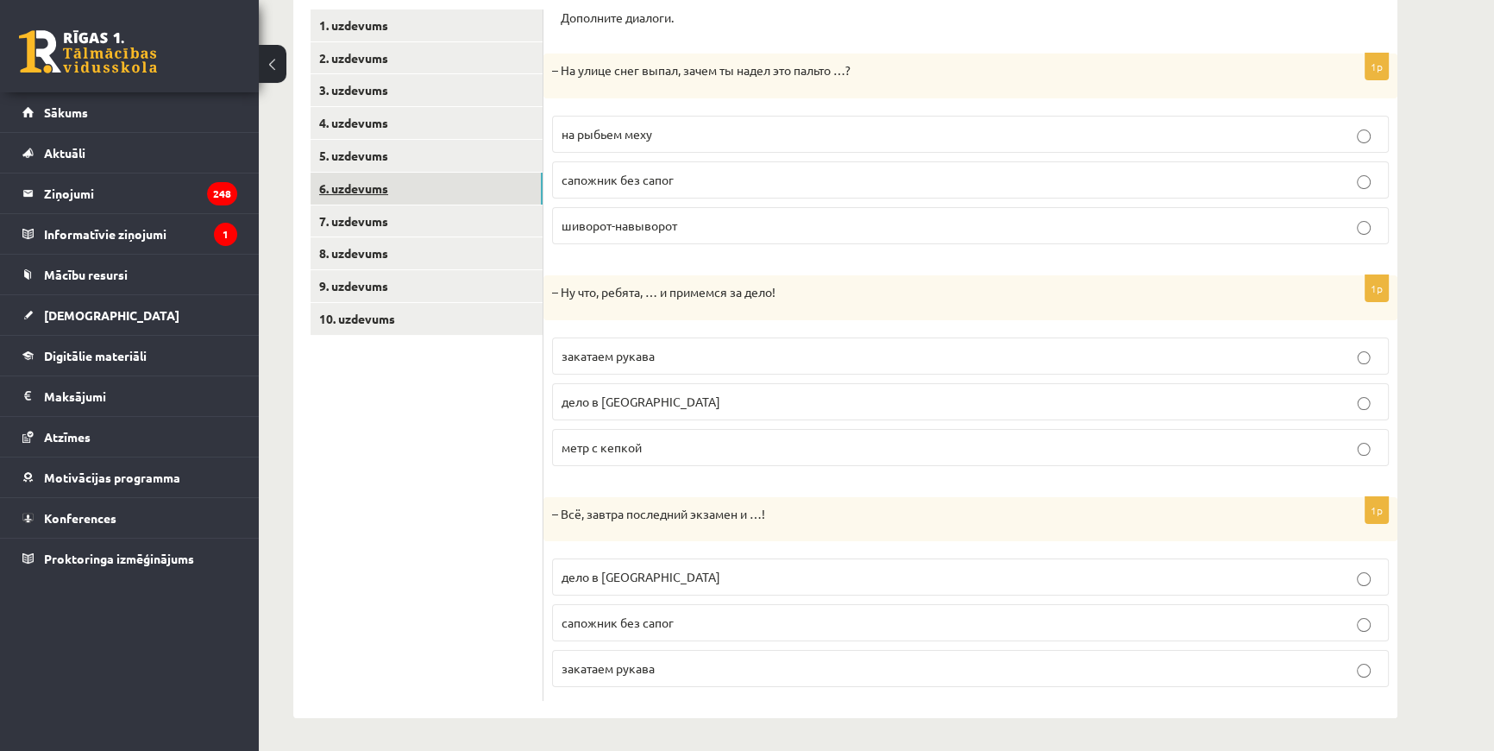
click at [427, 198] on link "6. uzdevums" at bounding box center [427, 189] width 232 height 32
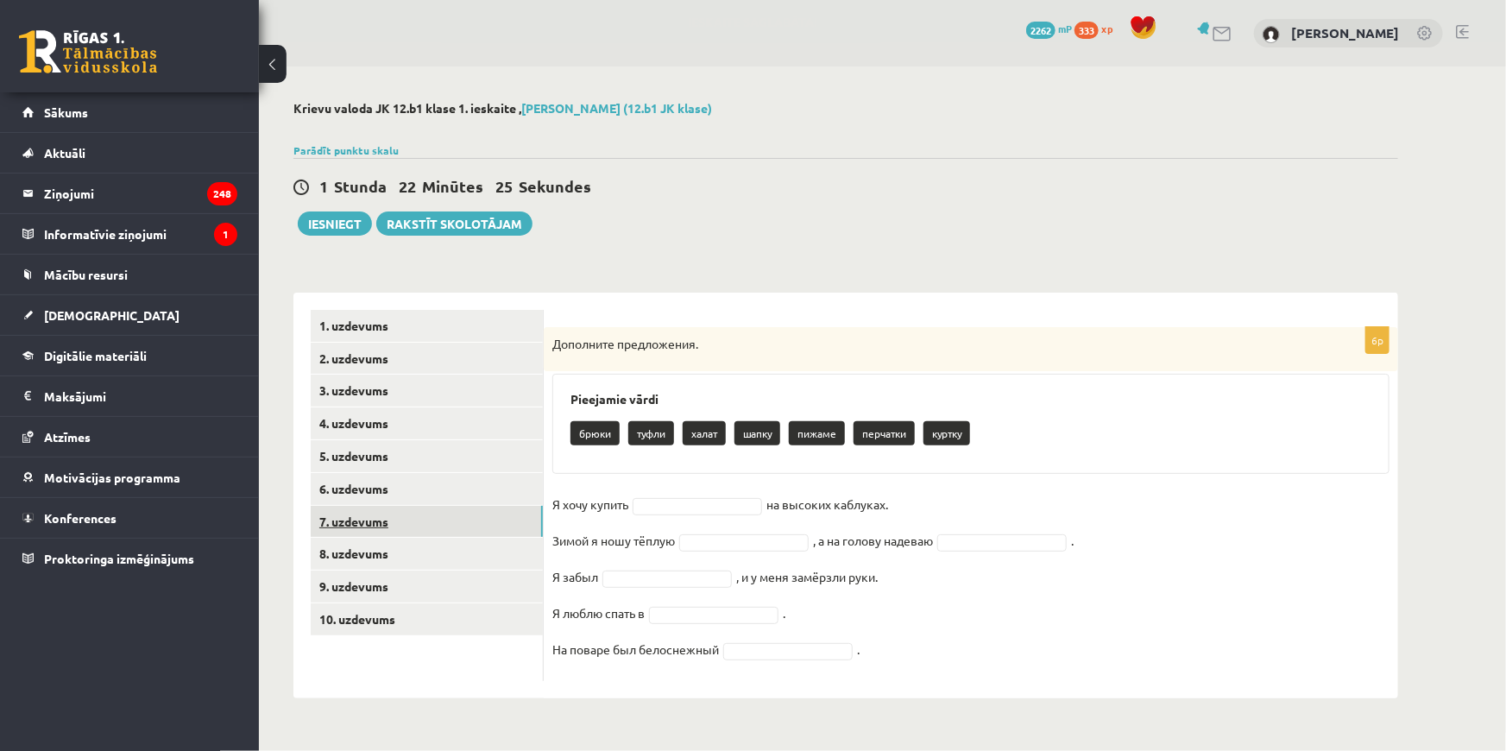
click at [411, 513] on link "7. uzdevums" at bounding box center [427, 522] width 232 height 32
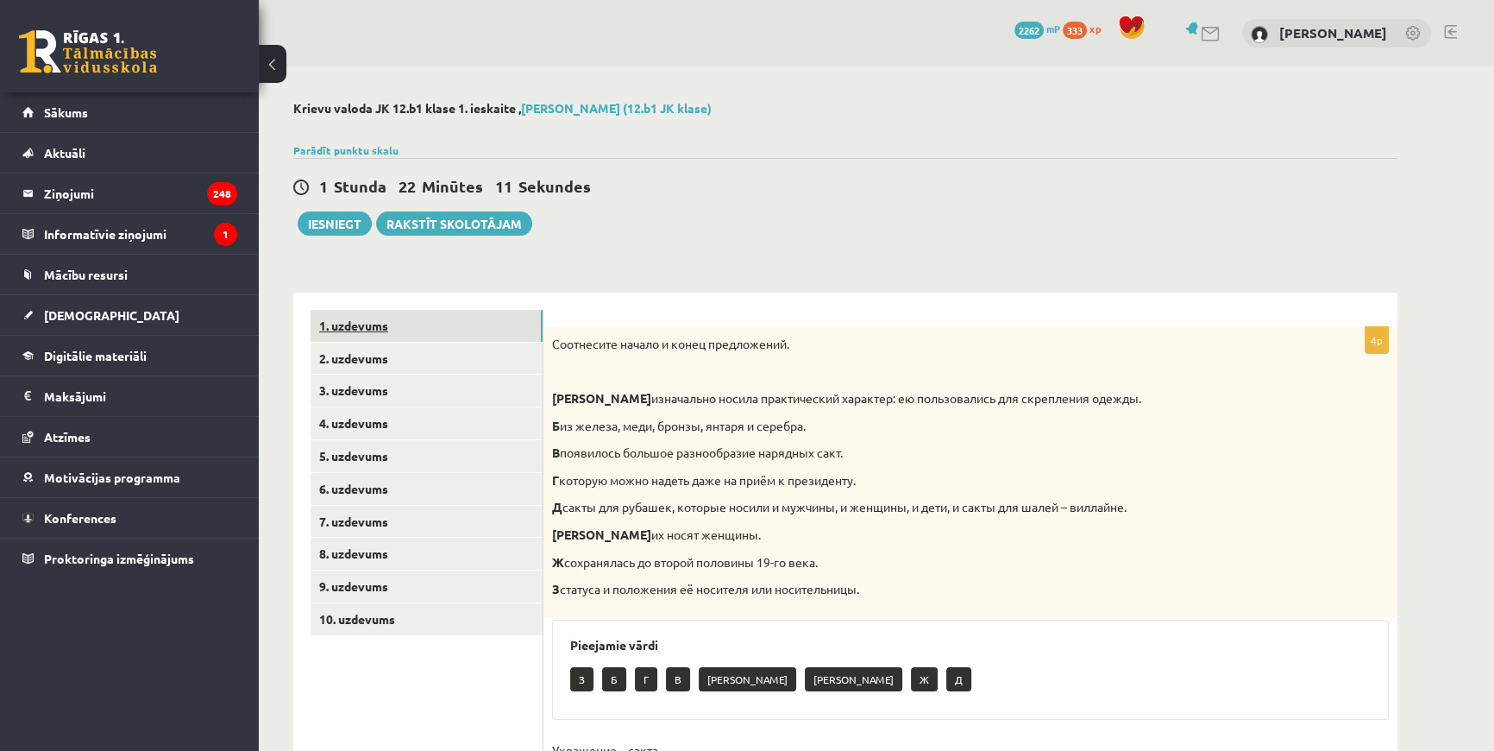
click at [362, 322] on link "1. uzdevums" at bounding box center [427, 326] width 232 height 32
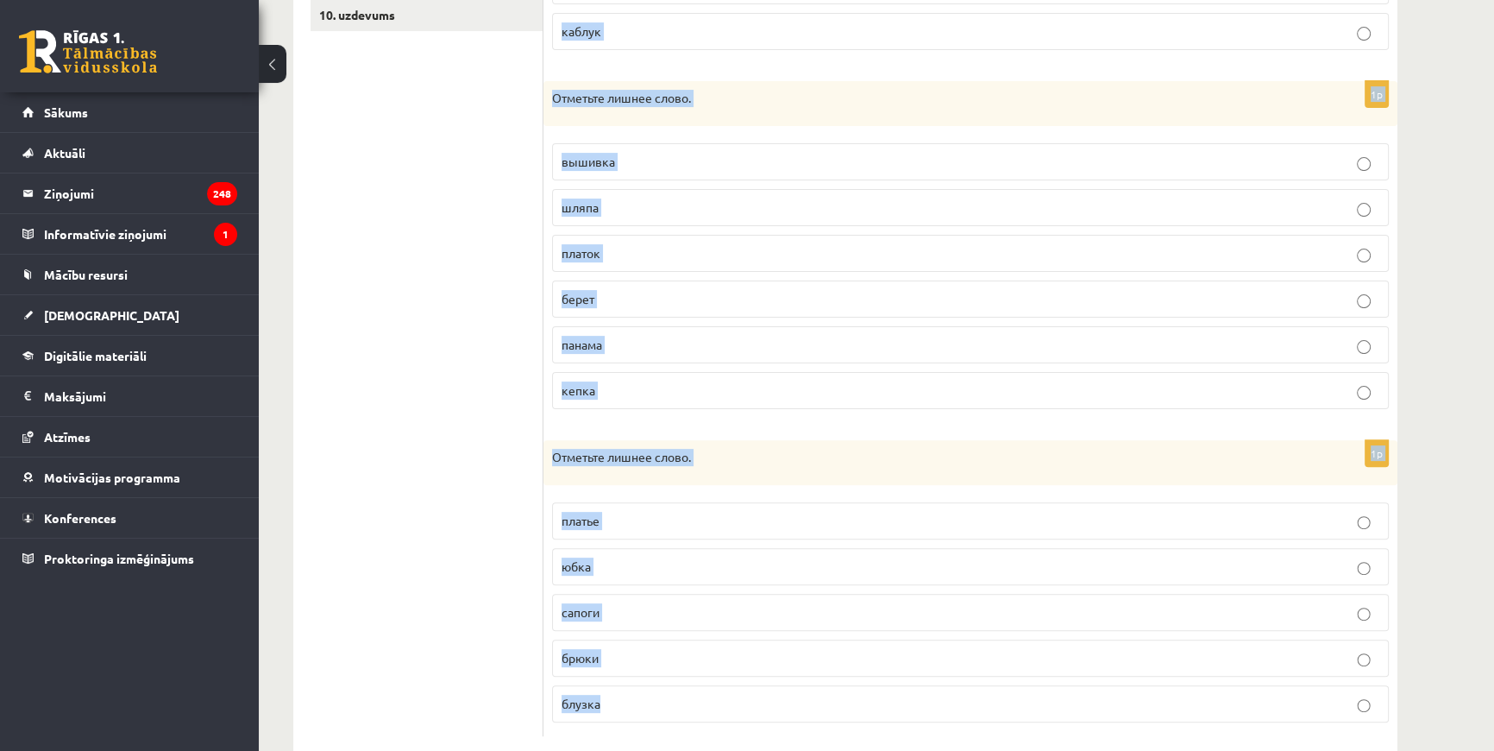
scroll to position [638, 0]
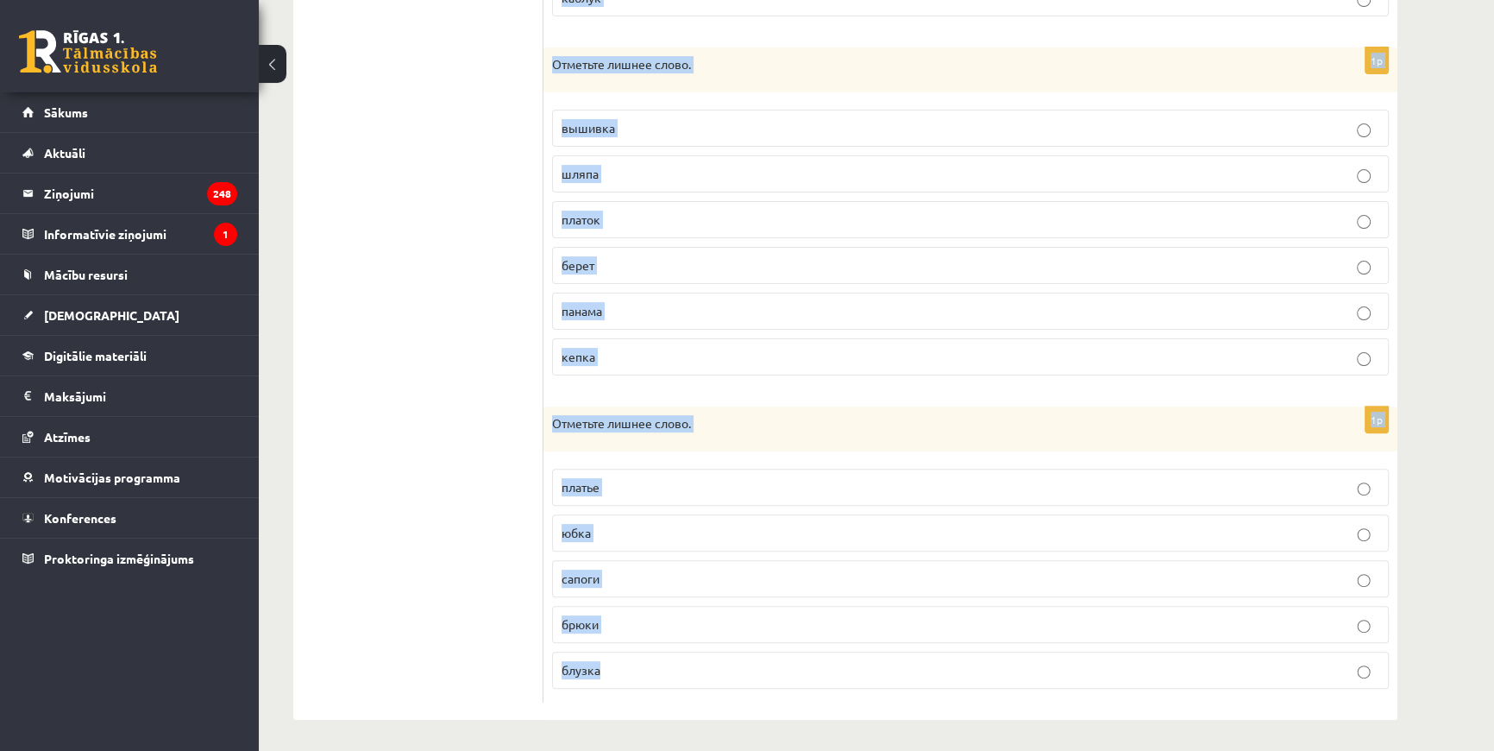
drag, startPoint x: 552, startPoint y: 344, endPoint x: 678, endPoint y: 657, distance: 337.6
click at [678, 657] on form "1p Отметьте лишнее слово. карман [GEOGRAPHIC_DATA] воротник пижама рукава [GEOG…" at bounding box center [971, 187] width 820 height 1030
copy form "Отметьте лишнее слово. карман пуговица воротник пижама рукава каблук 1p Отметьт…"
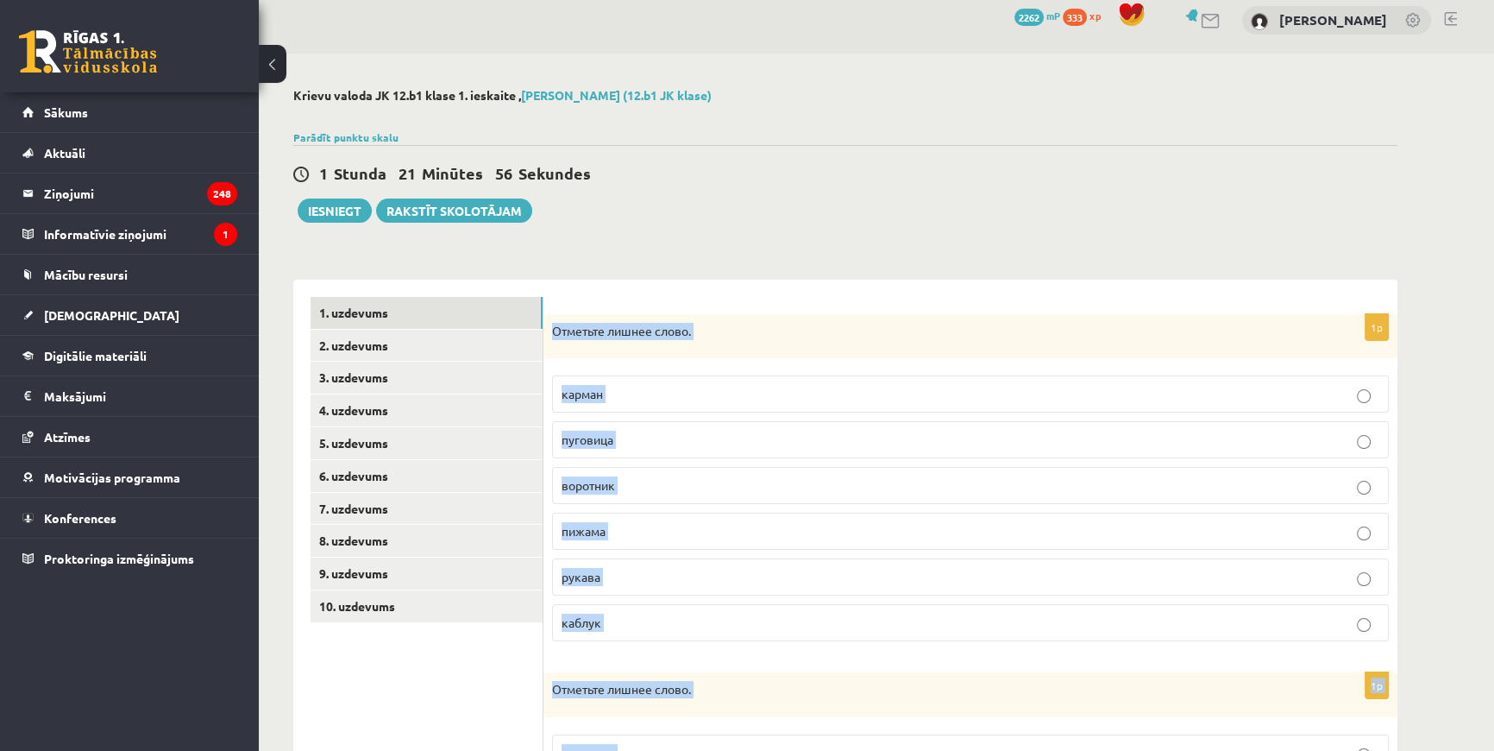
scroll to position [0, 0]
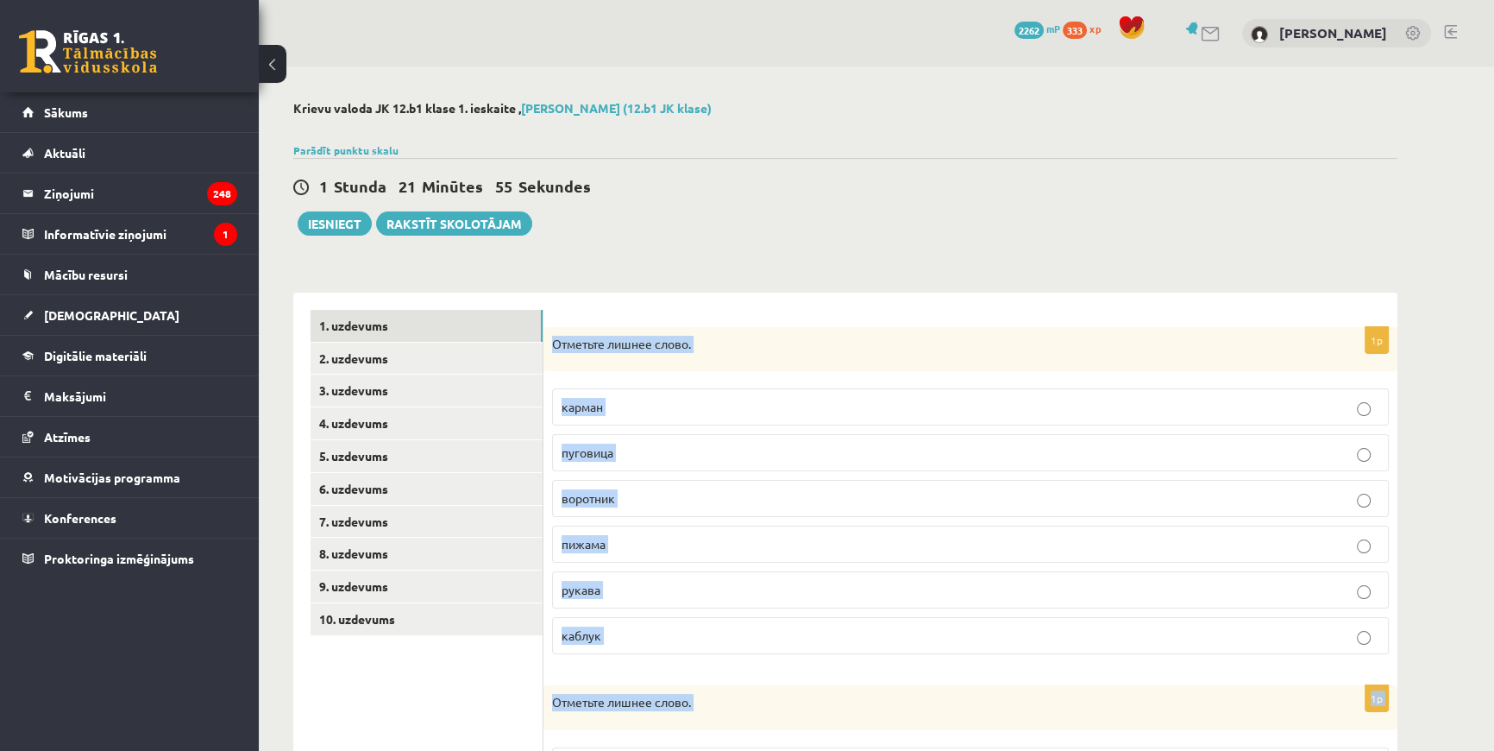
click at [727, 272] on div "**********" at bounding box center [845, 728] width 1173 height 1325
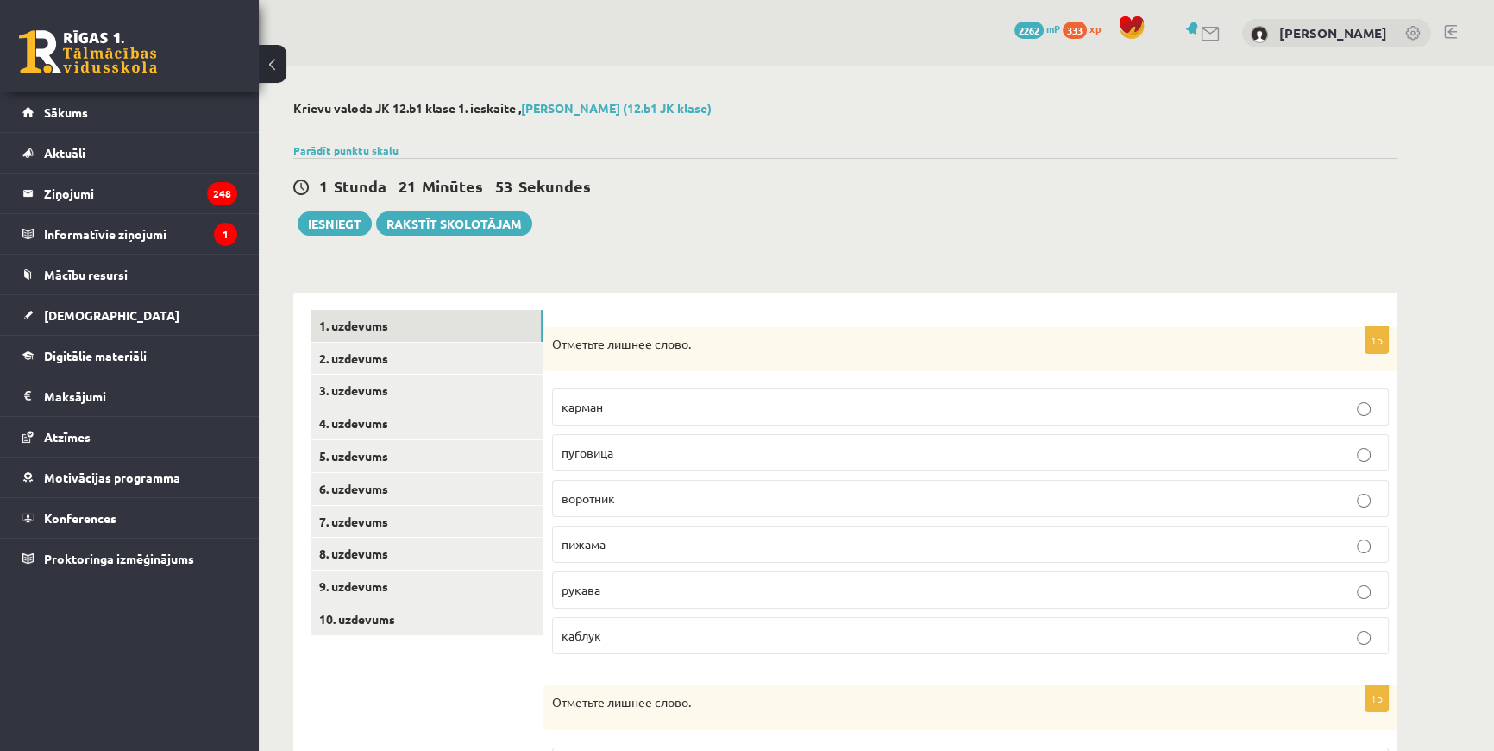
click at [628, 543] on p "пижама" at bounding box center [971, 544] width 818 height 18
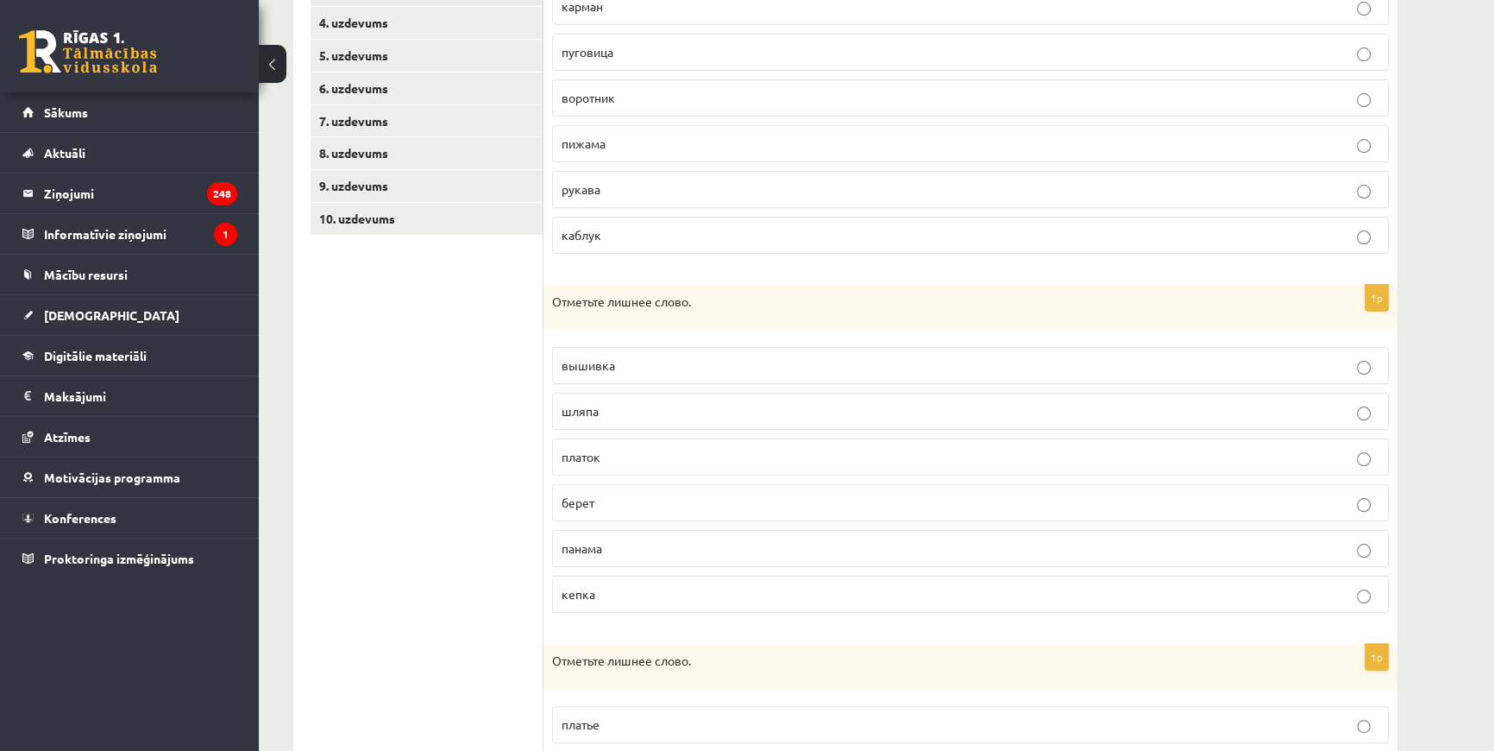
scroll to position [470, 0]
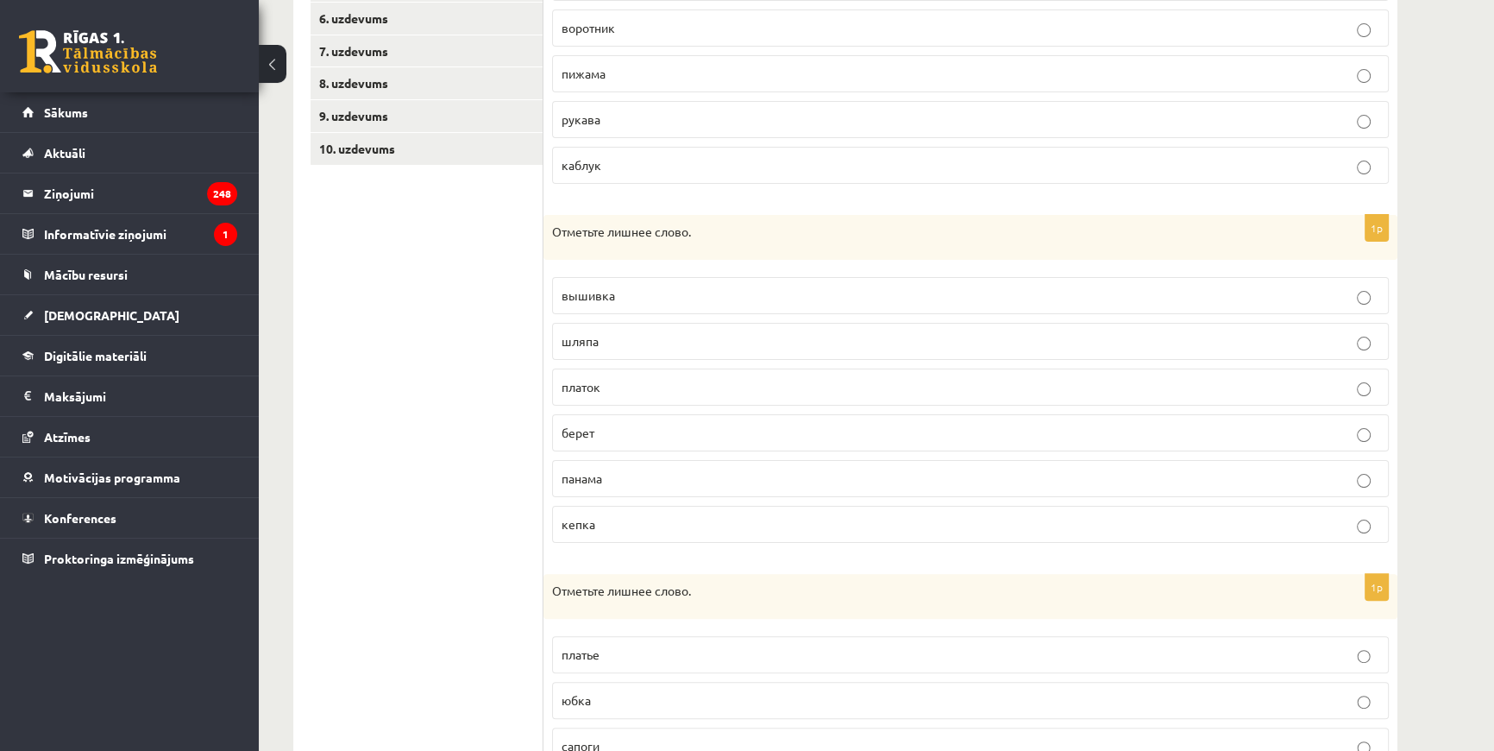
click at [632, 286] on p "вышивка" at bounding box center [971, 295] width 818 height 18
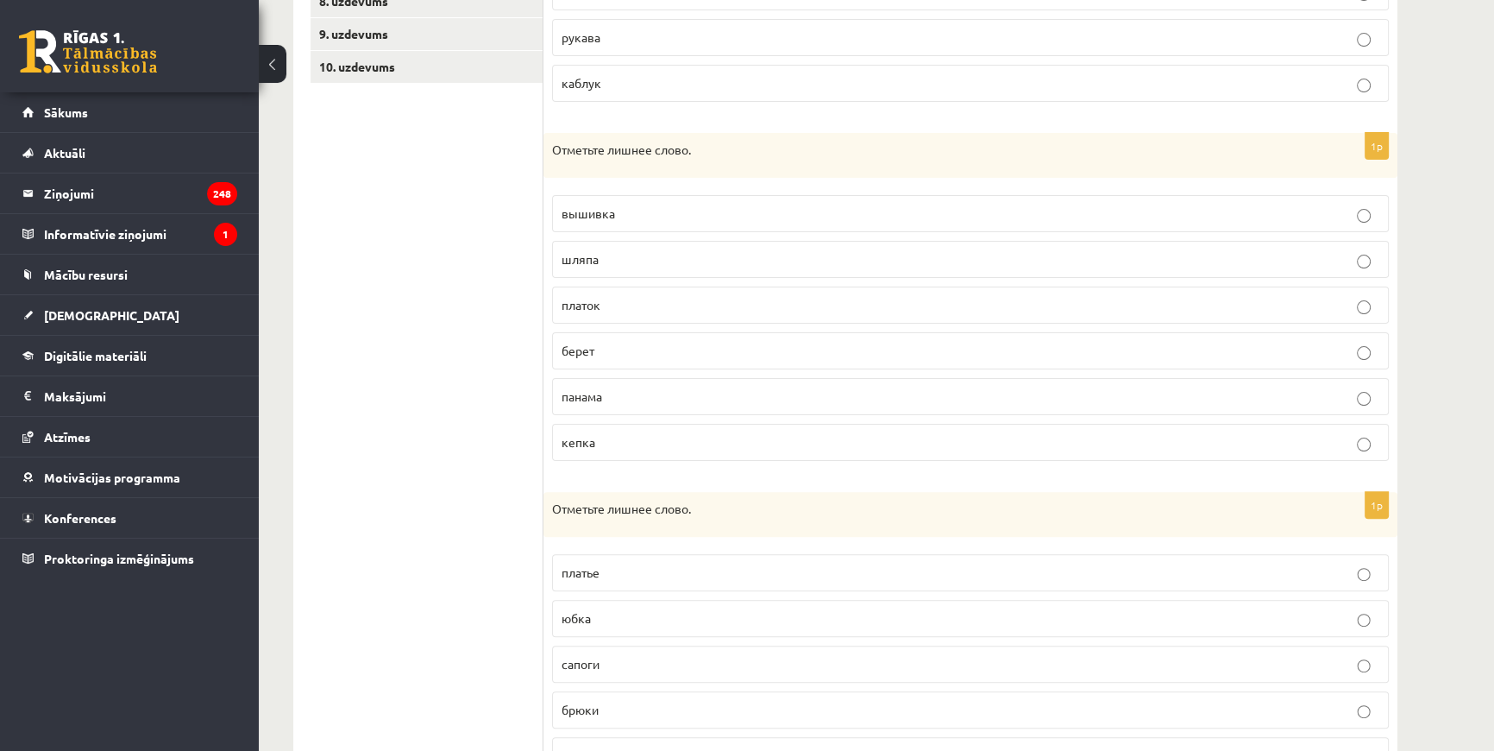
scroll to position [638, 0]
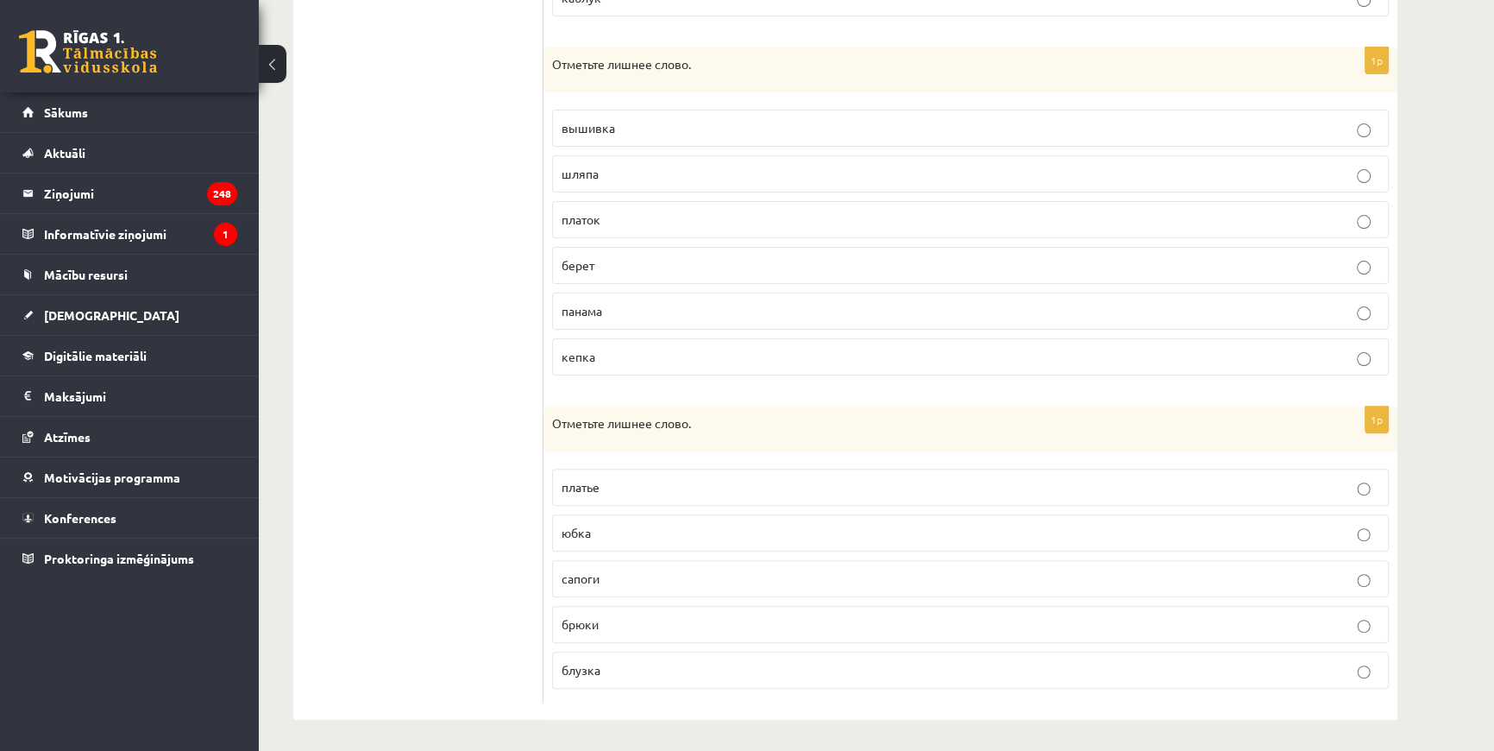
click at [607, 580] on p "сапоги" at bounding box center [971, 578] width 818 height 18
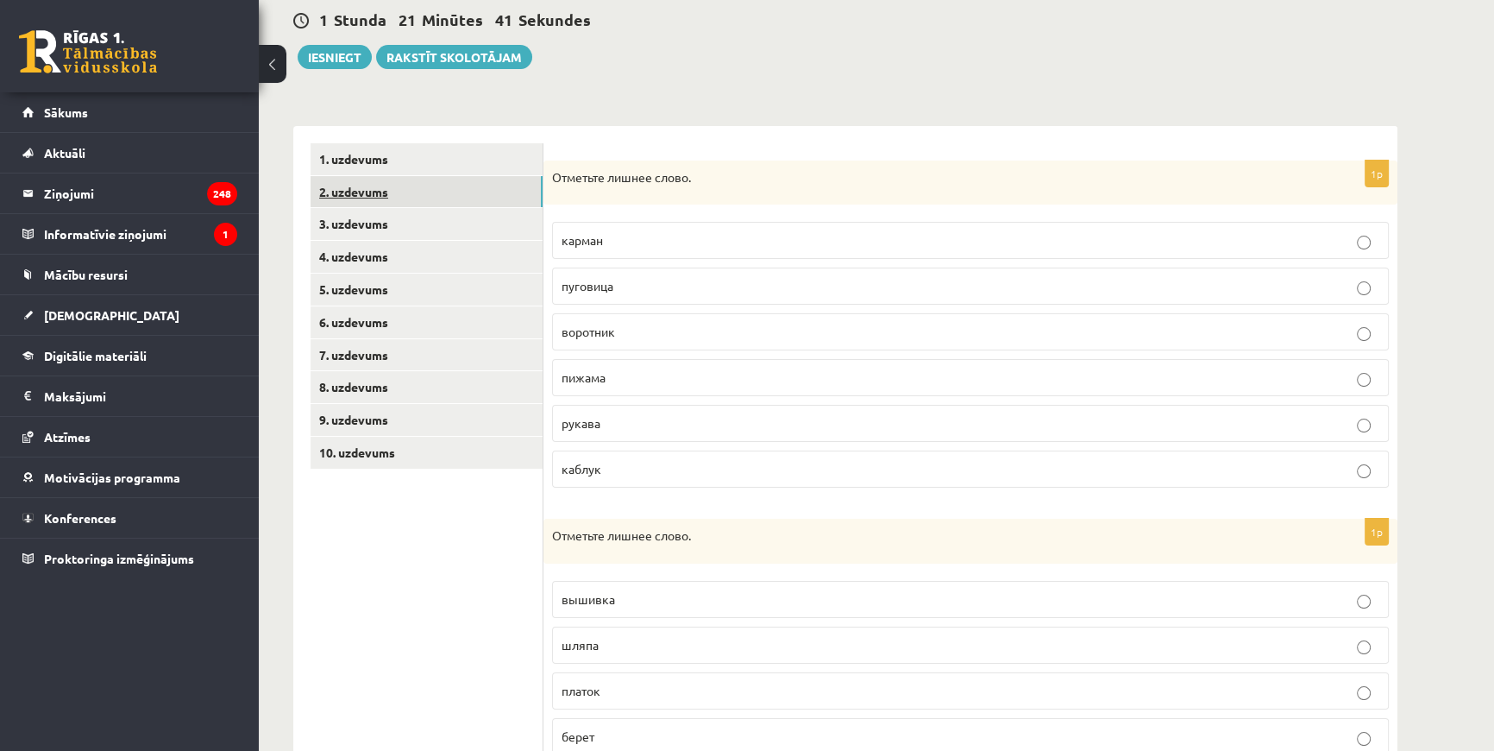
click at [408, 191] on link "2. uzdevums" at bounding box center [427, 192] width 232 height 32
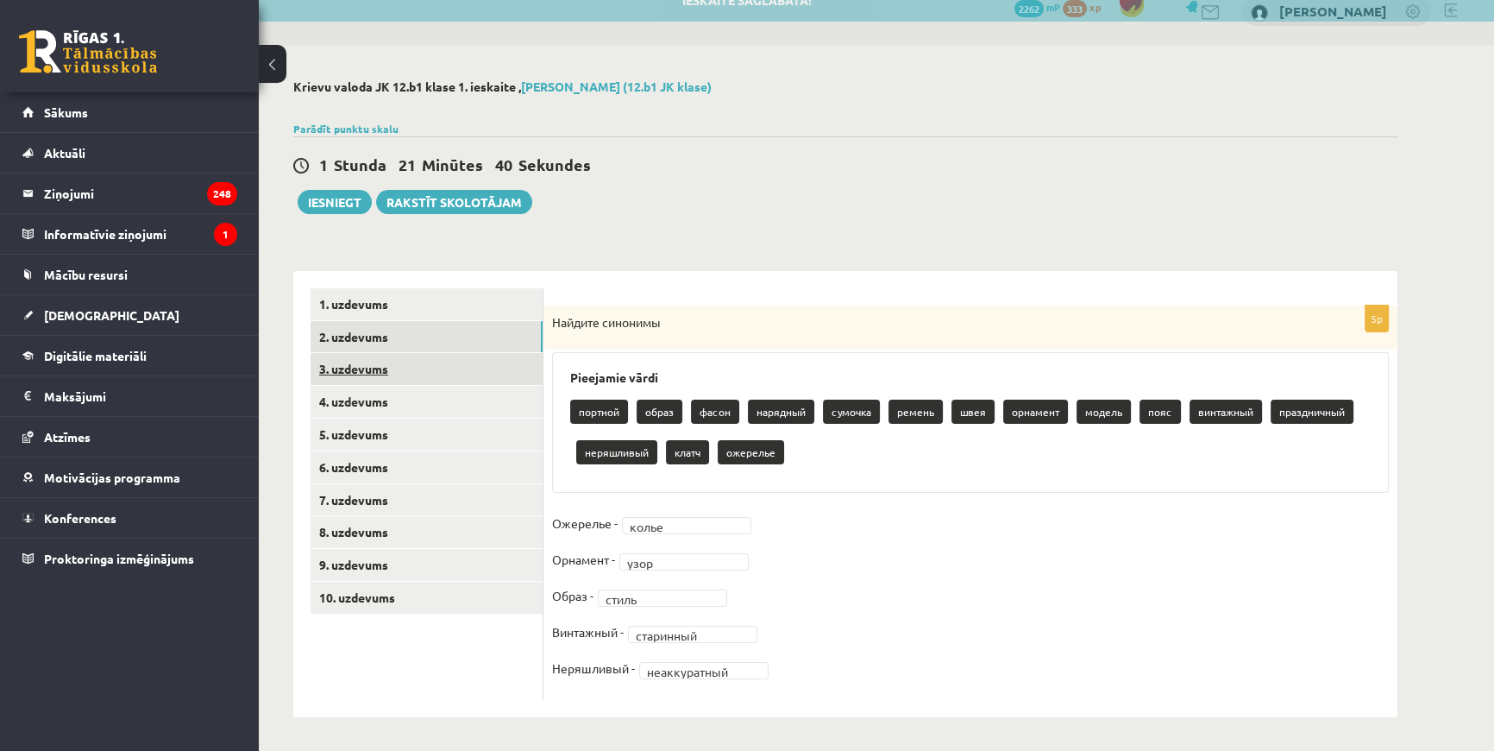
click at [386, 355] on link "3. uzdevums" at bounding box center [427, 369] width 232 height 32
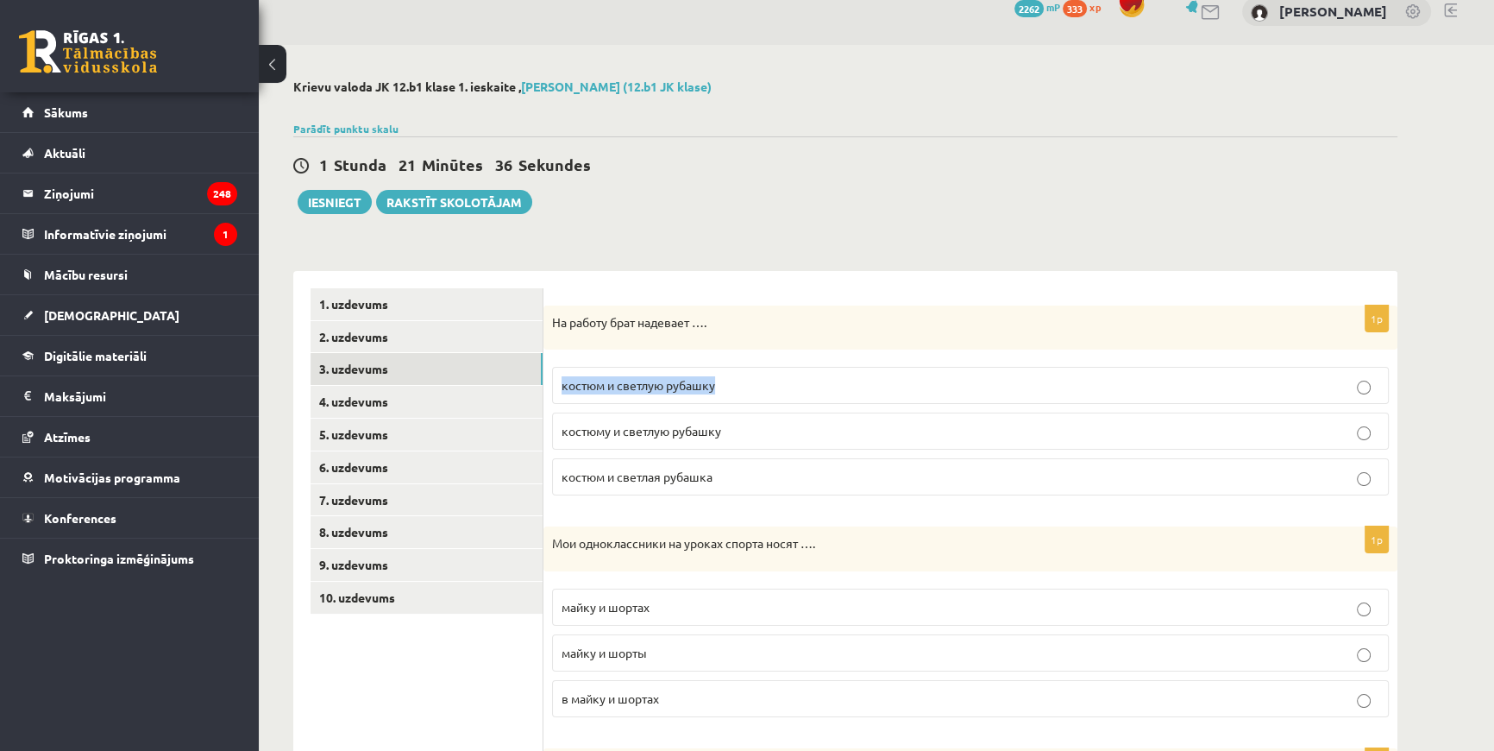
drag, startPoint x: 556, startPoint y: 384, endPoint x: 723, endPoint y: 392, distance: 167.6
click at [723, 392] on label "костюм и светлую рубашку" at bounding box center [970, 385] width 837 height 37
copy span "костюм и светлую рубашку"
click at [739, 383] on p "костюм и светлую рубашку" at bounding box center [971, 385] width 818 height 18
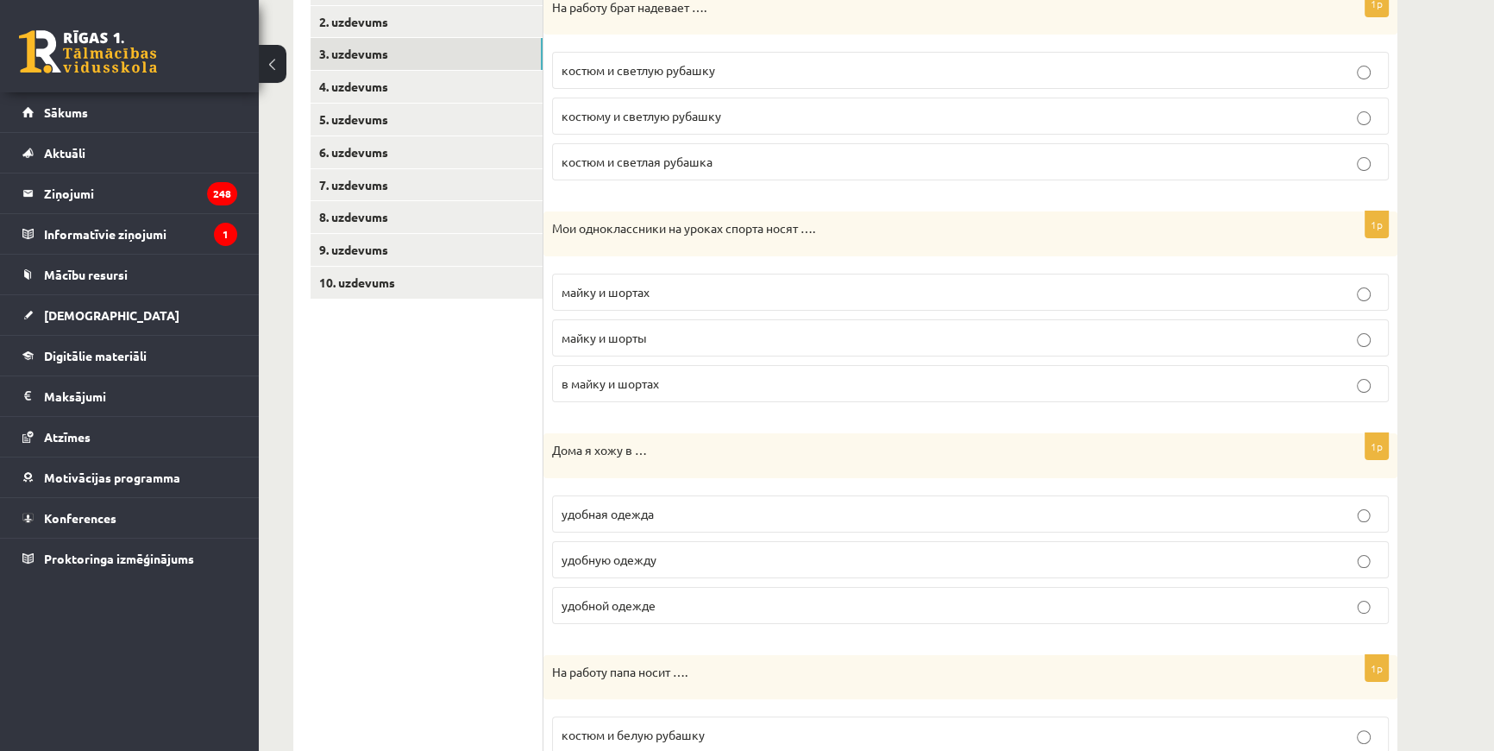
scroll to position [414, 0]
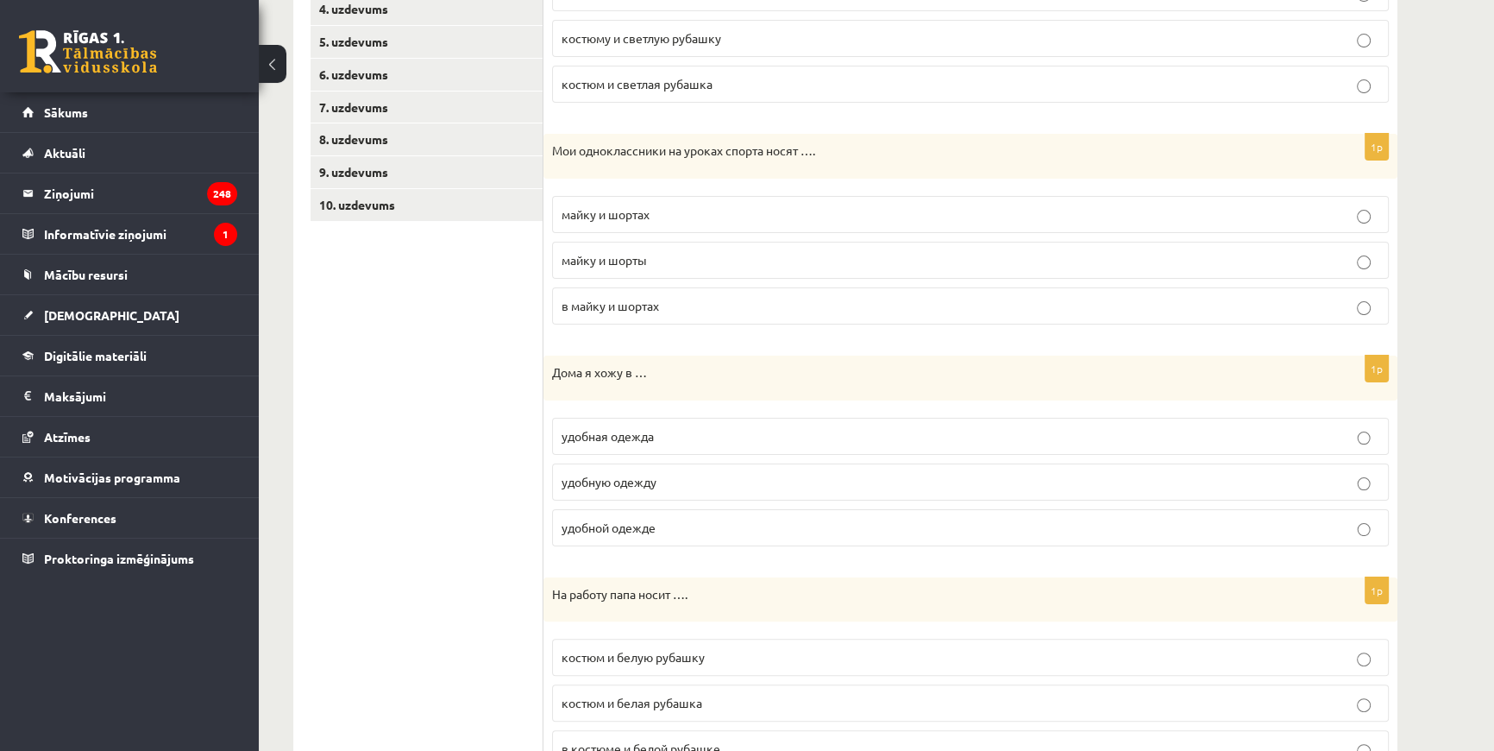
click at [664, 214] on p "майку и шортах" at bounding box center [971, 214] width 818 height 18
click at [664, 264] on p "майку и шорты" at bounding box center [971, 260] width 818 height 18
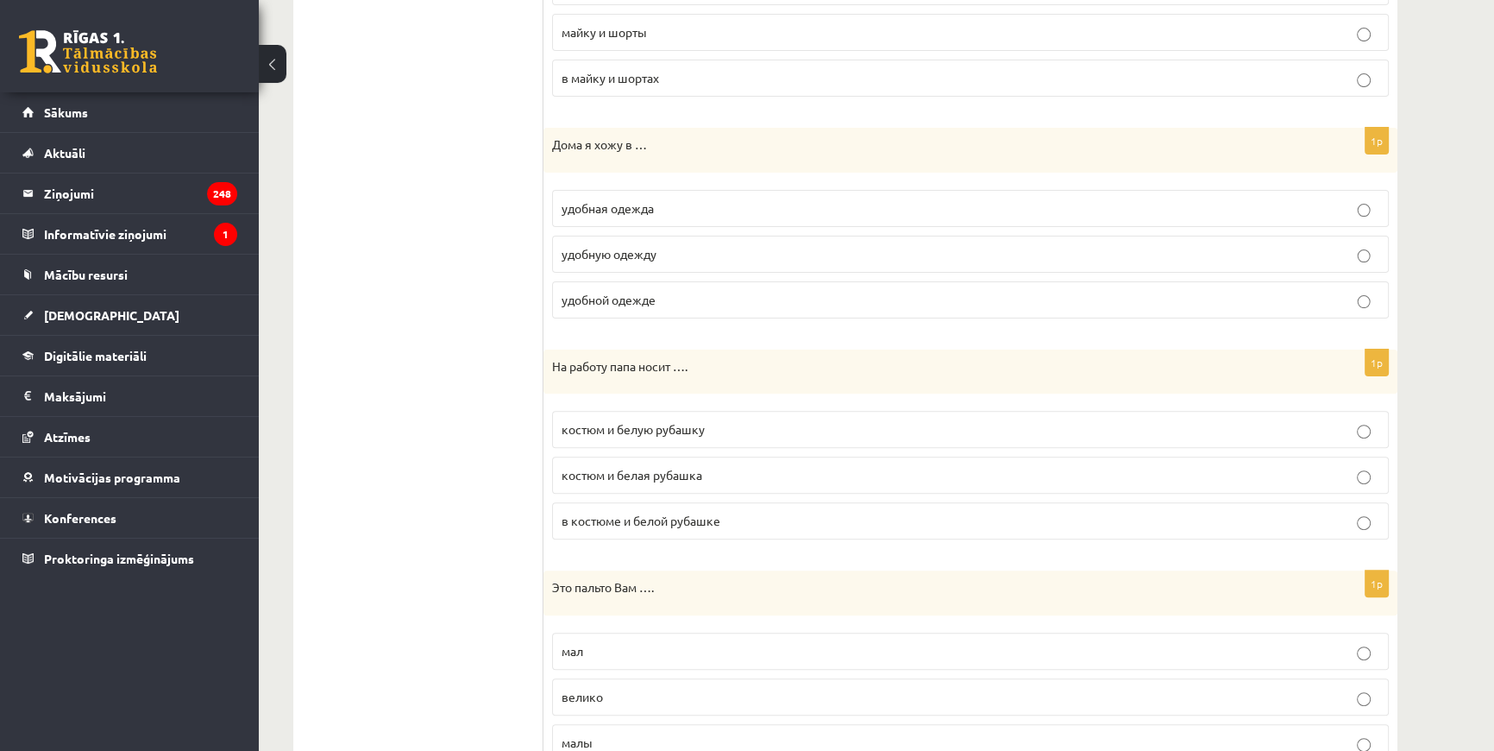
scroll to position [649, 0]
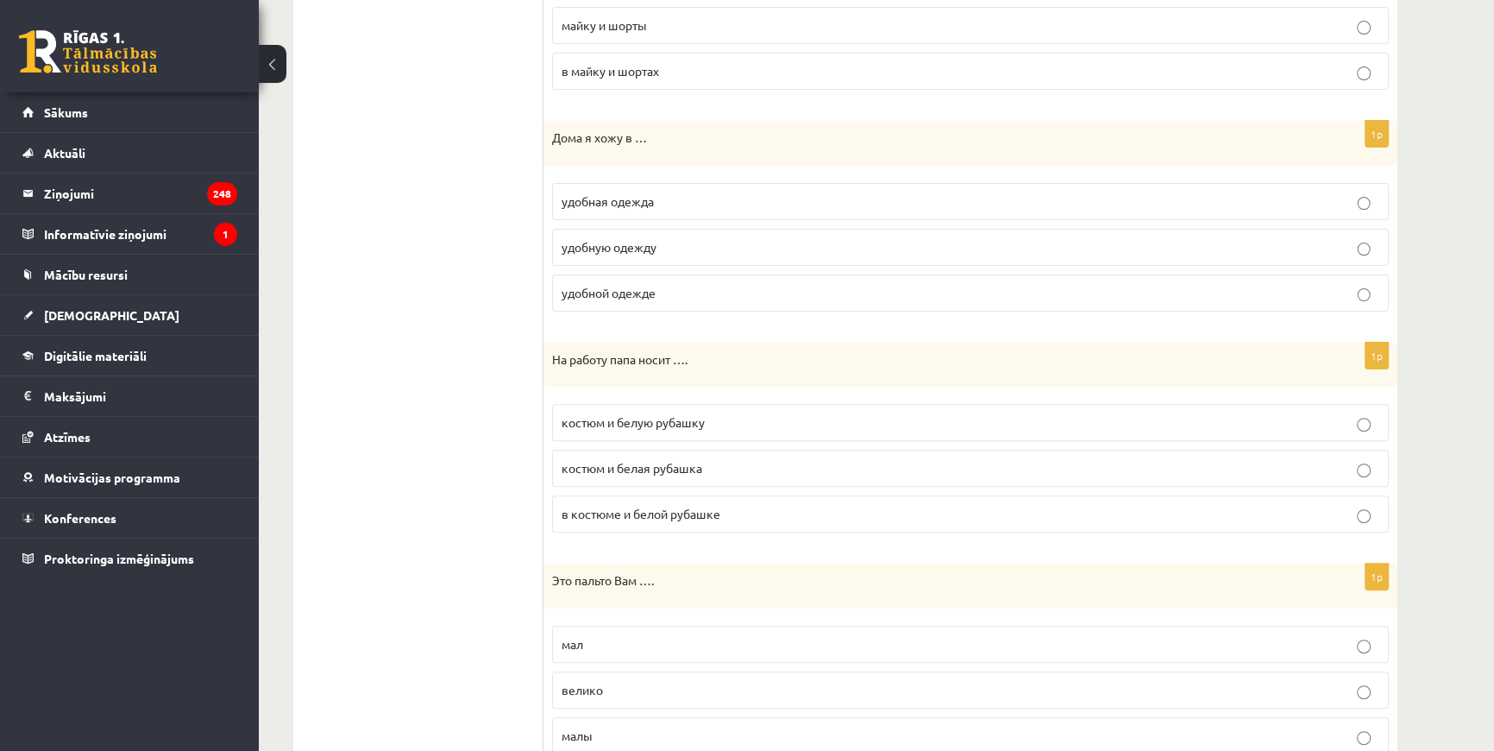
click at [716, 229] on label "удобную одежду" at bounding box center [970, 247] width 837 height 37
click at [739, 410] on label "костюм и белую рубашку" at bounding box center [970, 422] width 837 height 37
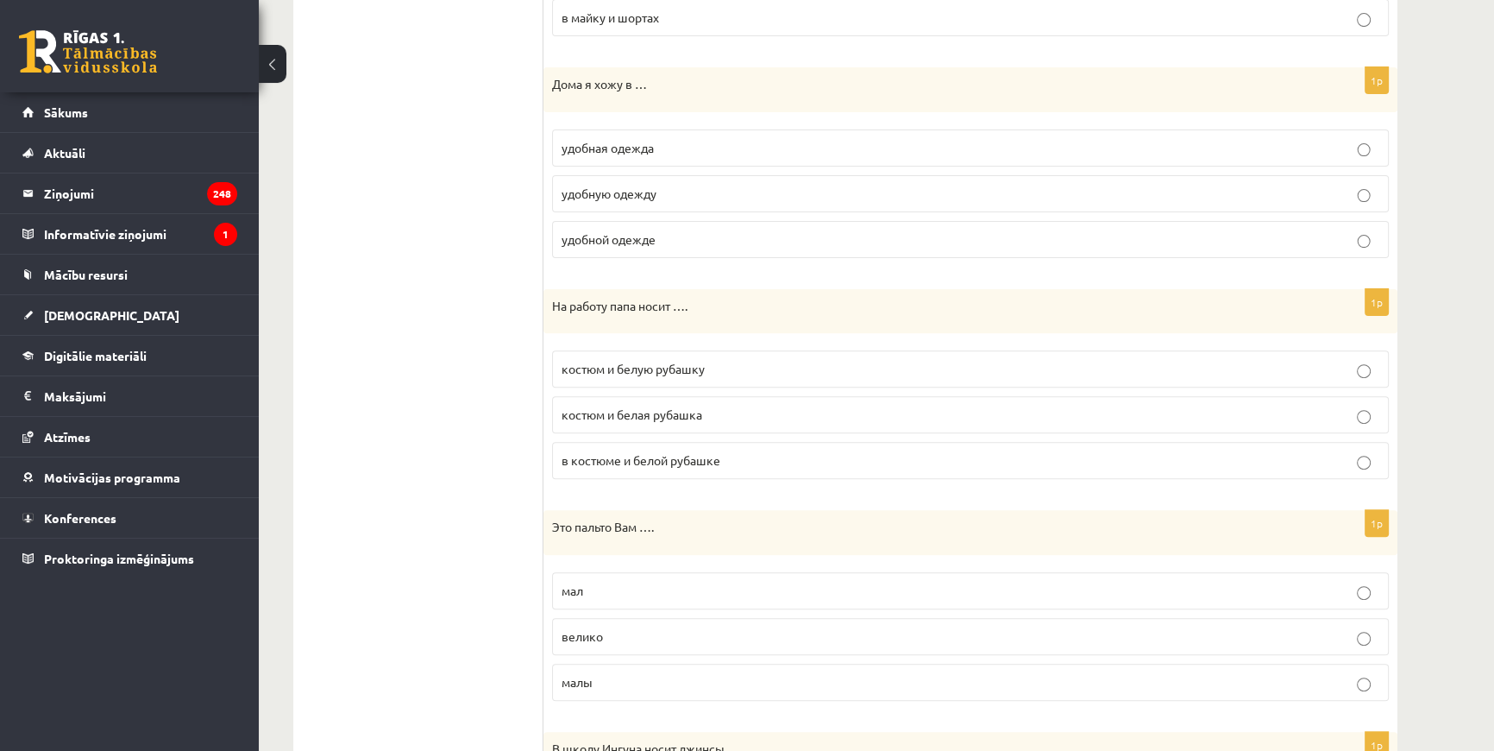
scroll to position [806, 0]
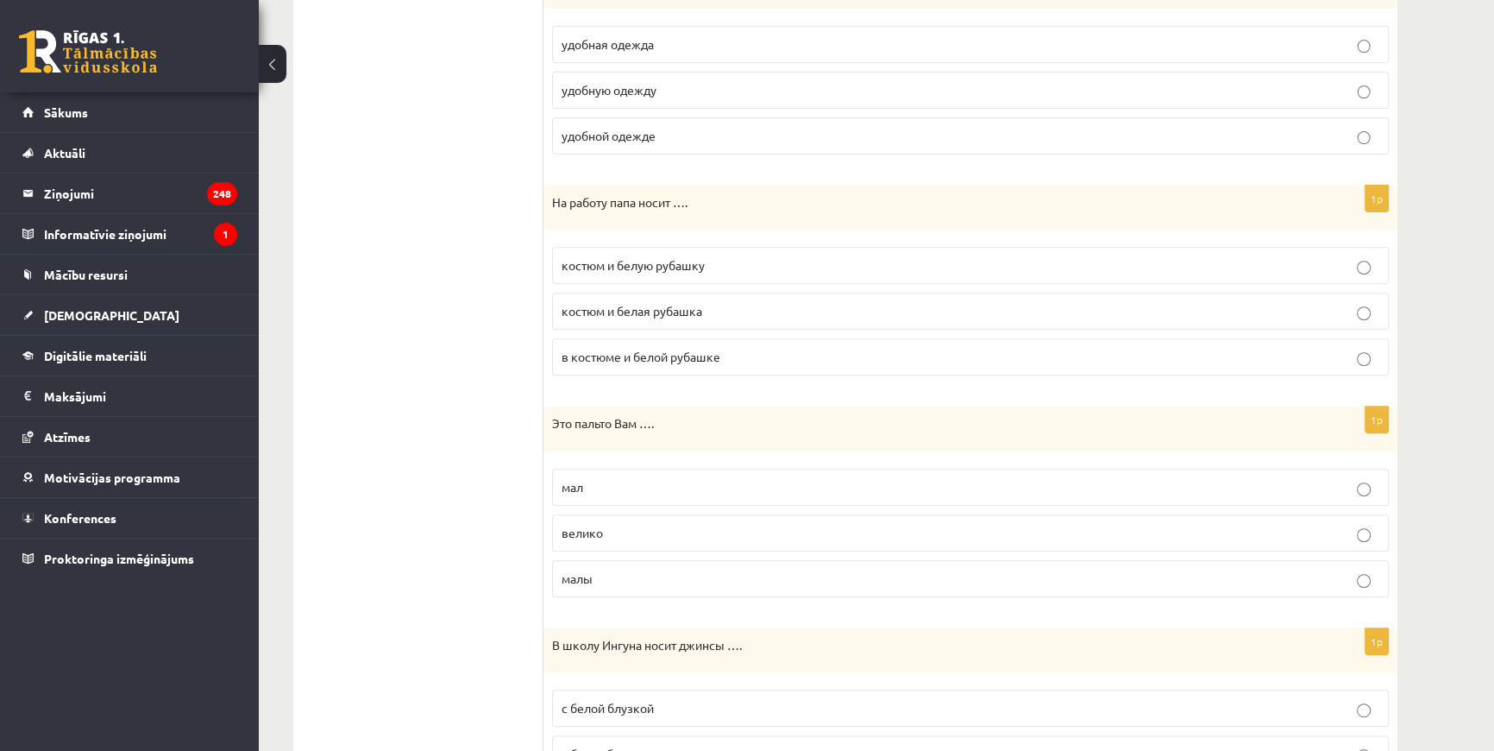
click at [679, 525] on p "велико" at bounding box center [971, 533] width 818 height 18
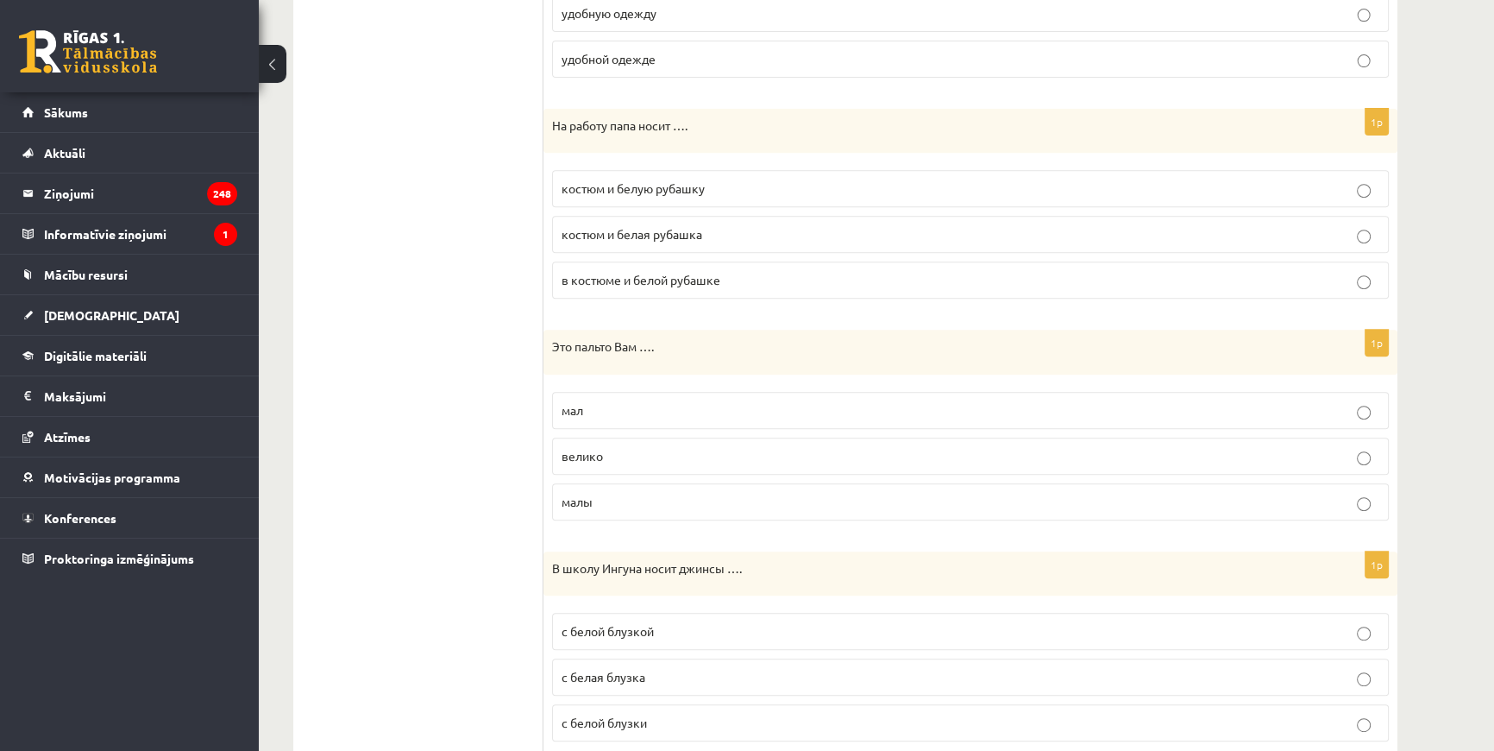
scroll to position [1041, 0]
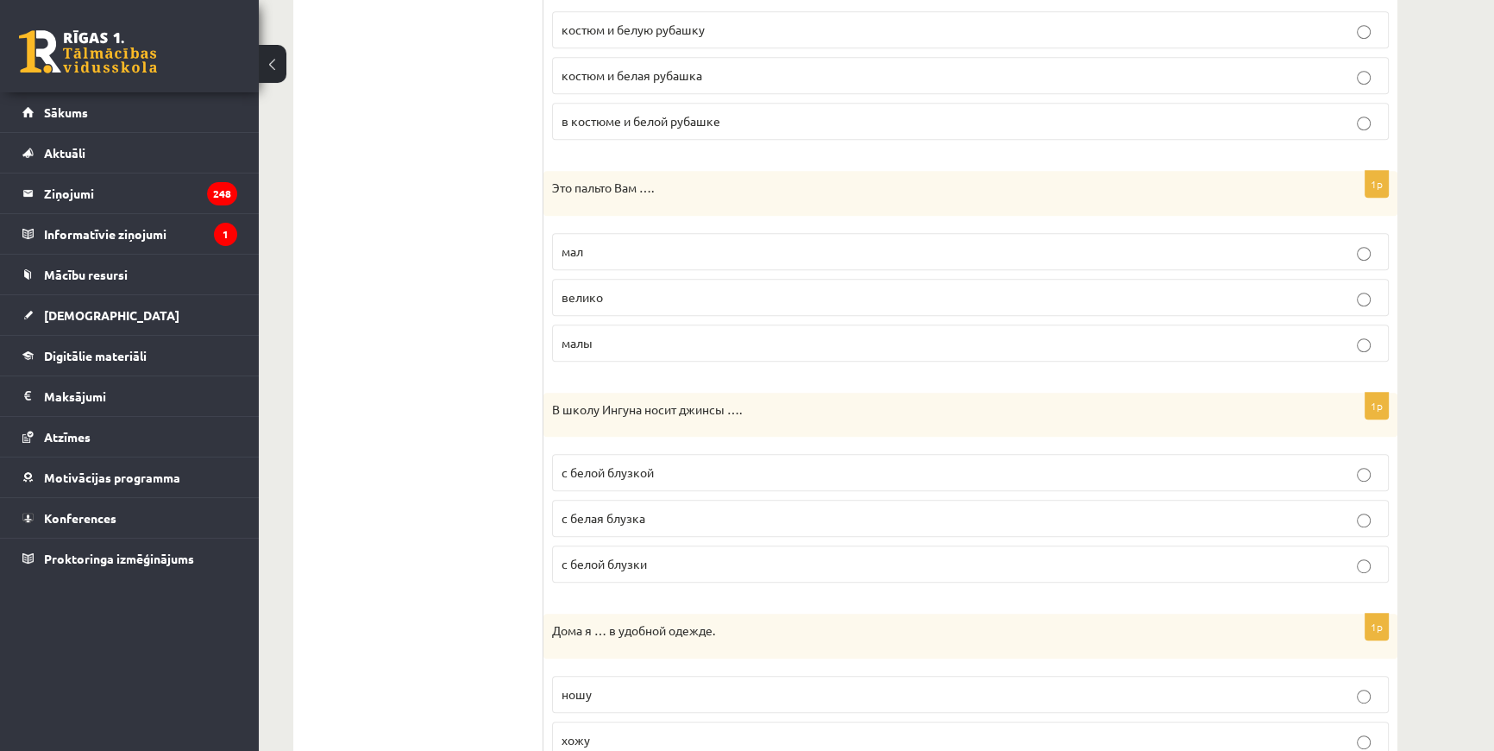
click at [663, 463] on p "с белой блузкой" at bounding box center [971, 472] width 818 height 18
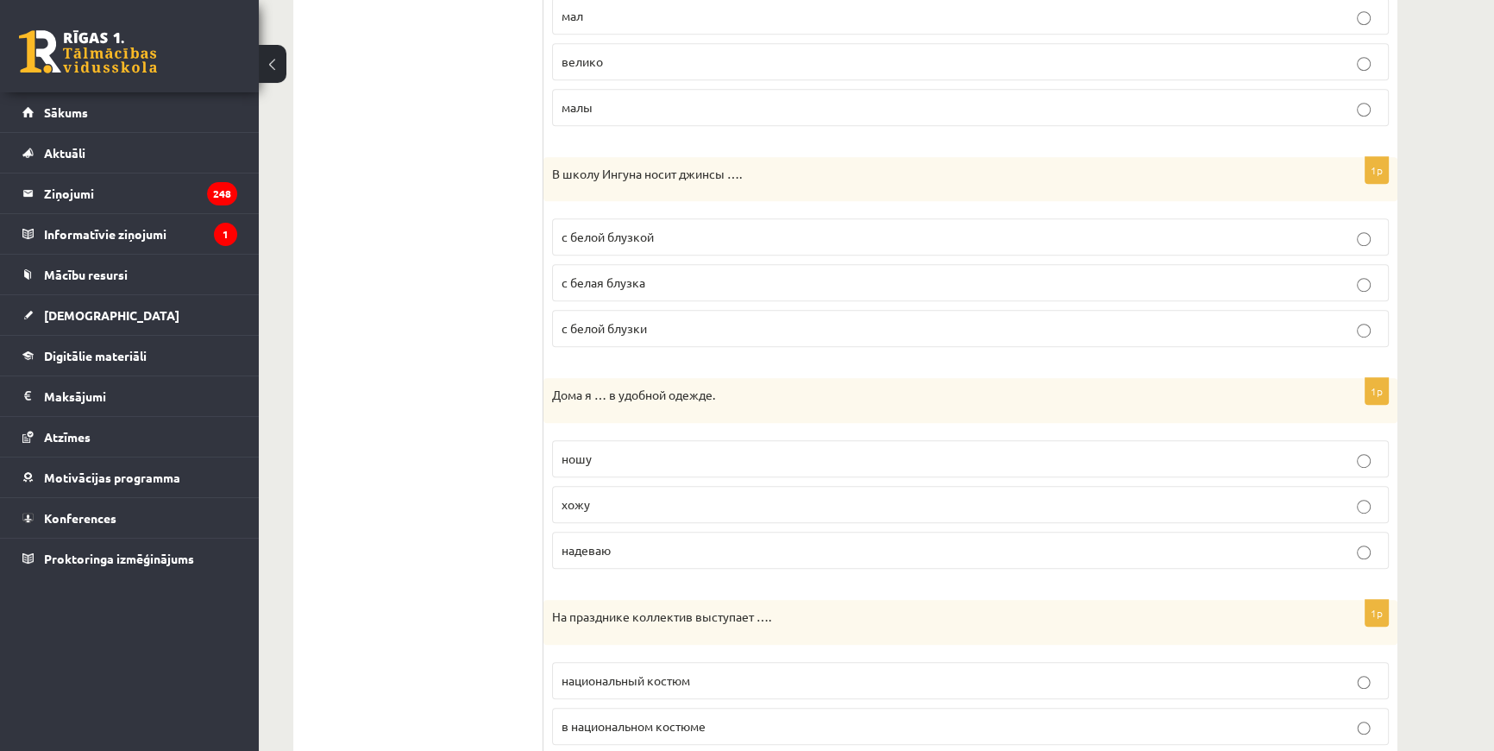
click at [643, 502] on p "хожу" at bounding box center [971, 504] width 818 height 18
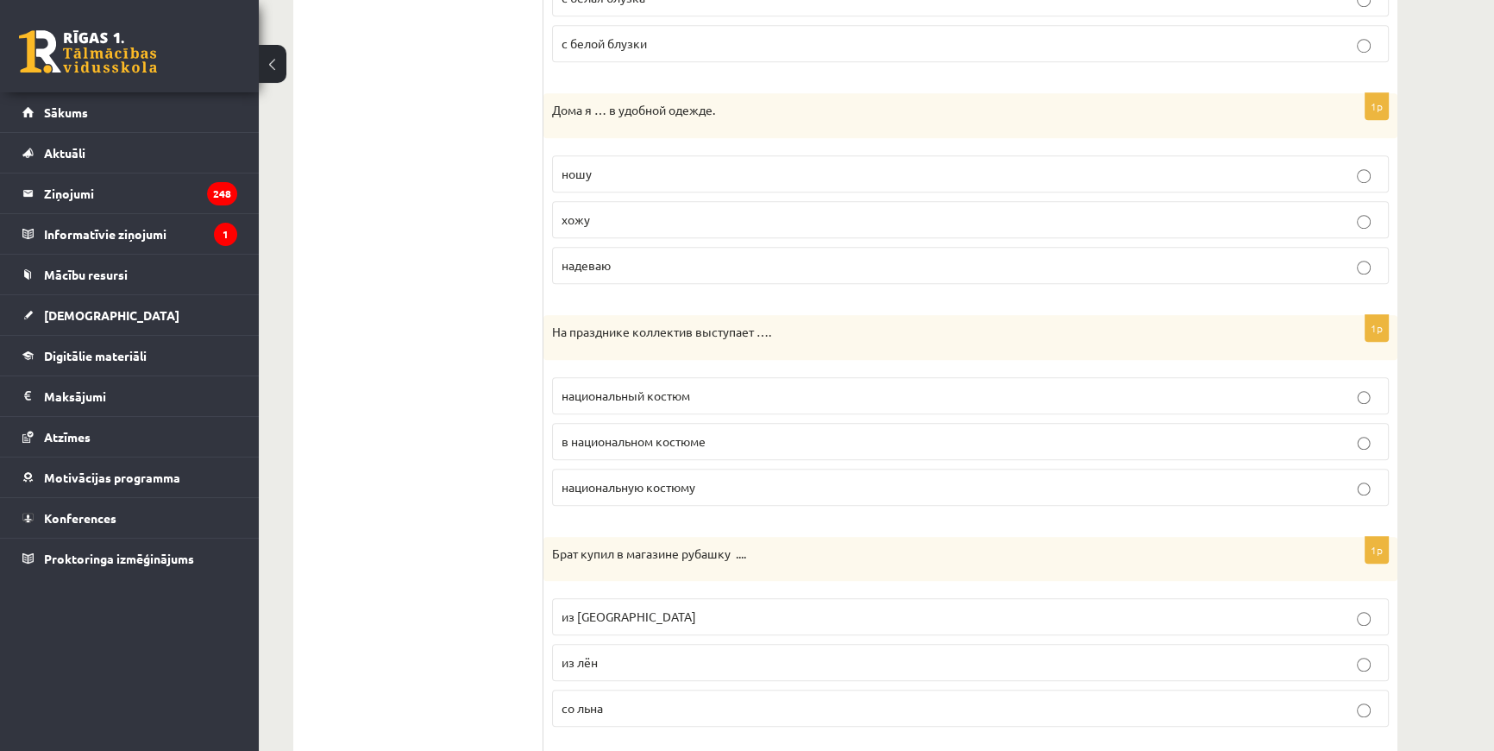
scroll to position [1590, 0]
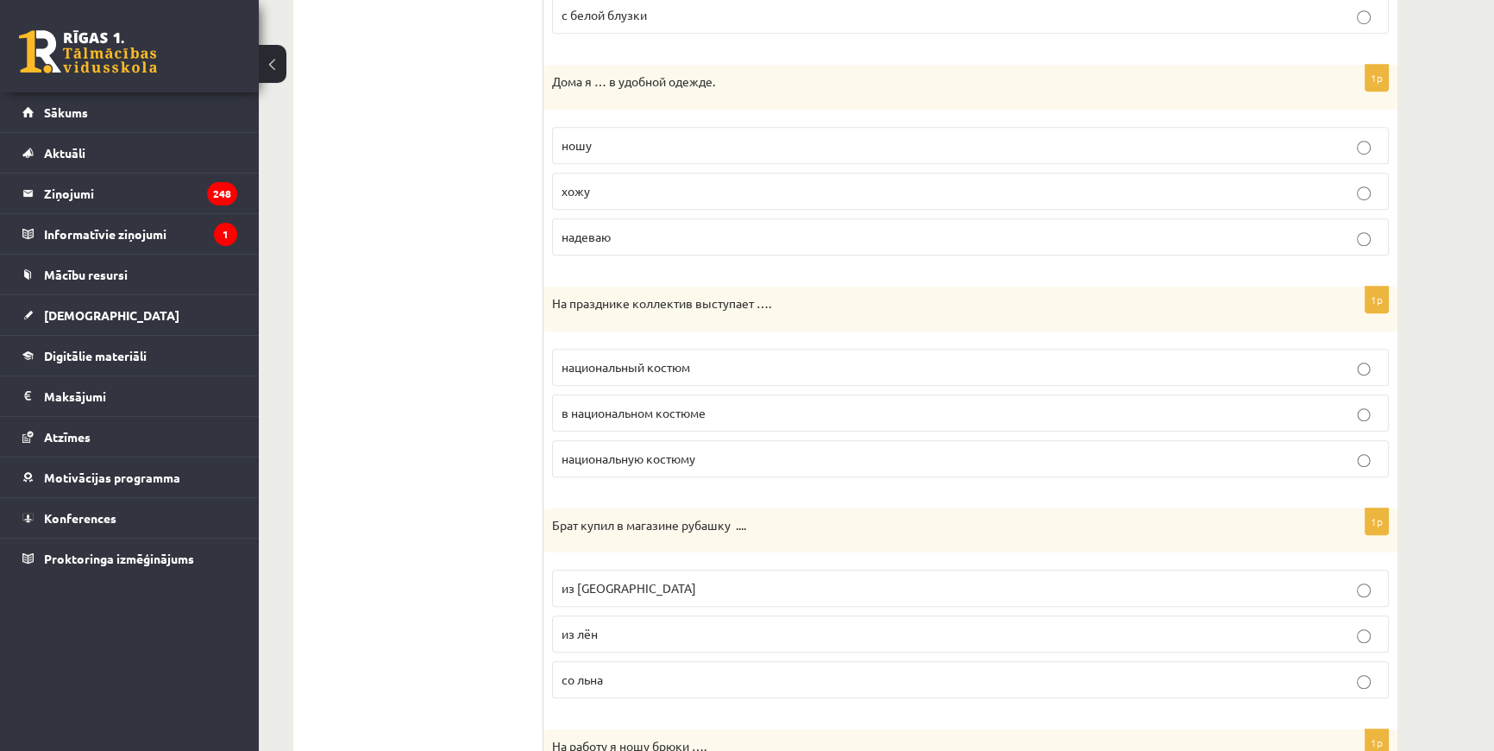
click at [734, 417] on p "в национальном костюме" at bounding box center [971, 413] width 818 height 18
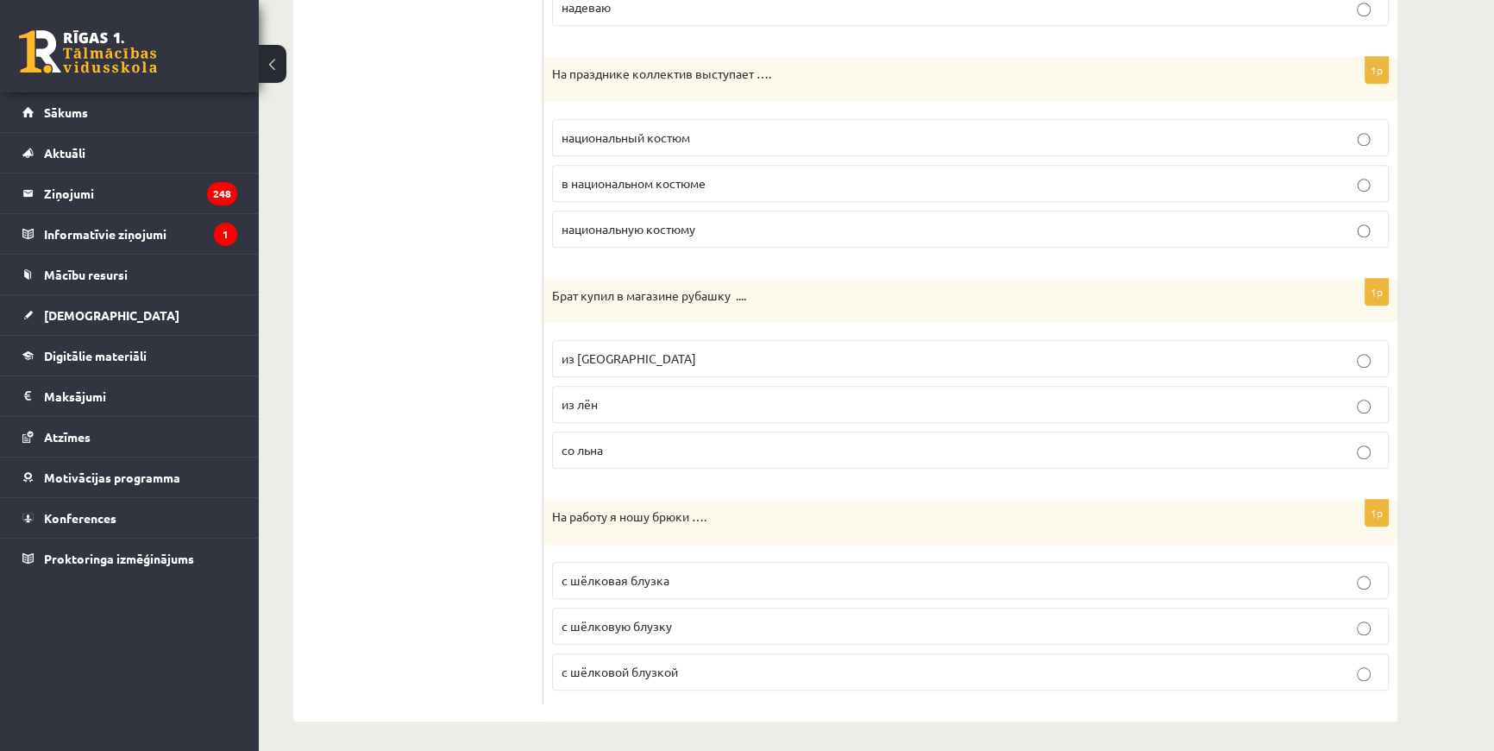
click at [617, 354] on p "из [GEOGRAPHIC_DATA]" at bounding box center [971, 358] width 818 height 18
click at [699, 664] on p "с шёлковой блузкой" at bounding box center [971, 672] width 818 height 18
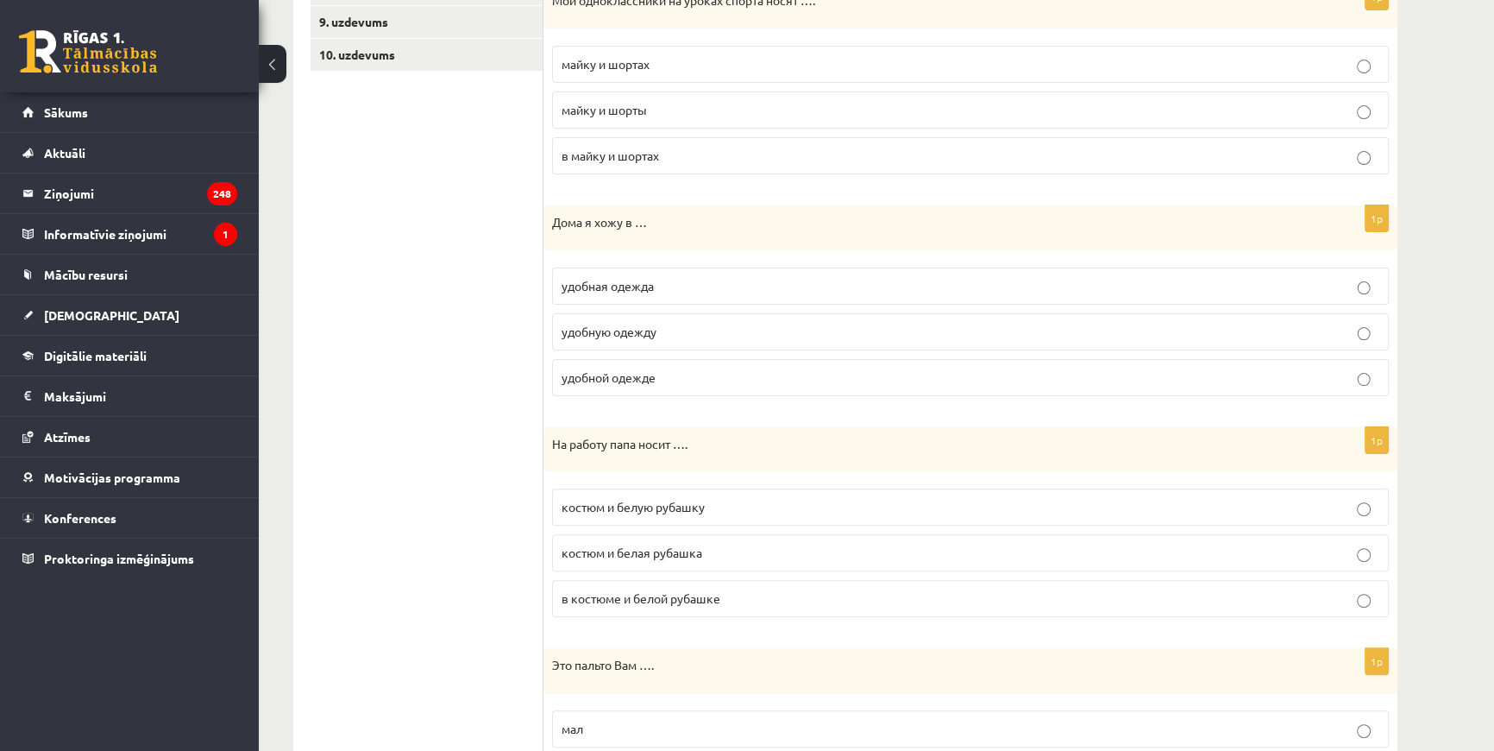
scroll to position [0, 0]
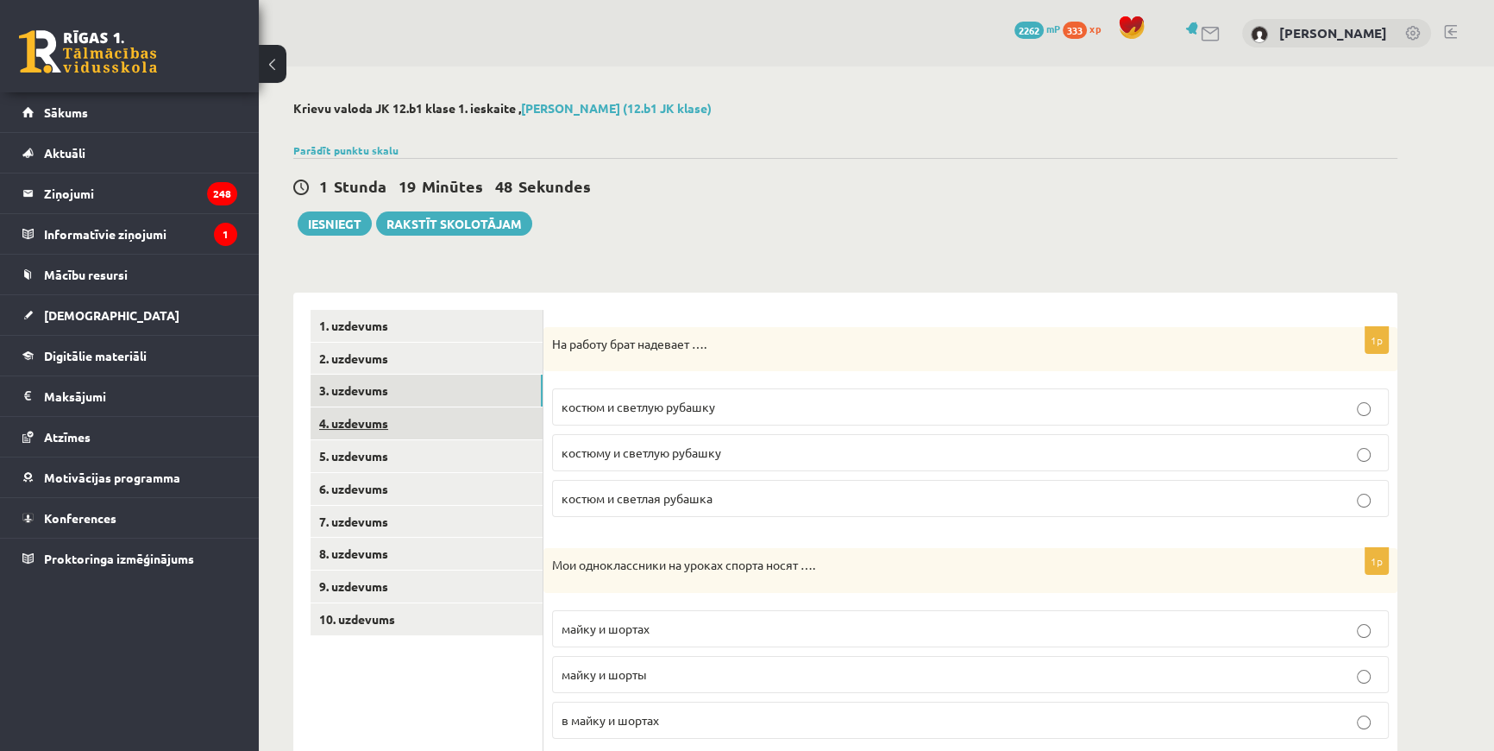
click at [363, 416] on link "4. uzdevums" at bounding box center [427, 423] width 232 height 32
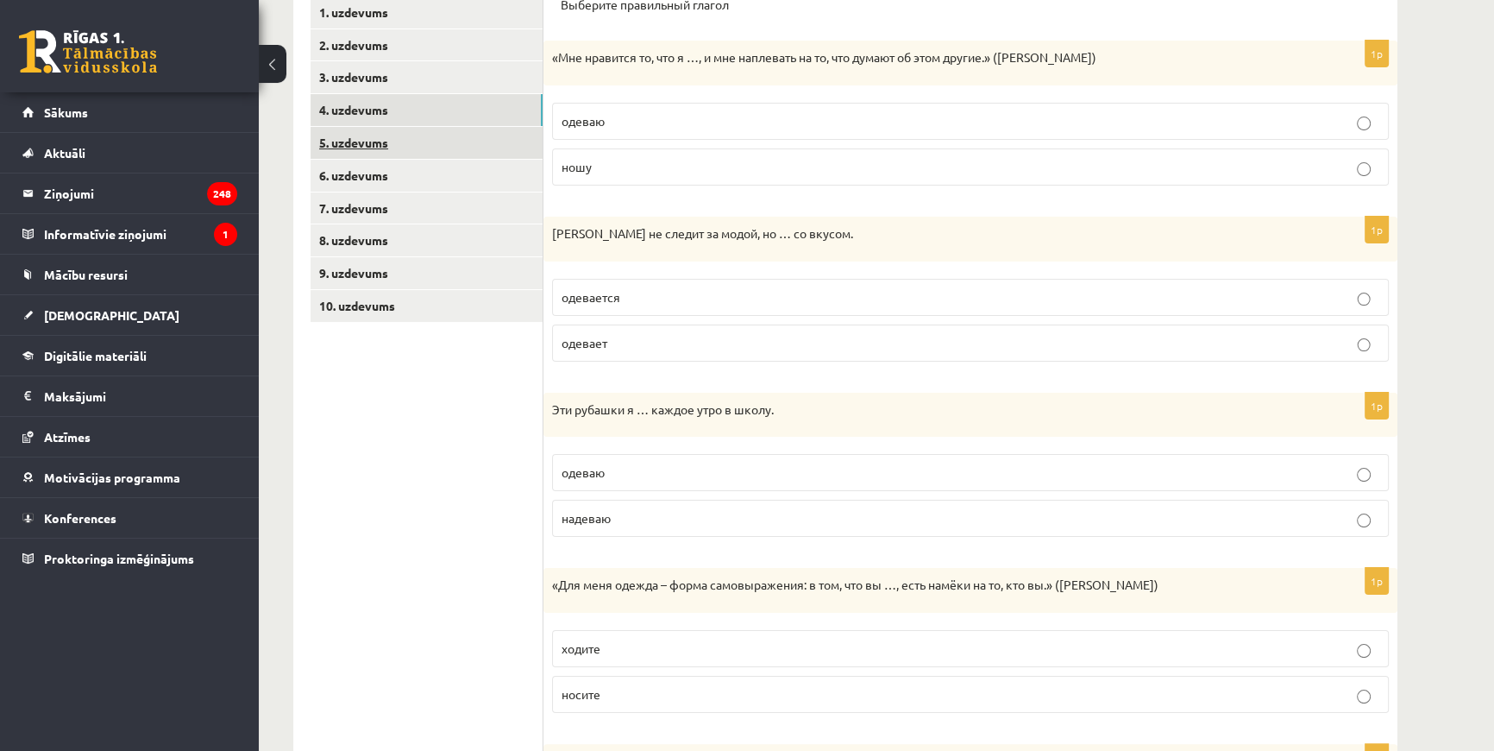
click at [425, 142] on link "5. uzdevums" at bounding box center [427, 143] width 232 height 32
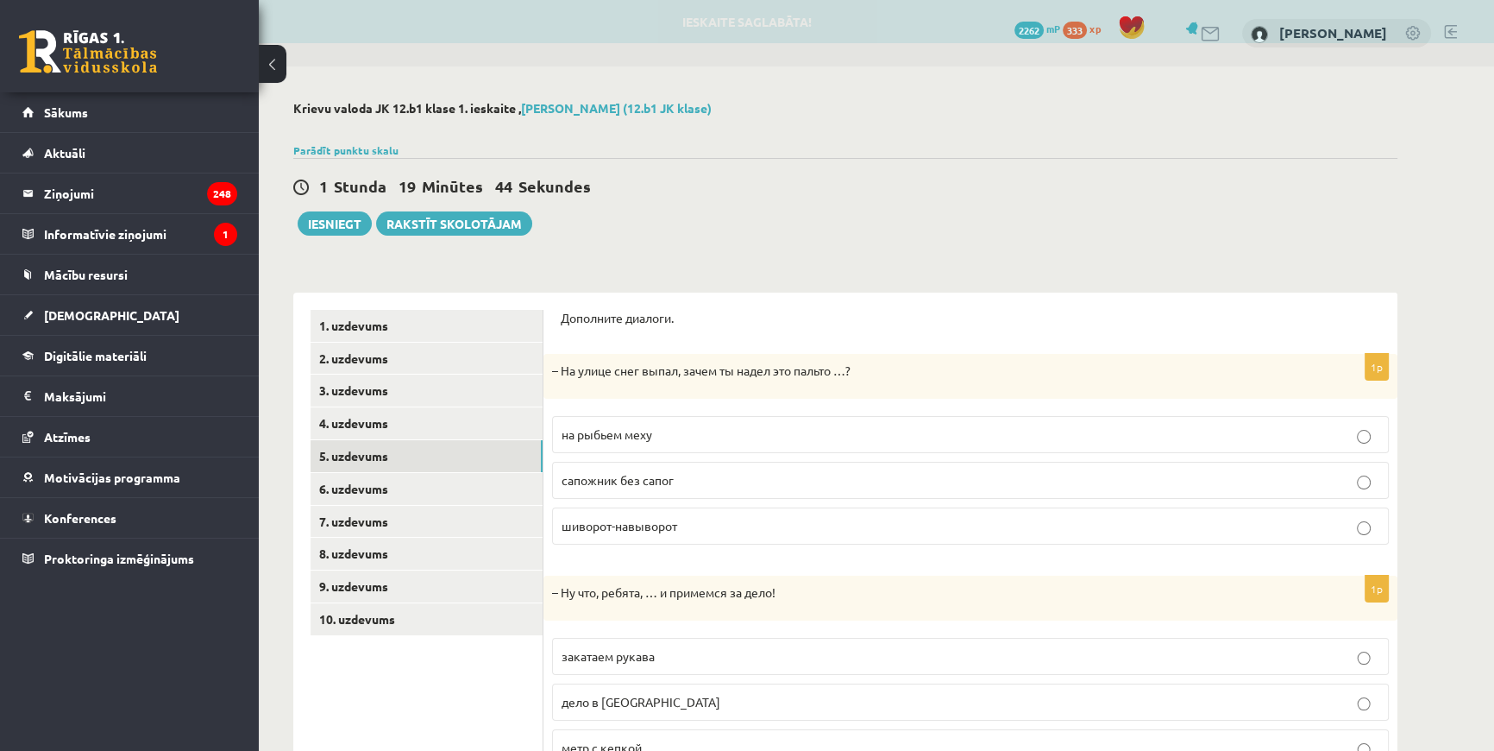
click at [739, 329] on div "Дополните диалоги." at bounding box center [971, 324] width 820 height 28
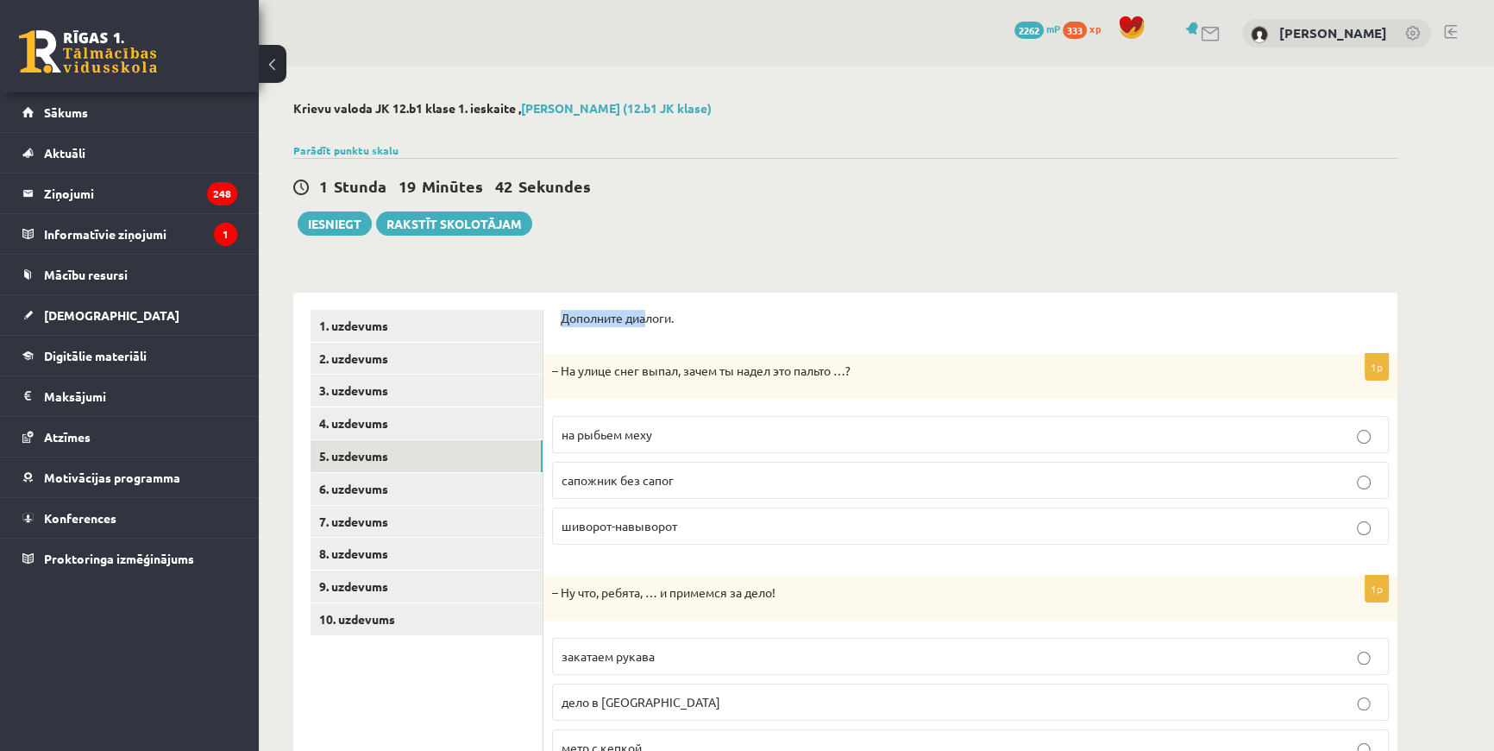
drag, startPoint x: 557, startPoint y: 314, endPoint x: 652, endPoint y: 321, distance: 95.2
click at [652, 321] on div "Дополните диалоги. 1p – На улице снег выпал, зачем ты надел это пальто …? на ры…" at bounding box center [971, 656] width 854 height 726
click at [653, 345] on form "Дополните диалоги. 1p – На улице снег выпал, зачем ты надел это пальто …? на ры…" at bounding box center [971, 655] width 820 height 691
drag, startPoint x: 562, startPoint y: 371, endPoint x: 861, endPoint y: 383, distance: 299.6
click at [739, 383] on div "– На улице снег выпал, зачем ты надел это пальто …?" at bounding box center [971, 376] width 854 height 45
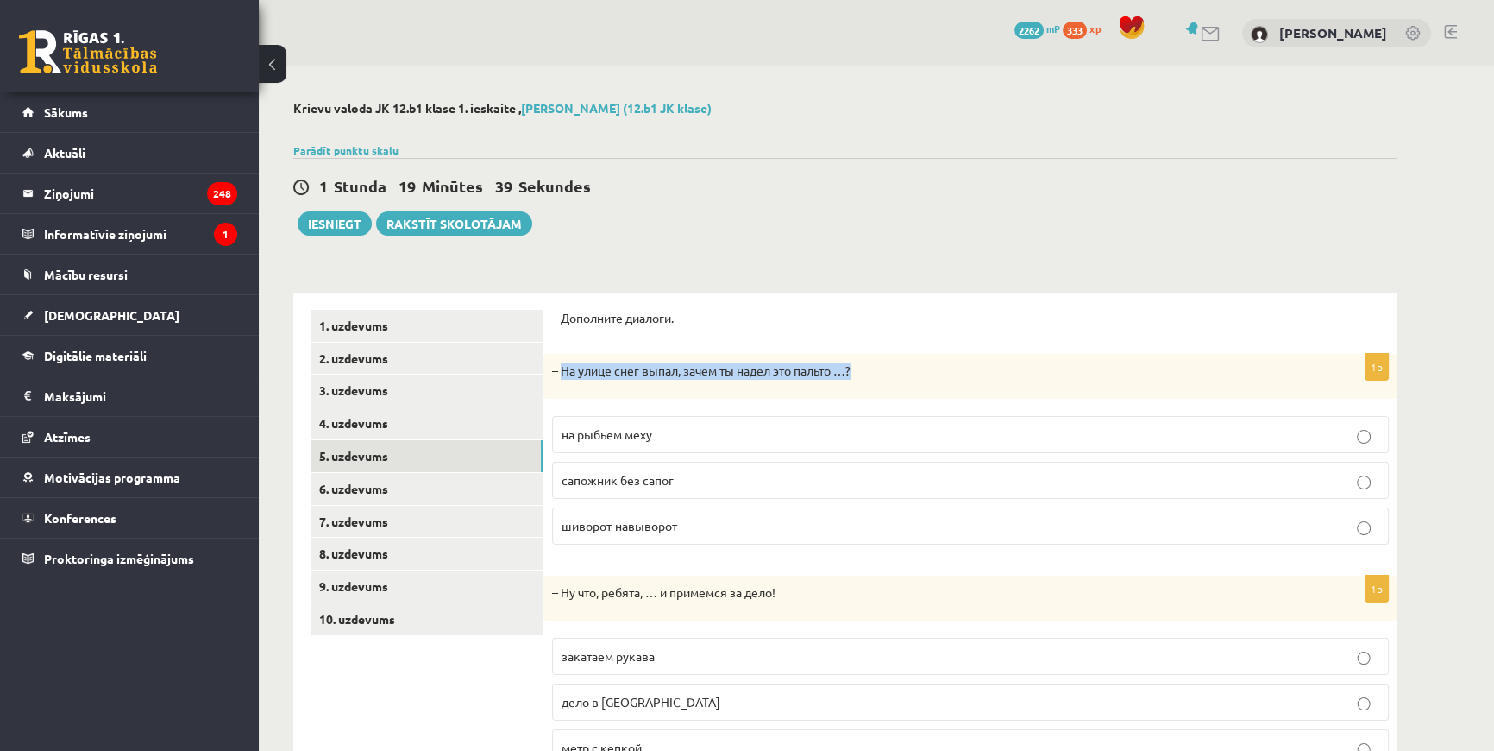
copy p "На улице снег выпал, зачем ты надел это пальто …?"
click at [631, 520] on span "шиворот-навыворот" at bounding box center [620, 526] width 116 height 16
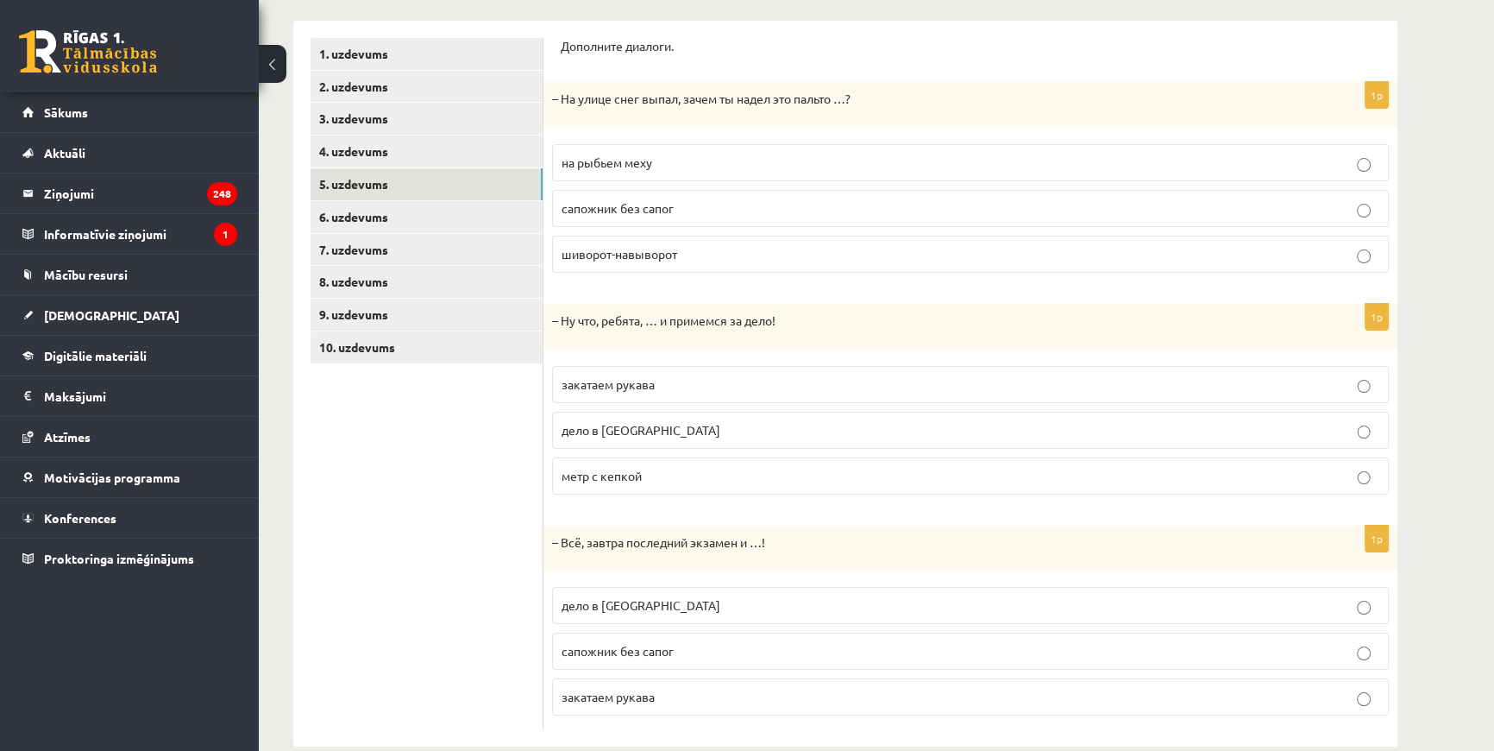
scroll to position [300, 0]
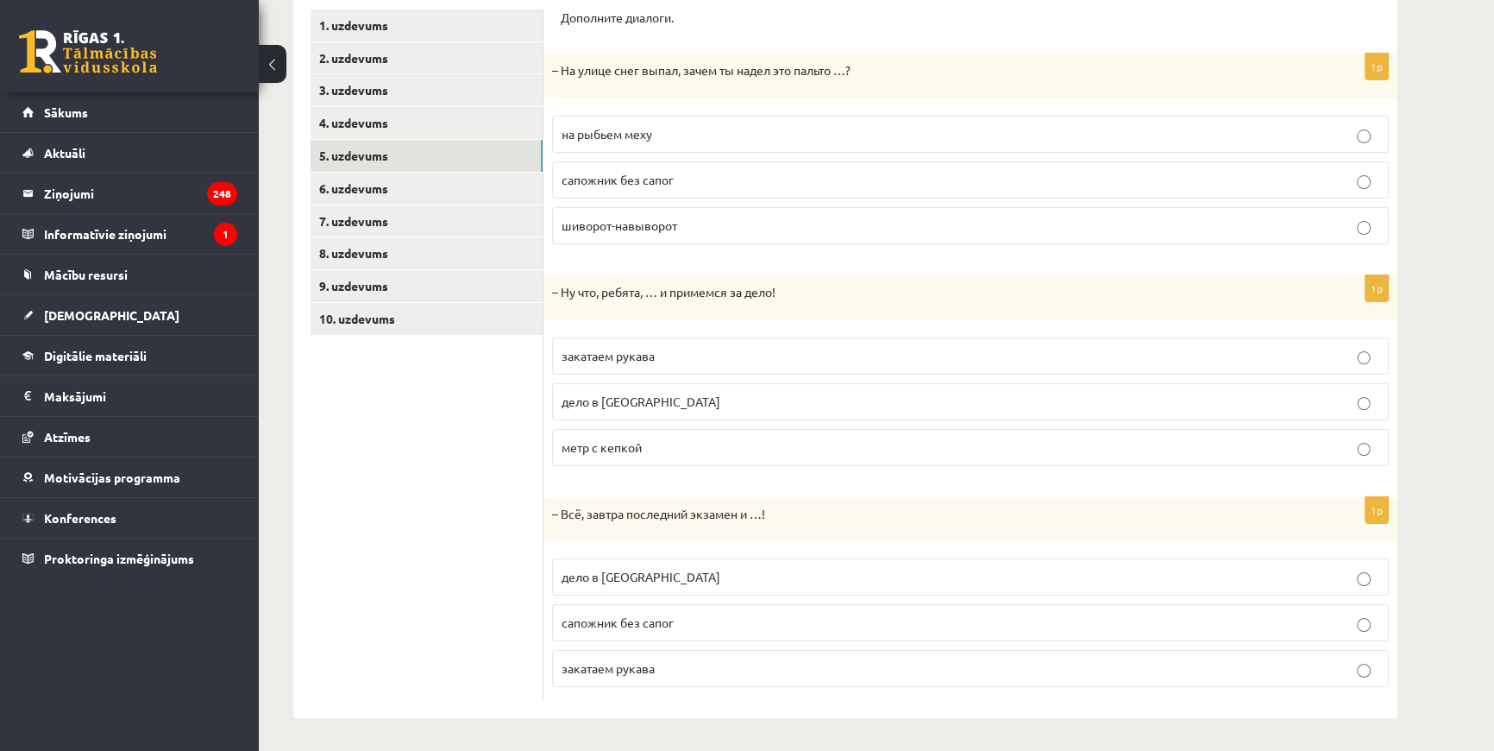
click at [635, 359] on span "закатаем рукава" at bounding box center [608, 356] width 93 height 16
click at [613, 575] on span "дело в [GEOGRAPHIC_DATA]" at bounding box center [641, 577] width 159 height 16
click at [381, 186] on link "6. uzdevums" at bounding box center [427, 189] width 232 height 32
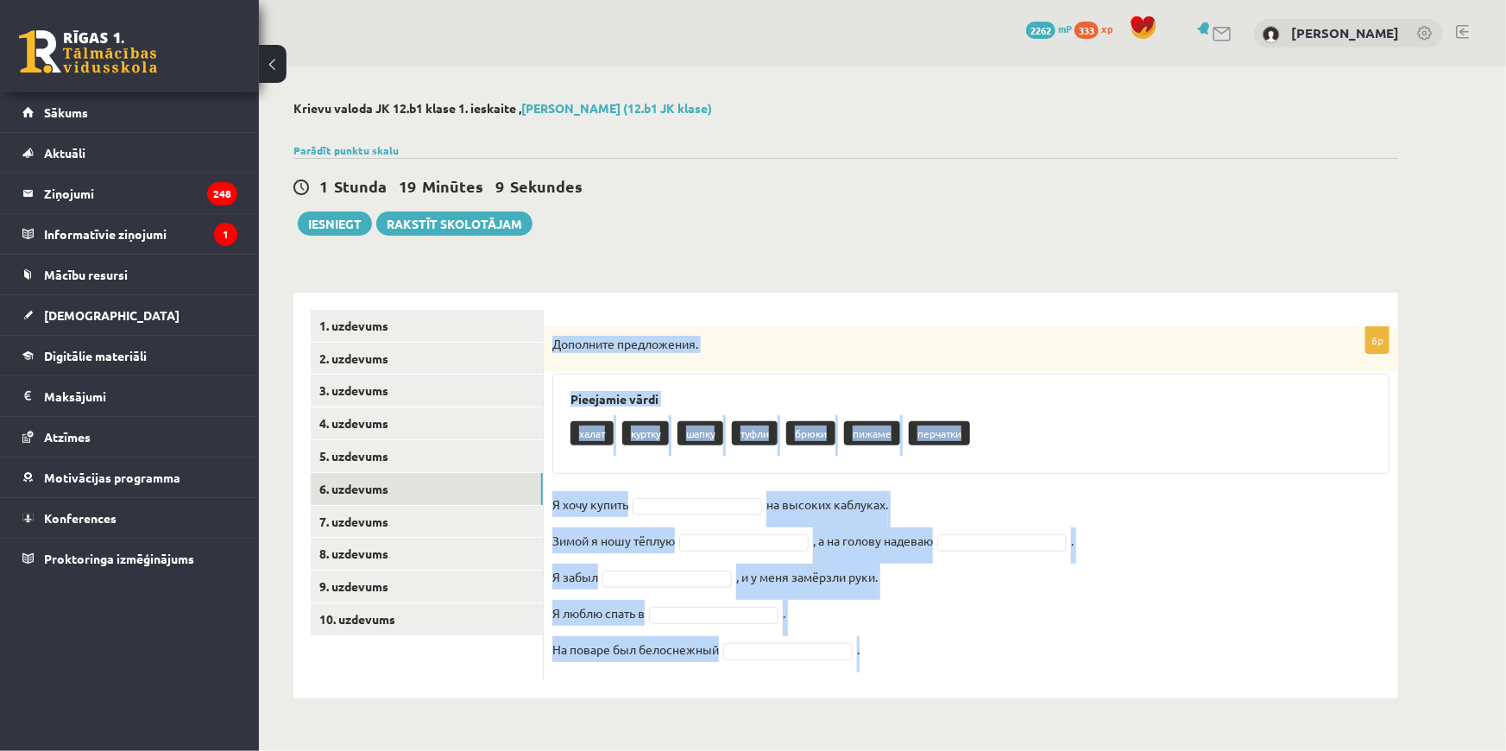
drag, startPoint x: 551, startPoint y: 341, endPoint x: 882, endPoint y: 646, distance: 450.0
click at [739, 646] on div "6p Дополните предложения. Pieejamie vārdi халат куртку шапку туфли брюки пижаме…" at bounding box center [971, 504] width 854 height 354
copy div "Дополните предложения. Pieejamie vārdi халат куртку шапку туфли брюки пижаме пе…"
click at [739, 374] on div "Pieejamie vārdi халат куртку шапку туфли брюки пижаме перчатки" at bounding box center [970, 424] width 837 height 100
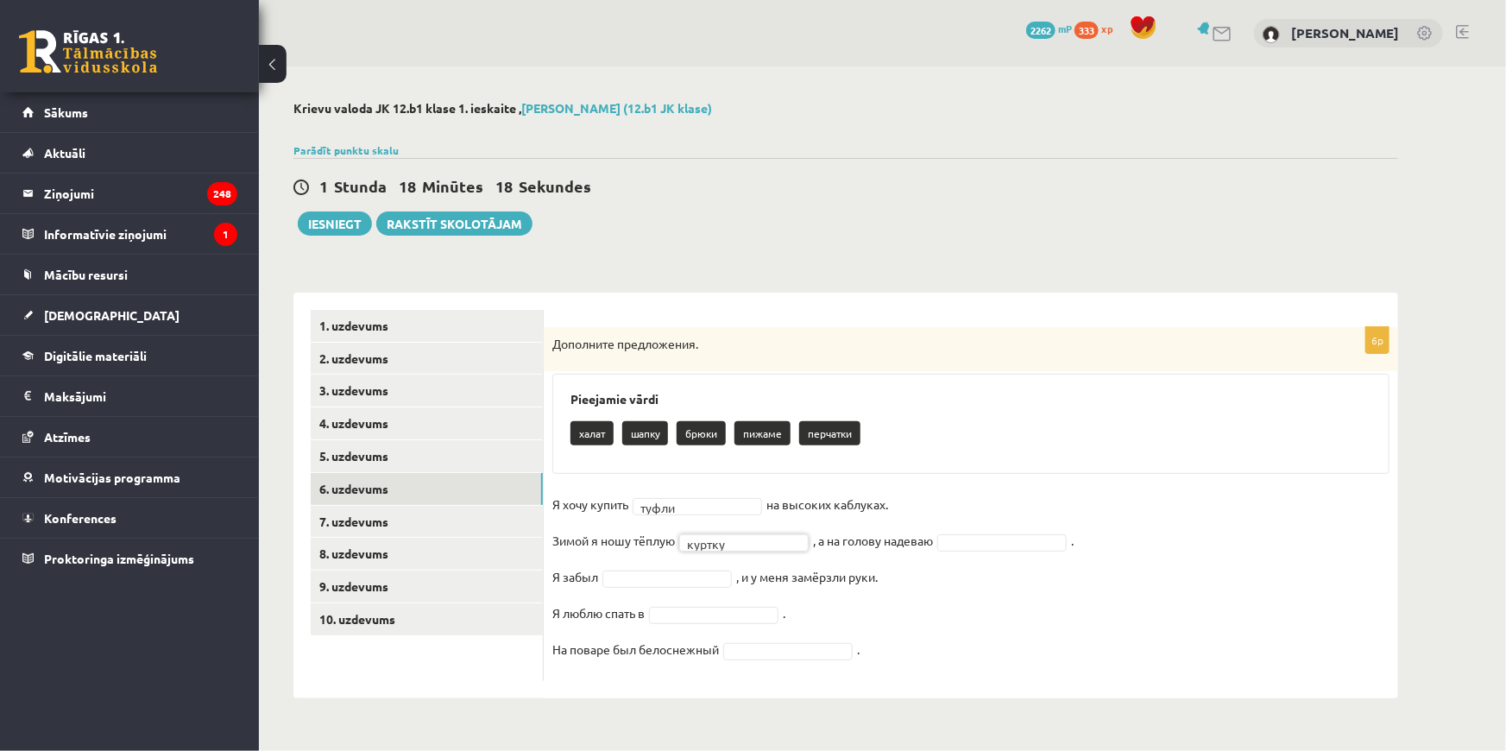
click at [739, 534] on fieldset "Я хочу купить туфли ***** на высоких каблуках. Зимой я ношу тёплую куртку *****…" at bounding box center [970, 581] width 837 height 181
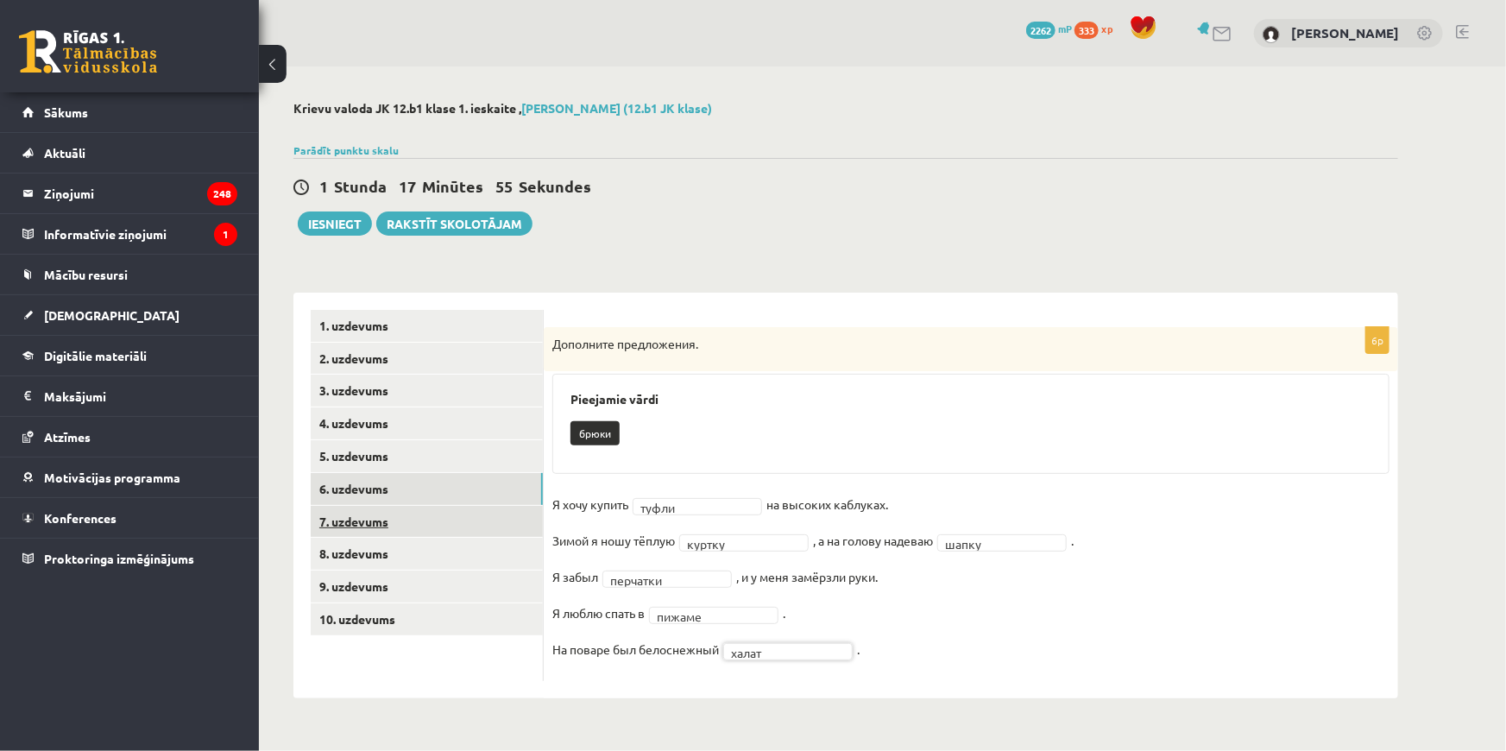
click at [370, 519] on link "7. uzdevums" at bounding box center [427, 522] width 232 height 32
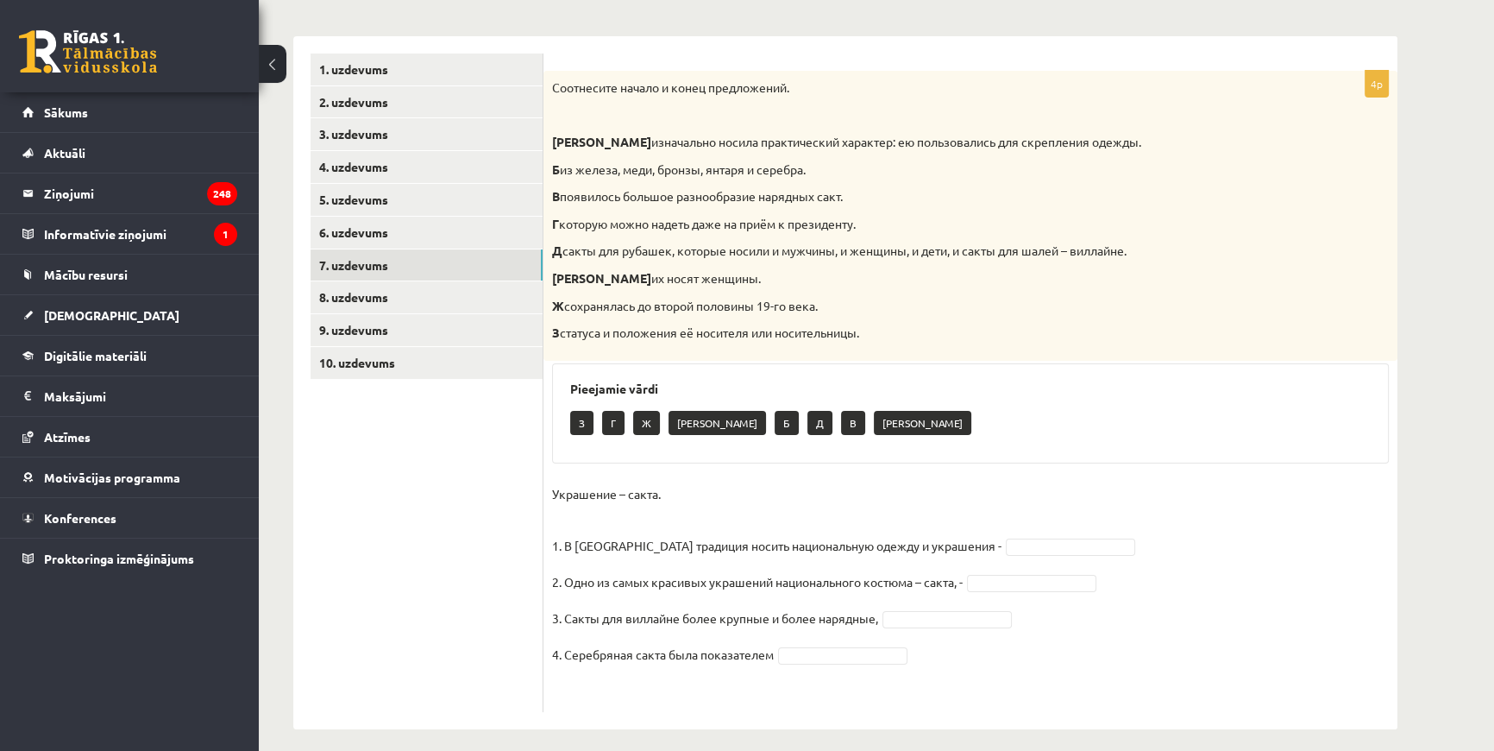
scroll to position [267, 0]
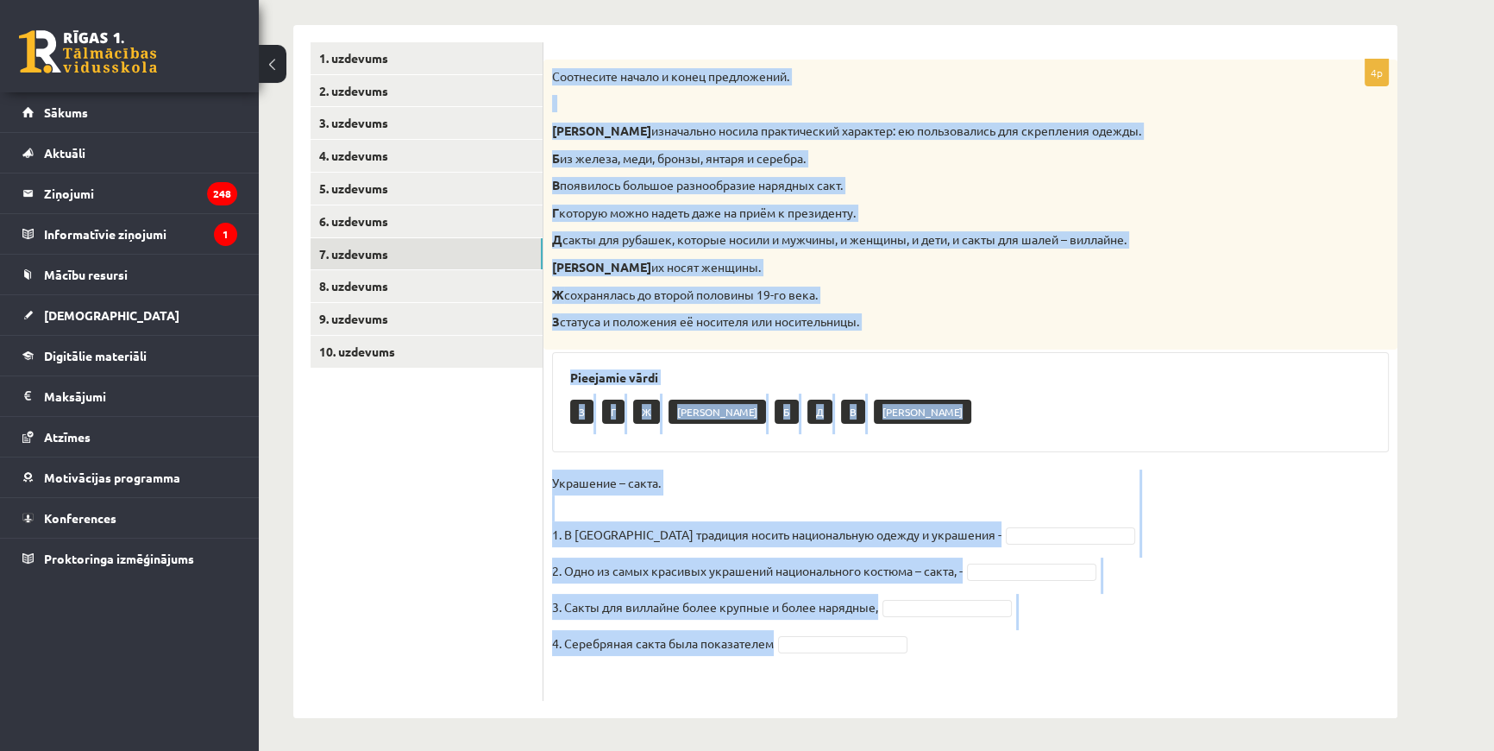
drag, startPoint x: 553, startPoint y: 72, endPoint x: 991, endPoint y: 653, distance: 727.5
click at [739, 653] on div "4p Соотнесите начало и конец предложений. А изначально носила практический хара…" at bounding box center [971, 380] width 854 height 641
copy div "Loremipsum dolors a conse adipiscinge. S doeiusmodt incidi utlaboreetdo magnaal…"
click at [739, 484] on p "Украшение – сакта. 1. В [GEOGRAPHIC_DATA] традиция носить национальную одежду и…" at bounding box center [777, 508] width 450 height 78
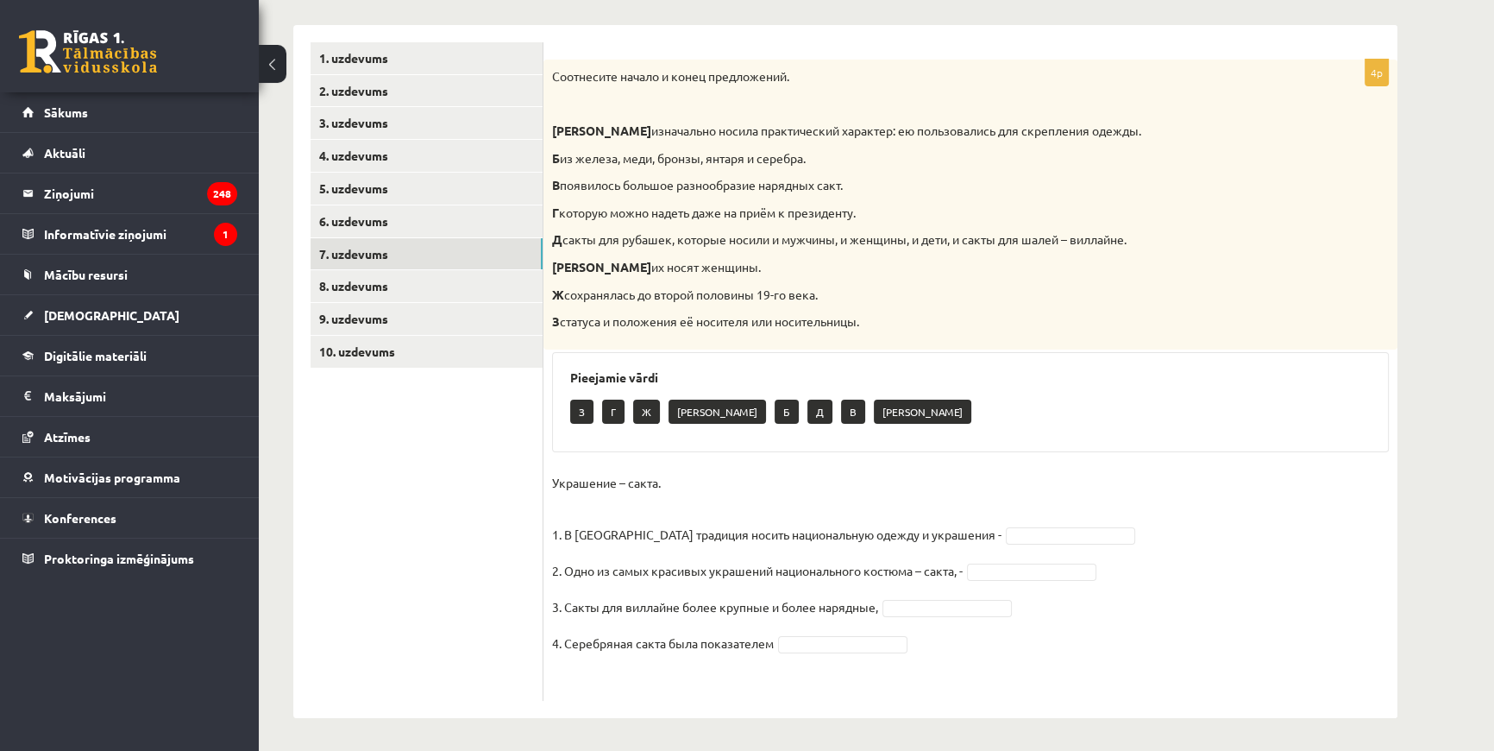
click at [552, 134] on strong "[PERSON_NAME]" at bounding box center [601, 131] width 99 height 16
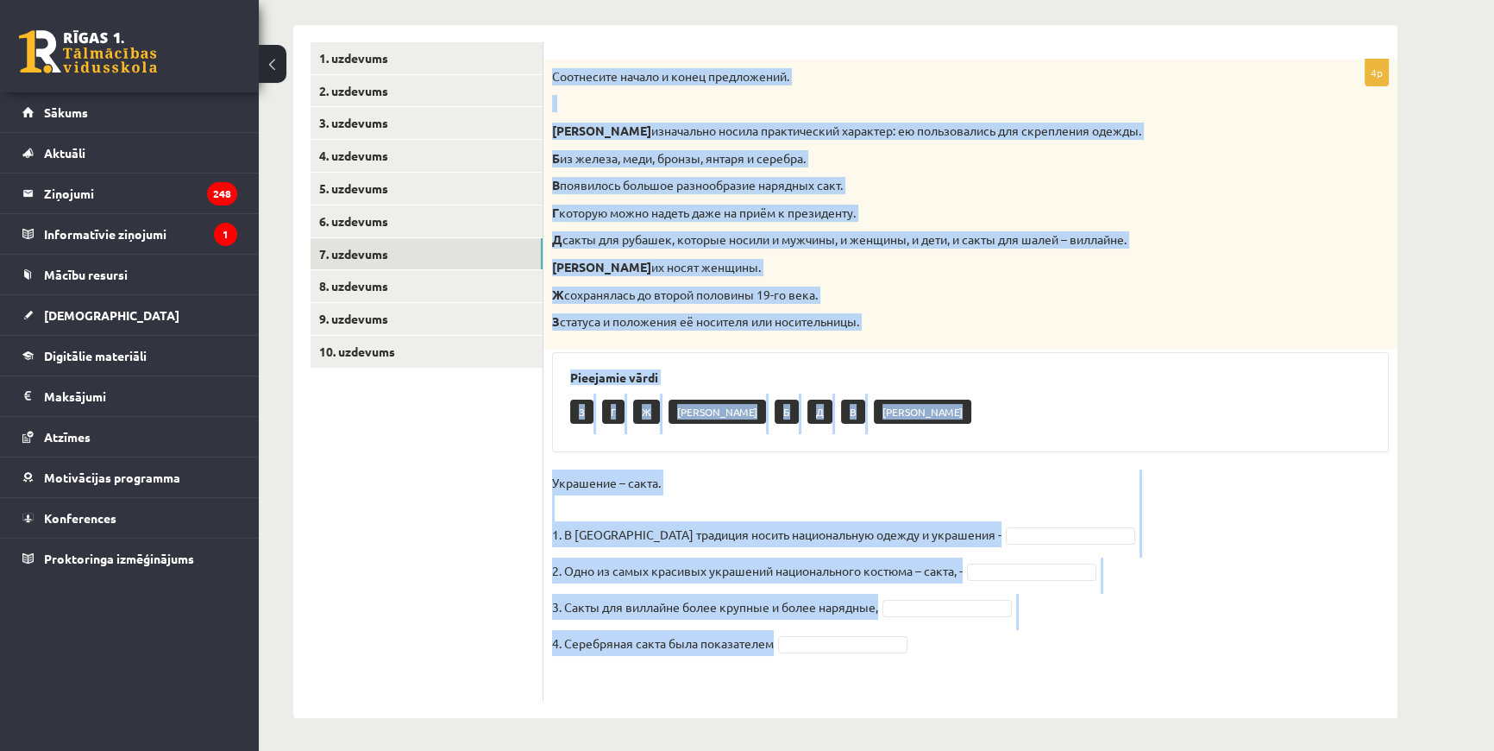
drag, startPoint x: 546, startPoint y: 69, endPoint x: 964, endPoint y: 645, distance: 711.8
click at [739, 645] on div "4p Соотнесите начало и конец предложений. А изначально носила практический хара…" at bounding box center [971, 380] width 854 height 641
click at [739, 497] on fieldset "Украшение – сакта. 1. В [GEOGRAPHIC_DATA] традиция носить национальную одежду и…" at bounding box center [970, 580] width 837 height 223
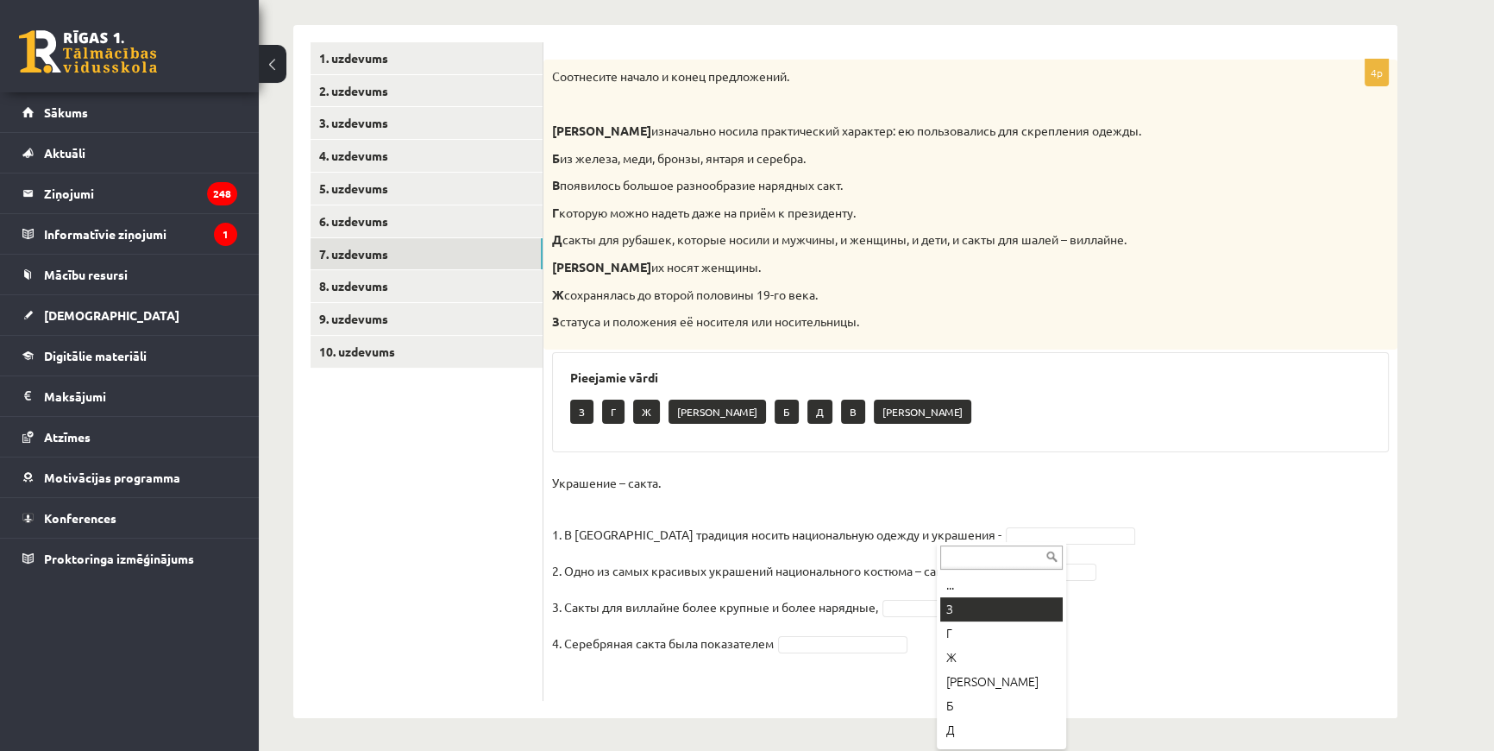
drag, startPoint x: 997, startPoint y: 617, endPoint x: 1001, endPoint y: 625, distance: 8.9
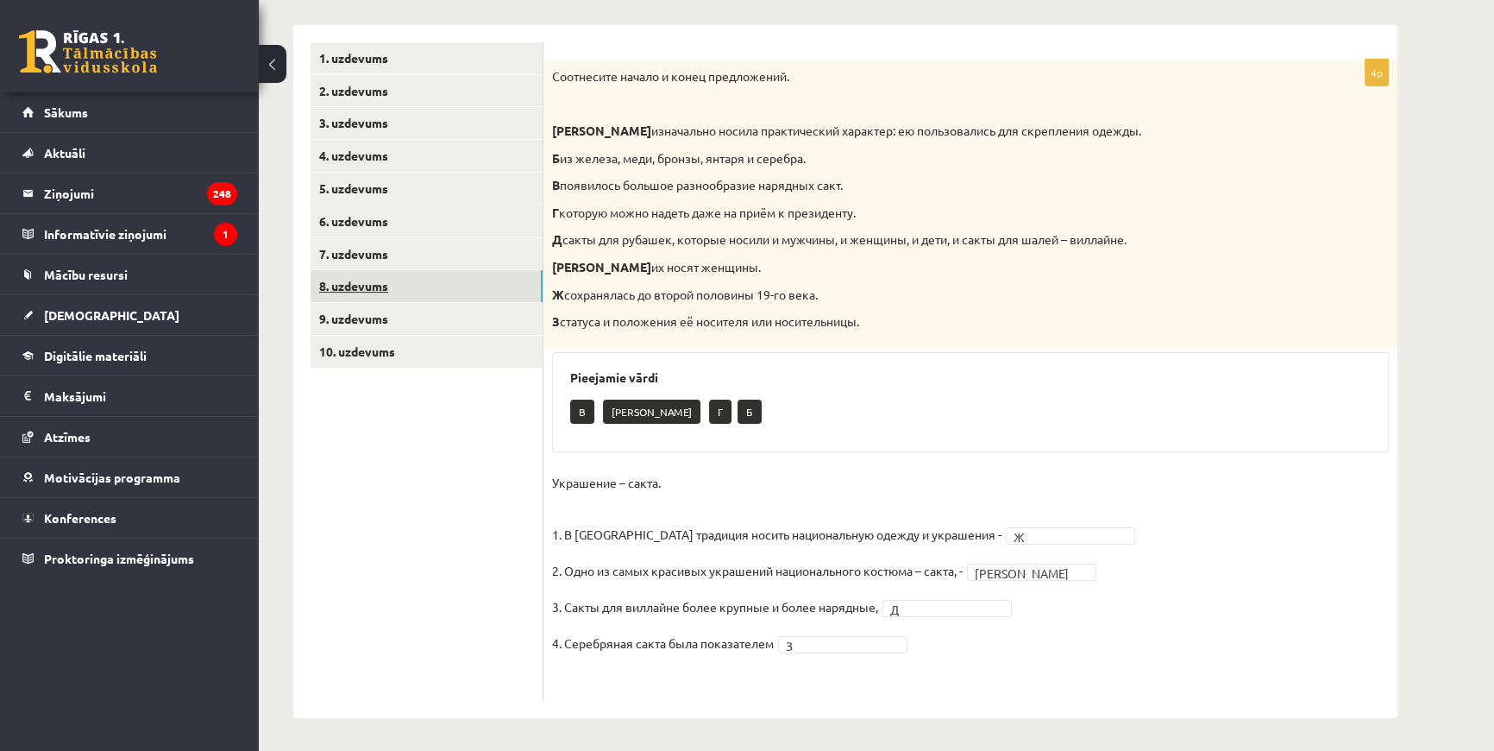
click at [412, 280] on link "8. uzdevums" at bounding box center [427, 286] width 232 height 32
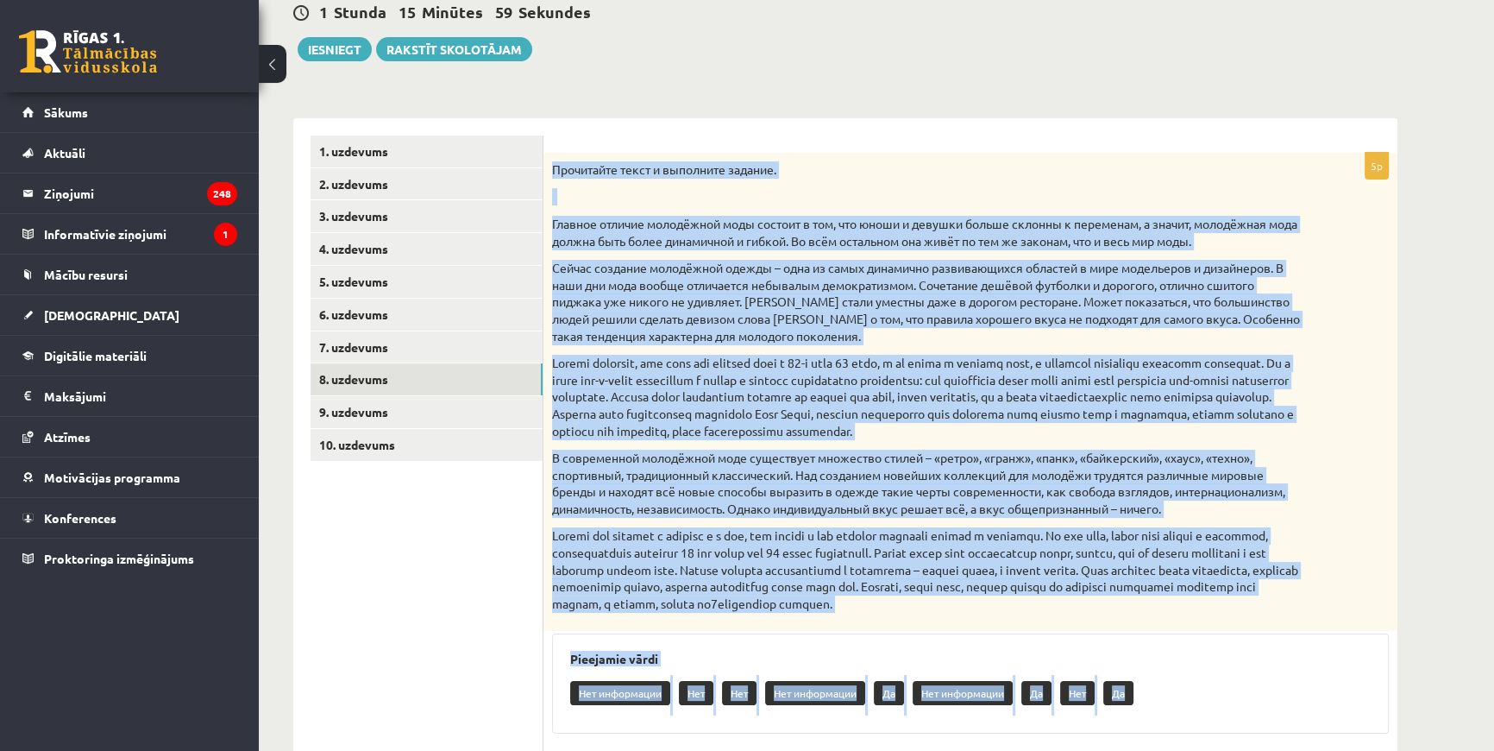
scroll to position [415, 0]
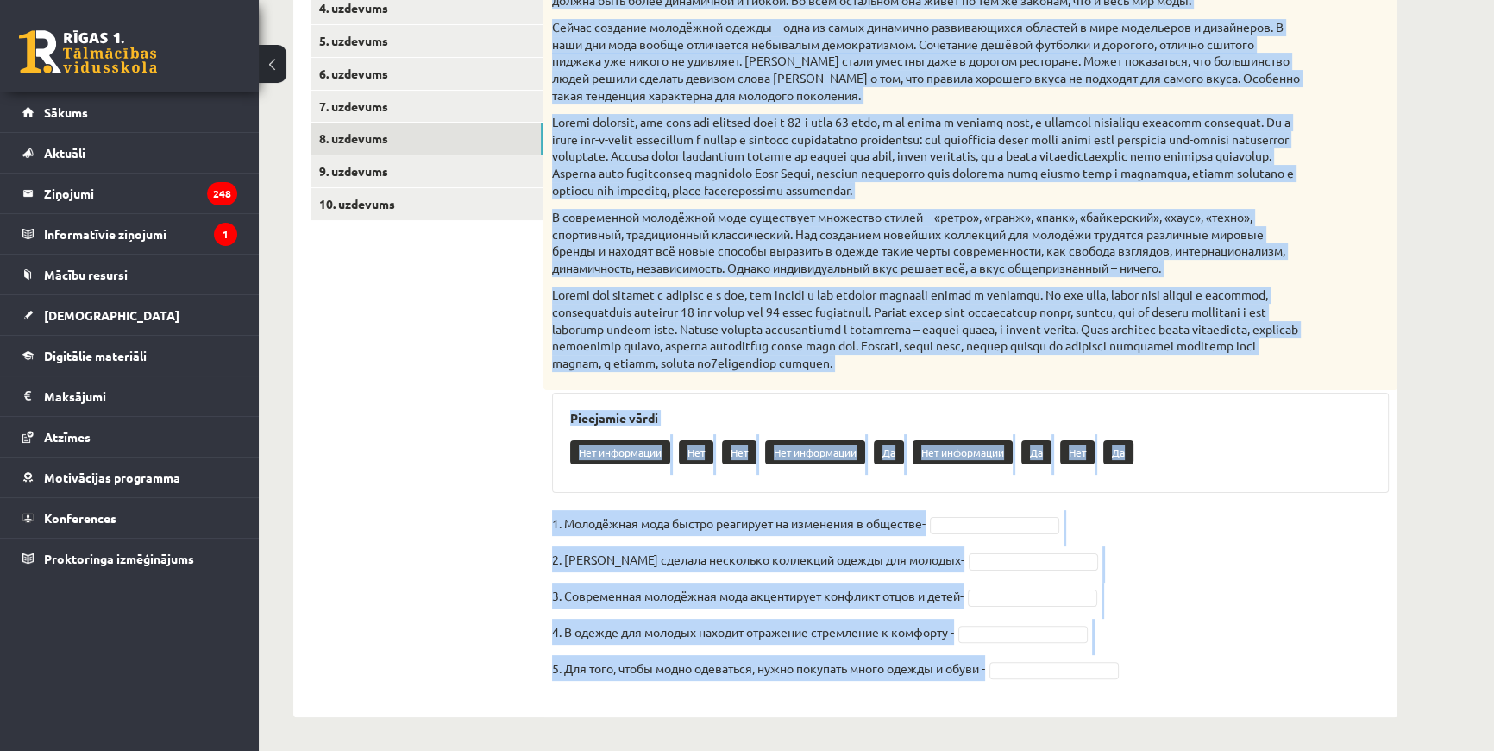
drag, startPoint x: 552, startPoint y: 340, endPoint x: 1161, endPoint y: 670, distance: 692.6
click at [739, 670] on div "5p Прочитайте текст и выполните задание. Главное отличие молодёжной моды состои…" at bounding box center [971, 306] width 854 height 788
click at [739, 513] on fieldset "1. Молодёжная мода быстро реагирует на изменения в обществе- 2. [PERSON_NAME] с…" at bounding box center [970, 600] width 837 height 181
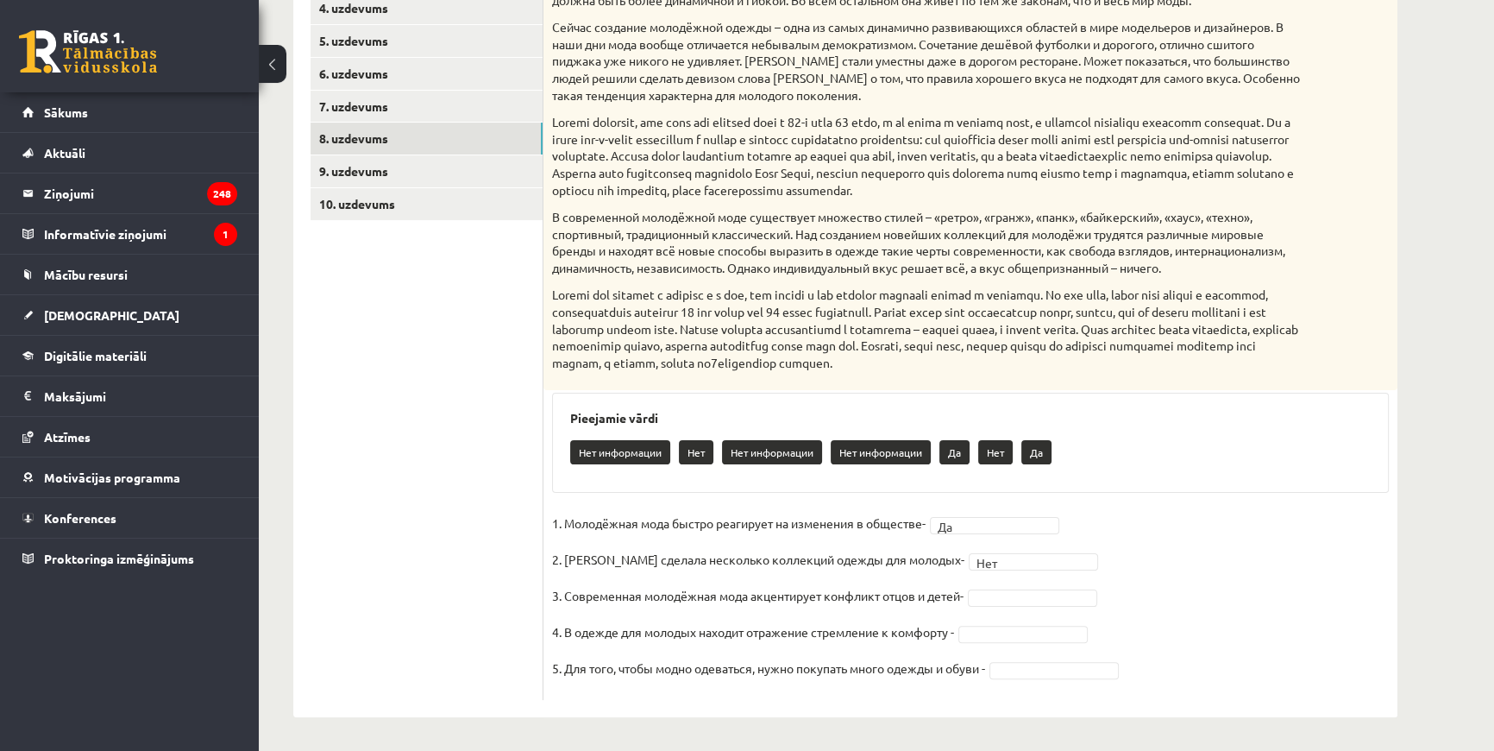
click at [739, 585] on fieldset "1. Молодёжная мода быстро реагирует на изменения в обществе- Да ** 2. [PERSON_N…" at bounding box center [970, 600] width 837 height 181
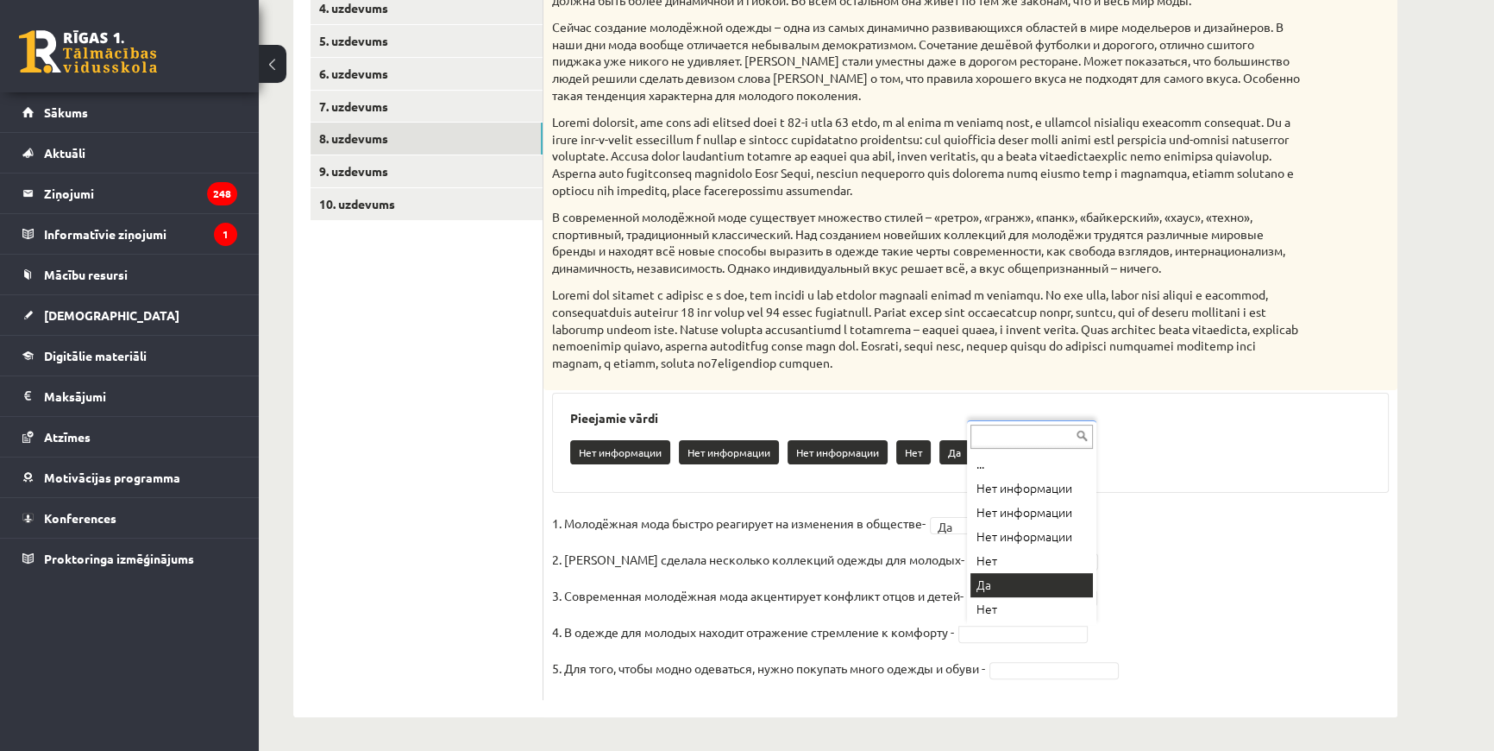
drag, startPoint x: 1006, startPoint y: 585, endPoint x: 1035, endPoint y: 424, distance: 163.8
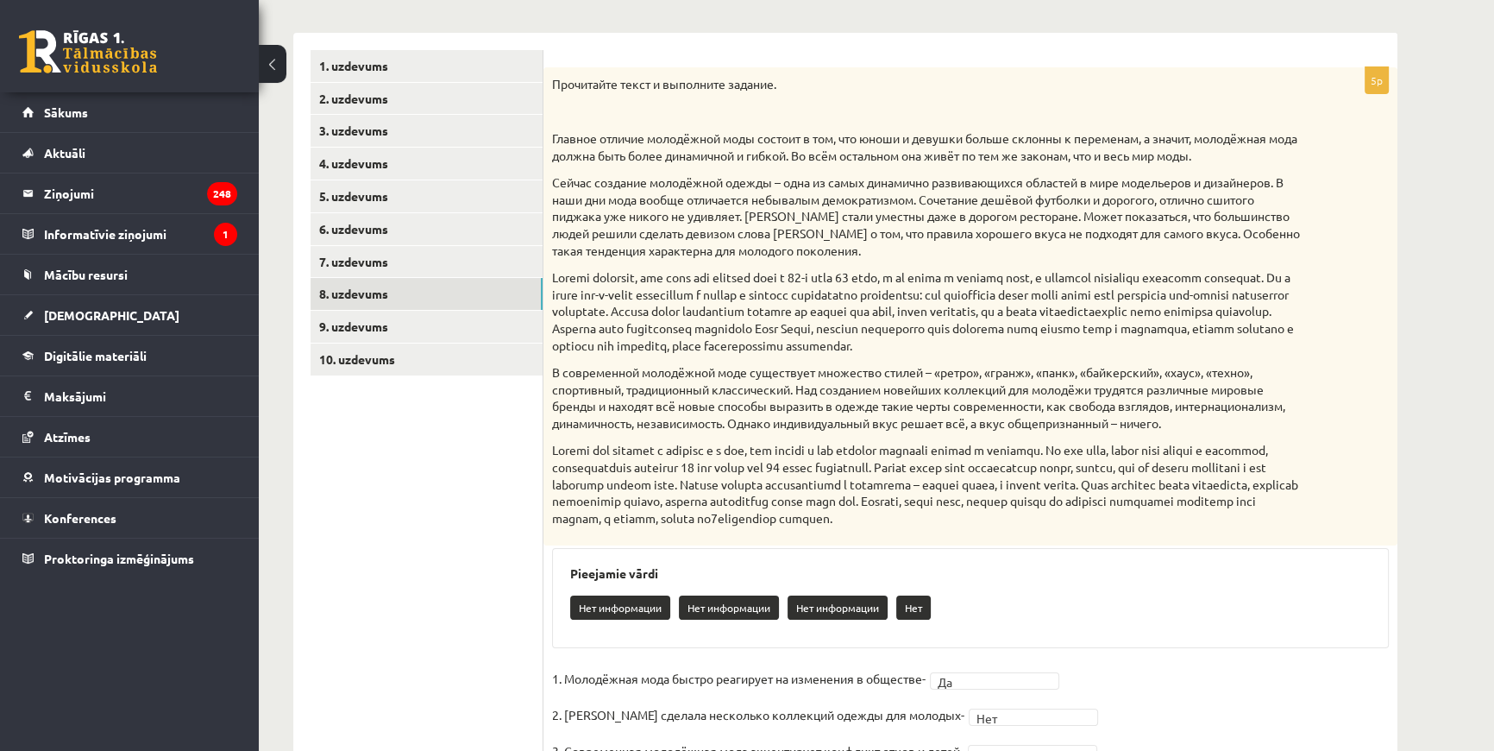
scroll to position [102, 0]
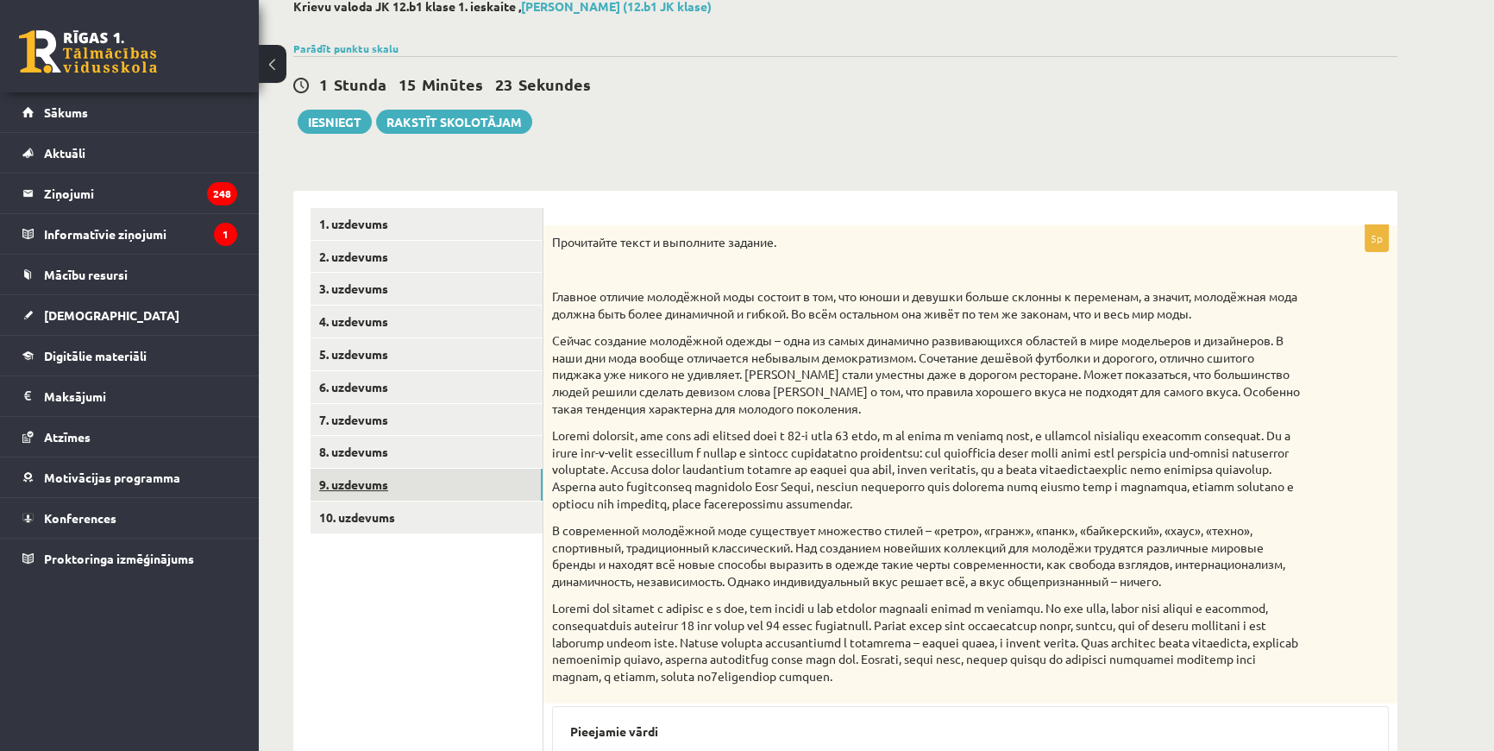
click at [341, 482] on link "9. uzdevums" at bounding box center [427, 485] width 232 height 32
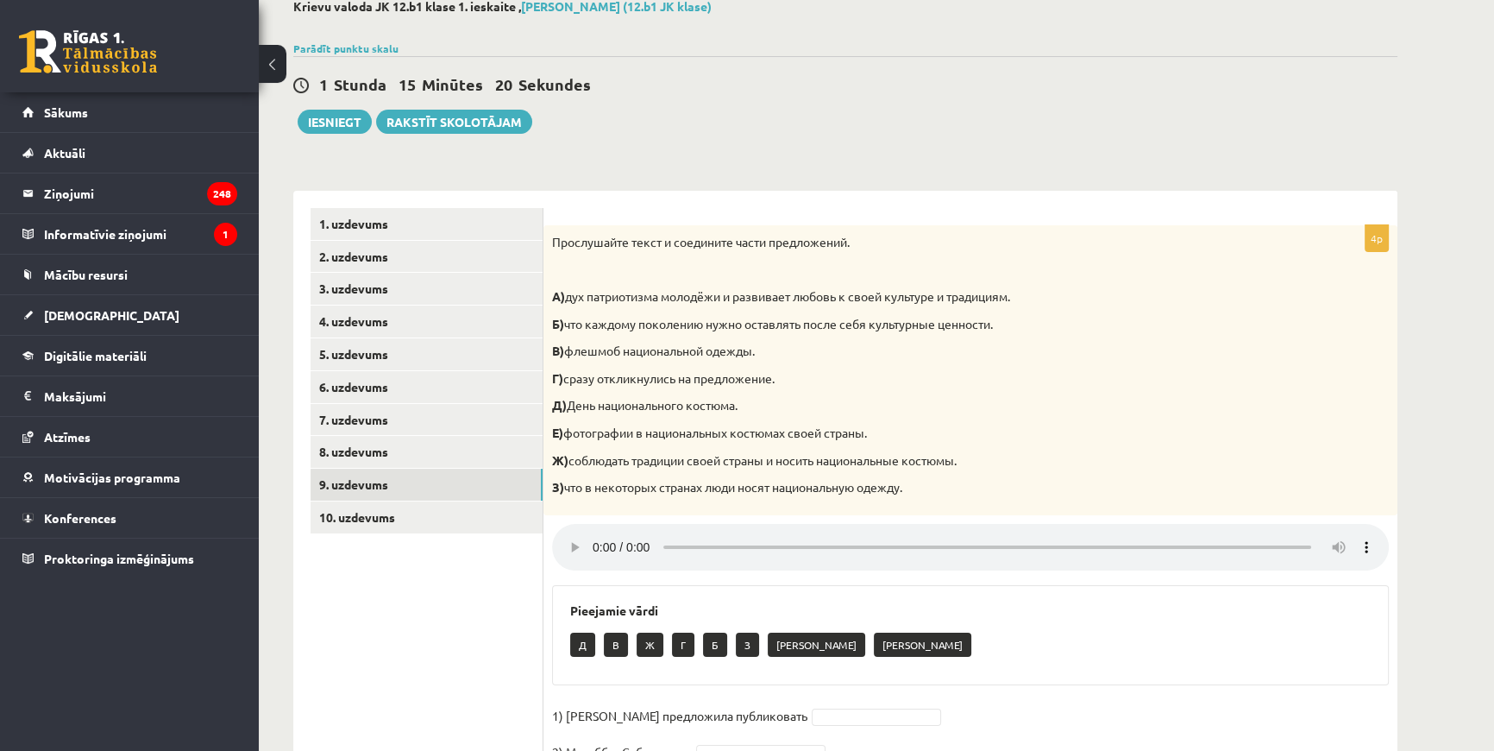
scroll to position [259, 0]
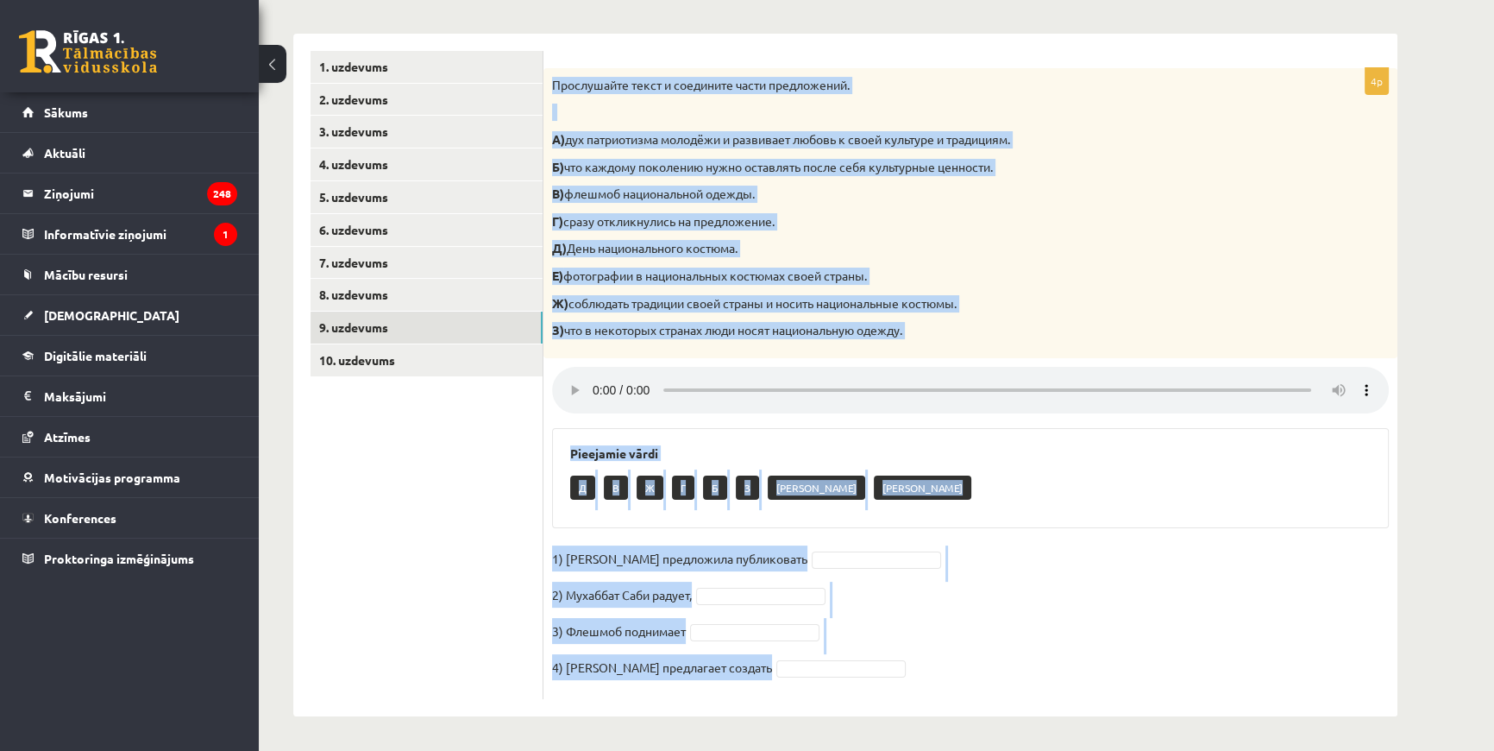
drag, startPoint x: 550, startPoint y: 78, endPoint x: 906, endPoint y: 672, distance: 692.7
click at [739, 672] on div "4p Прослушайте текст и соедините части предложений. А) дух патриотизма молодёжи…" at bounding box center [971, 383] width 854 height 631
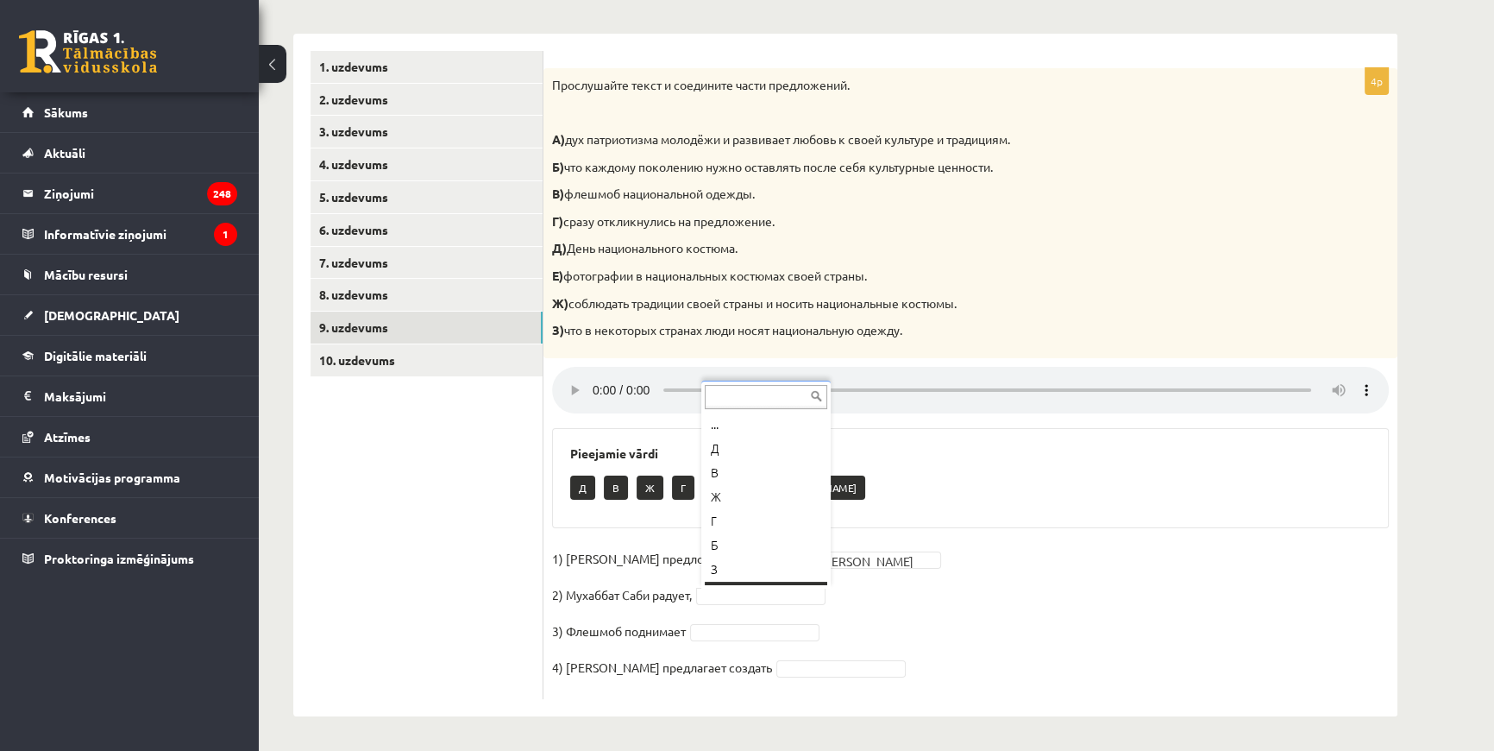
scroll to position [20, 0]
type input "*"
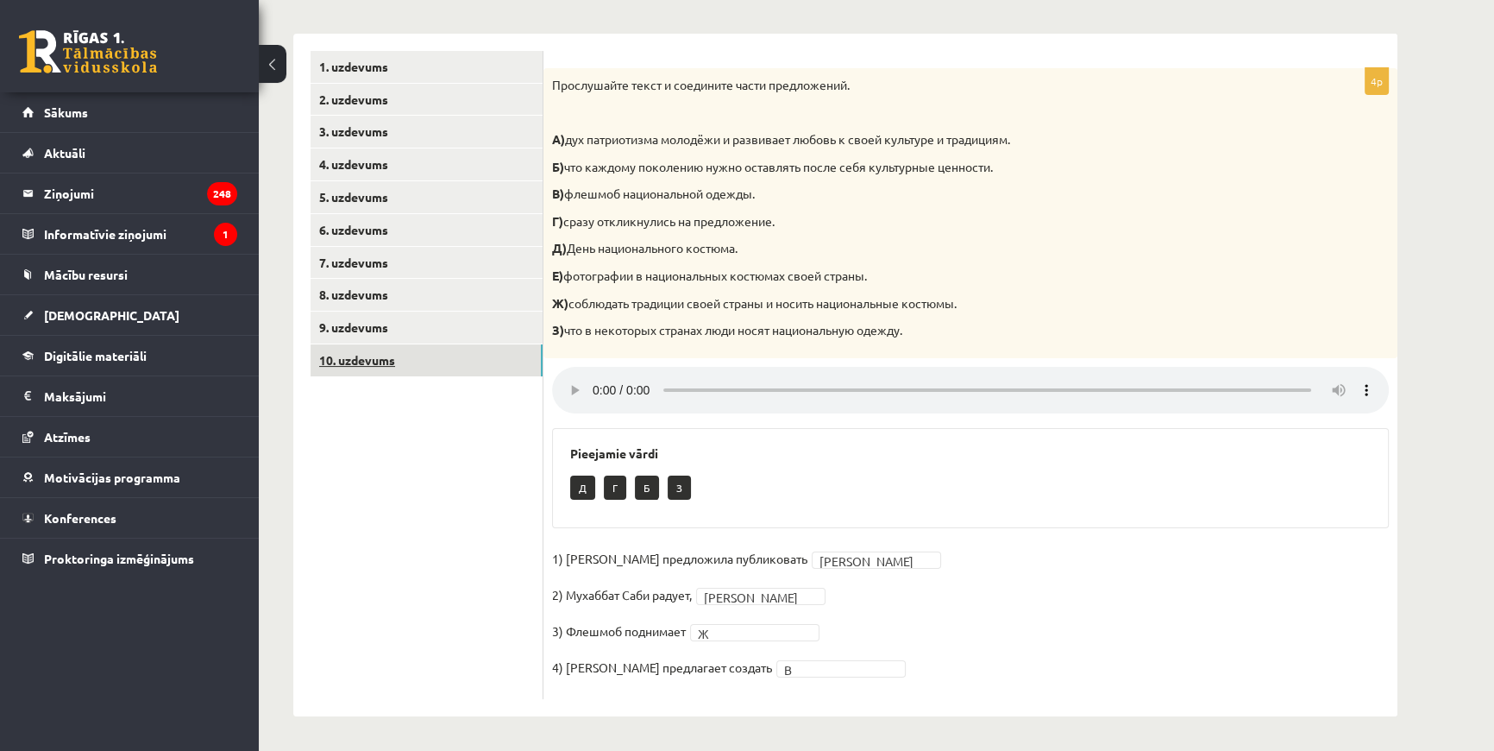
click at [406, 361] on link "10. uzdevums" at bounding box center [427, 360] width 232 height 32
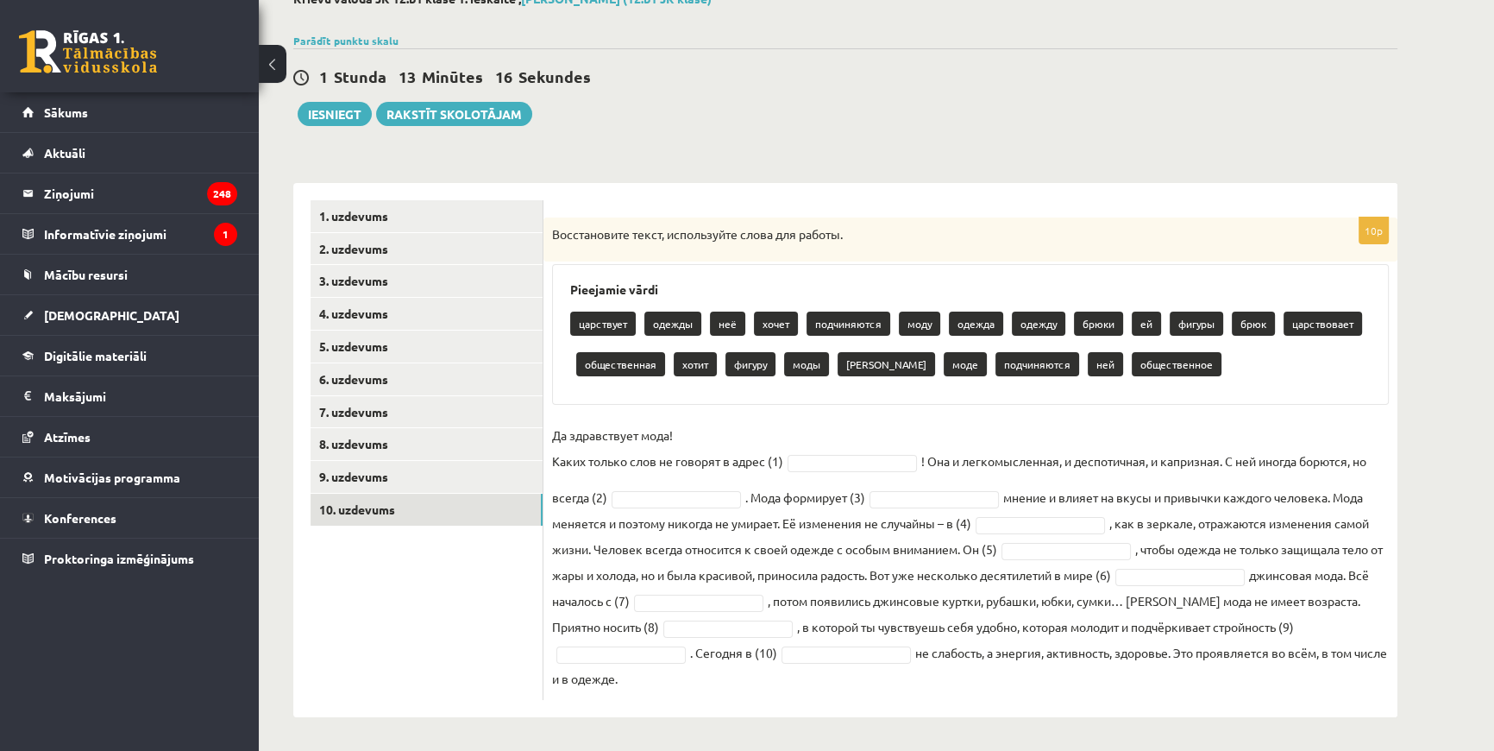
drag, startPoint x: 552, startPoint y: 233, endPoint x: 1030, endPoint y: 686, distance: 658.6
click at [739, 686] on div "10p Восстановите текст, используйте слова для работы. Pieejamie vārdi царствует…" at bounding box center [971, 458] width 854 height 482
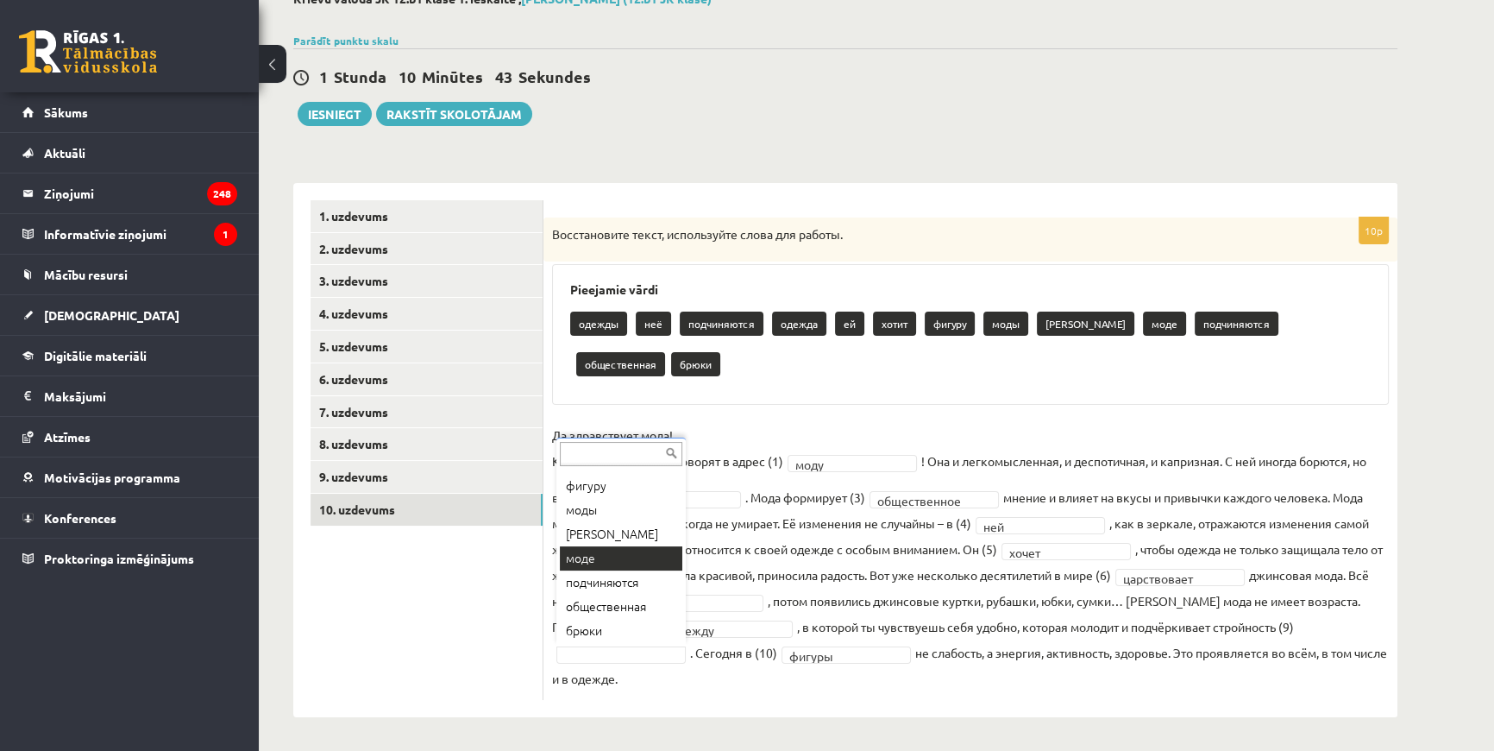
scroll to position [69, 0]
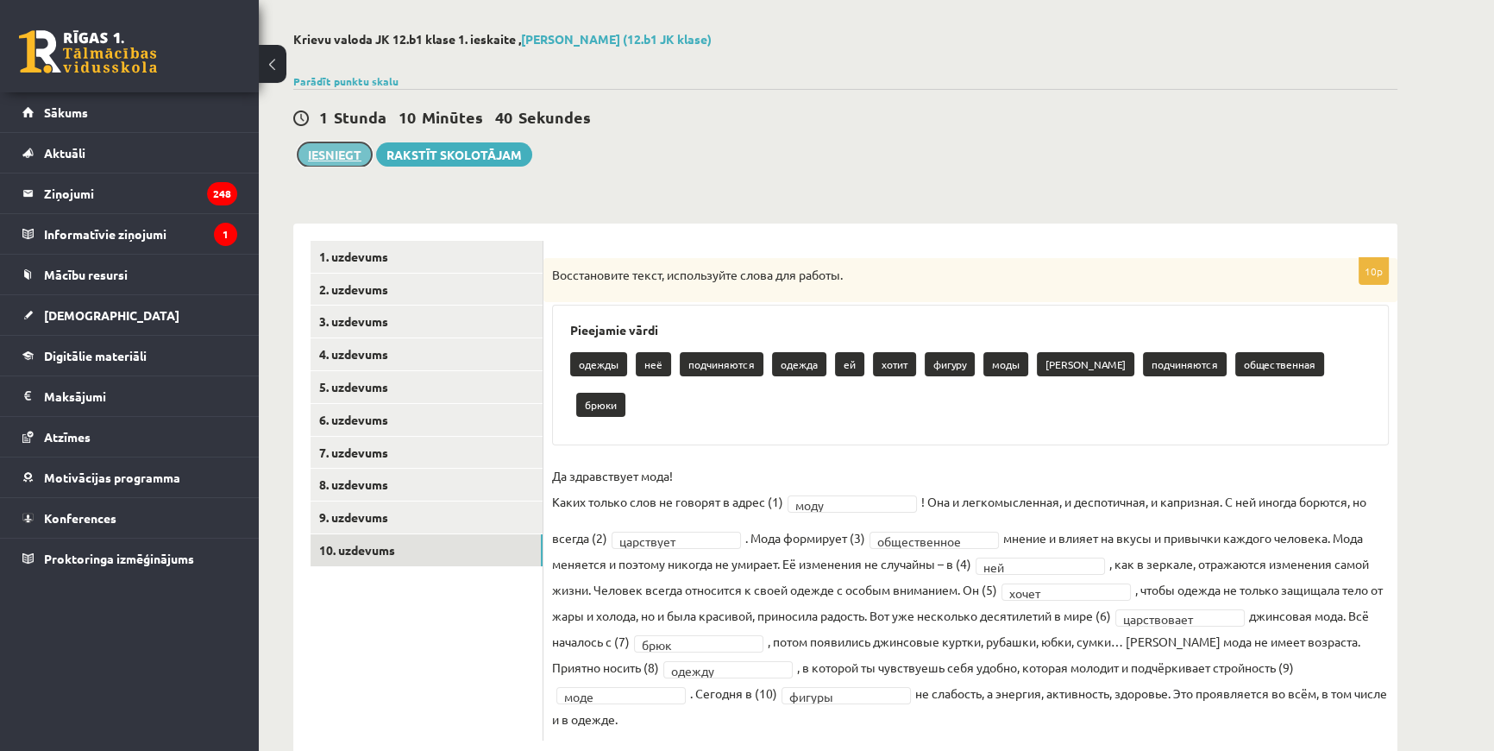
drag, startPoint x: 330, startPoint y: 148, endPoint x: 815, endPoint y: 56, distance: 492.8
click at [330, 148] on button "Iesniegt" at bounding box center [335, 154] width 74 height 24
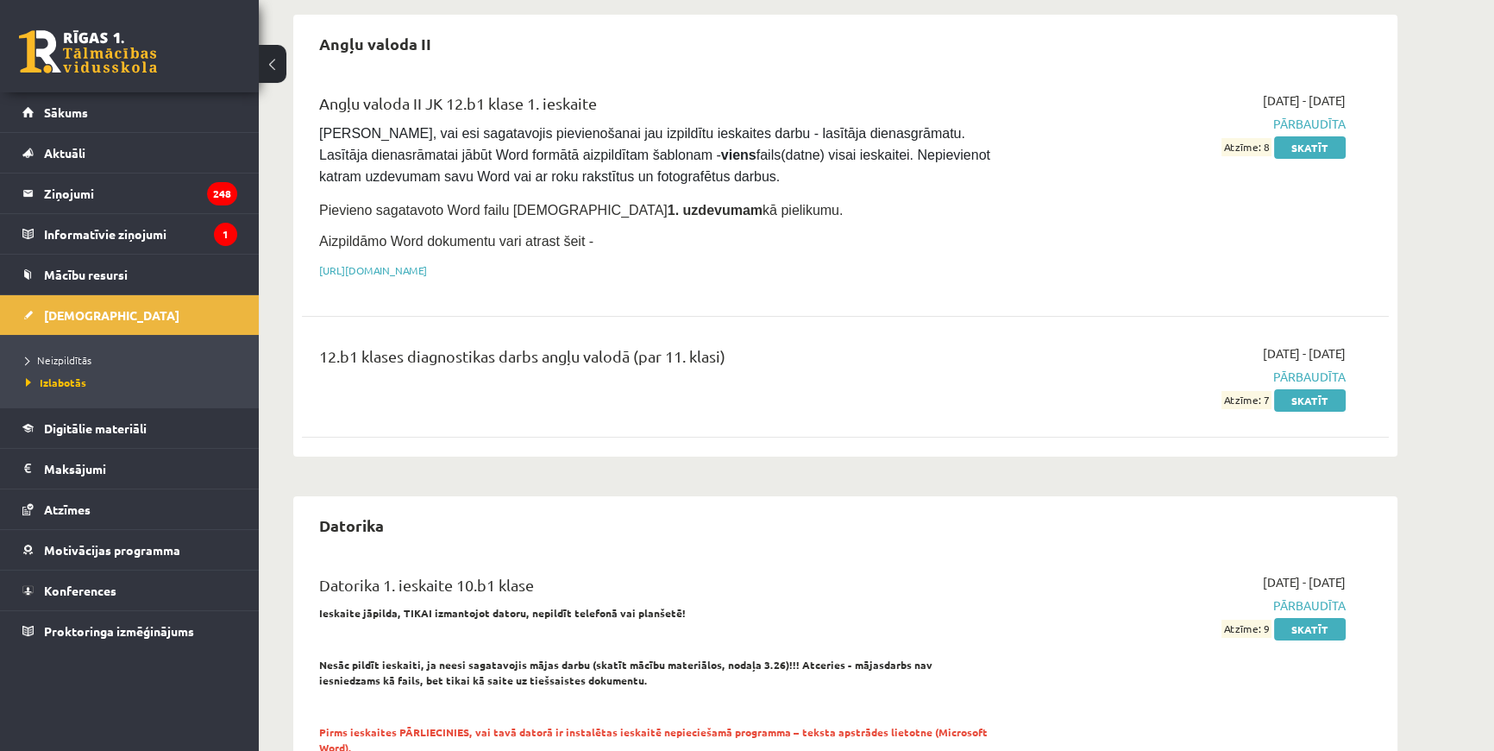
scroll to position [470, 0]
